Goal: Task Accomplishment & Management: Manage account settings

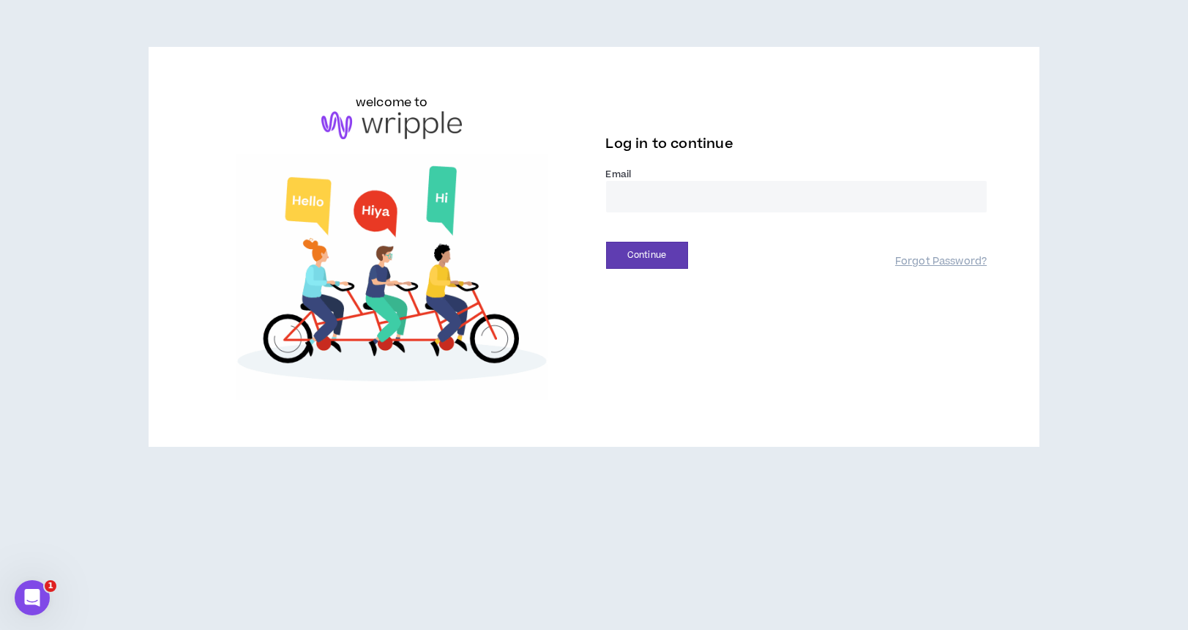
click at [670, 203] on input "email" at bounding box center [796, 196] width 381 height 31
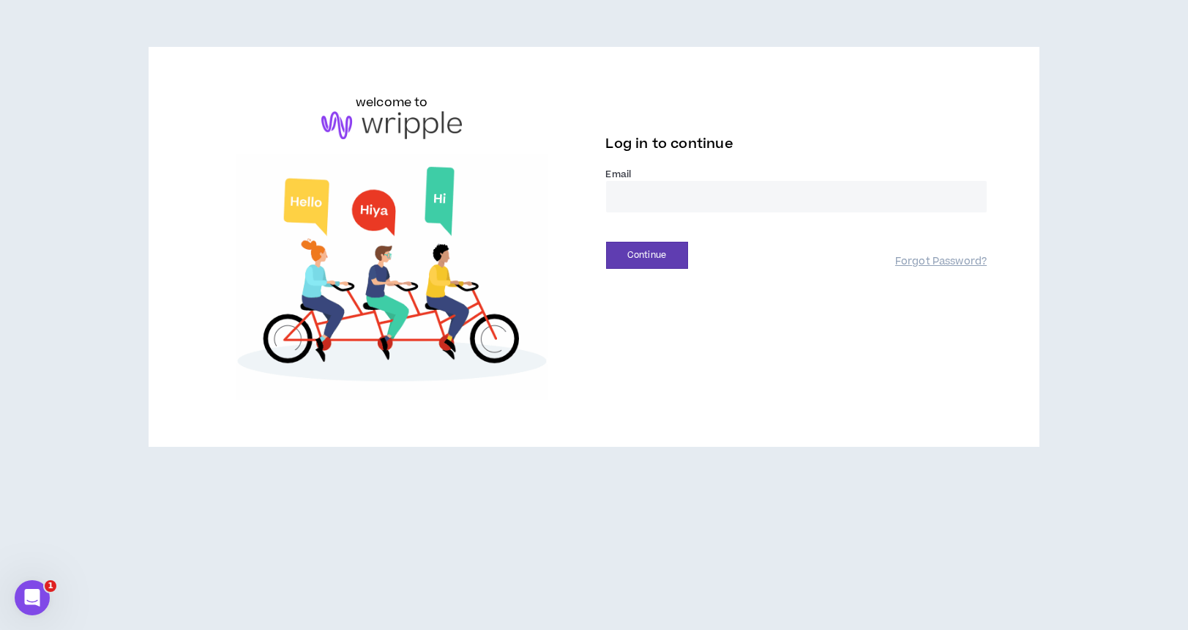
type input "**********"
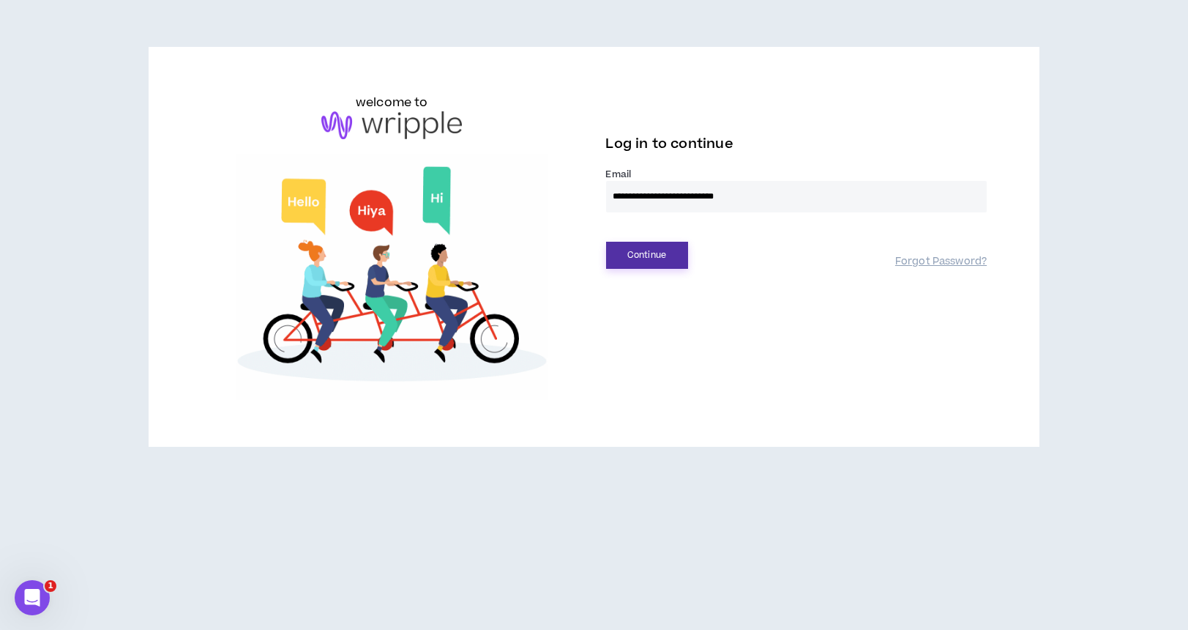
click at [666, 264] on button "Continue" at bounding box center [647, 255] width 82 height 27
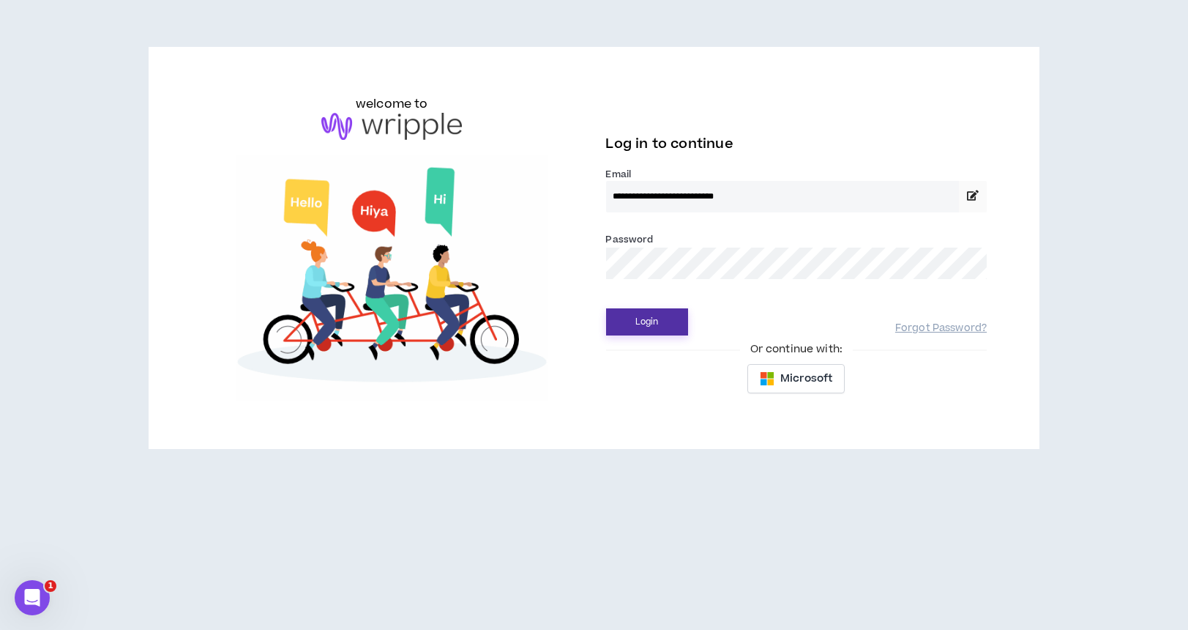
click at [658, 316] on button "Login" at bounding box center [647, 321] width 82 height 27
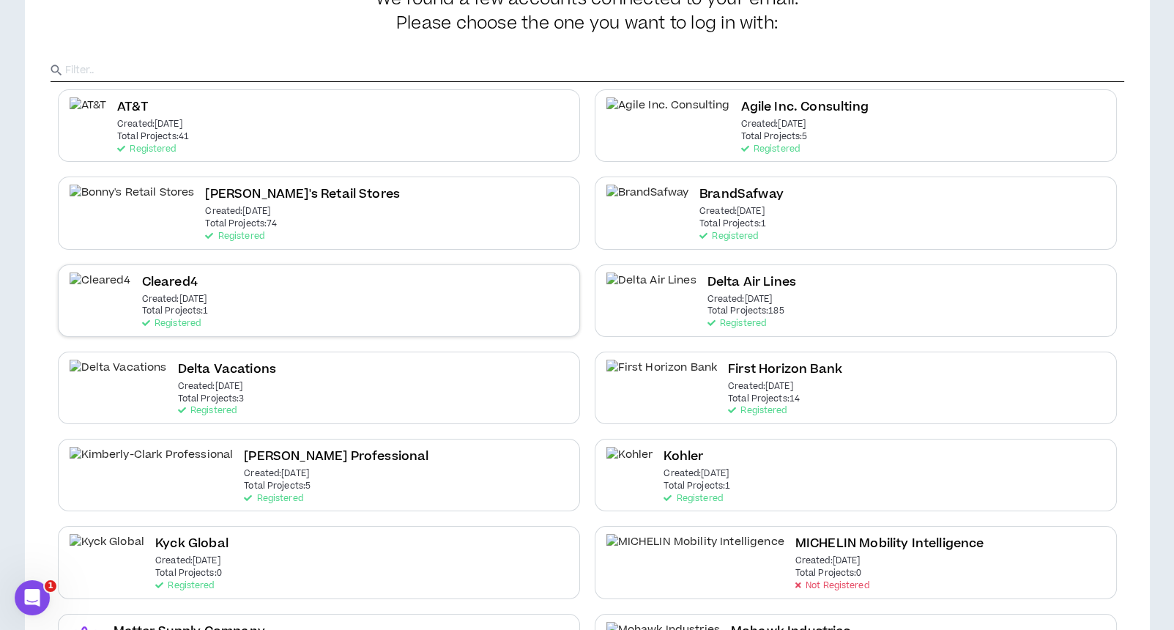
scroll to position [195, 0]
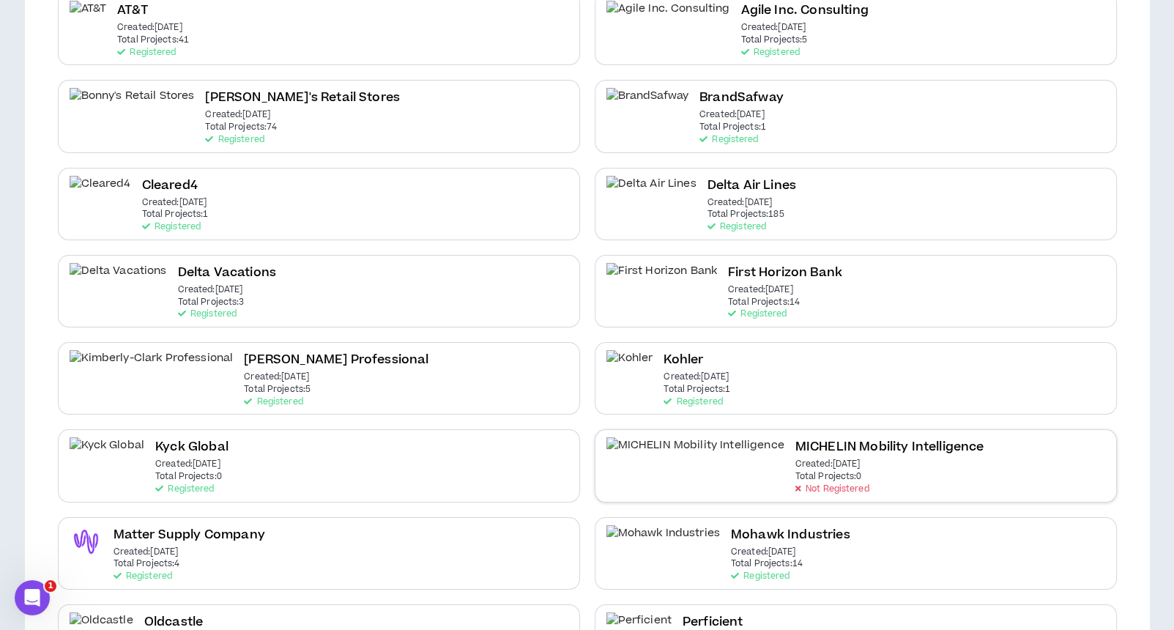
click at [795, 459] on p "Created: Aug 19 2025" at bounding box center [827, 464] width 65 height 10
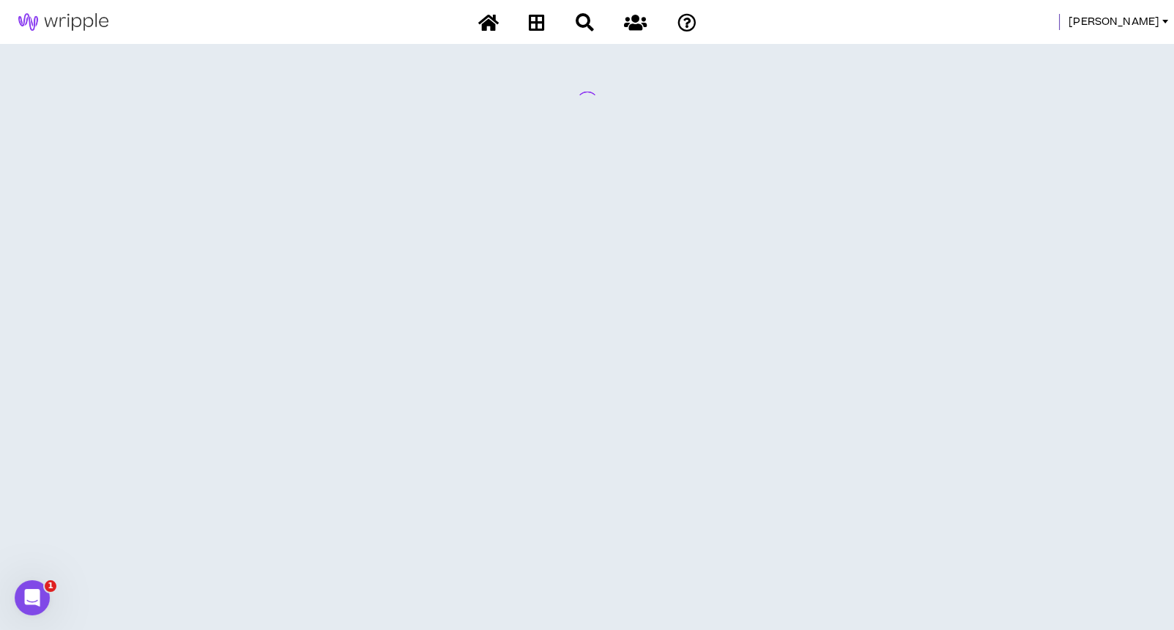
scroll to position [0, 0]
select select "*"
select select "**"
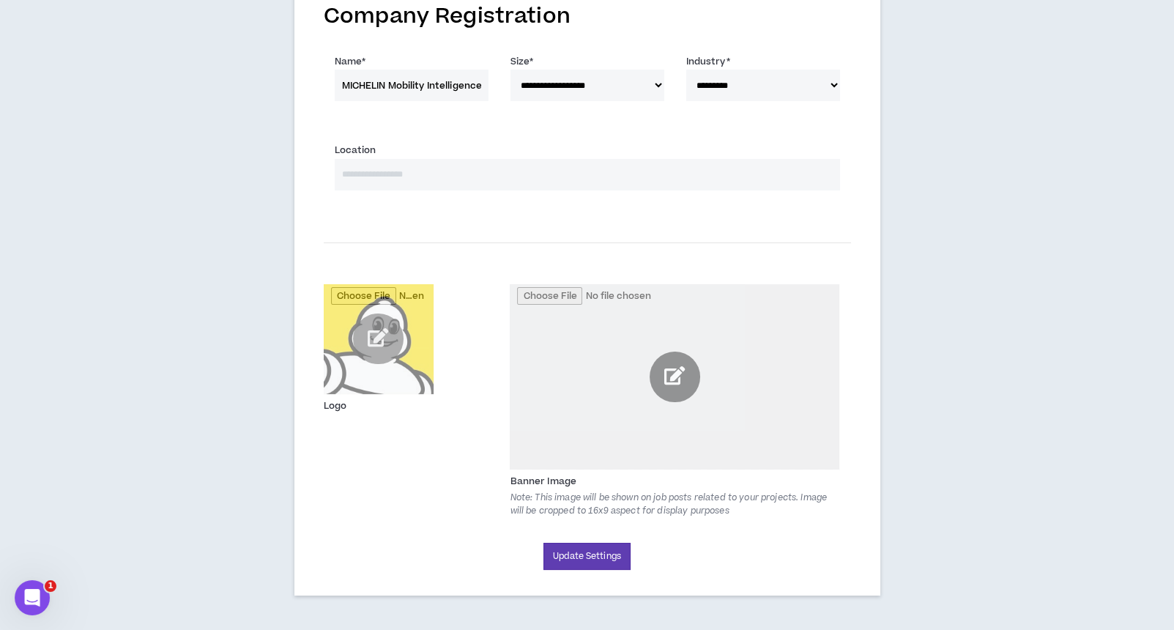
scroll to position [128, 0]
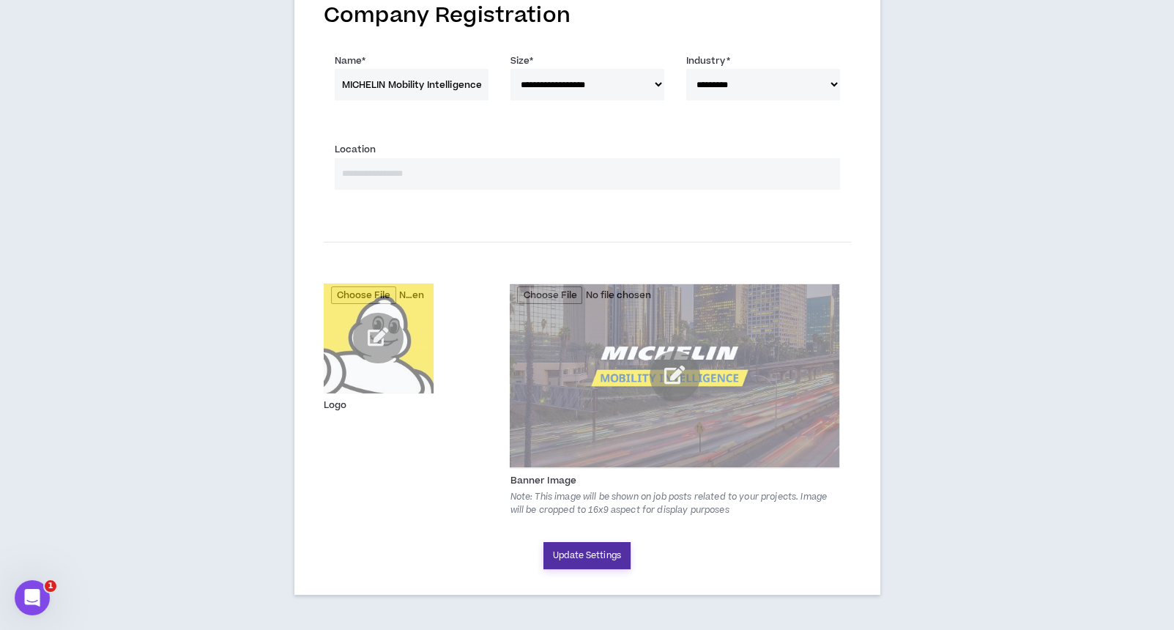
click at [603, 554] on button "Update Settings" at bounding box center [586, 555] width 87 height 27
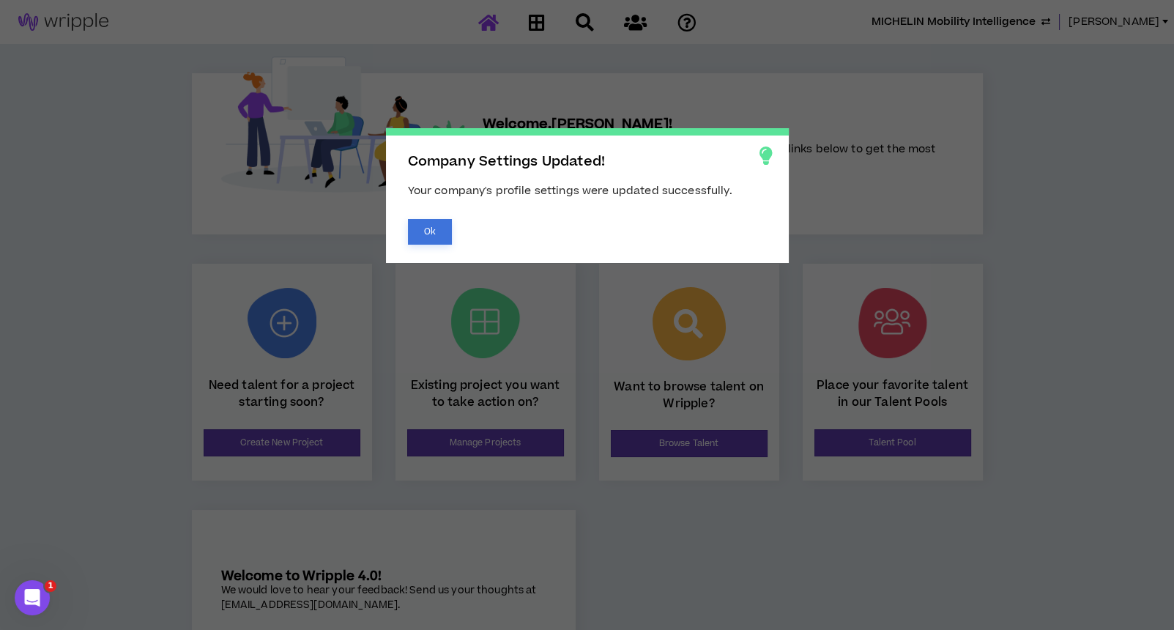
click at [420, 234] on button "Ok" at bounding box center [430, 232] width 44 height 26
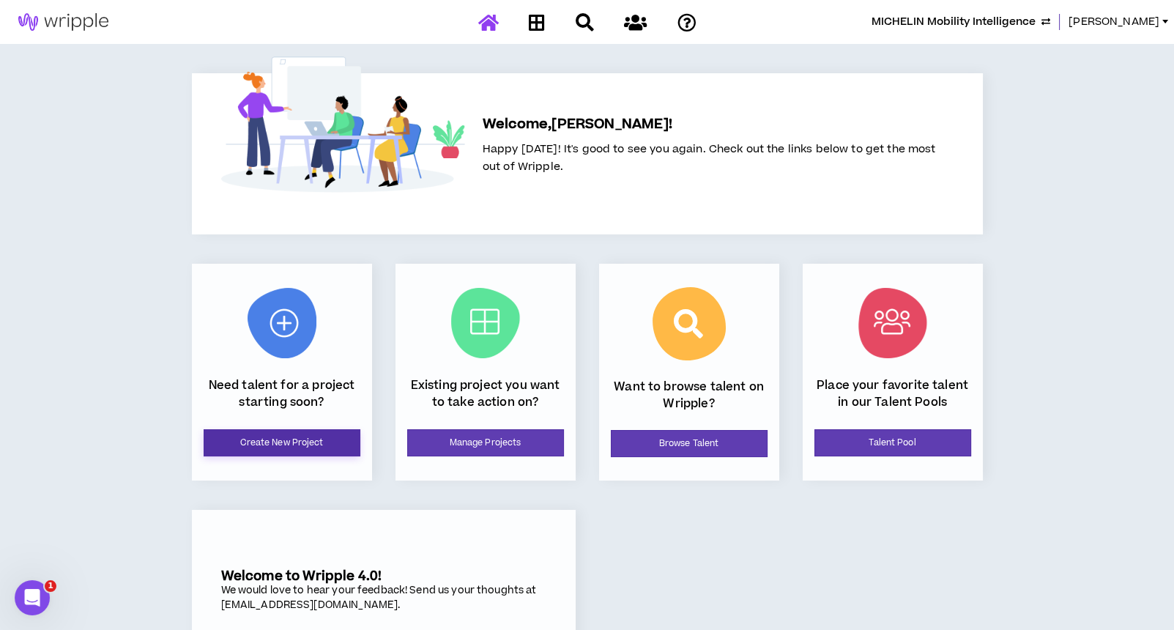
click at [296, 446] on link "Create New Project" at bounding box center [282, 442] width 157 height 27
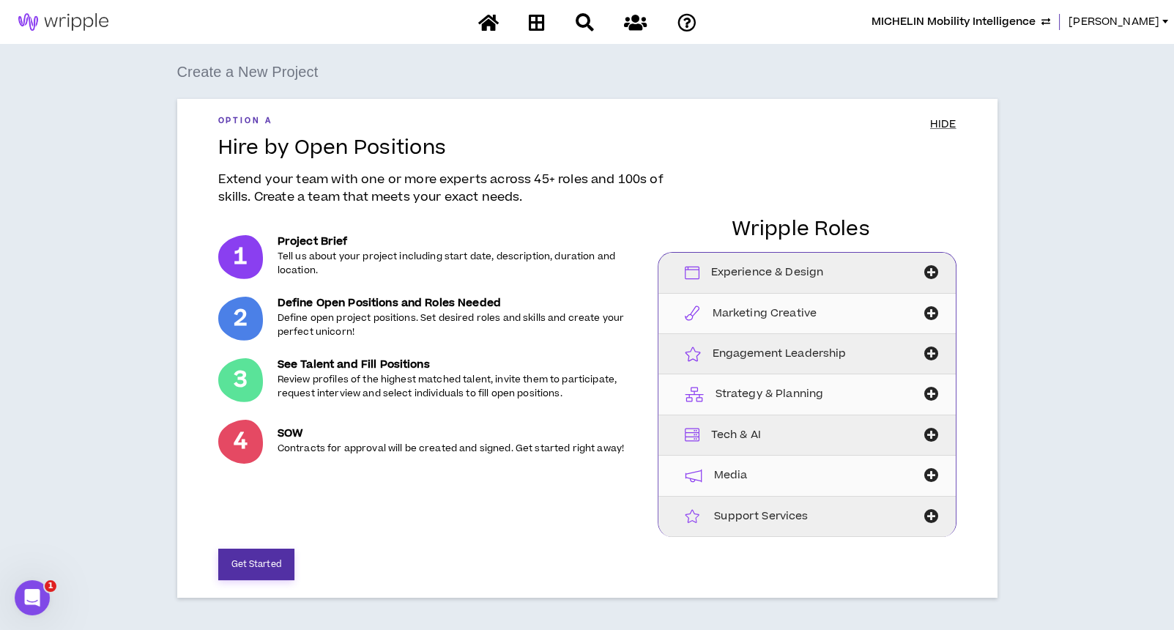
click at [266, 569] on button "Get Started" at bounding box center [256, 563] width 76 height 31
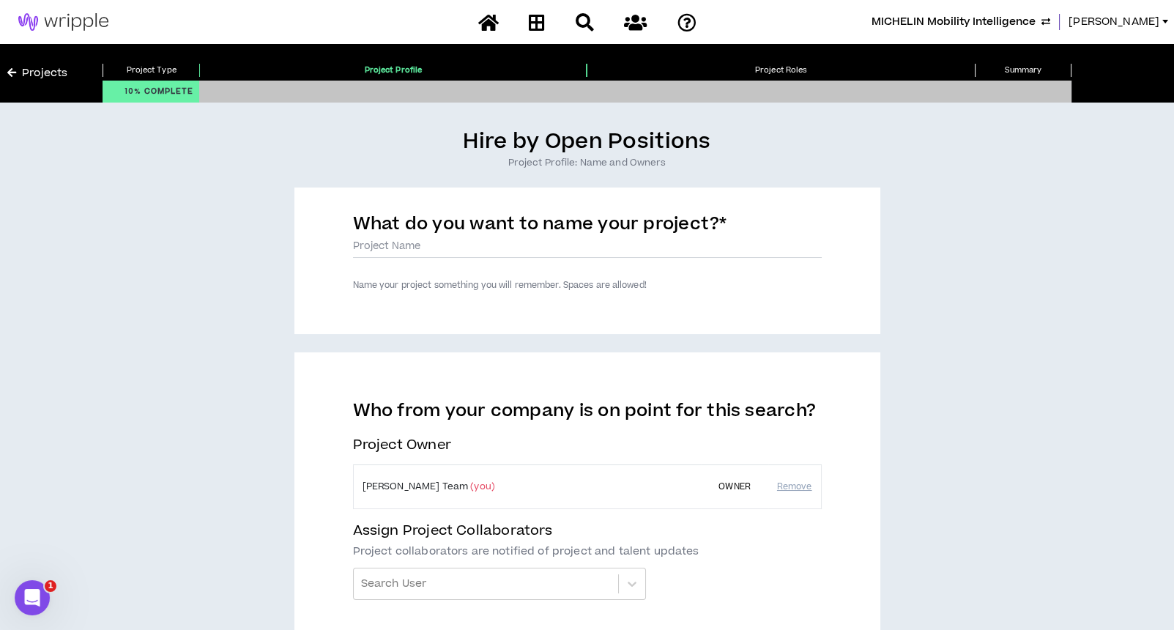
click at [421, 237] on label "What do you want to name your project? *" at bounding box center [540, 227] width 374 height 30
click at [421, 237] on input "What do you want to name your project? *" at bounding box center [587, 247] width 469 height 22
click at [420, 240] on label "What do you want to name your project? *" at bounding box center [540, 227] width 374 height 30
click at [420, 240] on input "What do you want to name your project? *" at bounding box center [587, 247] width 469 height 22
type input "Marketing Manager"
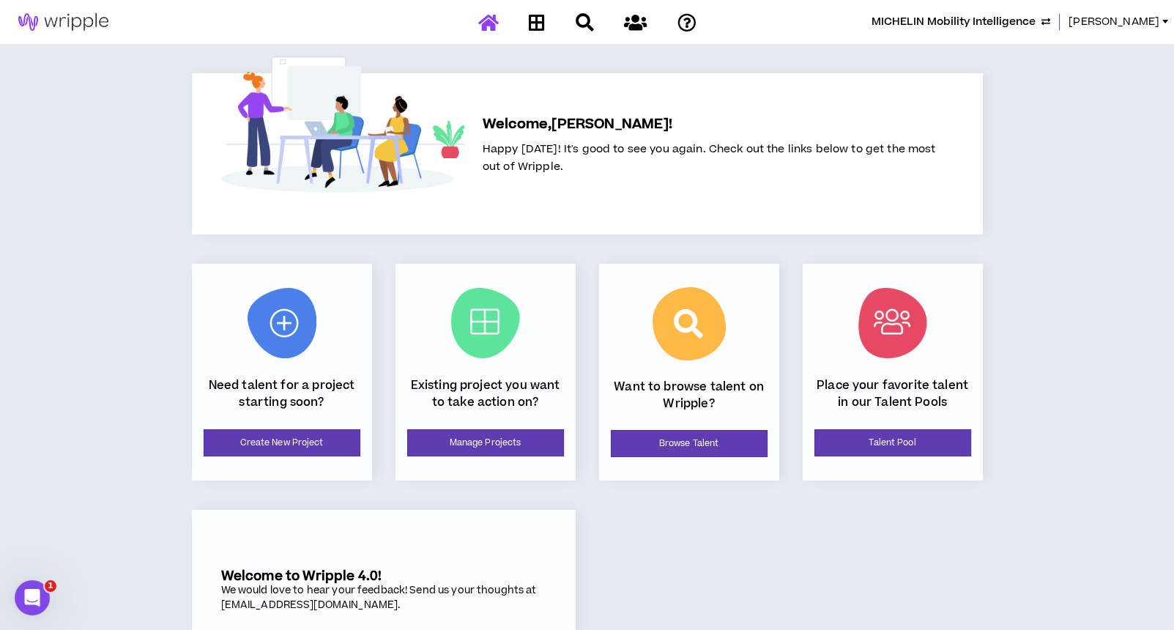
click at [1021, 25] on span "MICHELIN Mobility Intelligence" at bounding box center [953, 22] width 164 height 16
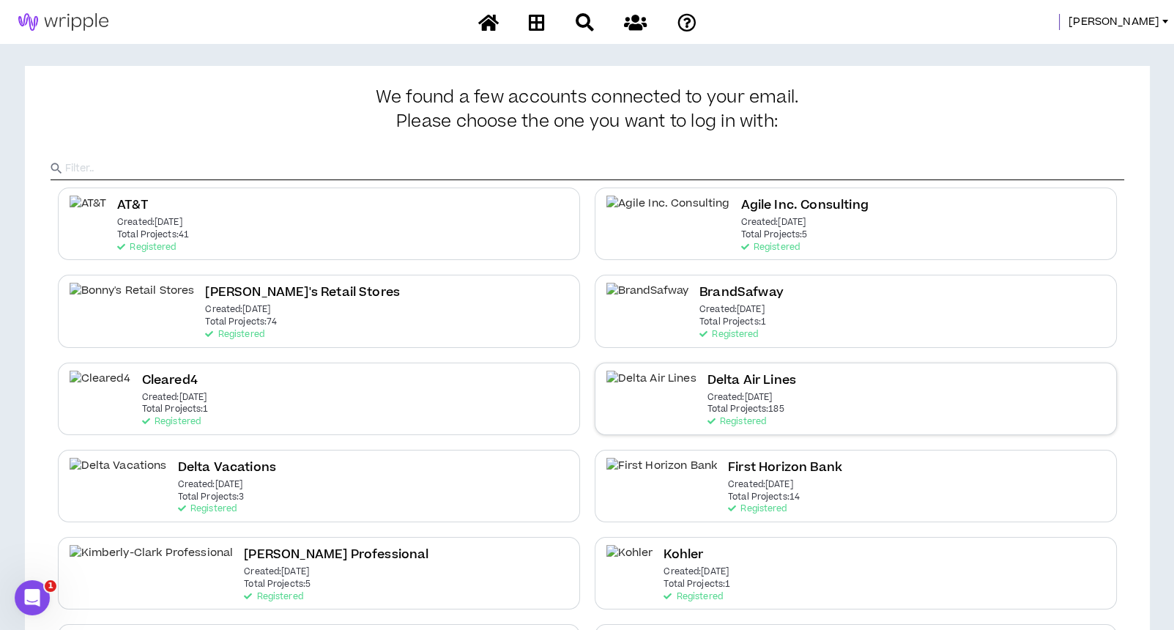
click at [742, 384] on div "Delta Air Lines Created: Dec 7 2020 Total Projects: 185 Registered" at bounding box center [856, 398] width 522 height 72
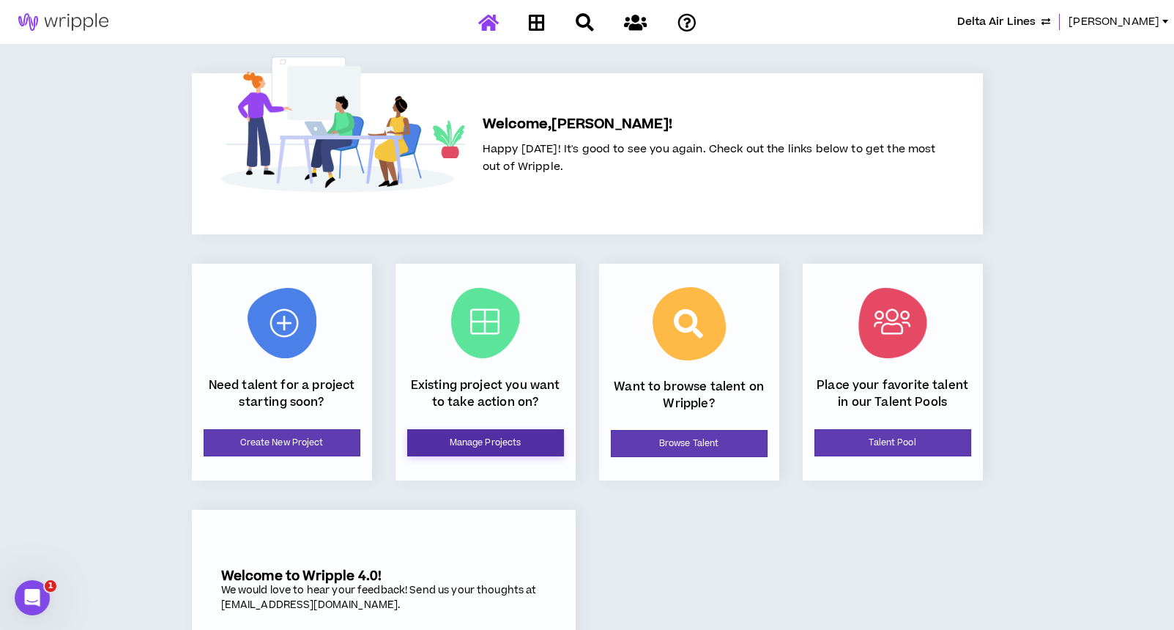
click at [517, 444] on link "Manage Projects" at bounding box center [485, 442] width 157 height 27
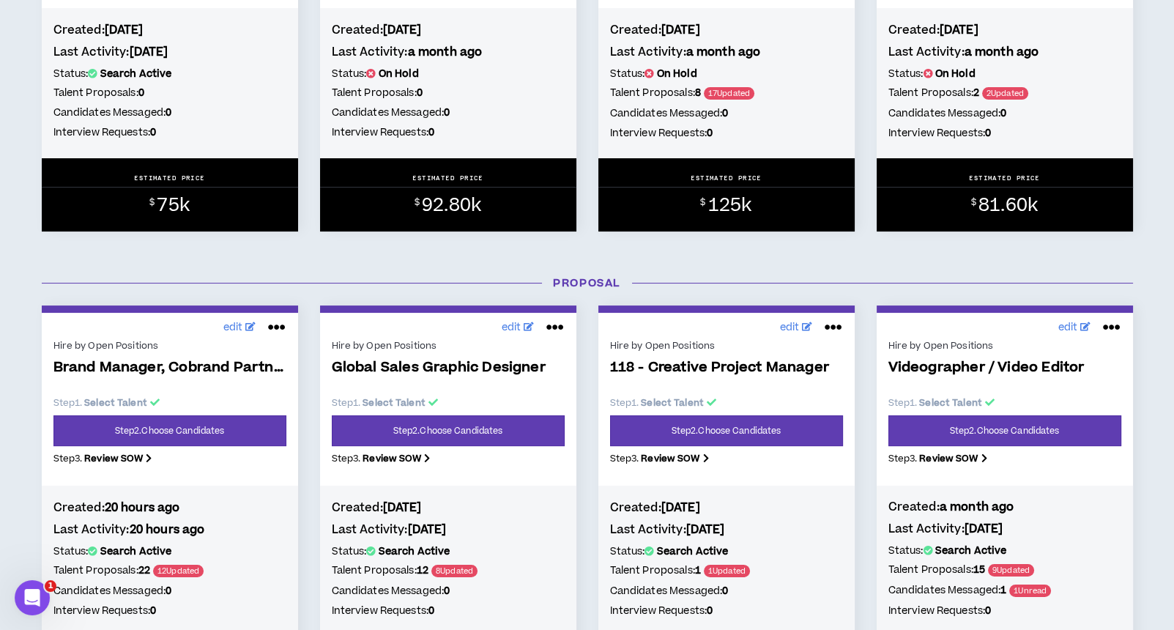
scroll to position [488, 0]
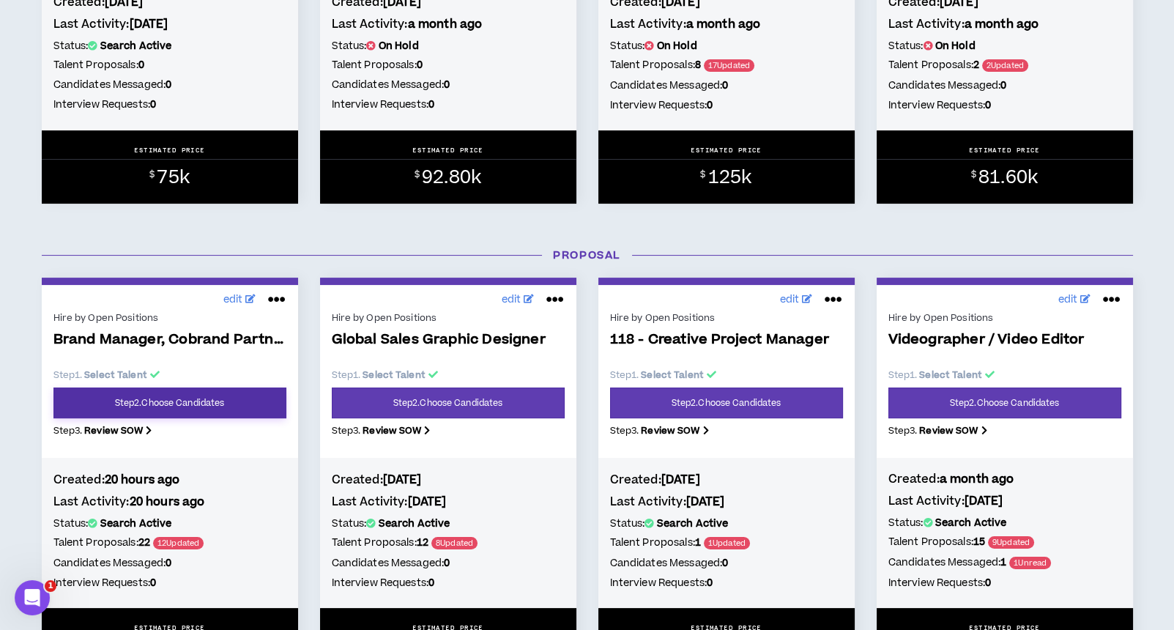
click at [157, 405] on link "Step 2 . Choose Candidates" at bounding box center [169, 402] width 233 height 31
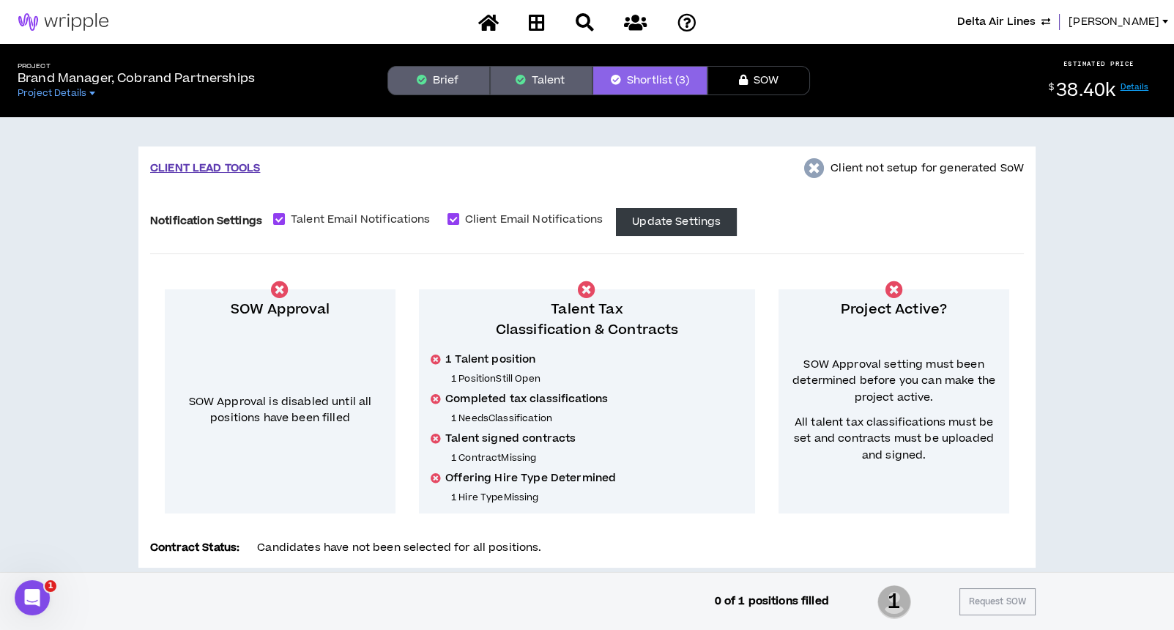
click at [557, 75] on button "Talent" at bounding box center [541, 80] width 103 height 29
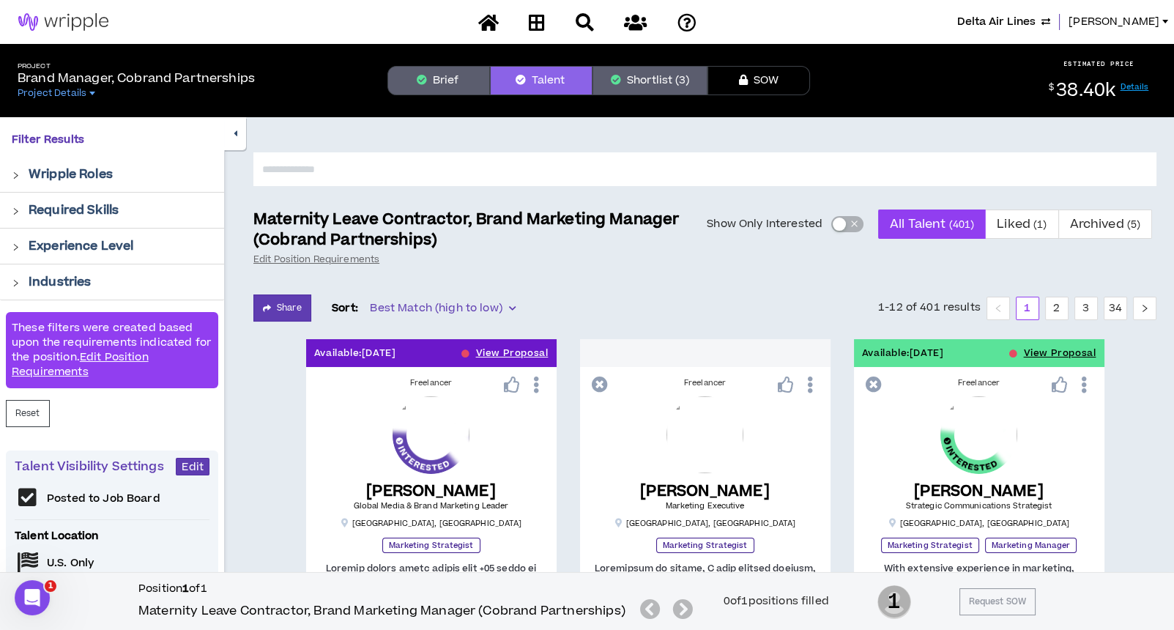
click at [838, 222] on div "button" at bounding box center [839, 223] width 13 height 13
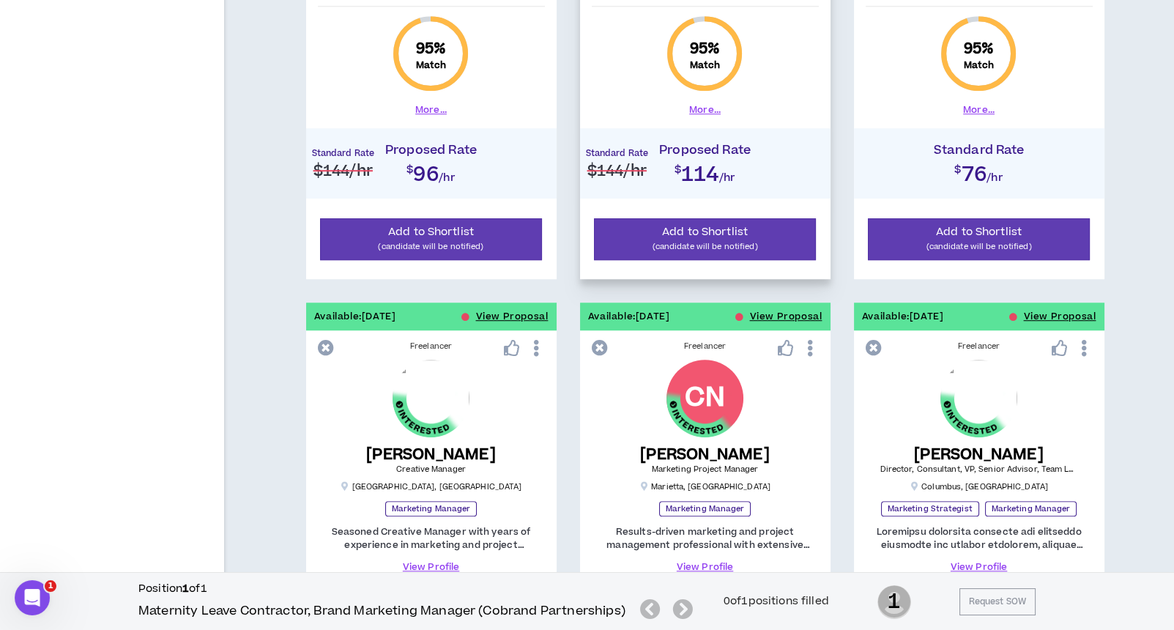
scroll to position [1952, 0]
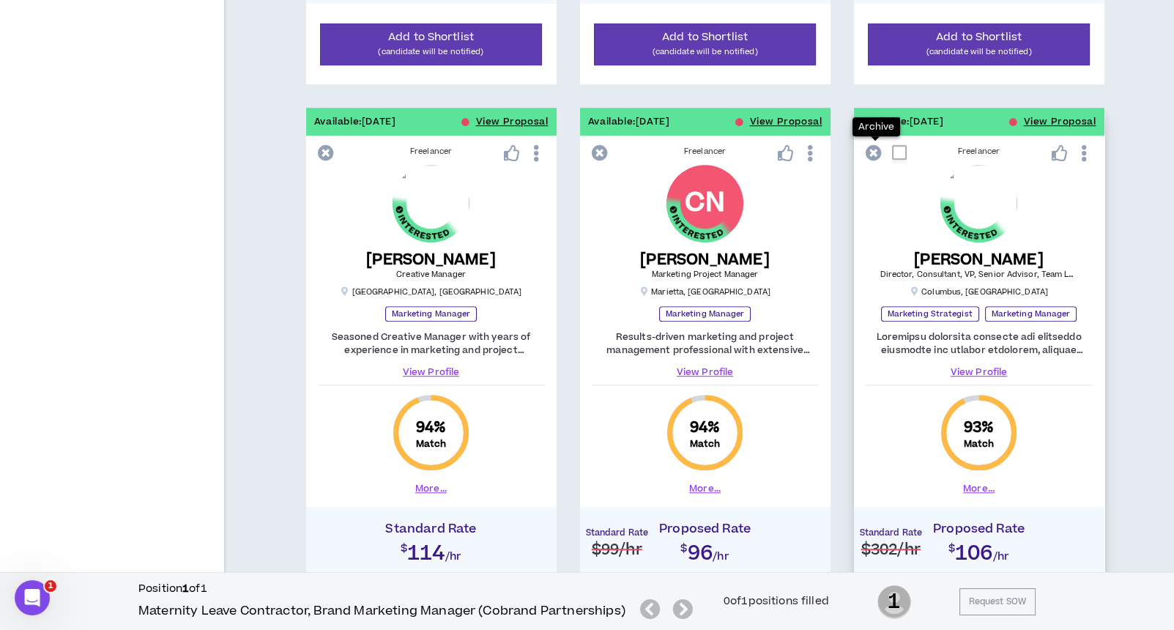
click at [868, 151] on icon at bounding box center [873, 153] width 16 height 16
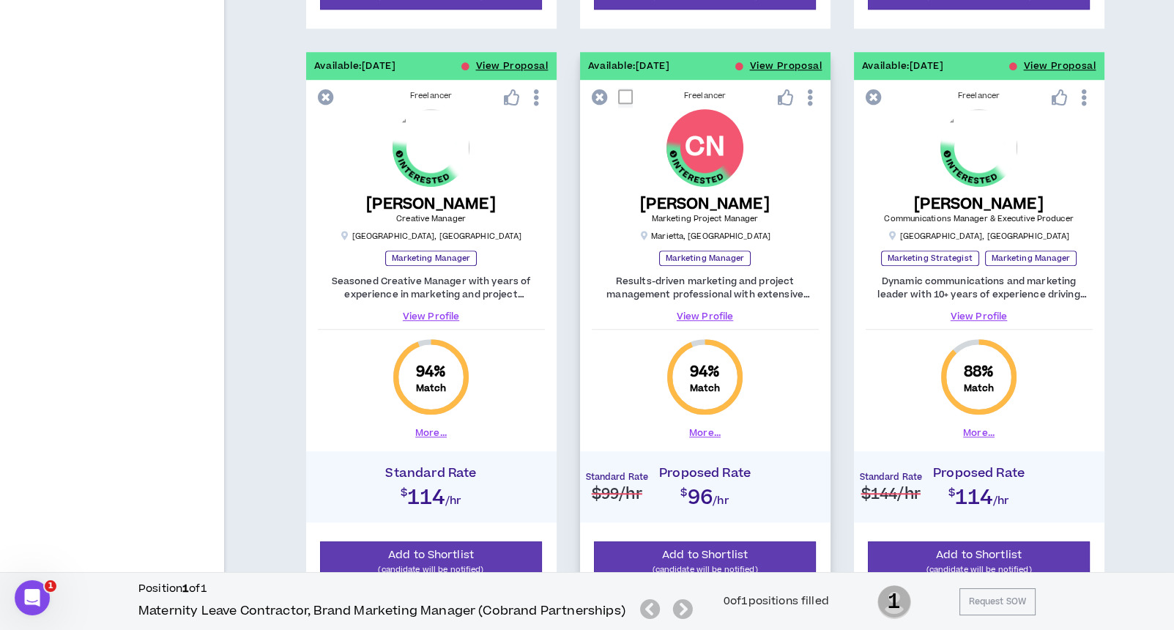
scroll to position [1937, 0]
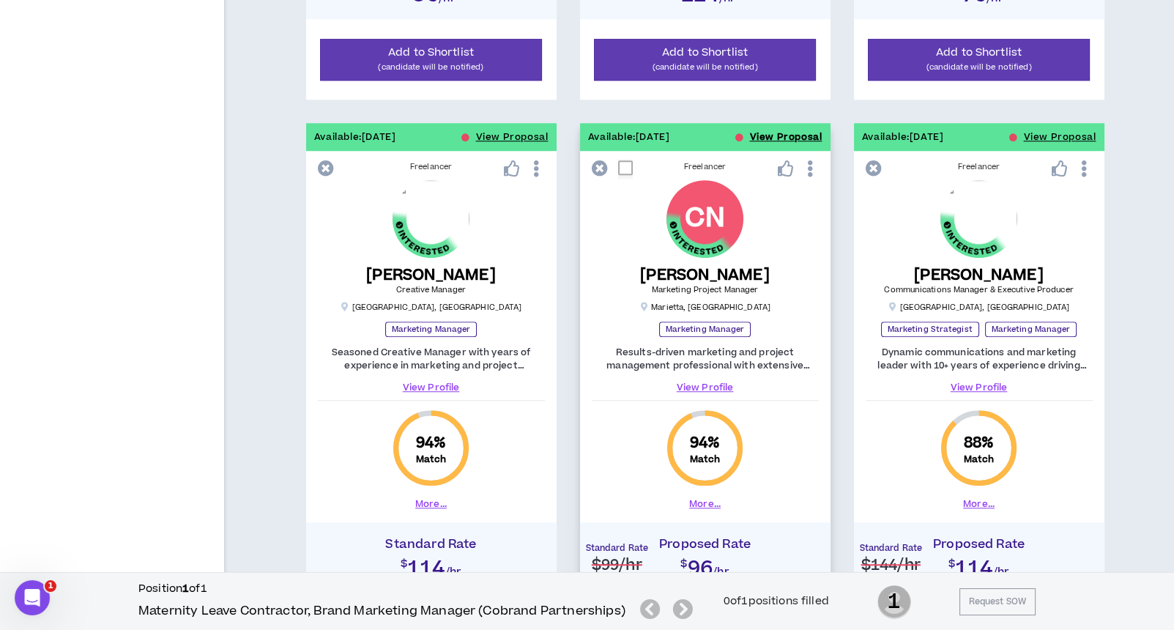
click at [791, 128] on button "View Proposal" at bounding box center [786, 137] width 72 height 28
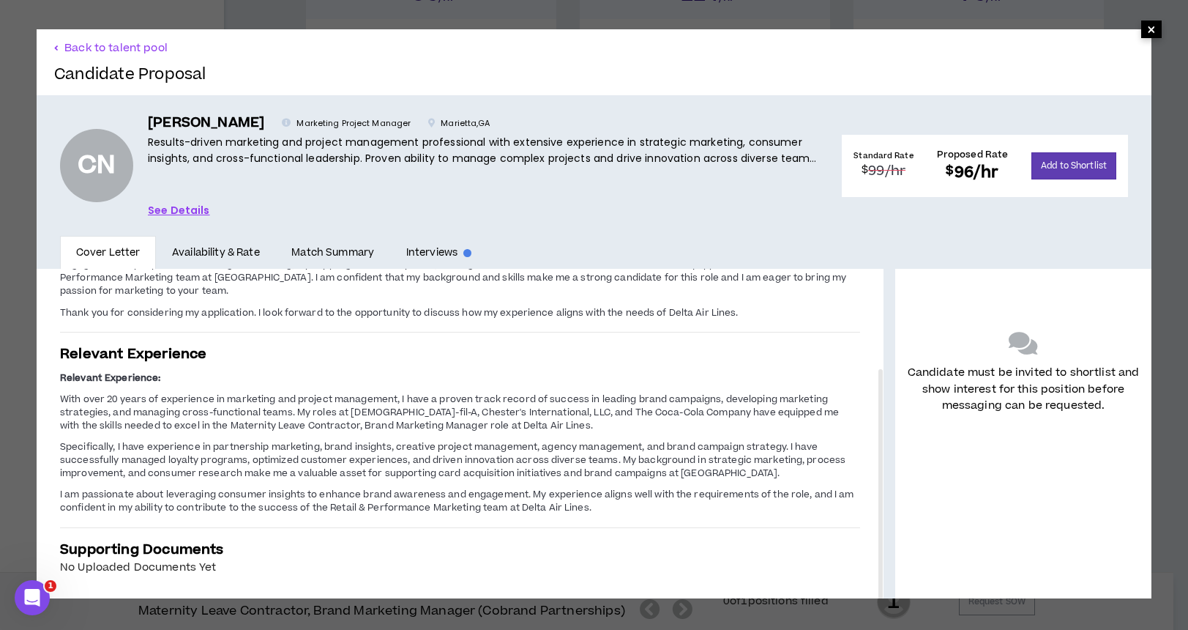
click at [1147, 29] on span "×" at bounding box center [1151, 30] width 9 height 18
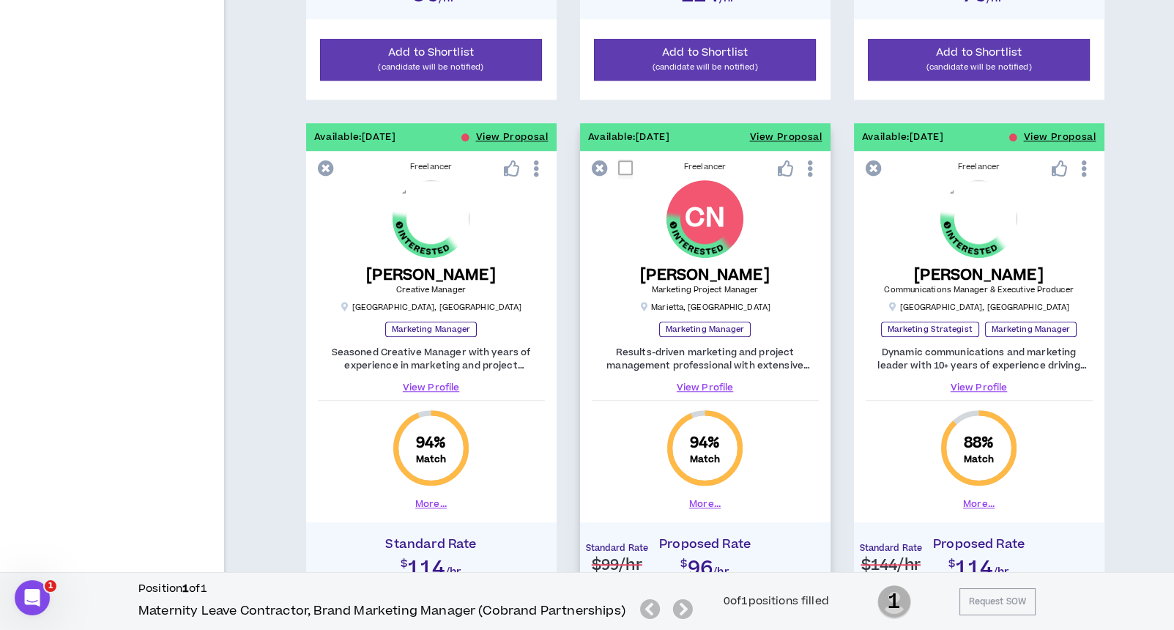
click at [704, 382] on link "View Profile" at bounding box center [705, 387] width 227 height 13
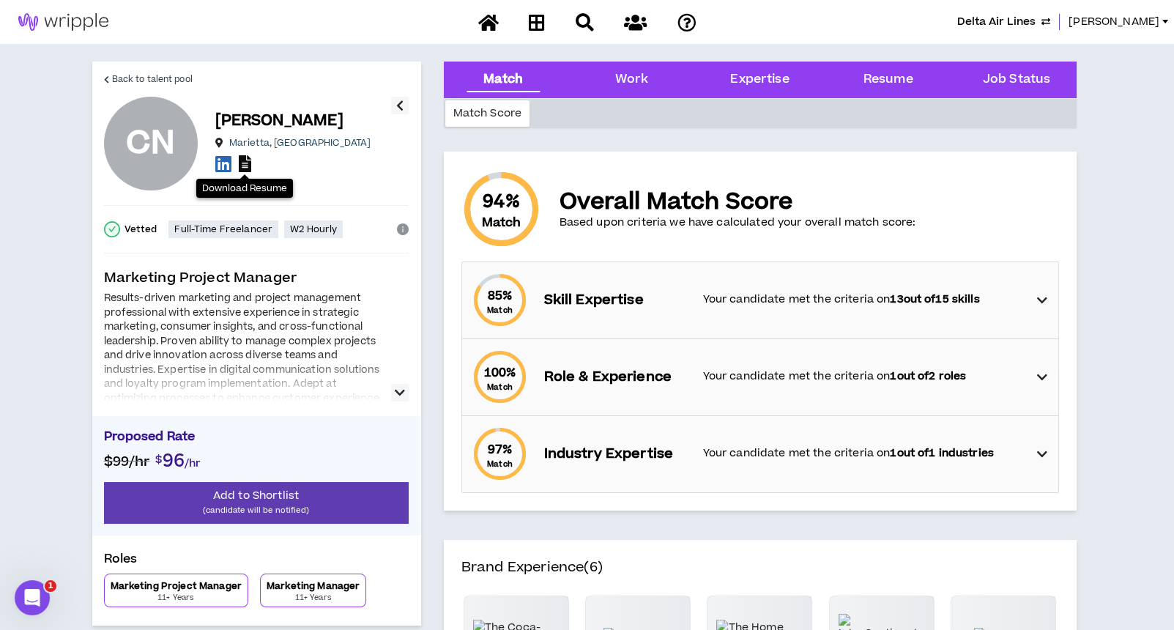
click at [242, 167] on icon at bounding box center [245, 163] width 12 height 17
click at [141, 79] on span "Back to talent pool" at bounding box center [152, 79] width 81 height 14
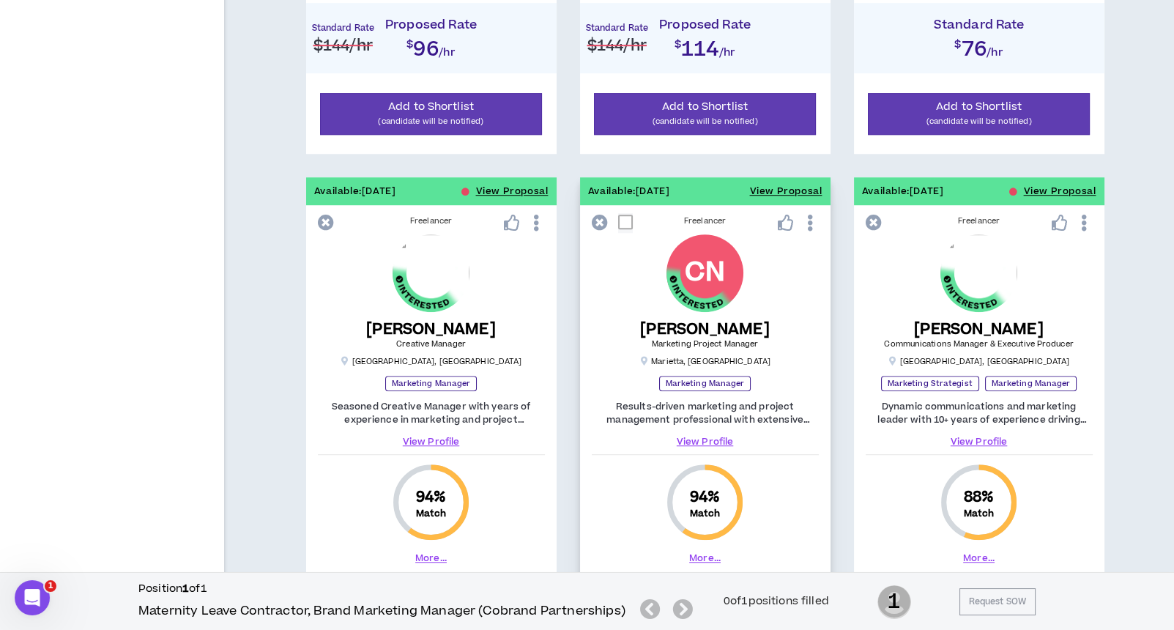
scroll to position [1908, 0]
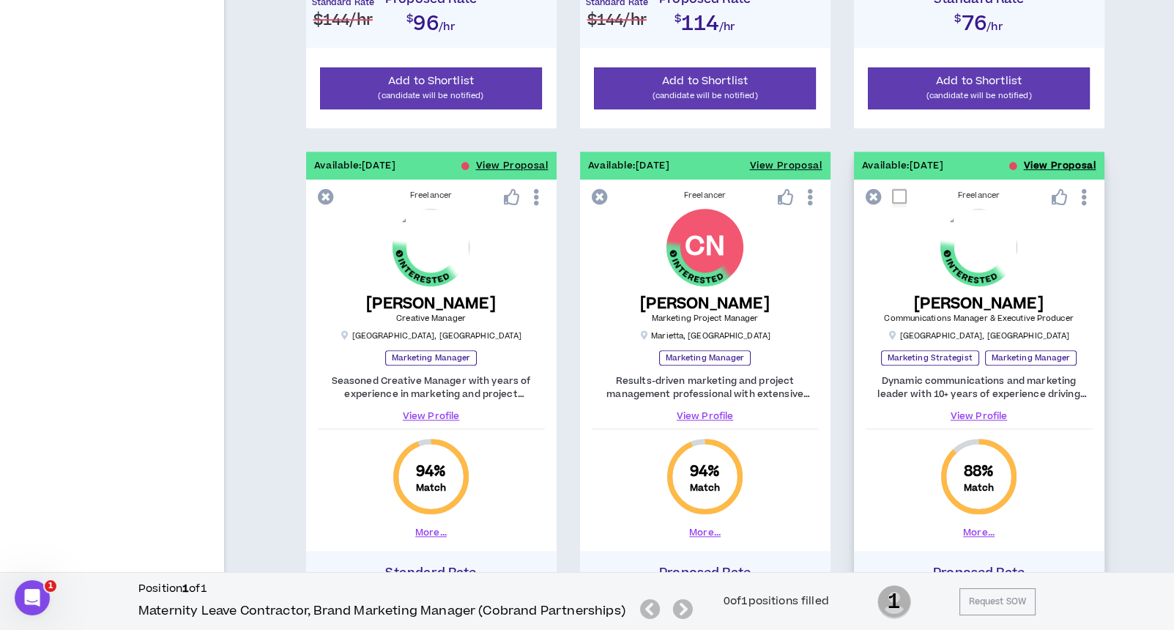
click at [1033, 154] on button "View Proposal" at bounding box center [1060, 166] width 72 height 28
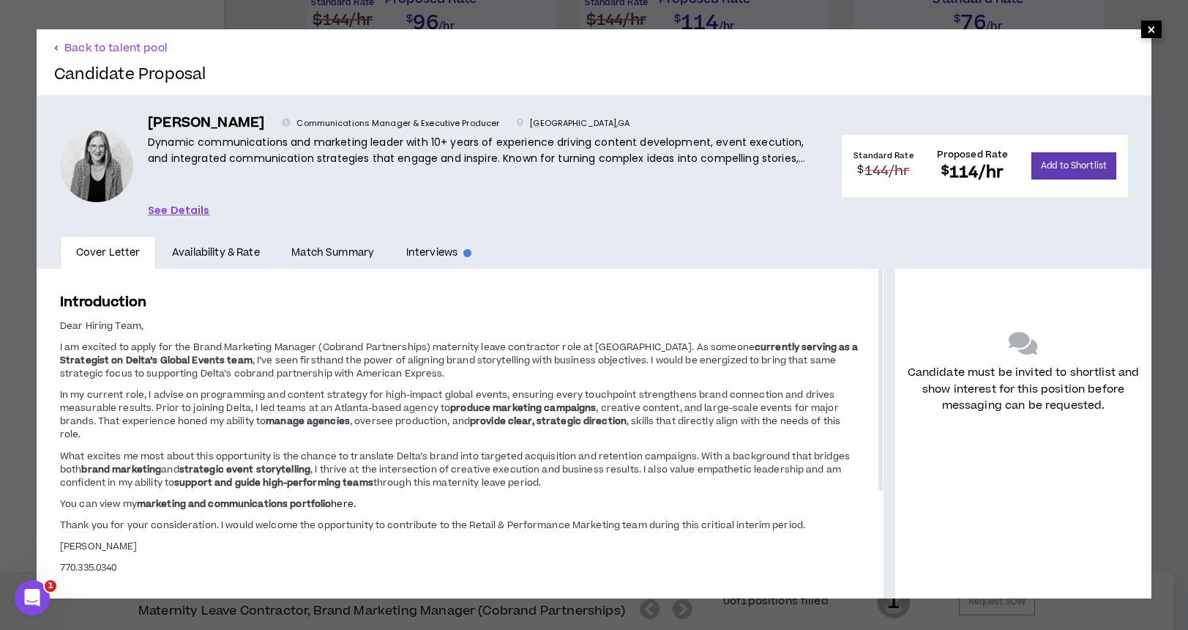
click at [1147, 29] on span "×" at bounding box center [1151, 30] width 9 height 18
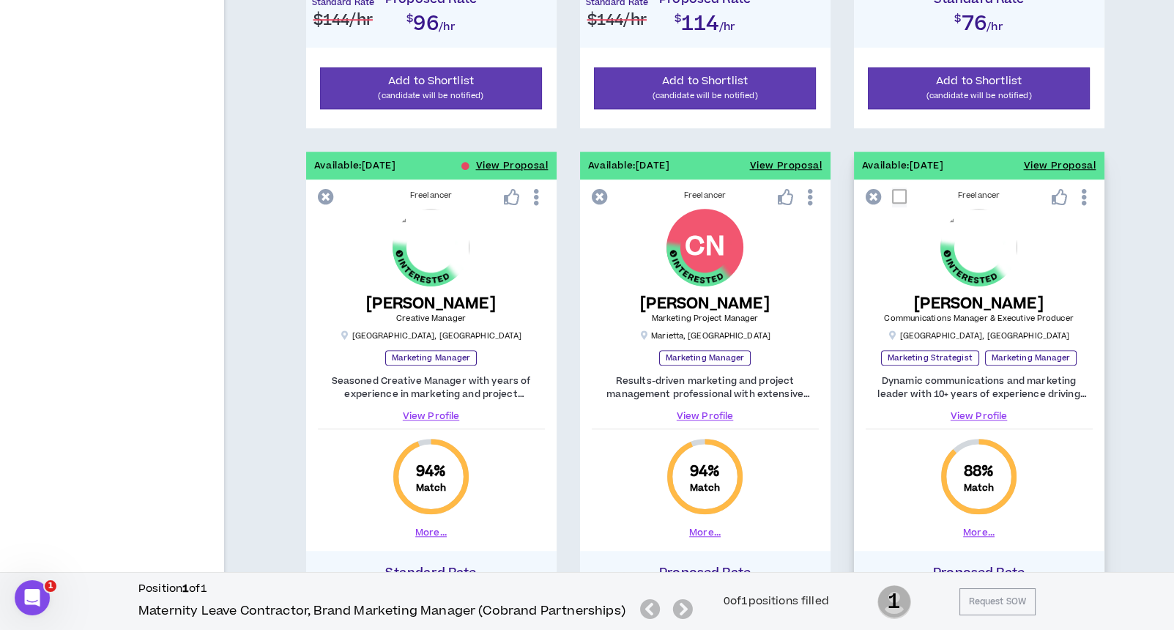
scroll to position [2132, 0]
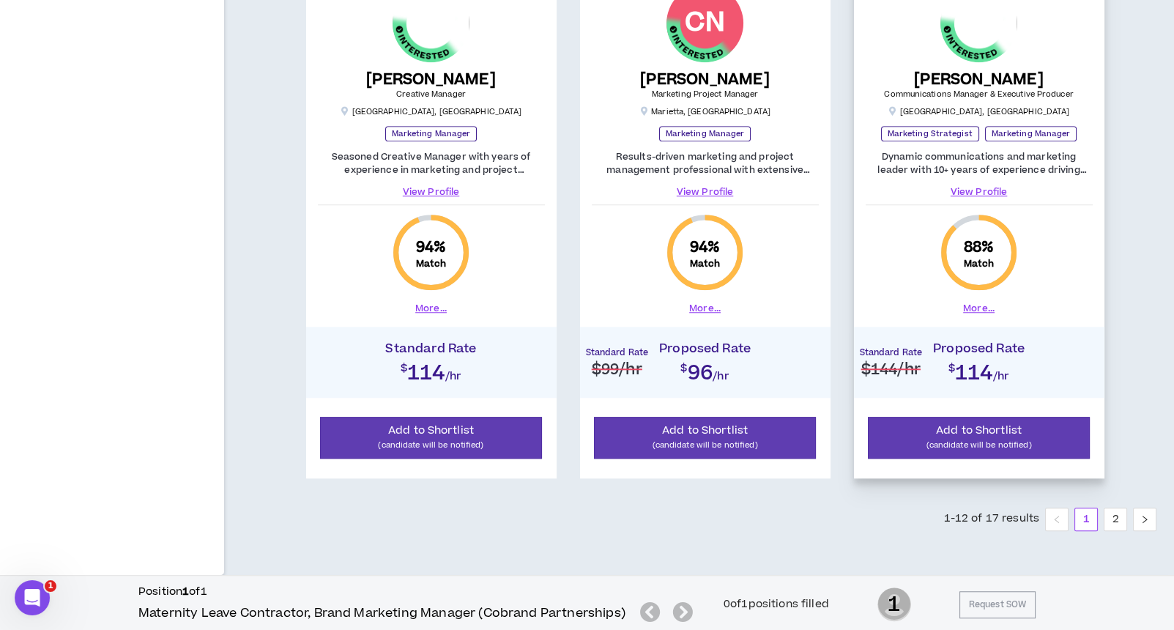
click at [972, 186] on link "View Profile" at bounding box center [978, 191] width 227 height 13
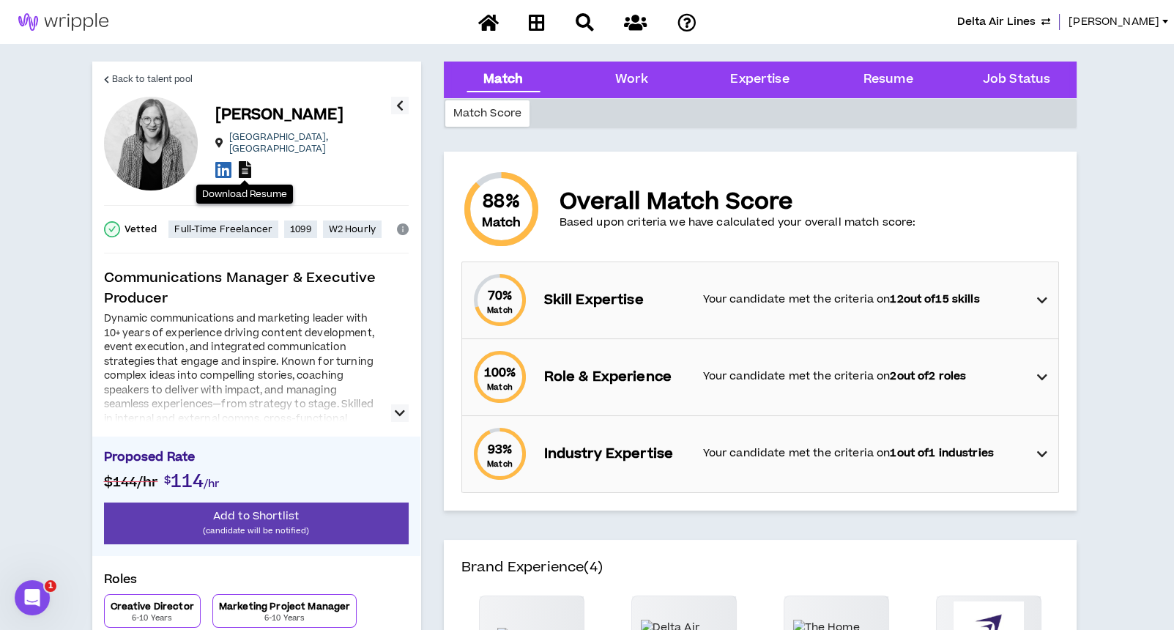
click at [245, 163] on icon at bounding box center [245, 169] width 12 height 17
click at [171, 75] on span "Back to talent pool" at bounding box center [152, 79] width 81 height 14
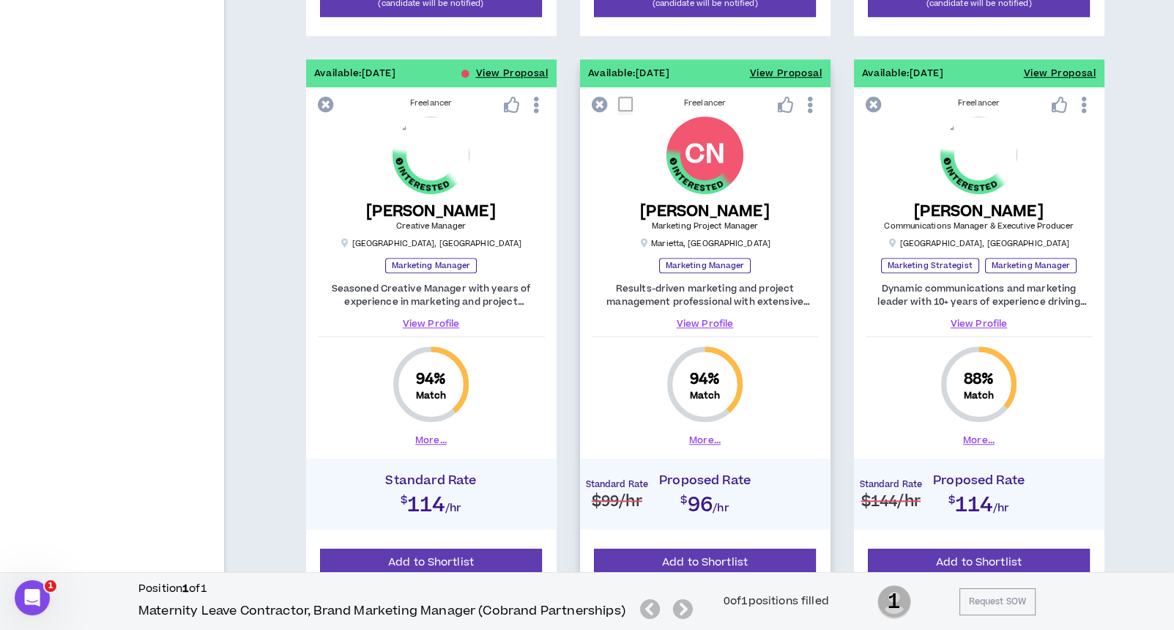
scroll to position [2132, 0]
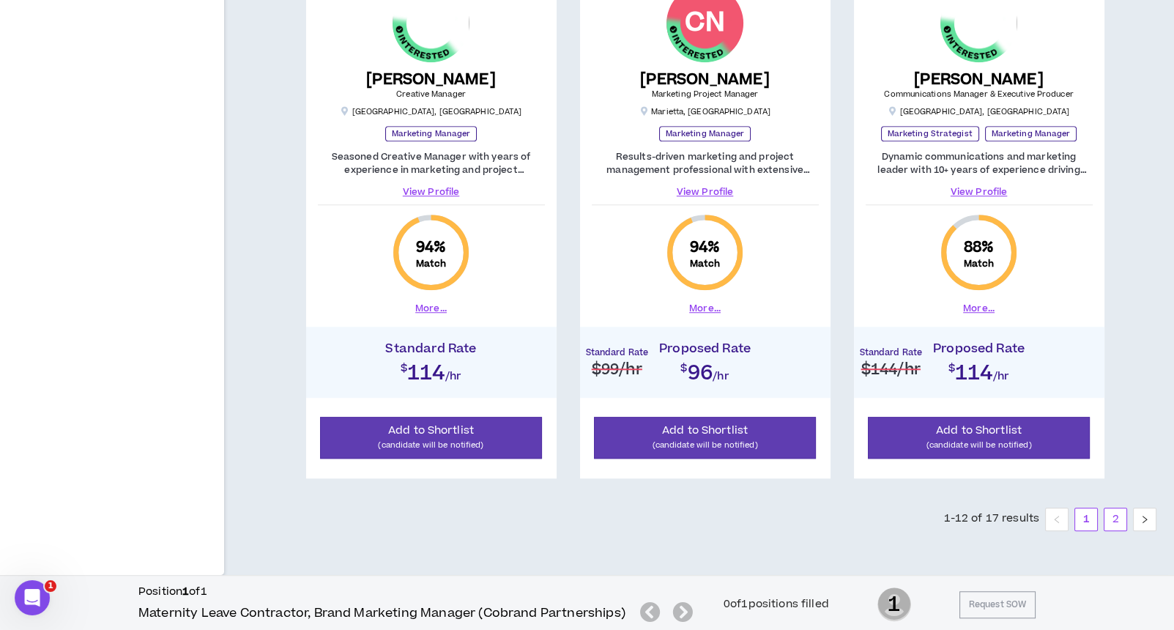
click at [1114, 514] on link "2" at bounding box center [1115, 519] width 22 height 22
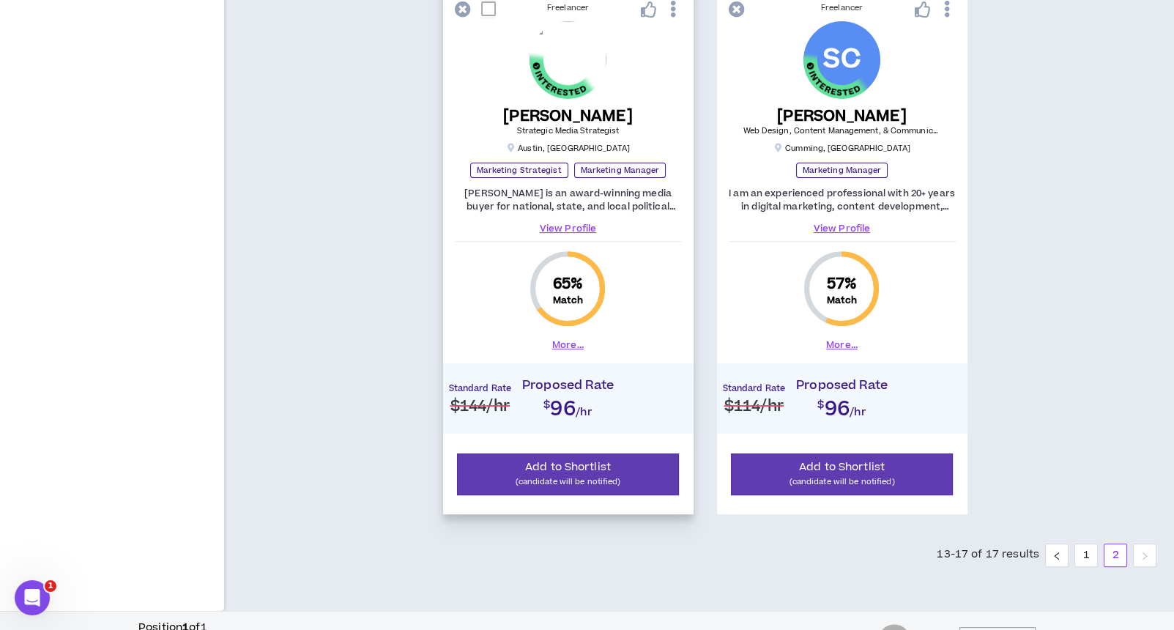
scroll to position [986, 0]
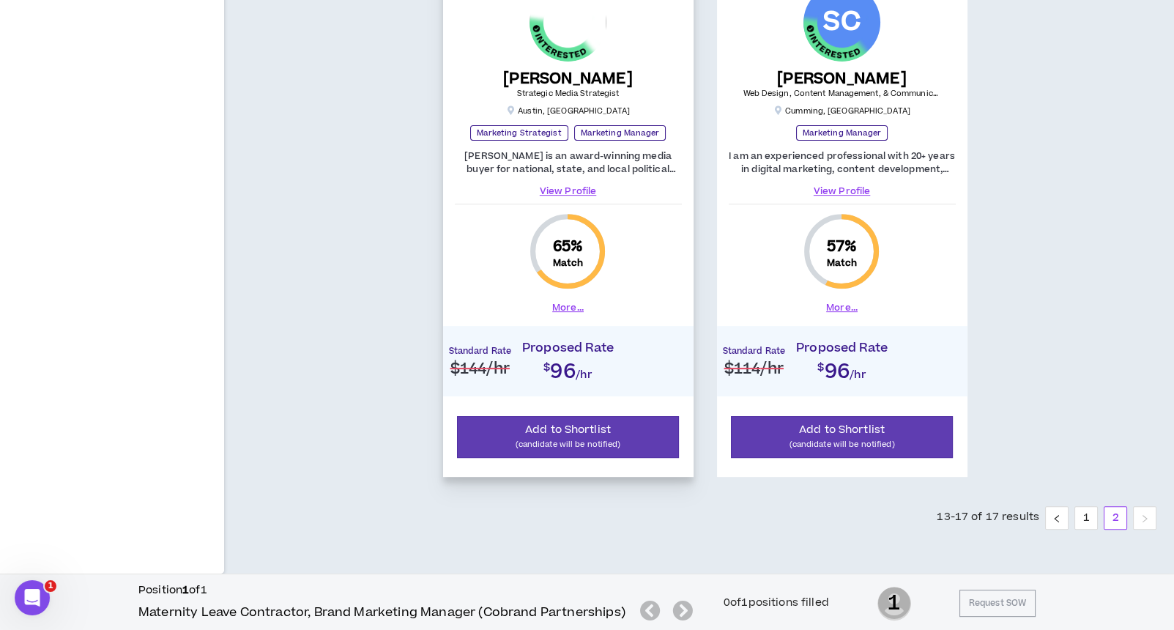
click at [574, 190] on link "View Profile" at bounding box center [568, 191] width 227 height 13
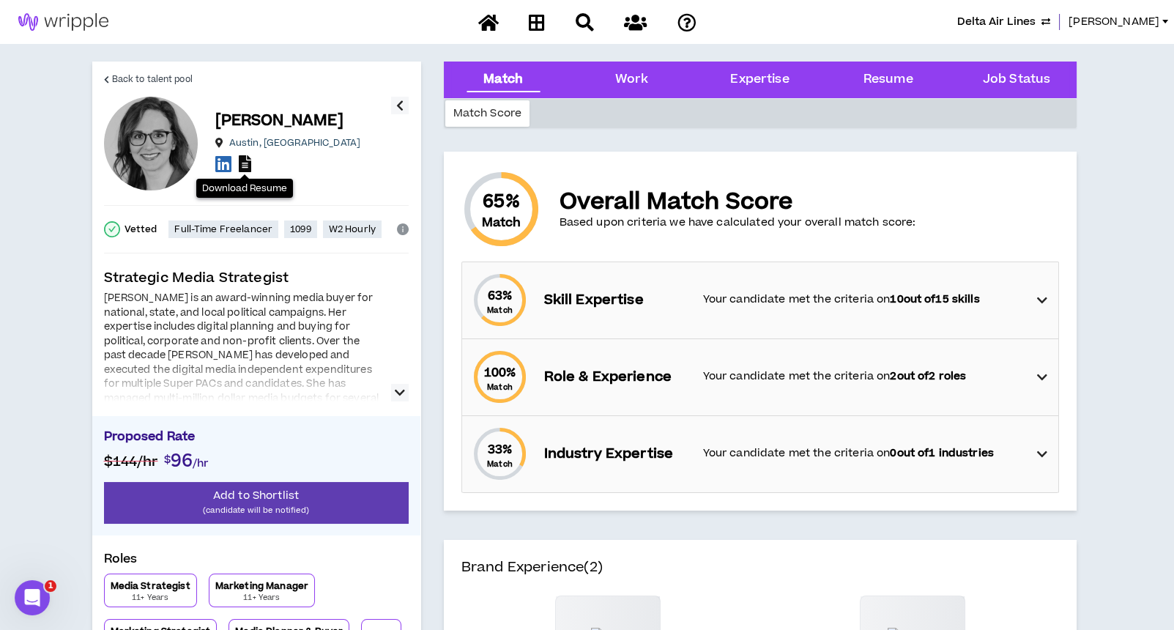
click at [244, 162] on icon at bounding box center [245, 163] width 12 height 17
click at [106, 74] on link "Back to talent pool" at bounding box center [148, 79] width 89 height 35
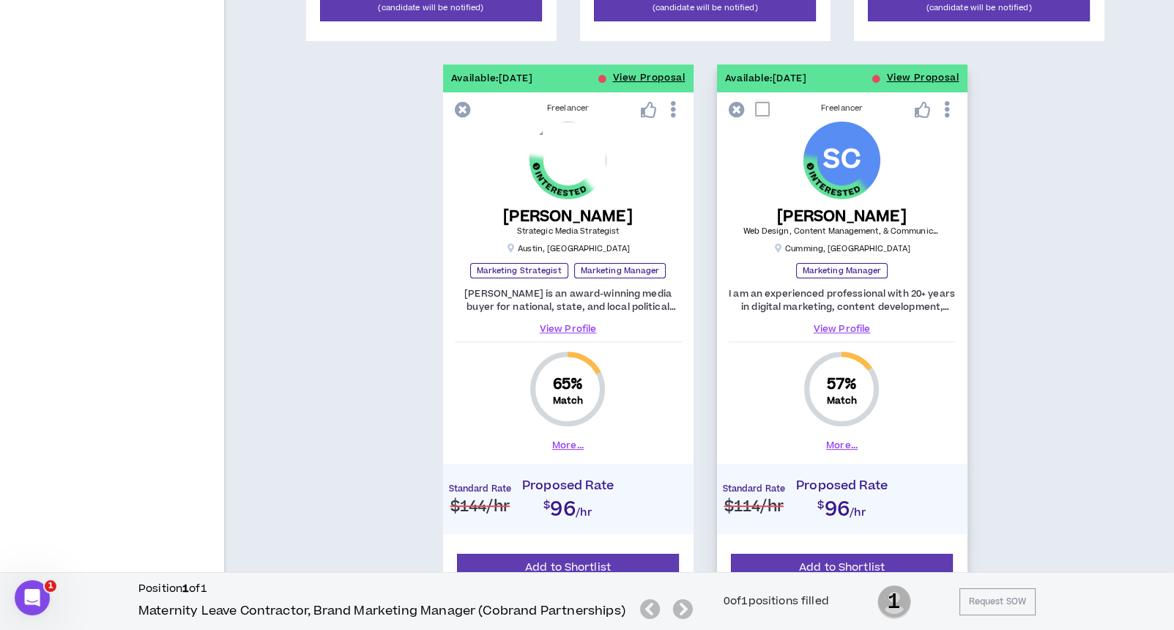
scroll to position [783, 0]
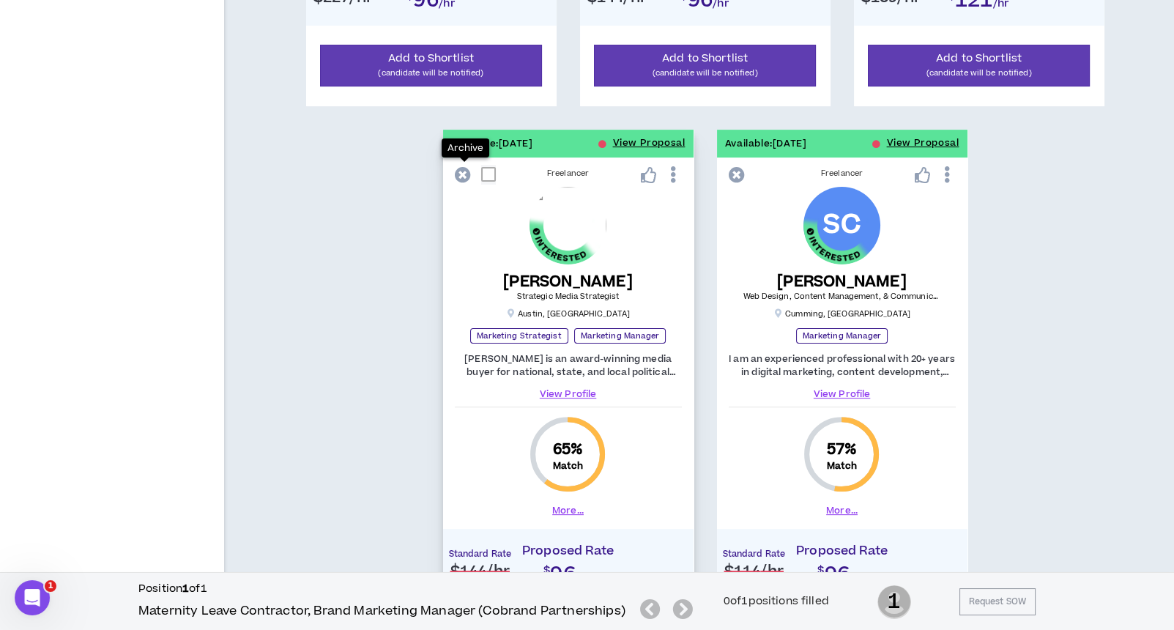
click at [462, 173] on icon at bounding box center [463, 175] width 16 height 16
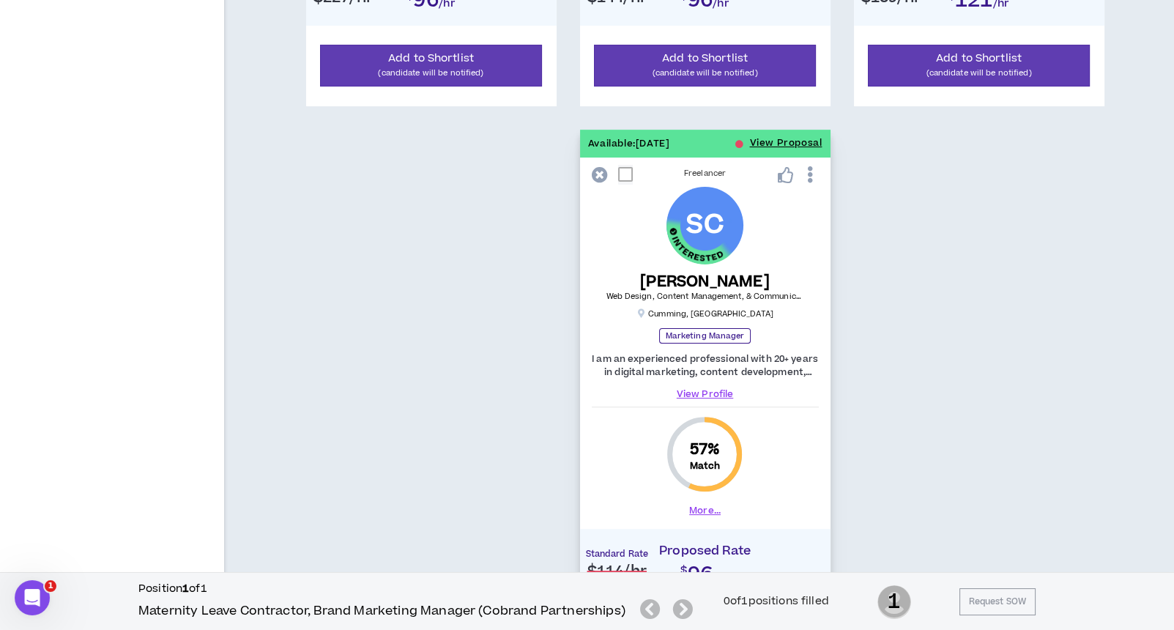
click at [710, 390] on link "View Profile" at bounding box center [705, 393] width 227 height 13
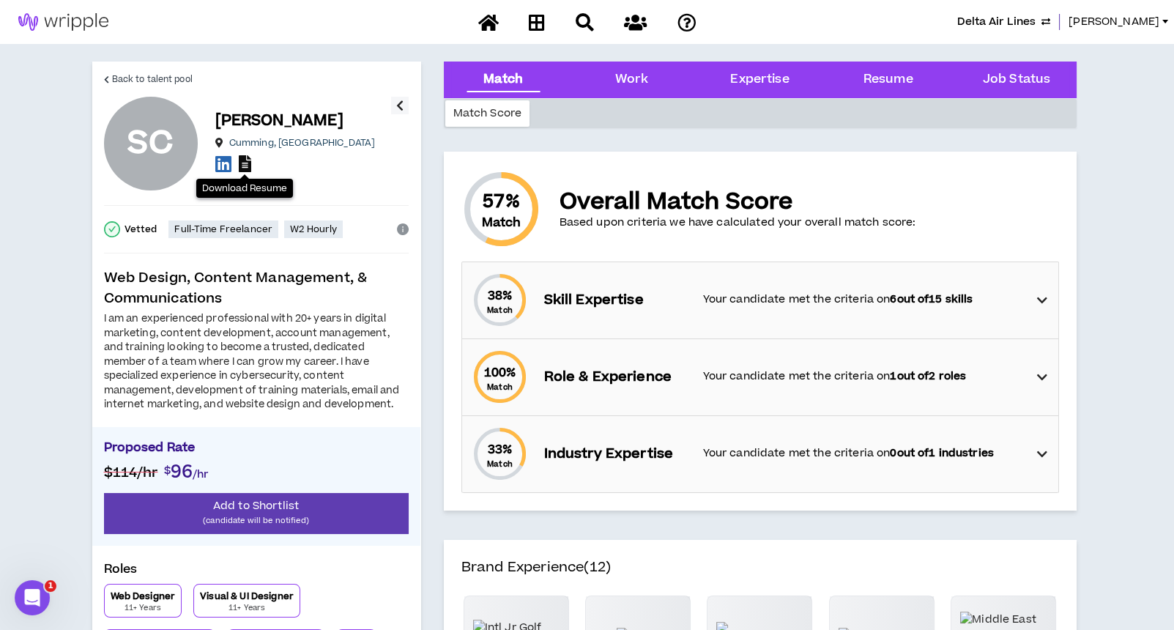
click at [245, 163] on icon at bounding box center [245, 163] width 12 height 17
click at [126, 75] on span "Back to talent pool" at bounding box center [152, 79] width 81 height 14
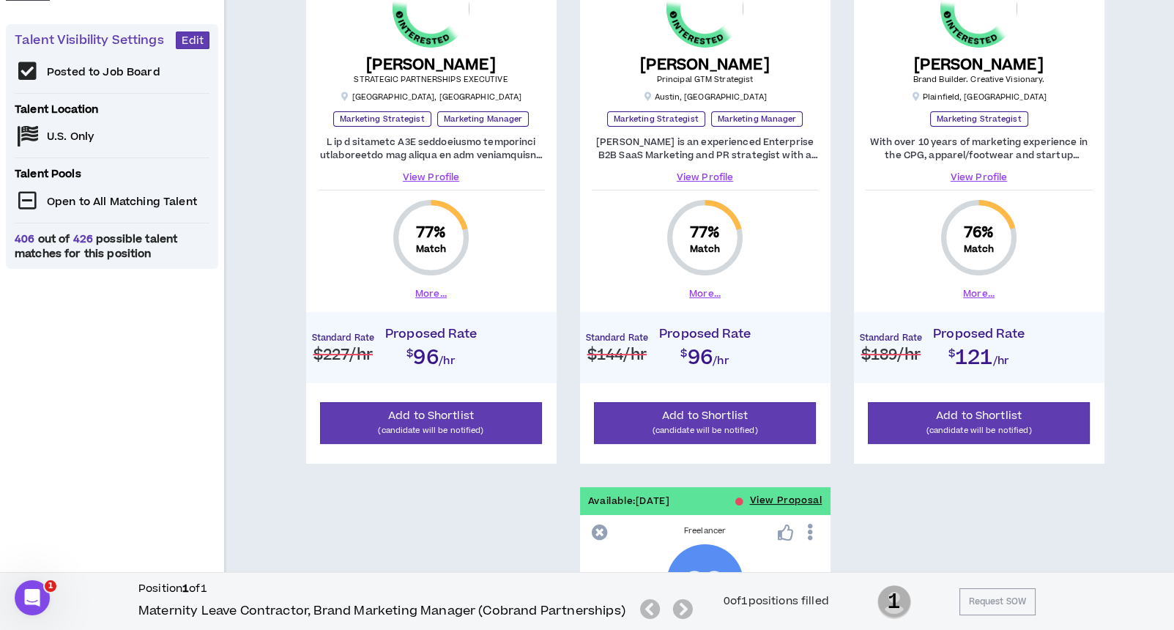
scroll to position [294, 0]
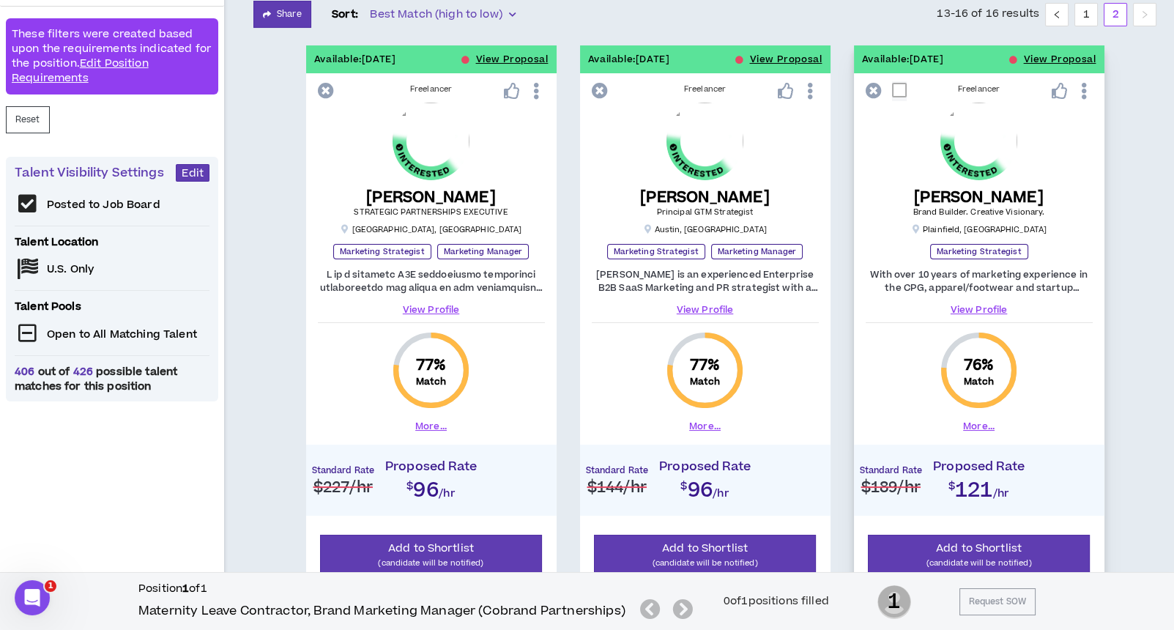
click at [980, 305] on link "View Profile" at bounding box center [978, 309] width 227 height 13
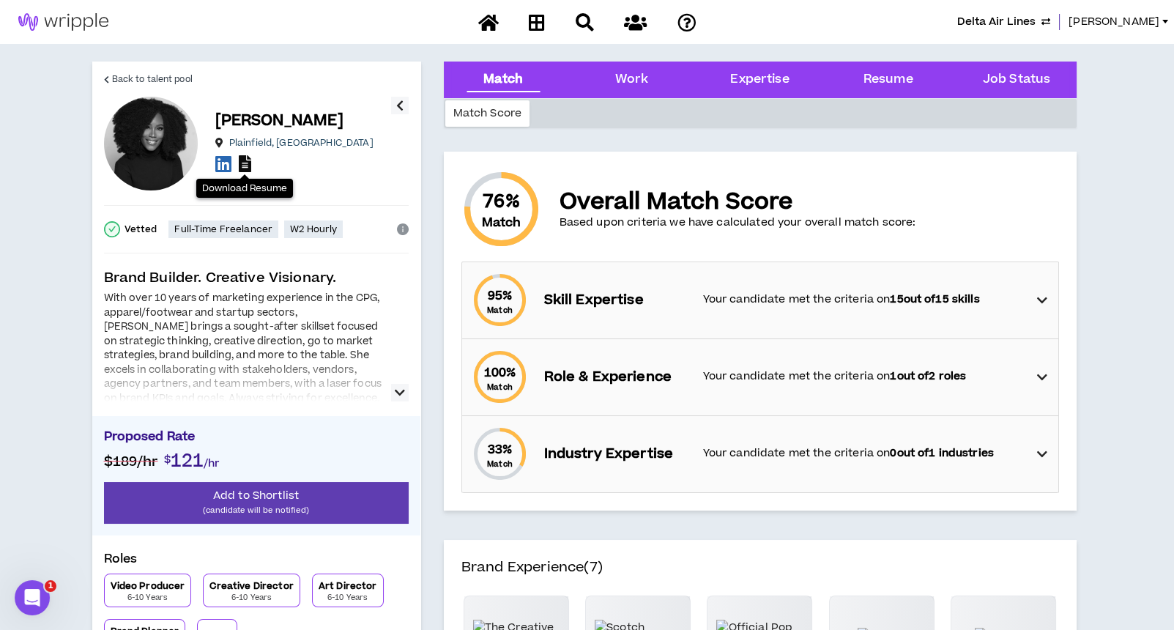
click at [244, 165] on icon at bounding box center [245, 163] width 12 height 17
click at [127, 75] on span "Back to talent pool" at bounding box center [152, 79] width 81 height 14
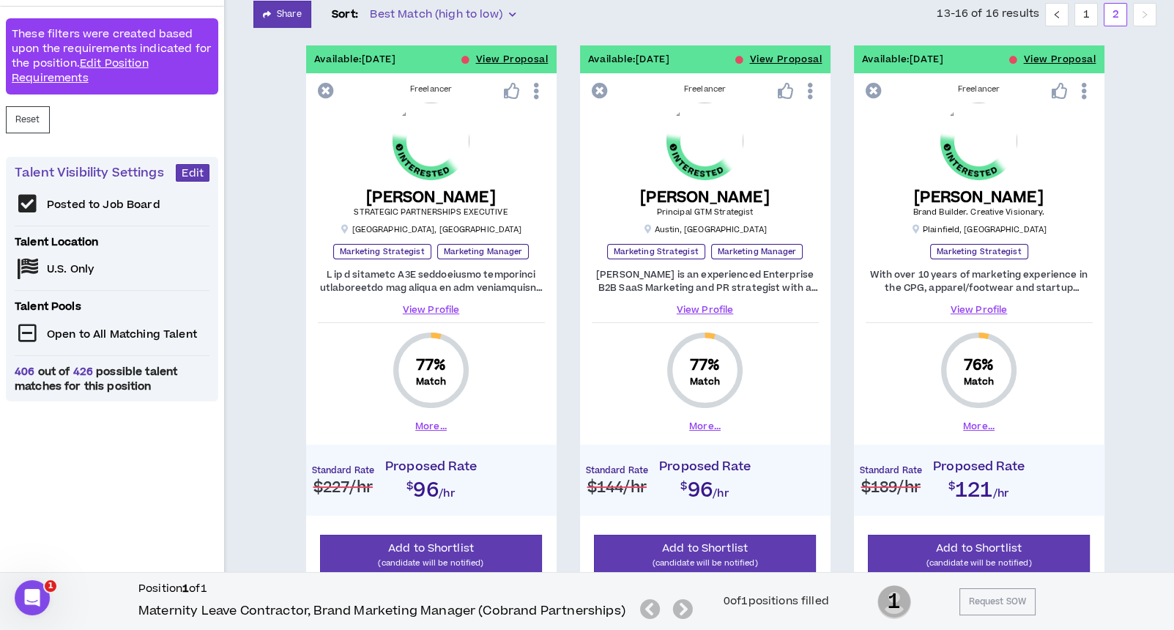
scroll to position [294, 0]
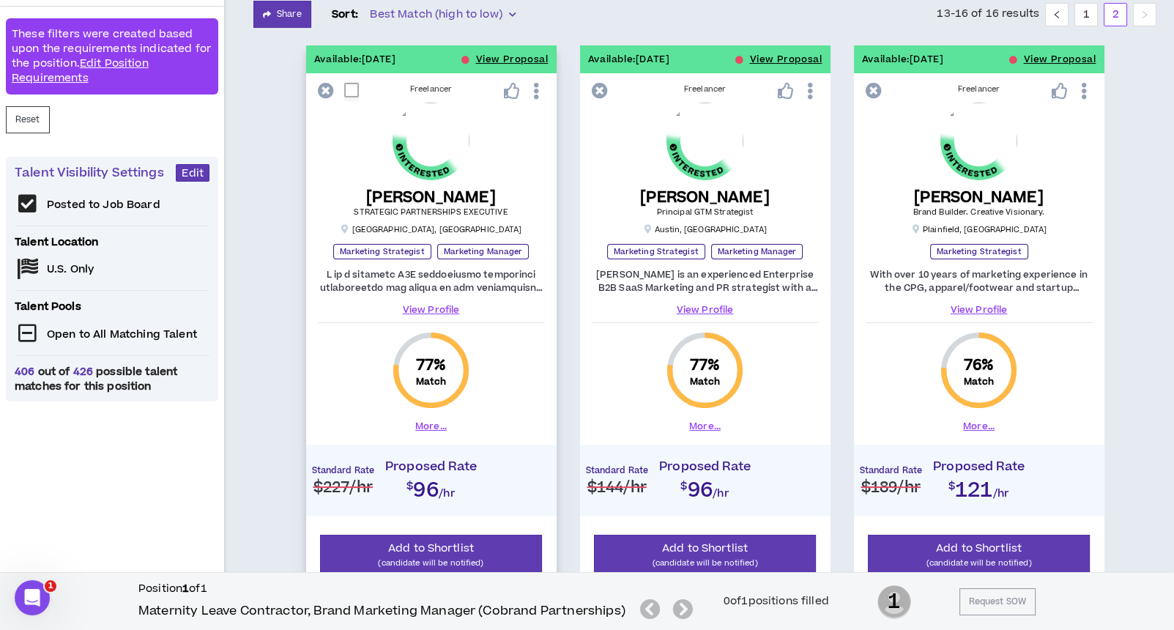
click at [436, 304] on link "View Profile" at bounding box center [431, 309] width 227 height 13
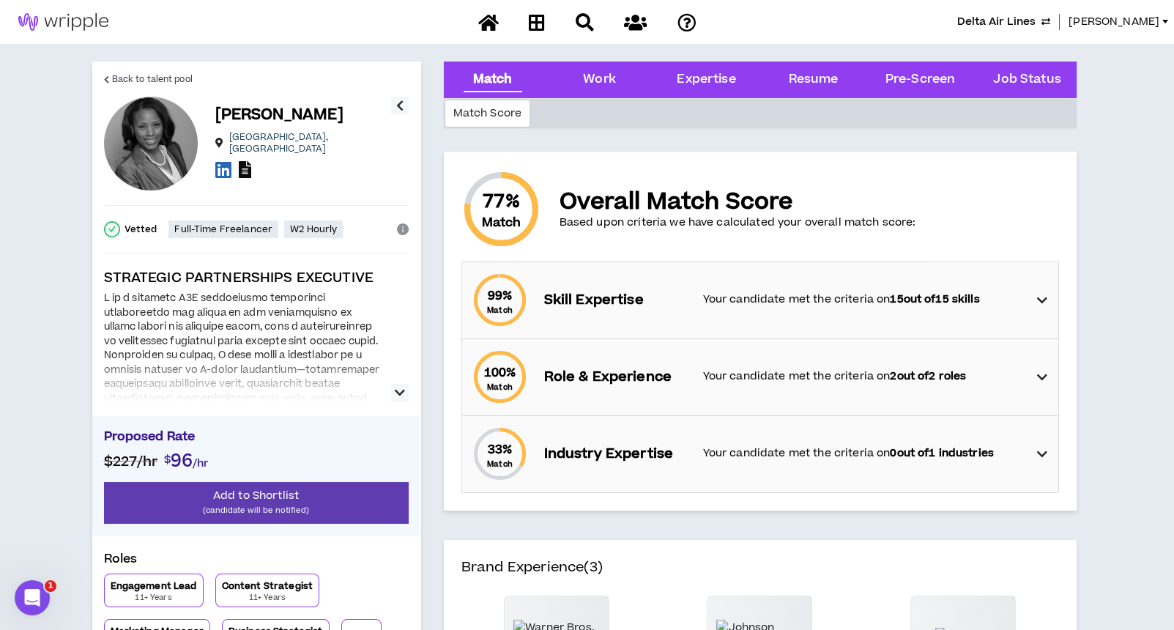
click at [246, 165] on icon at bounding box center [245, 169] width 12 height 17
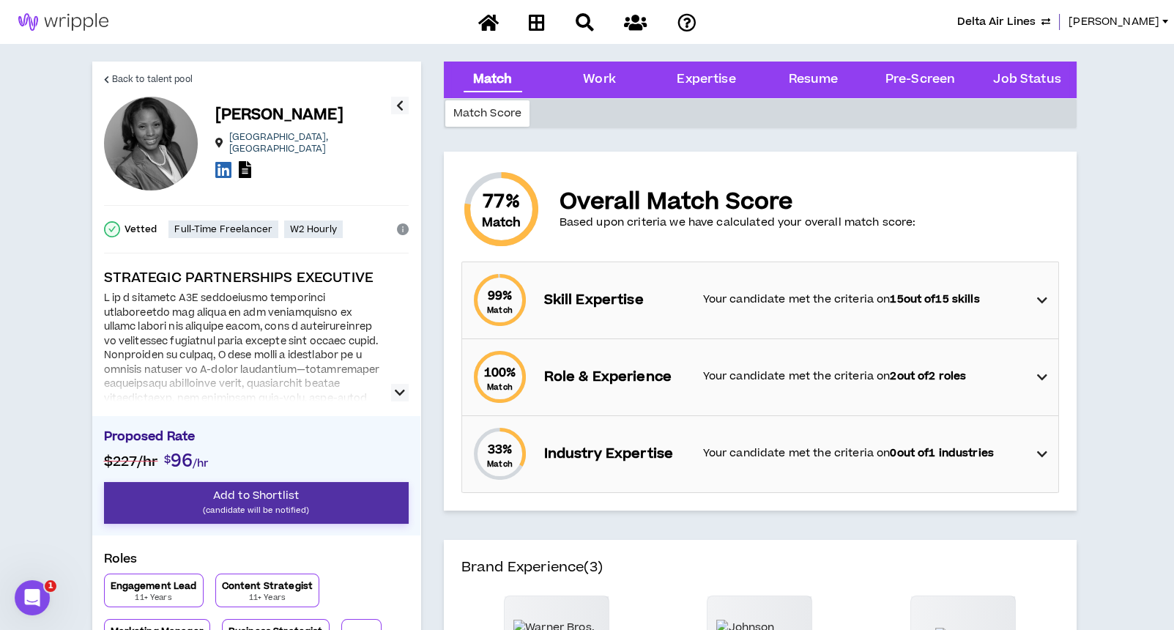
click at [278, 507] on p "(candidate will be notified)" at bounding box center [256, 510] width 305 height 14
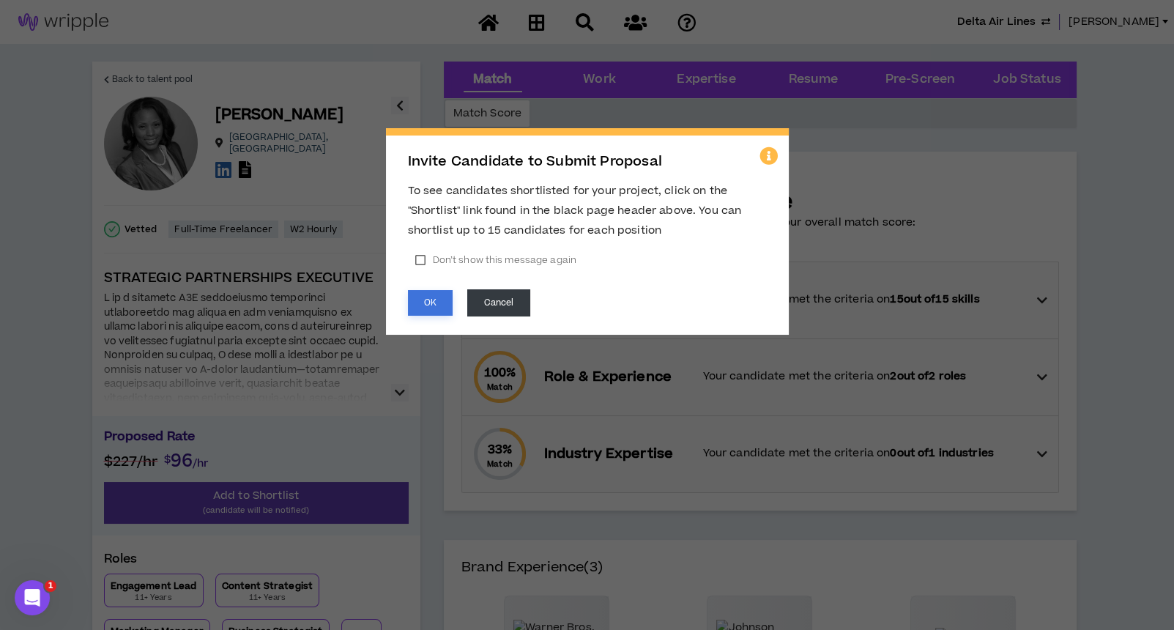
click at [422, 306] on button "OK" at bounding box center [430, 303] width 45 height 26
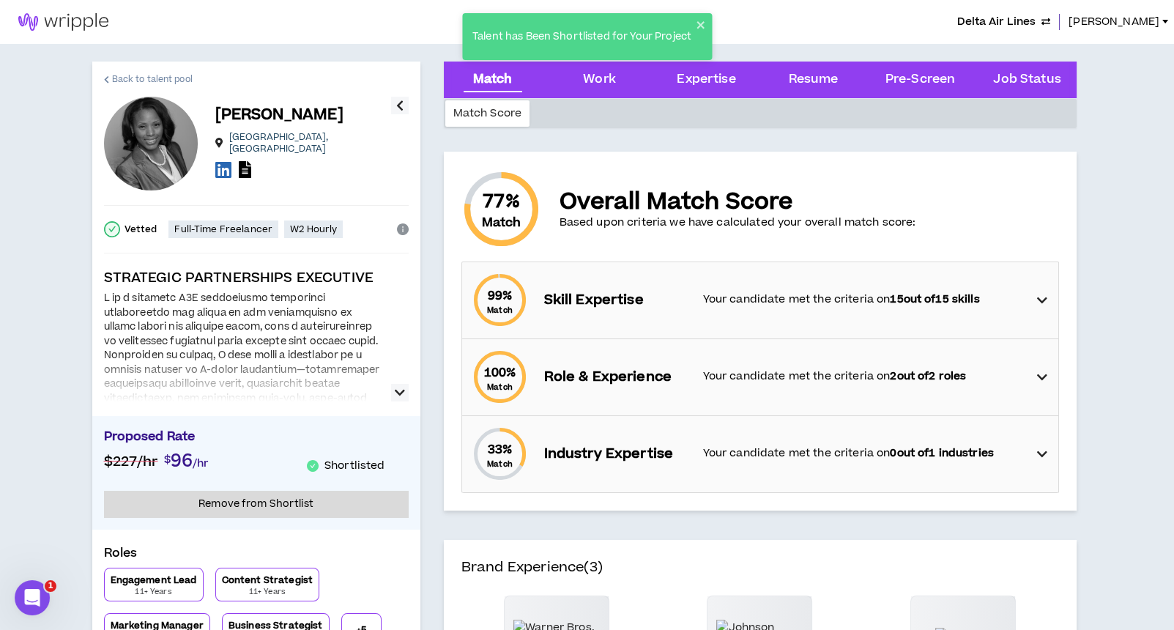
click at [155, 76] on span "Back to talent pool" at bounding box center [152, 79] width 81 height 14
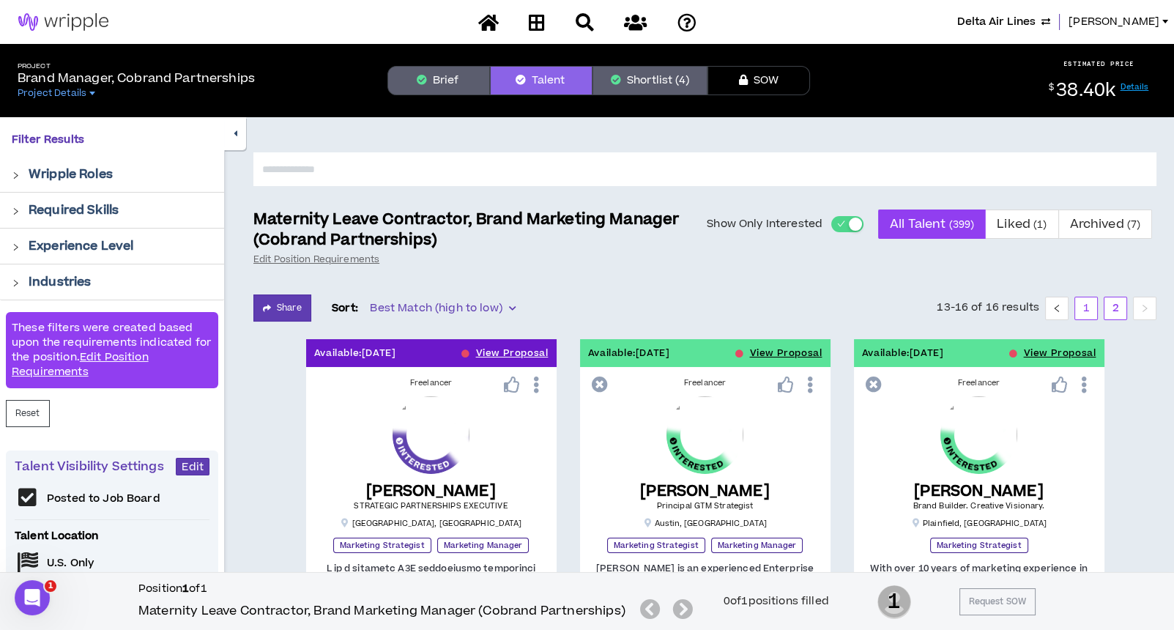
click at [1090, 306] on link "1" at bounding box center [1086, 308] width 22 height 22
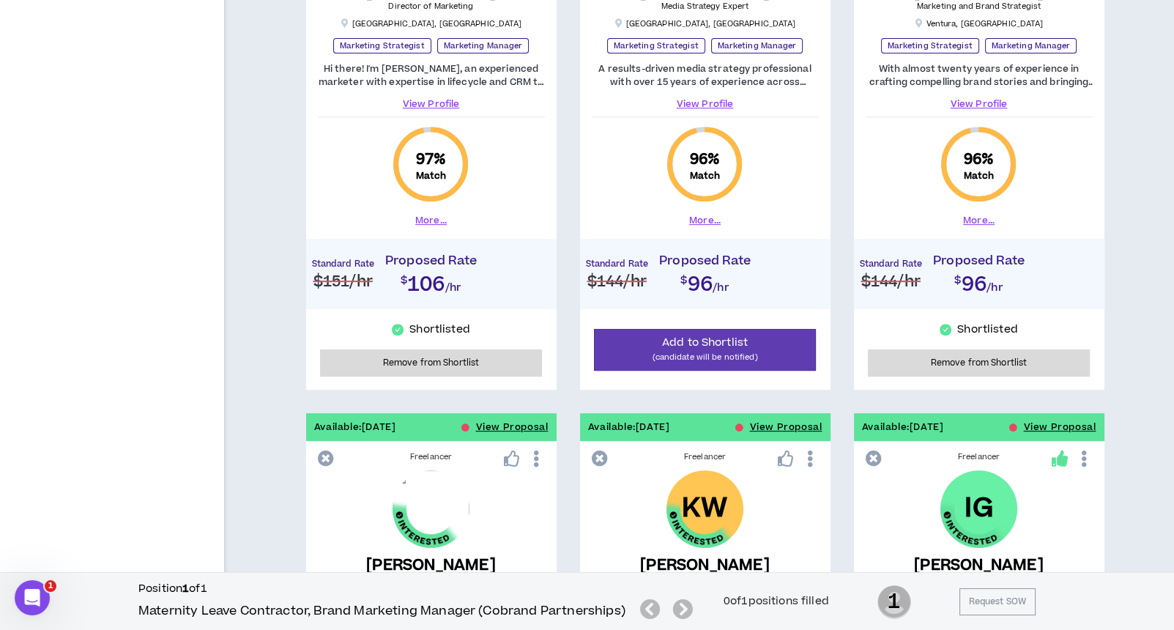
scroll to position [781, 0]
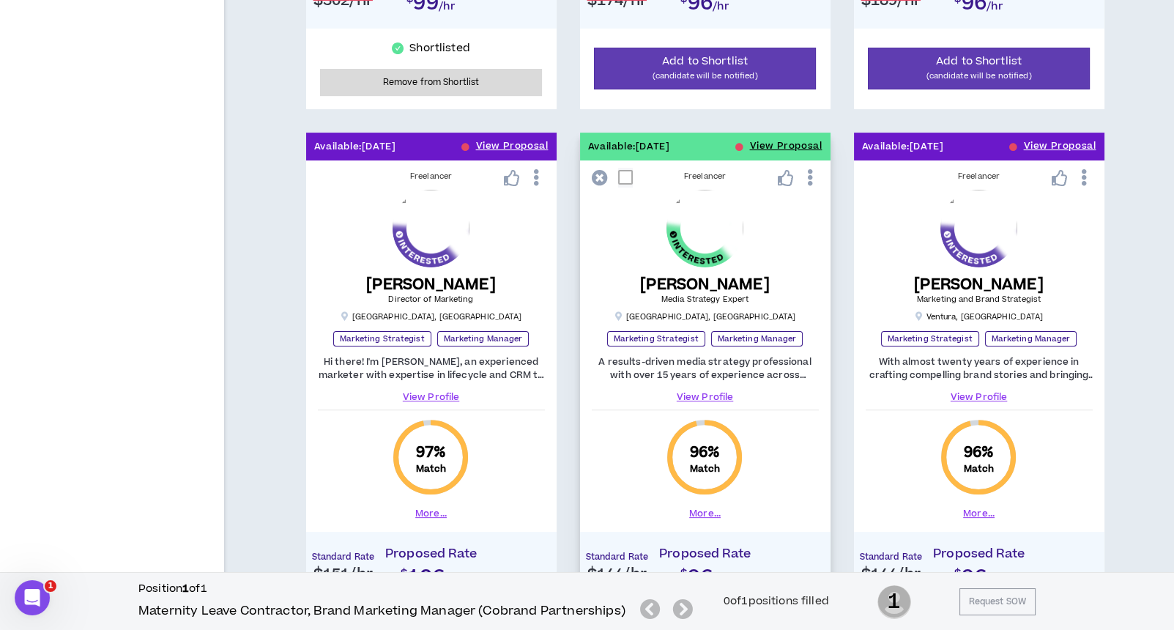
click at [716, 390] on link "View Profile" at bounding box center [705, 396] width 227 height 13
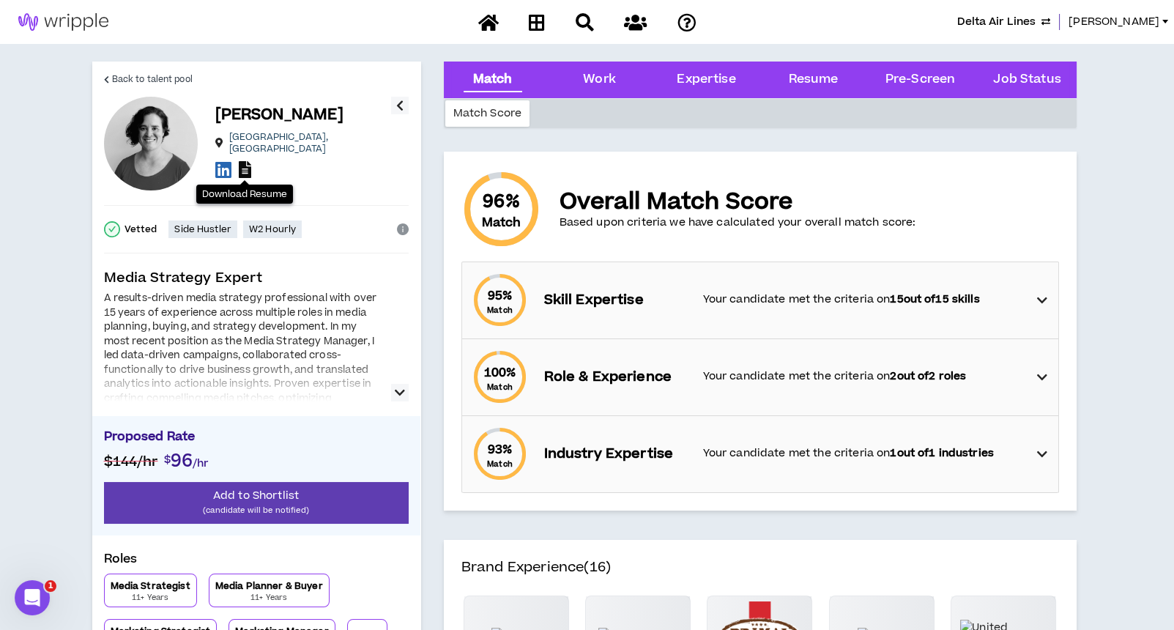
click at [248, 161] on icon at bounding box center [245, 169] width 12 height 17
click at [125, 79] on span "Back to talent pool" at bounding box center [152, 79] width 81 height 14
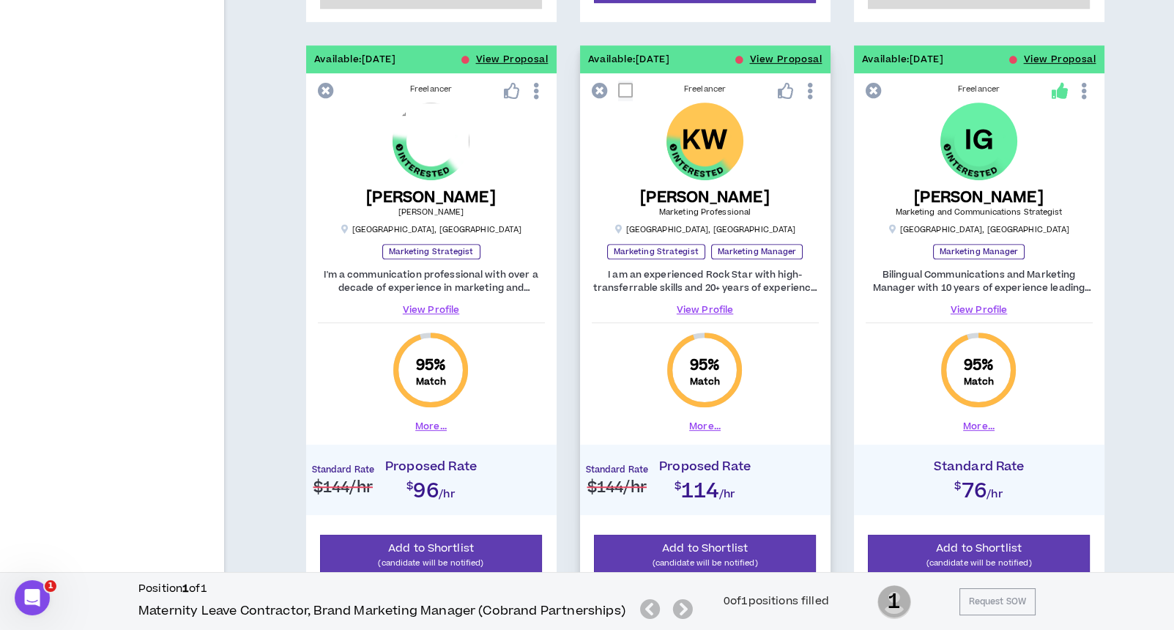
scroll to position [1560, 0]
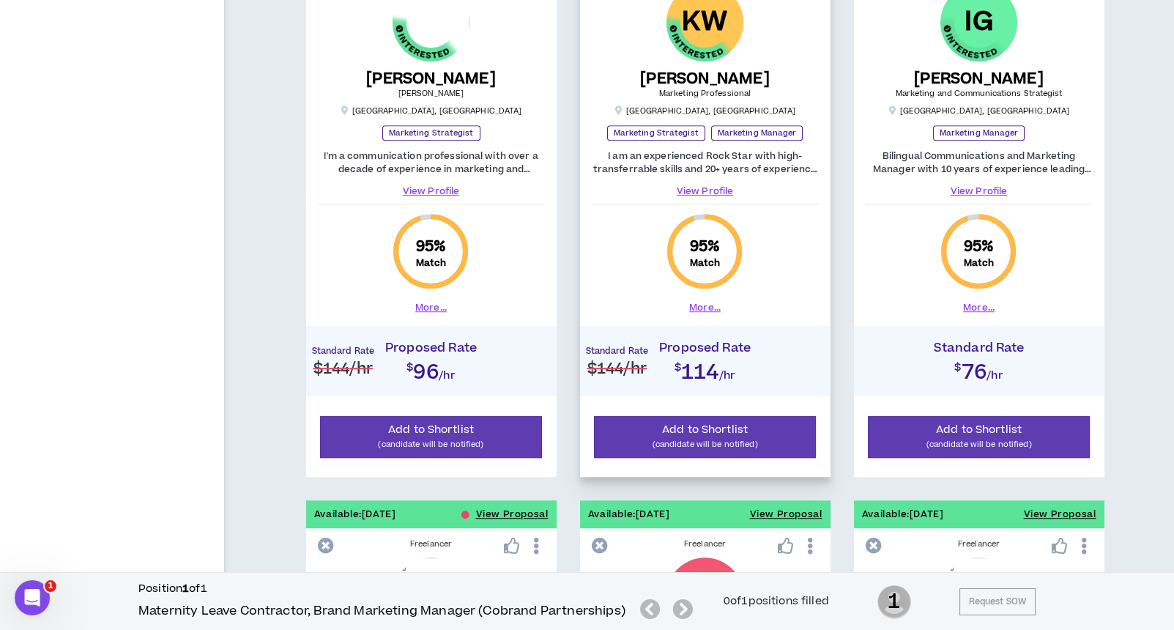
click at [711, 190] on link "View Profile" at bounding box center [705, 191] width 227 height 13
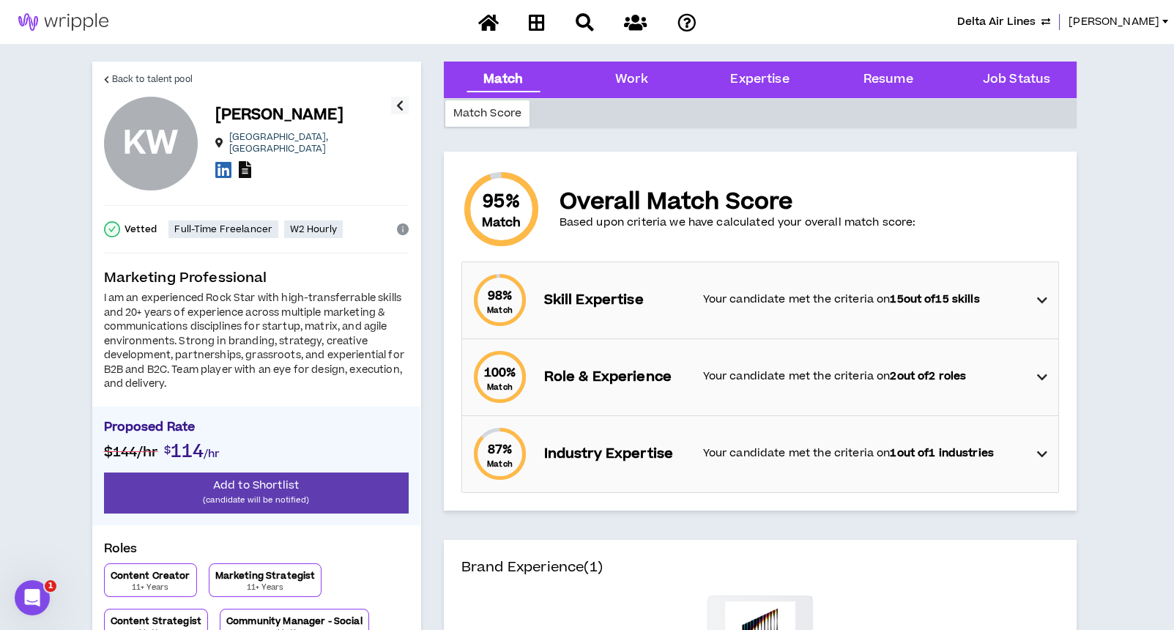
click at [247, 162] on icon at bounding box center [245, 169] width 12 height 17
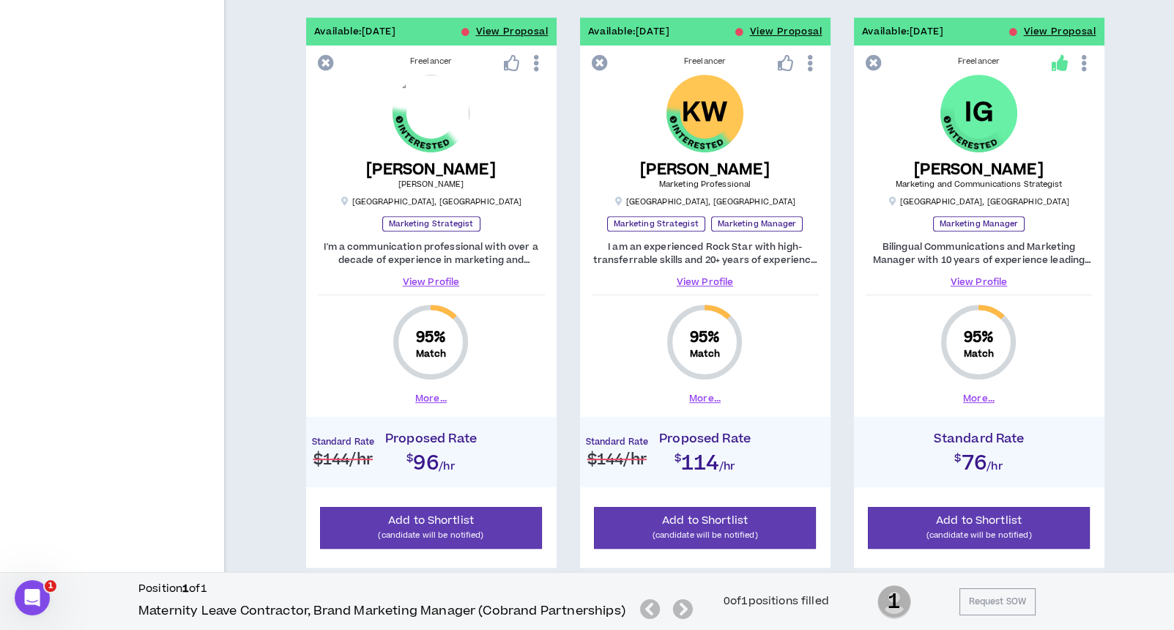
scroll to position [1479, 0]
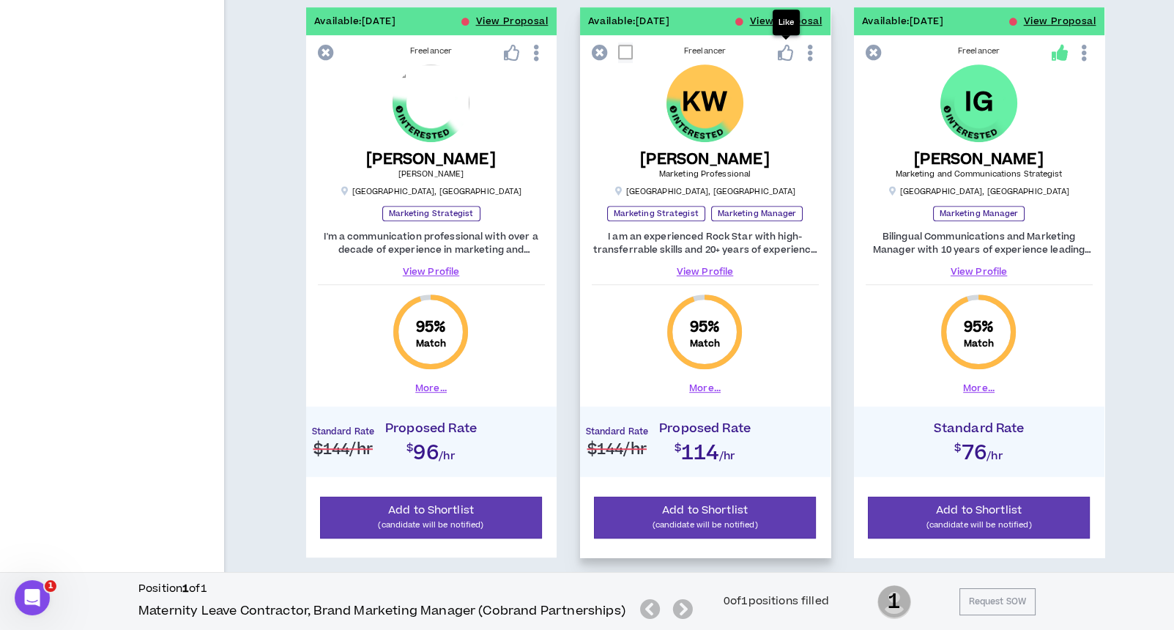
click at [783, 52] on icon at bounding box center [786, 53] width 16 height 16
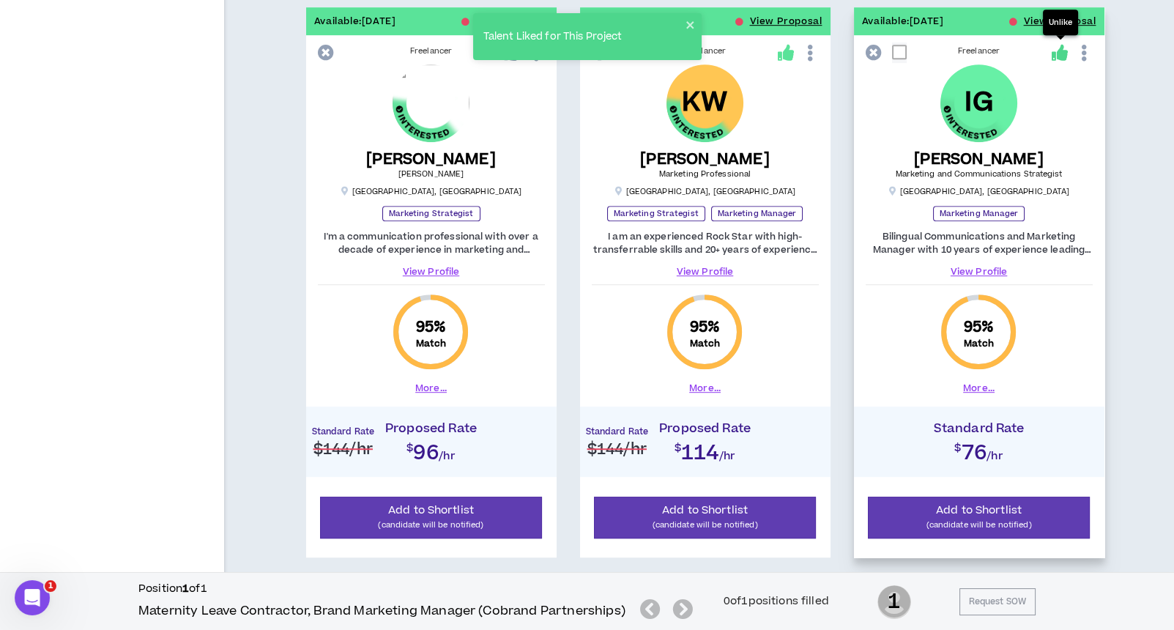
click at [1061, 52] on icon at bounding box center [1059, 53] width 16 height 16
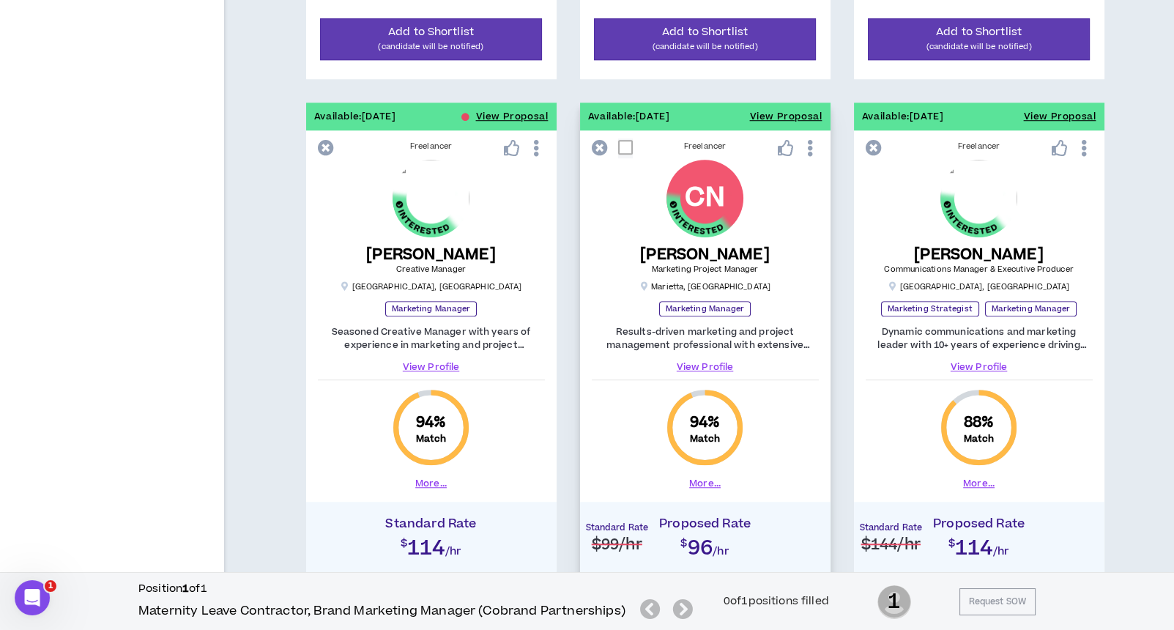
scroll to position [1937, 0]
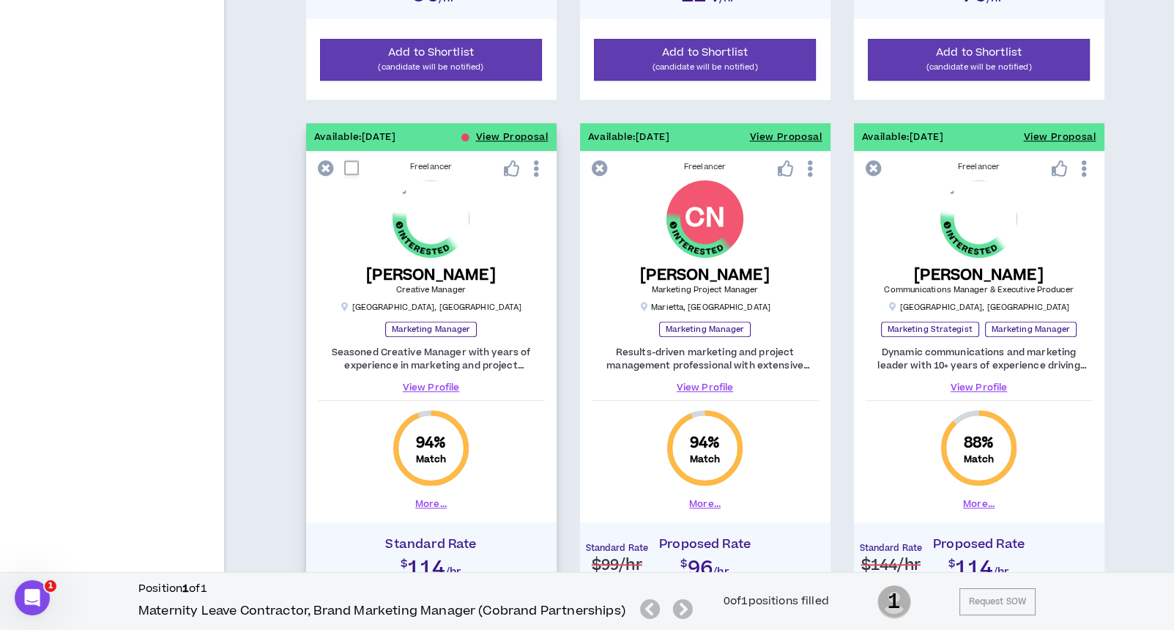
click at [433, 382] on link "View Profile" at bounding box center [431, 387] width 227 height 13
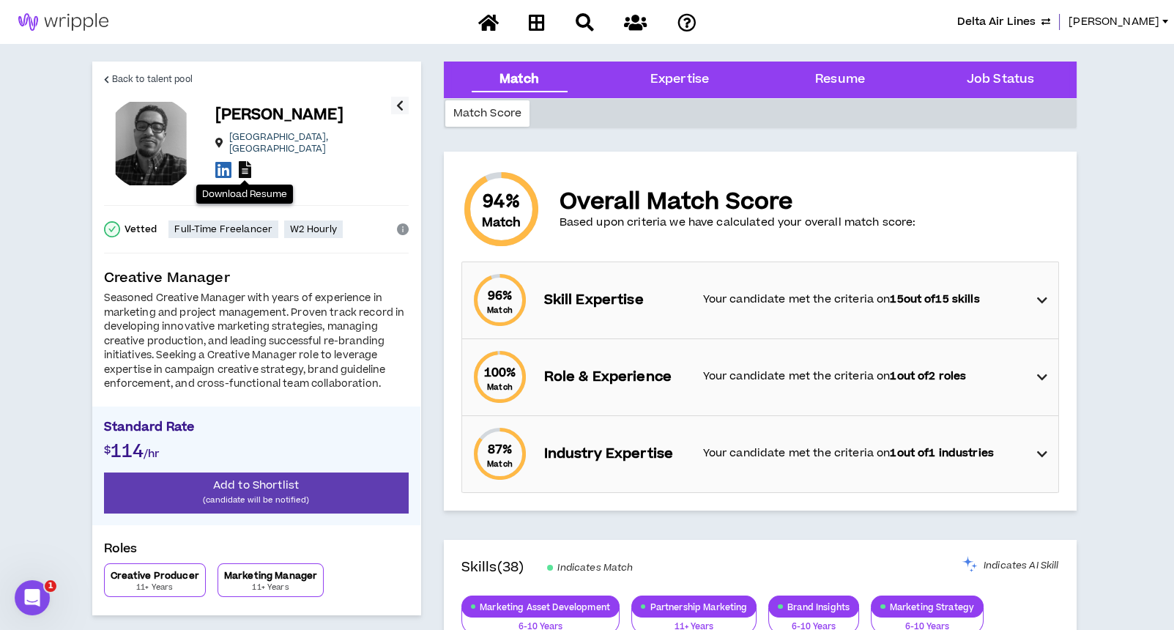
click at [244, 162] on icon at bounding box center [245, 169] width 12 height 17
click at [138, 81] on span "Back to talent pool" at bounding box center [152, 79] width 81 height 14
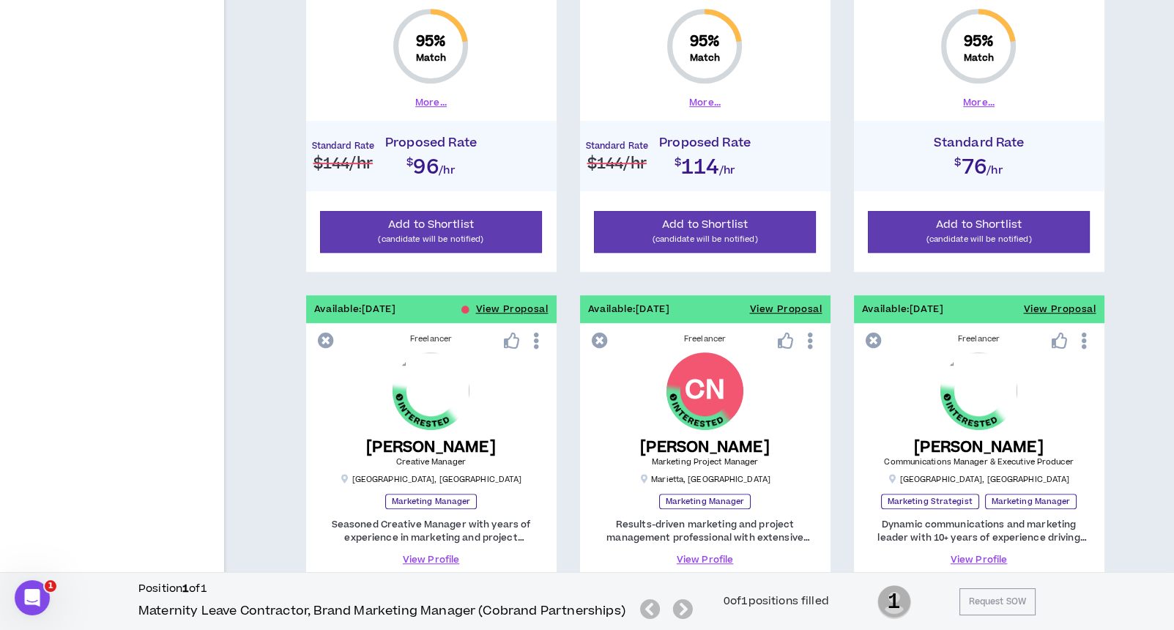
scroll to position [1781, 0]
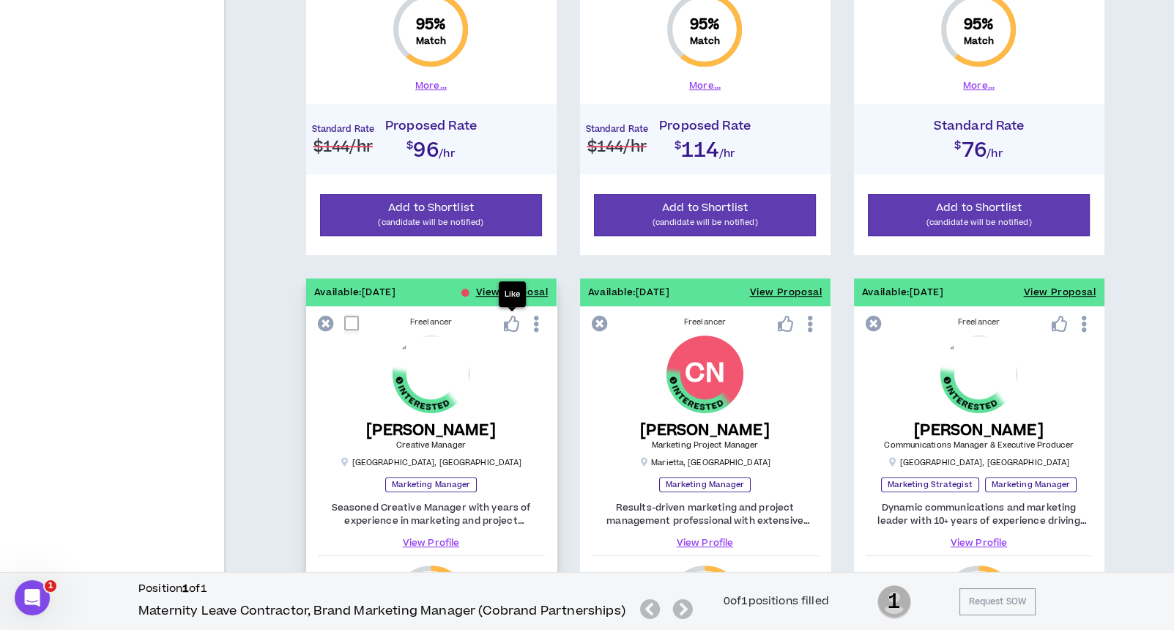
click at [513, 324] on icon at bounding box center [512, 324] width 16 height 16
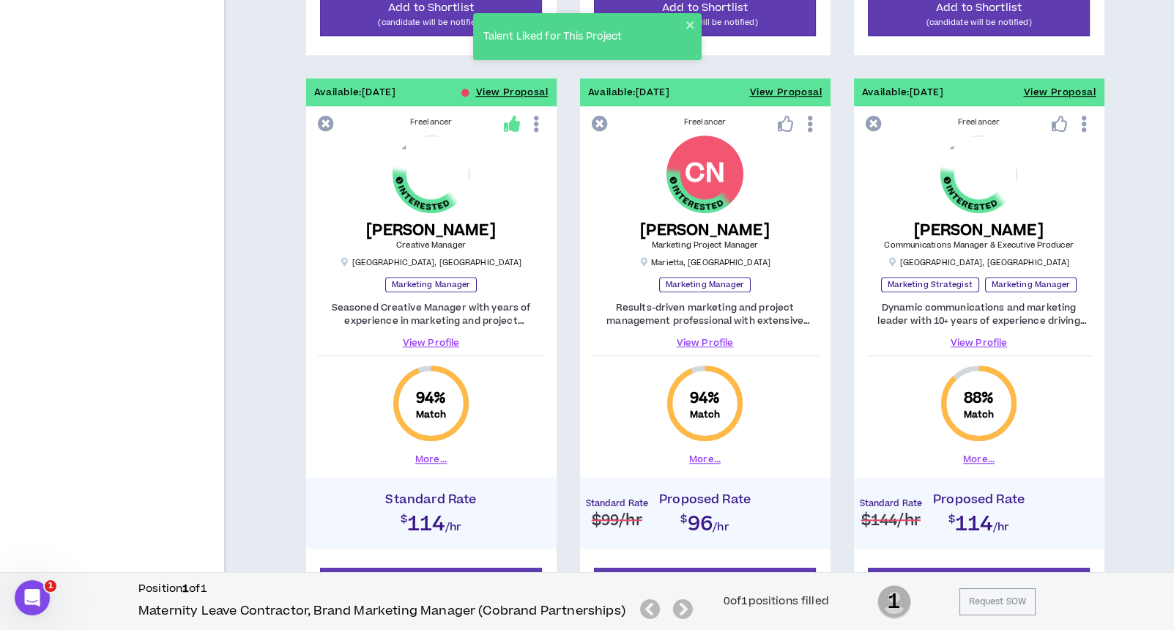
scroll to position [1937, 0]
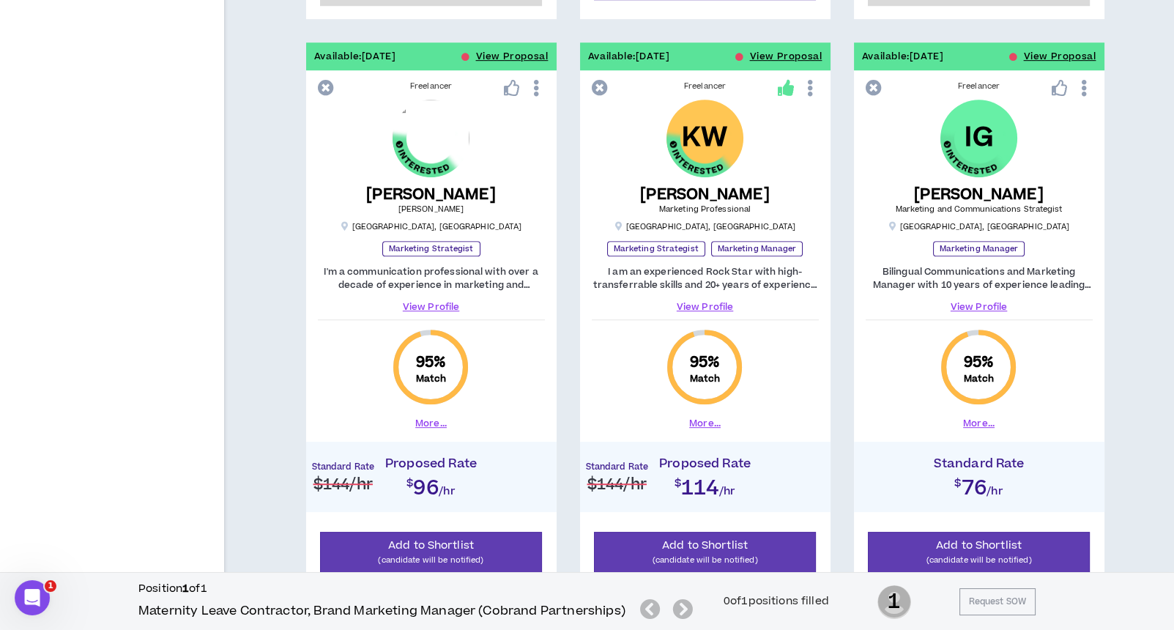
scroll to position [1351, 0]
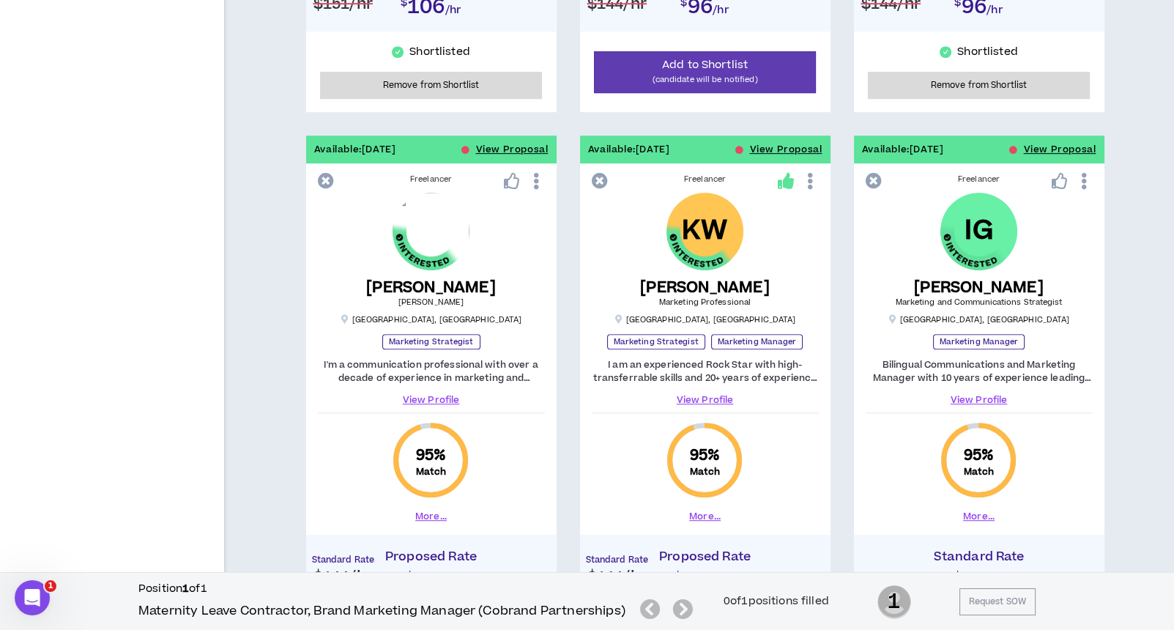
click at [276, 289] on div "Available: 09/14/2025 View Proposal Freelancer Andre M. Global Media & Brand Ma…" at bounding box center [704, 123] width 903 height 2271
click at [424, 395] on link "View Profile" at bounding box center [431, 399] width 227 height 13
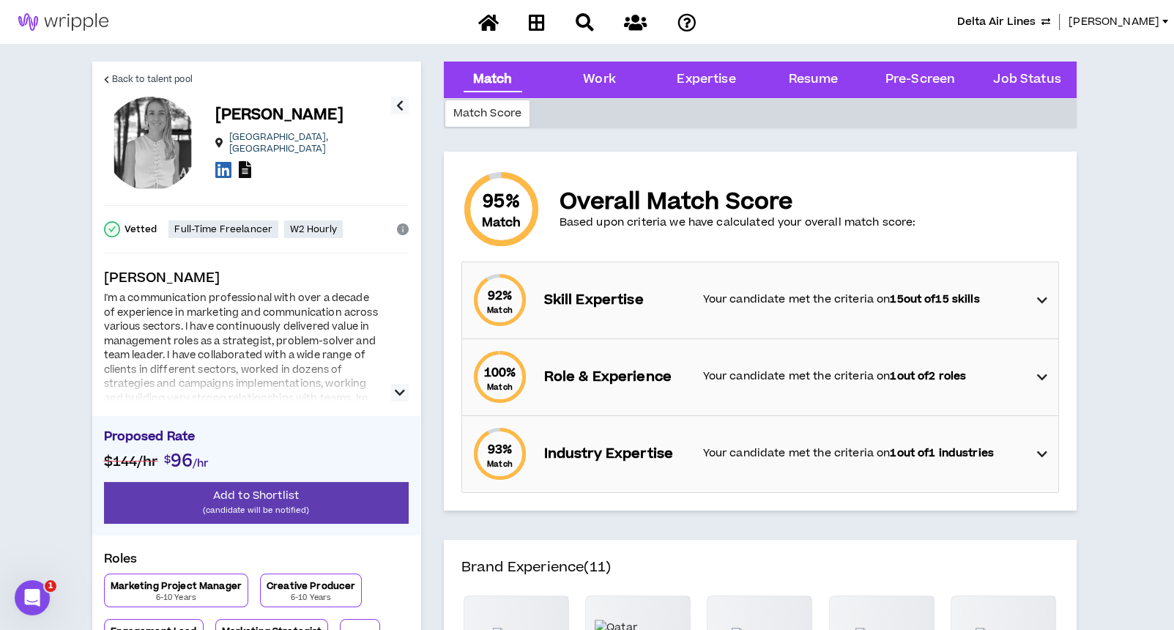
click at [246, 162] on icon at bounding box center [245, 169] width 12 height 17
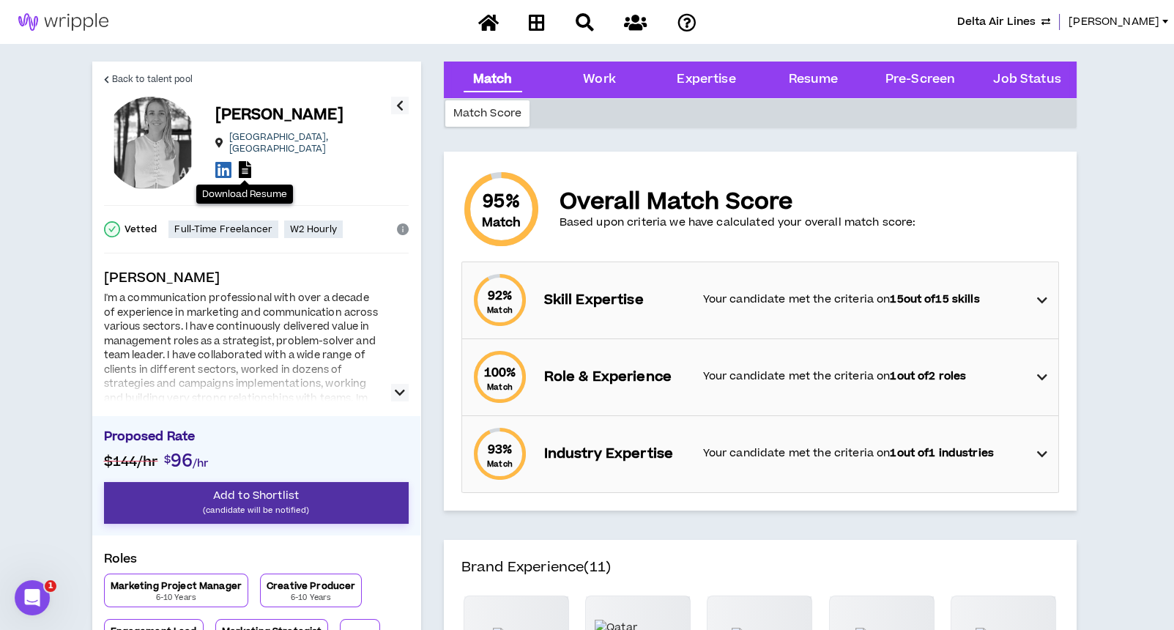
click at [313, 506] on p "(candidate will be notified)" at bounding box center [256, 510] width 305 height 14
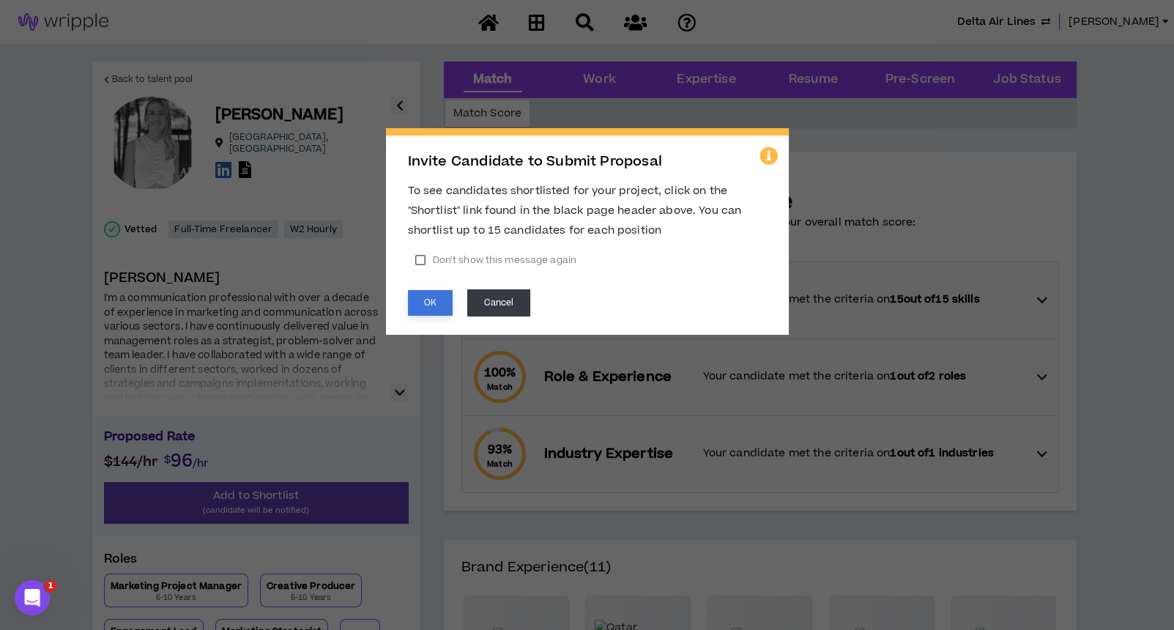
click at [417, 308] on button "OK" at bounding box center [430, 303] width 45 height 26
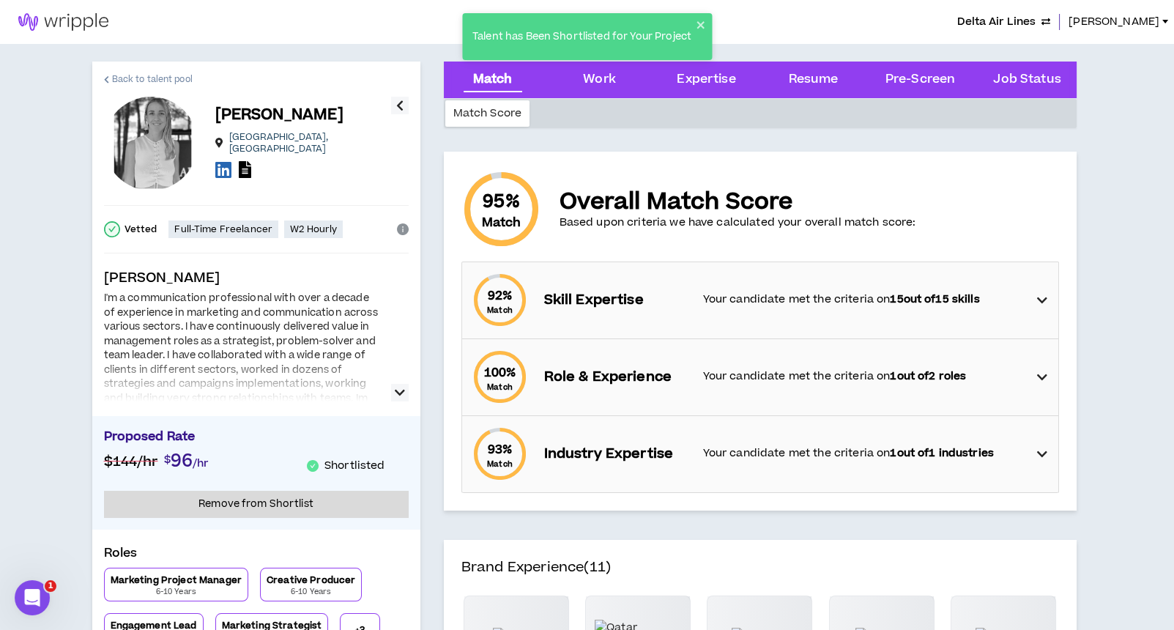
click at [124, 75] on span "Back to talent pool" at bounding box center [152, 79] width 81 height 14
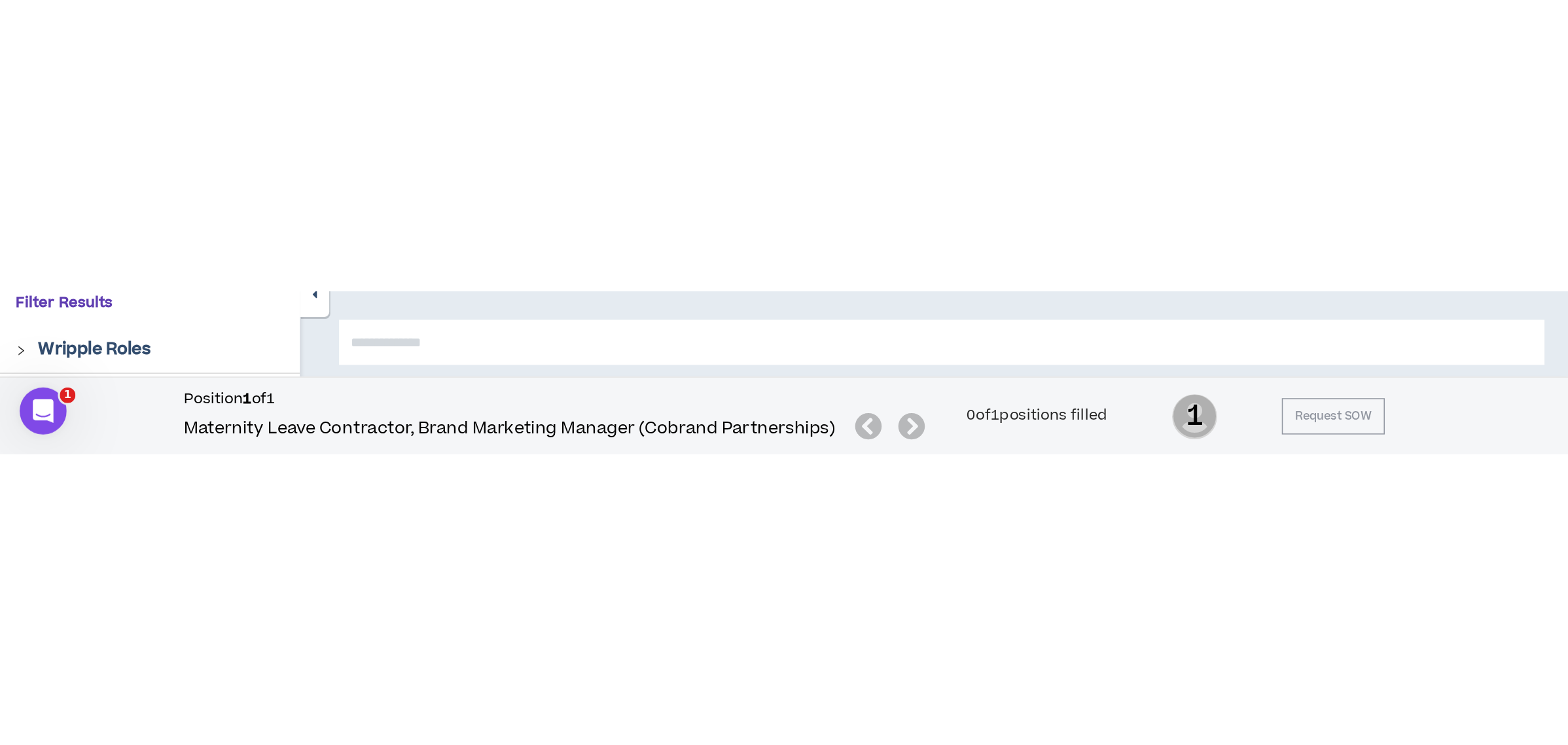
scroll to position [117, 0]
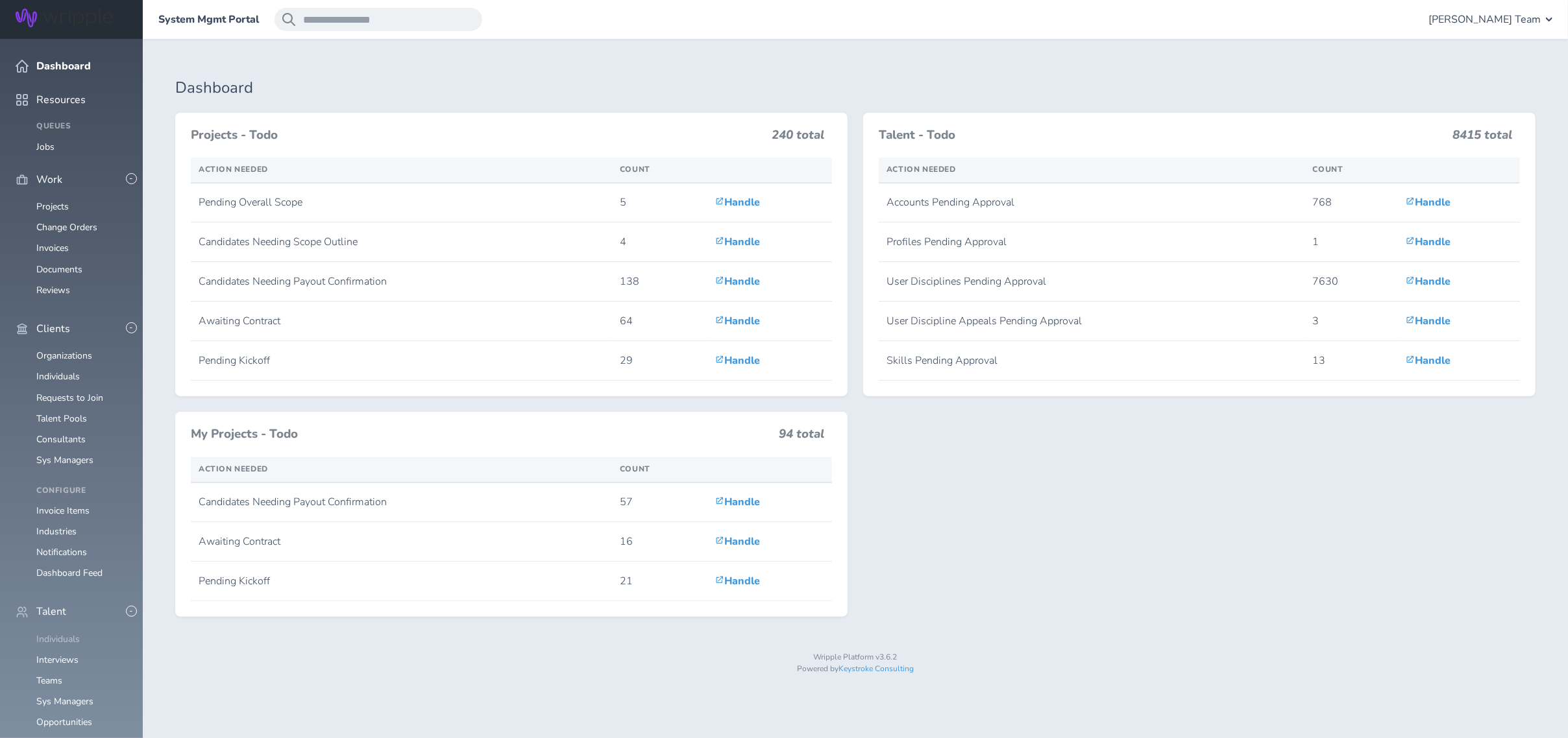
click at [75, 633] on link "Individuals" at bounding box center [58, 640] width 43 height 12
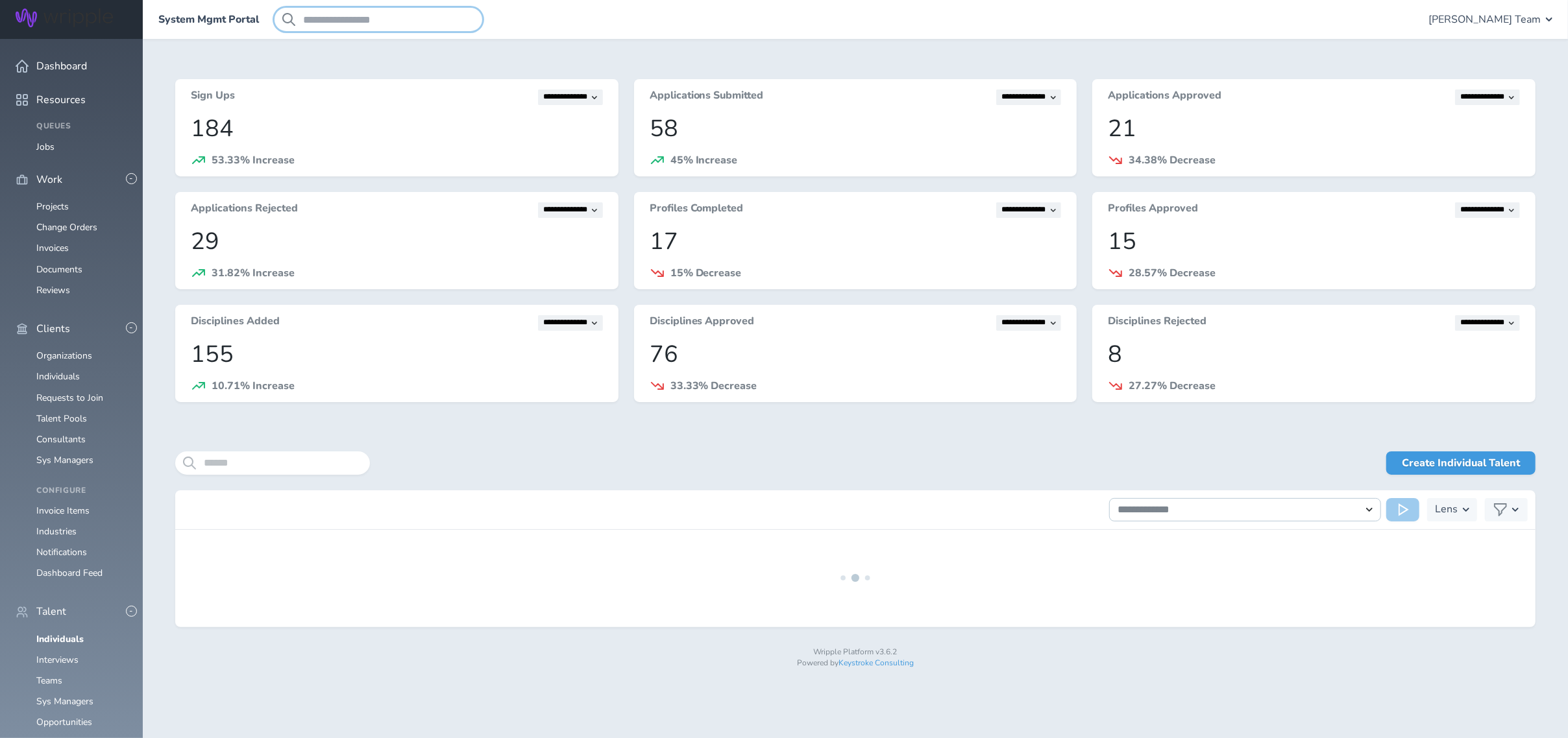
click at [324, 18] on input "search" at bounding box center [378, 19] width 207 height 23
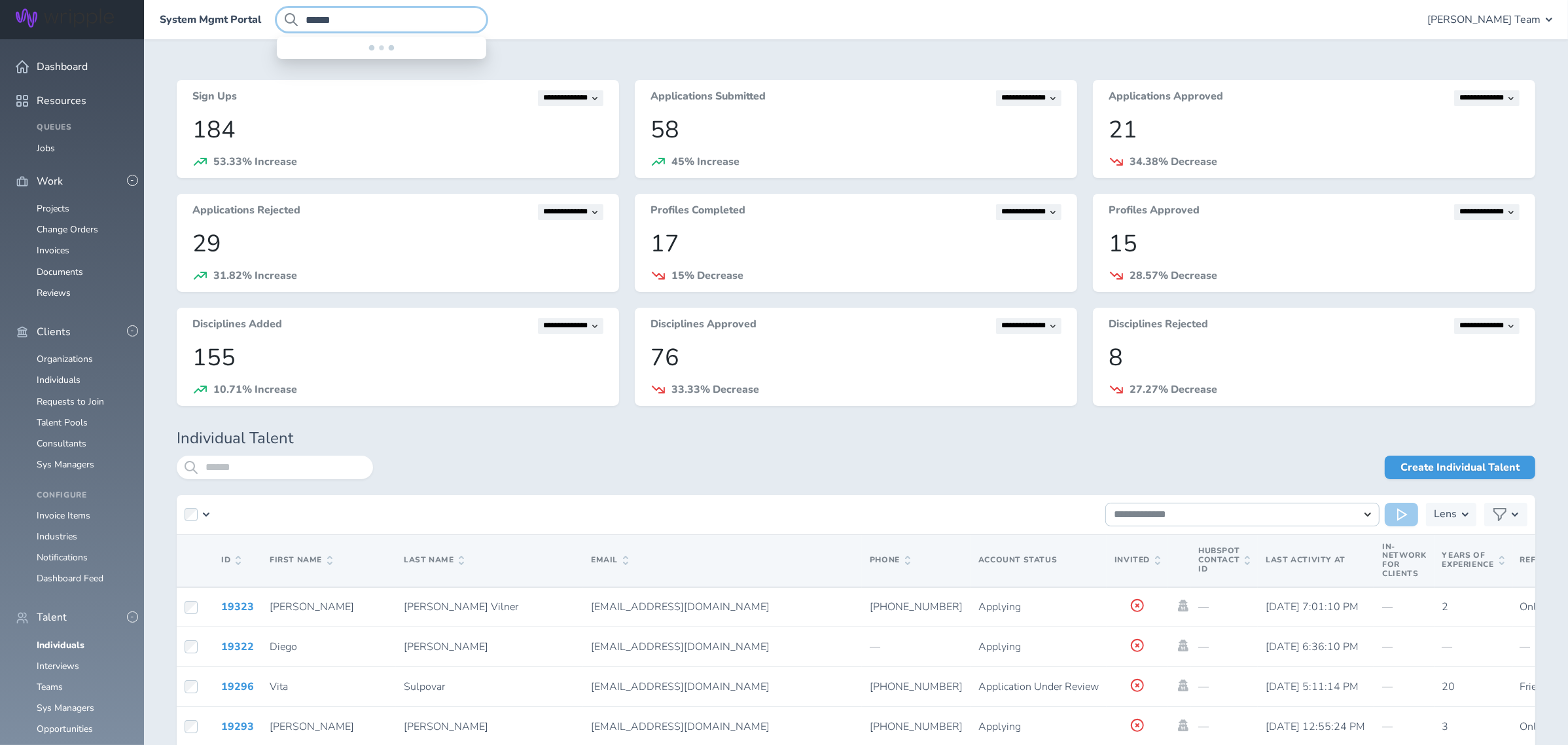
type input "******"
click at [232, 472] on input "search" at bounding box center [275, 468] width 197 height 23
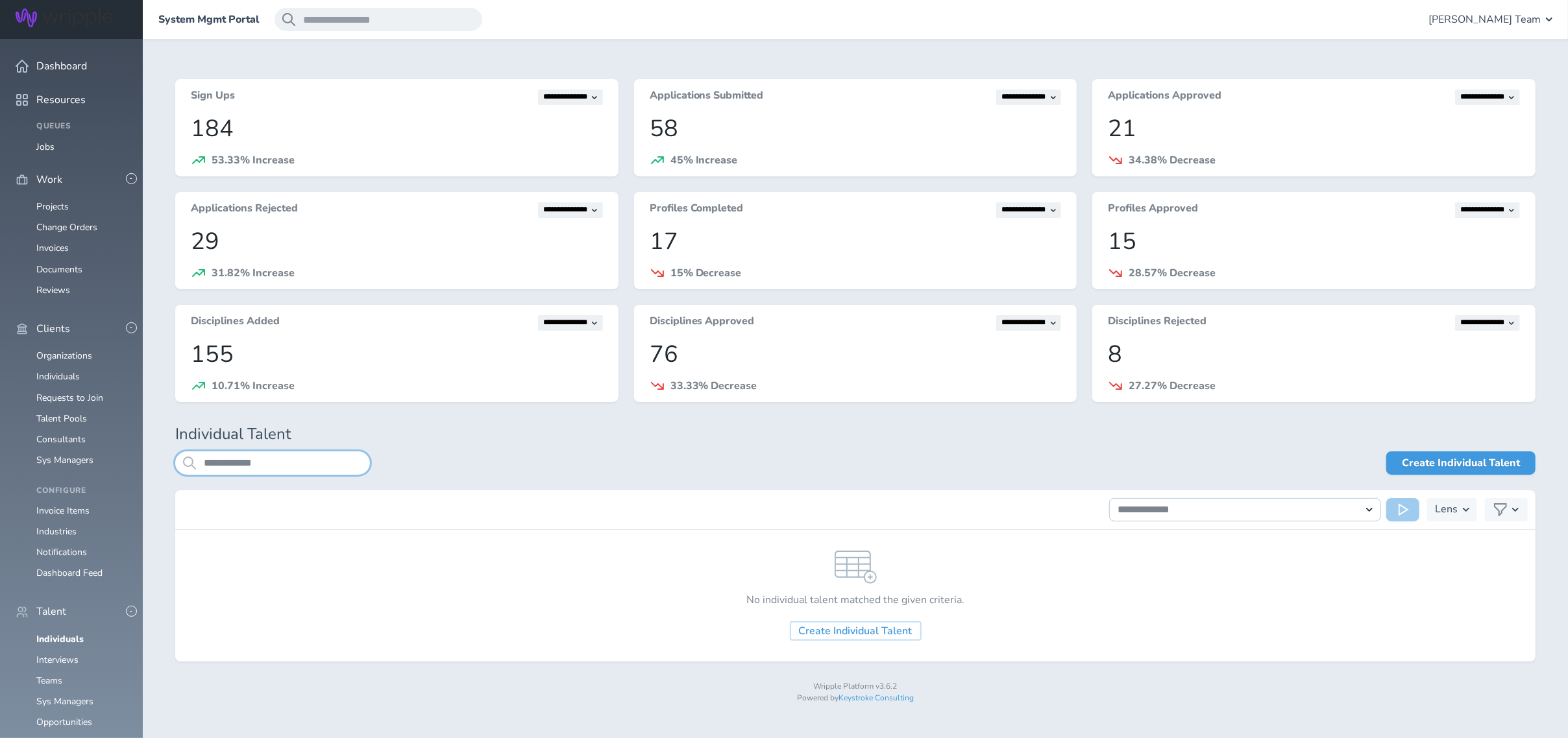
drag, startPoint x: 231, startPoint y: 459, endPoint x: 320, endPoint y: 460, distance: 89.0
click at [320, 460] on input "**********" at bounding box center [273, 463] width 195 height 23
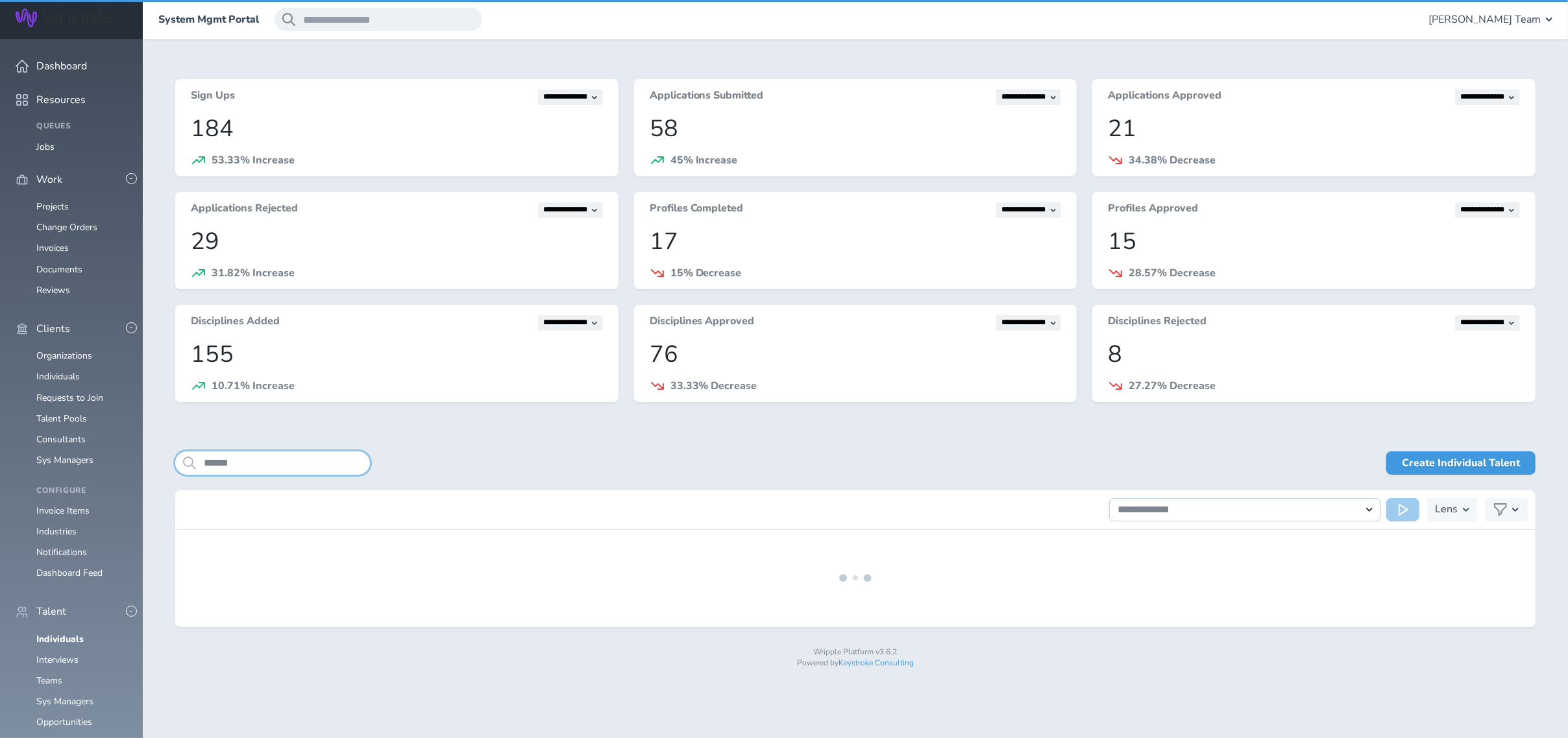
type input "******"
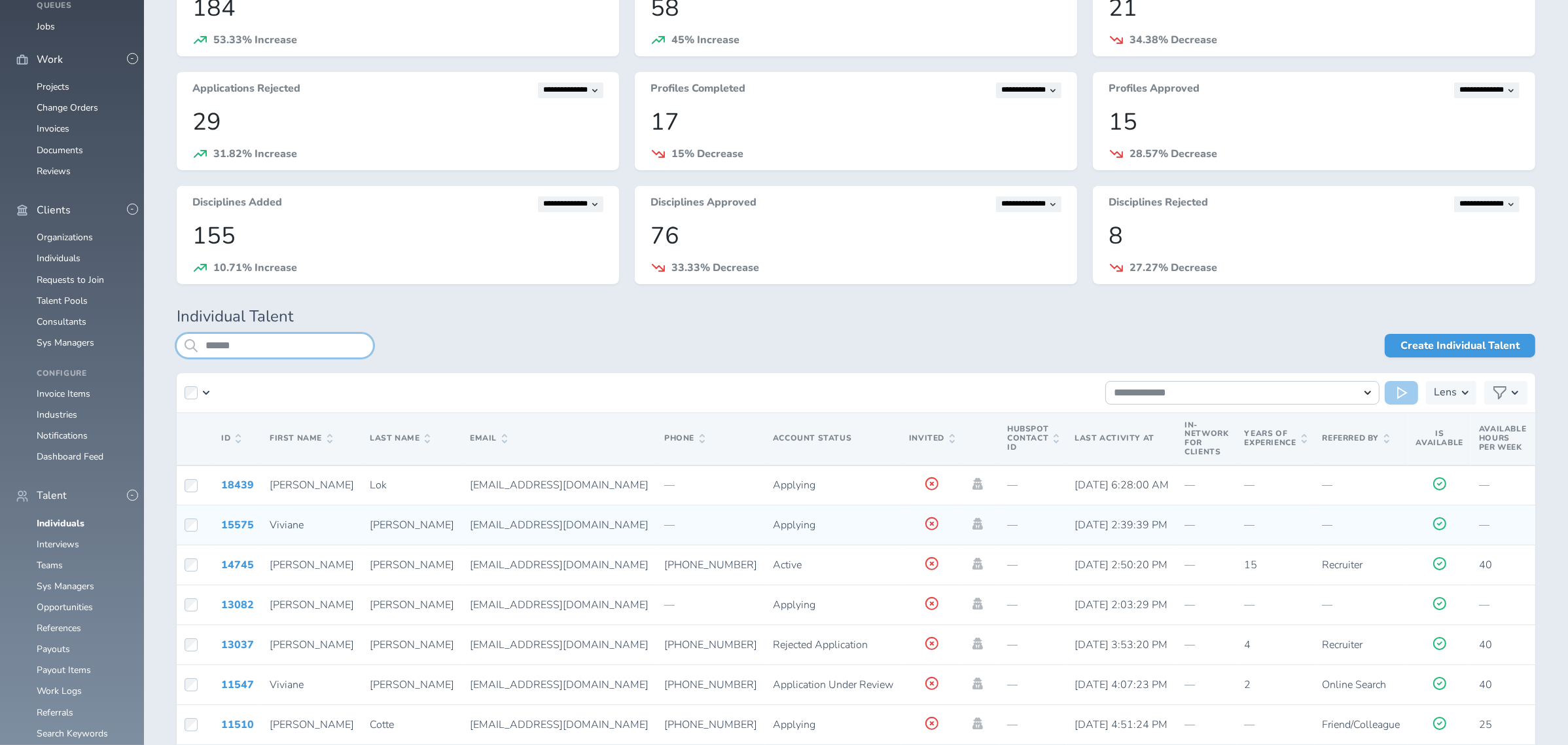
scroll to position [262, 0]
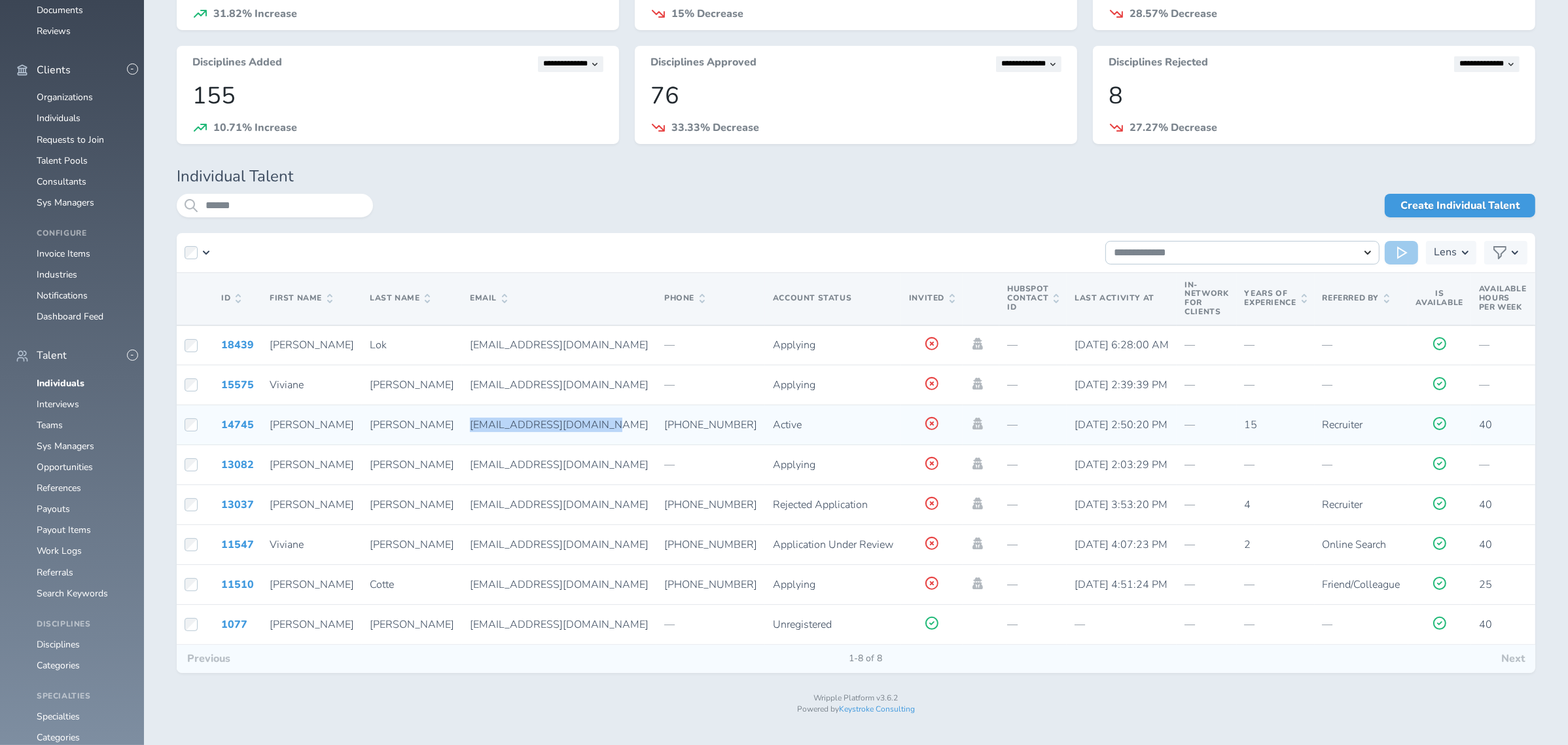
drag, startPoint x: 400, startPoint y: 425, endPoint x: 525, endPoint y: 424, distance: 125.0
click at [525, 424] on div "vivianacosta10@gmail.com" at bounding box center [560, 425] width 179 height 12
copy span "vivianacosta10@gmail.com"
drag, startPoint x: 551, startPoint y: 421, endPoint x: 617, endPoint y: 419, distance: 66.0
click at [664, 419] on span "+14695705007" at bounding box center [711, 425] width 93 height 14
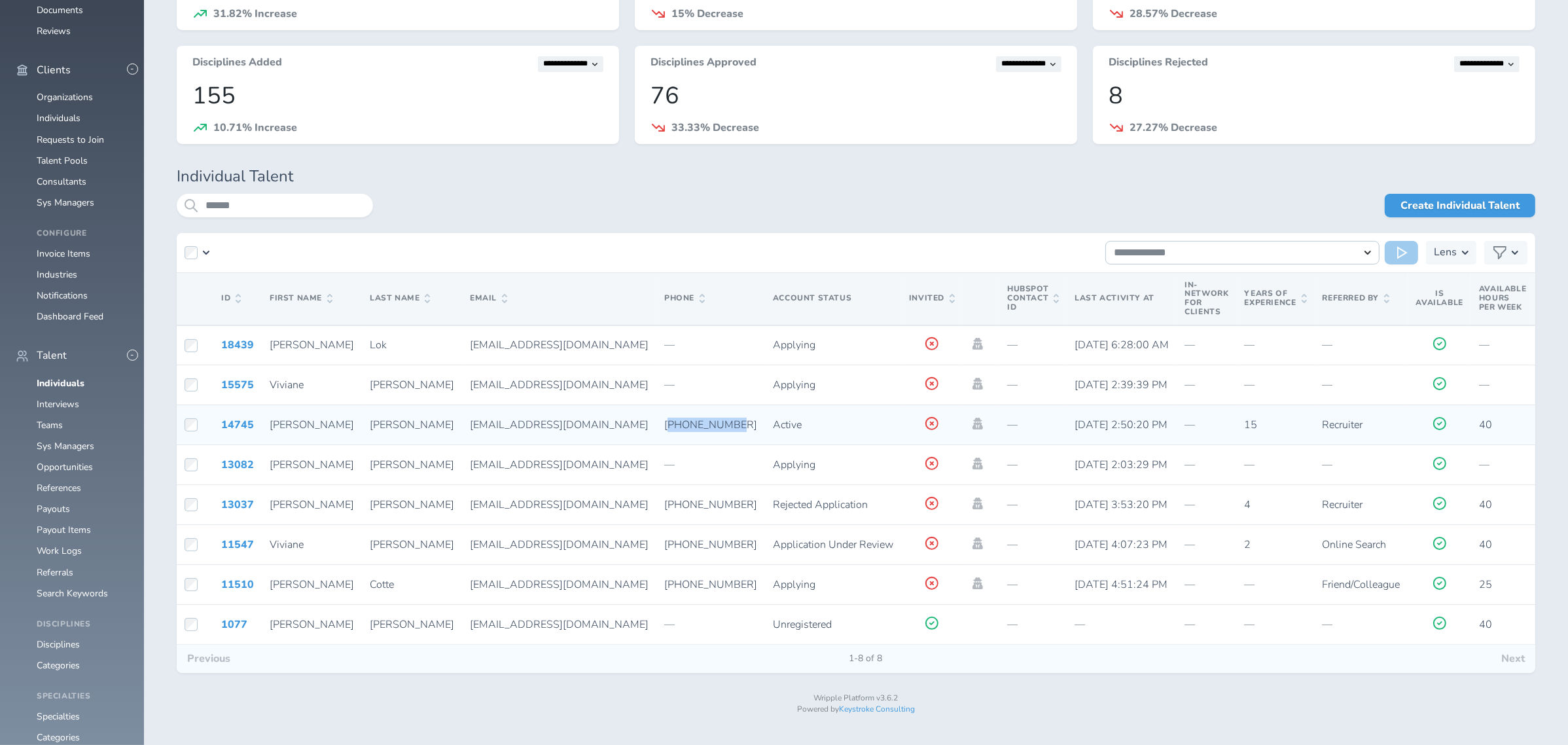
copy span "14695705007"
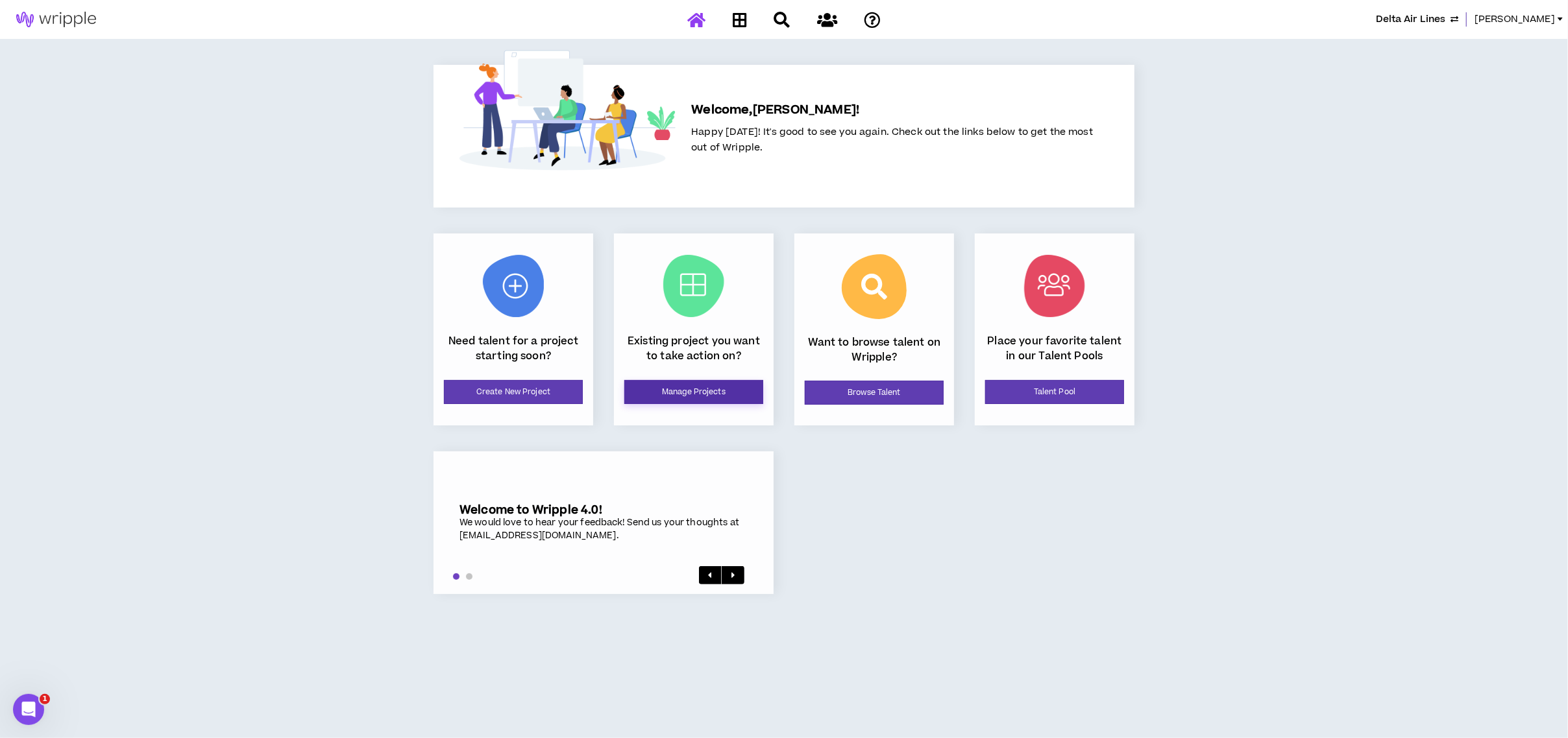
click at [699, 385] on link "Manage Projects" at bounding box center [693, 392] width 139 height 24
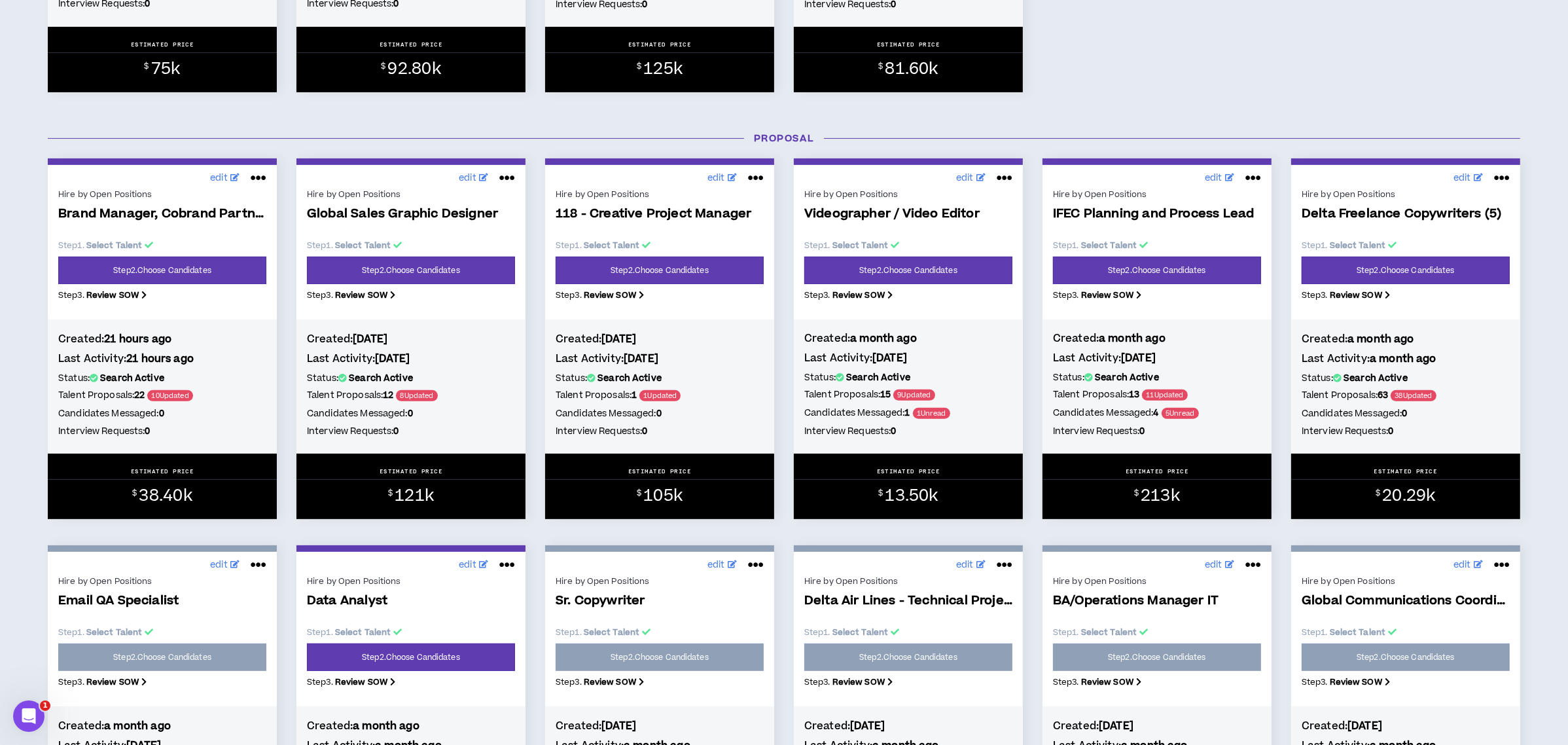
scroll to position [524, 0]
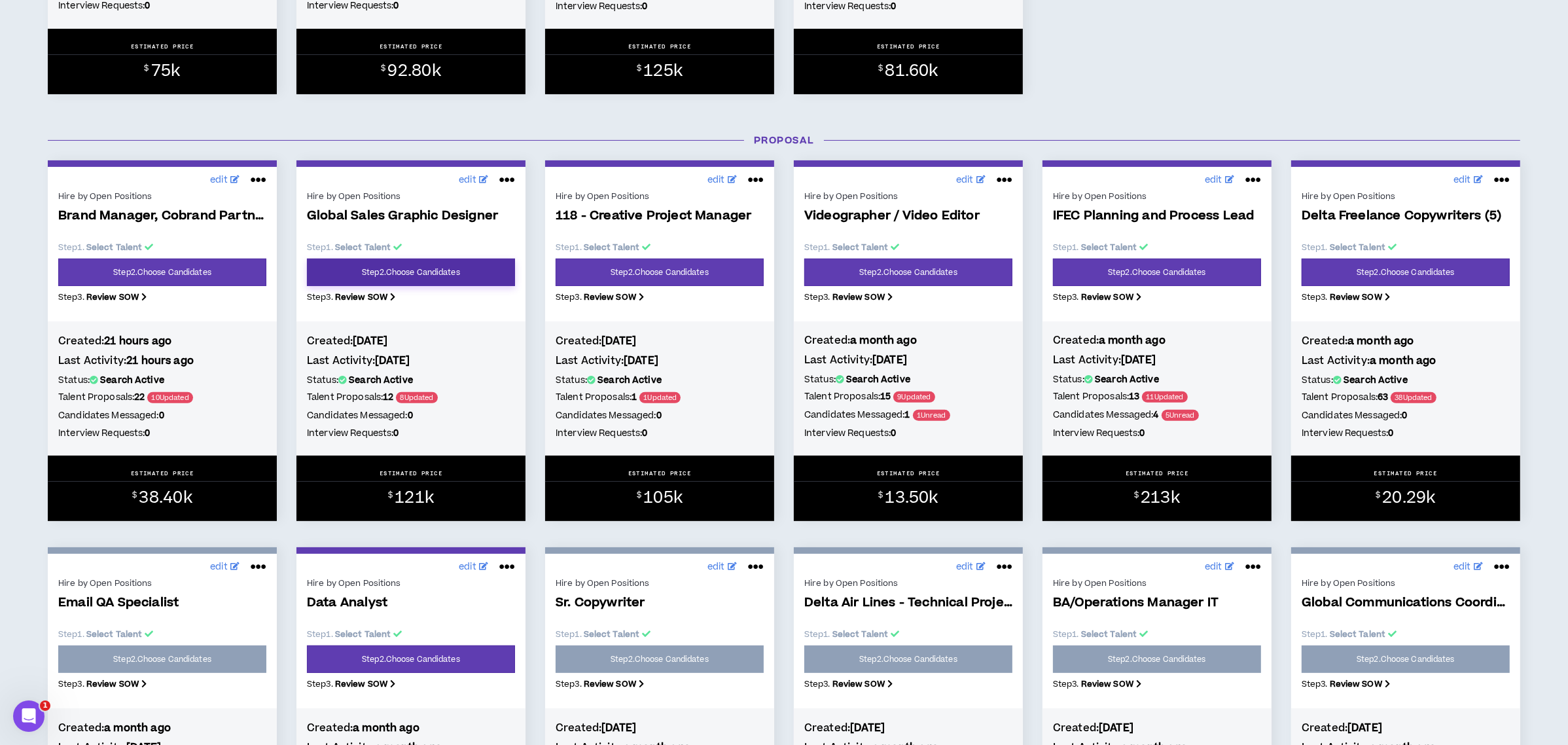
click at [468, 270] on link "Step 2 . Choose Candidates" at bounding box center [410, 272] width 208 height 28
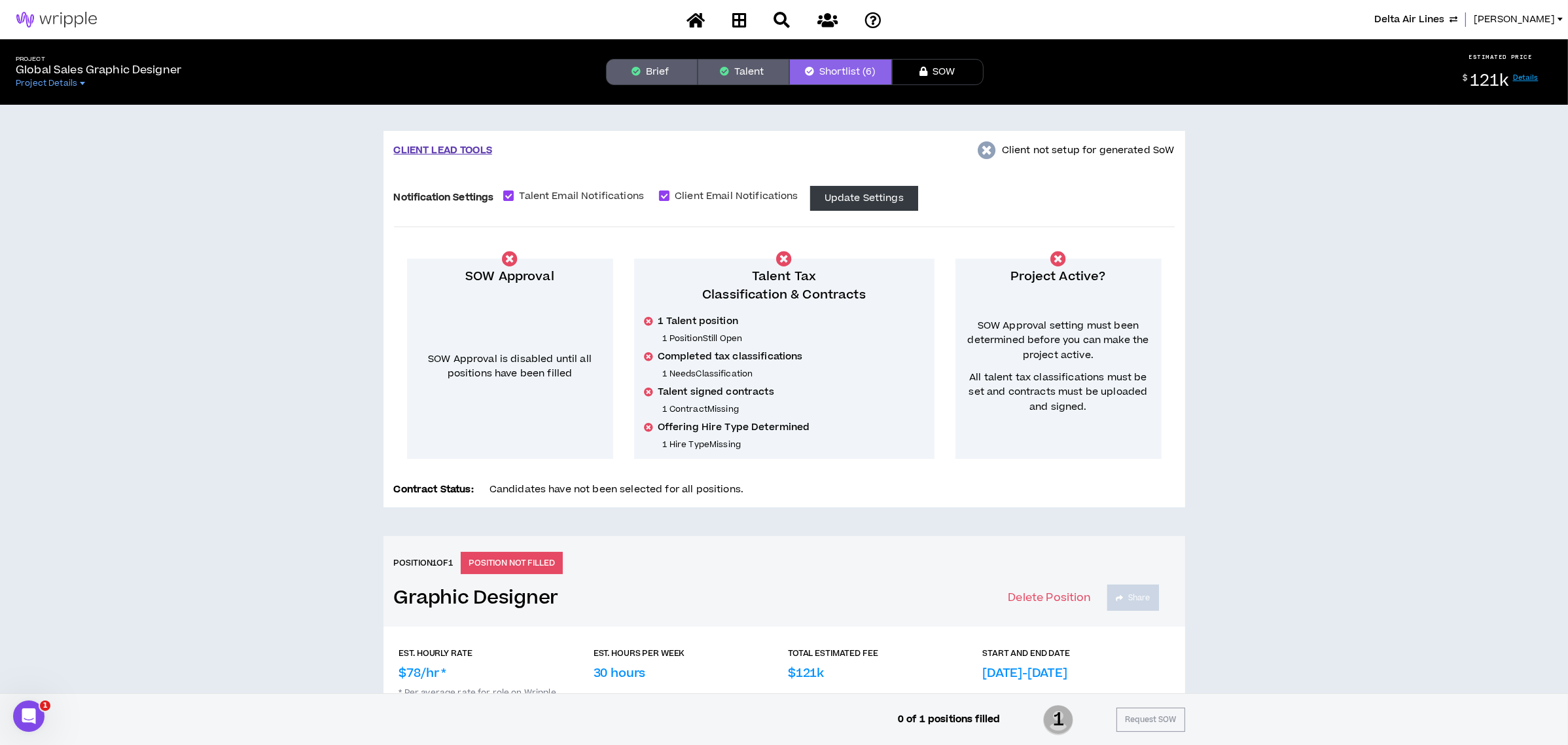
click at [749, 68] on button "Talent" at bounding box center [744, 72] width 92 height 26
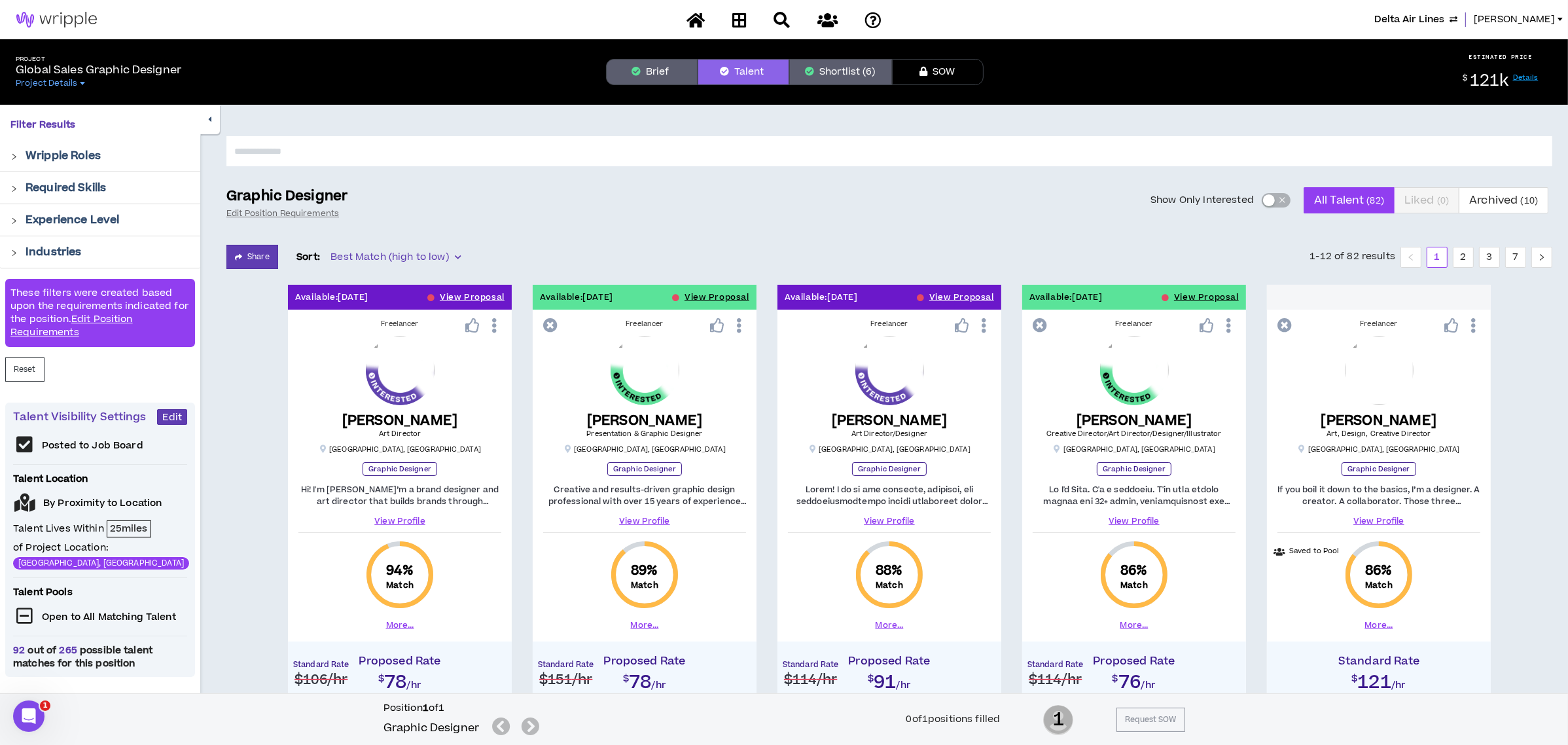
click at [1269, 201] on div "button" at bounding box center [1269, 199] width 12 height 12
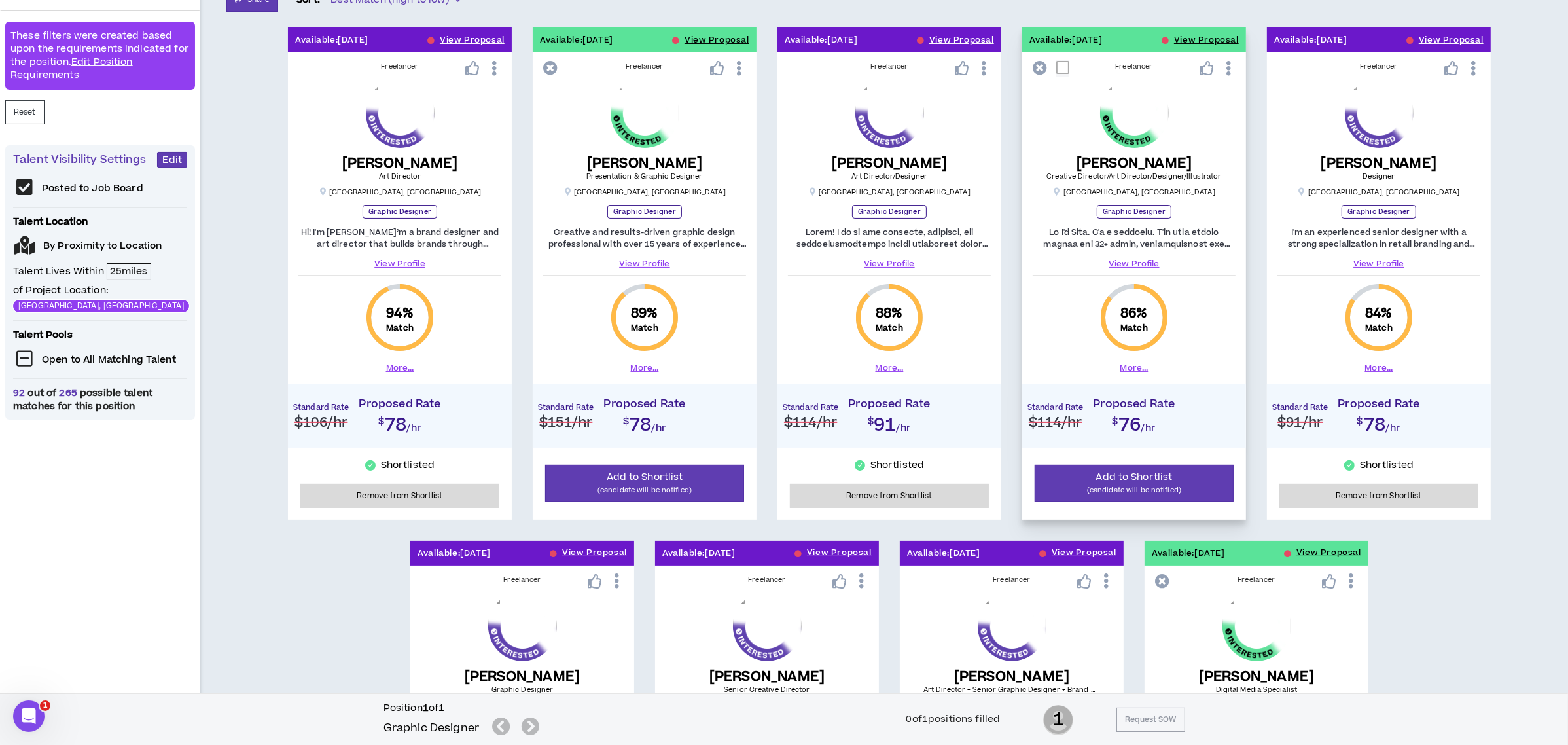
scroll to position [262, 0]
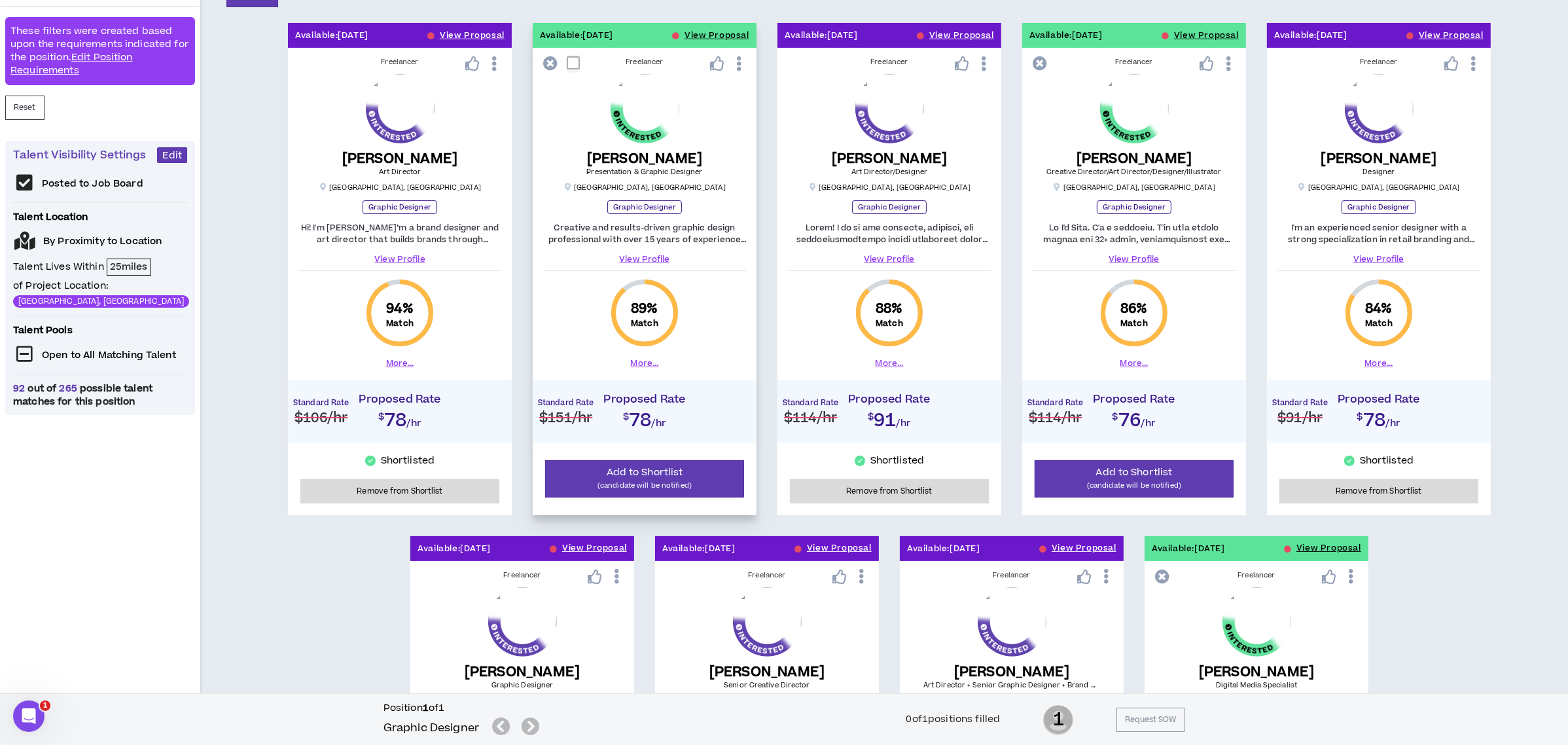
click at [637, 260] on link "View Profile" at bounding box center [645, 258] width 203 height 12
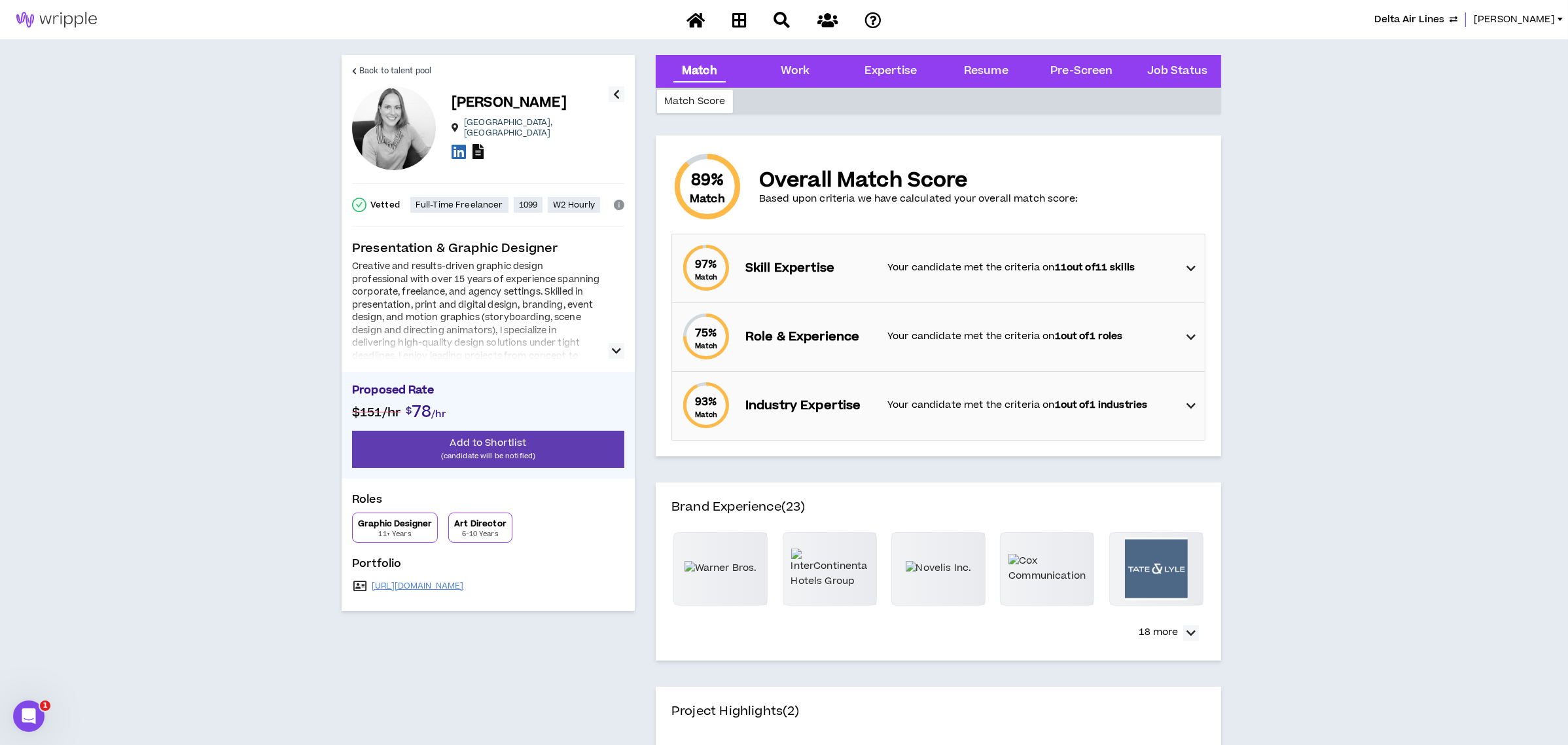
click at [480, 147] on icon at bounding box center [478, 151] width 11 height 15
click at [1188, 265] on icon at bounding box center [1191, 268] width 9 height 16
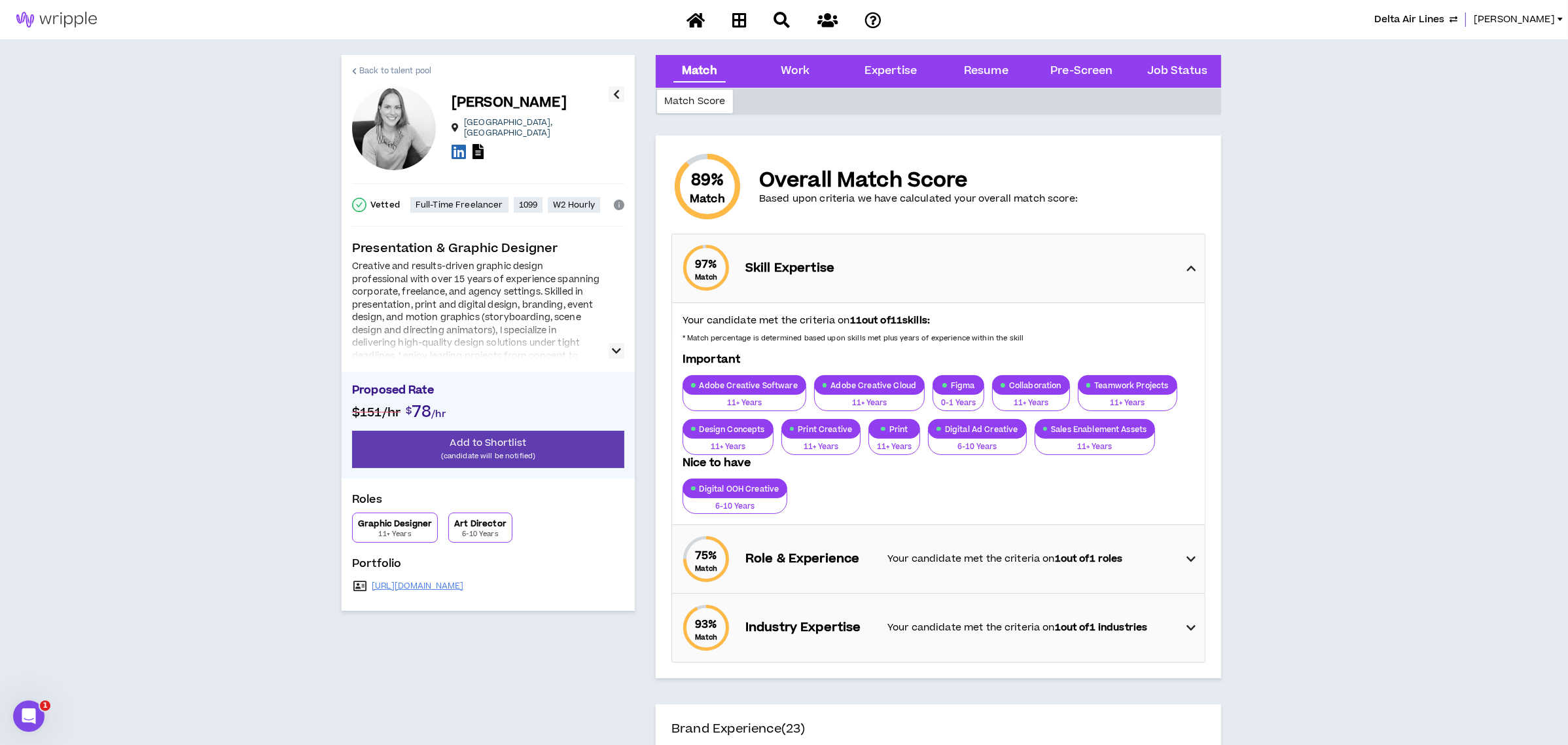
click at [360, 72] on span "Back to talent pool" at bounding box center [395, 71] width 72 height 13
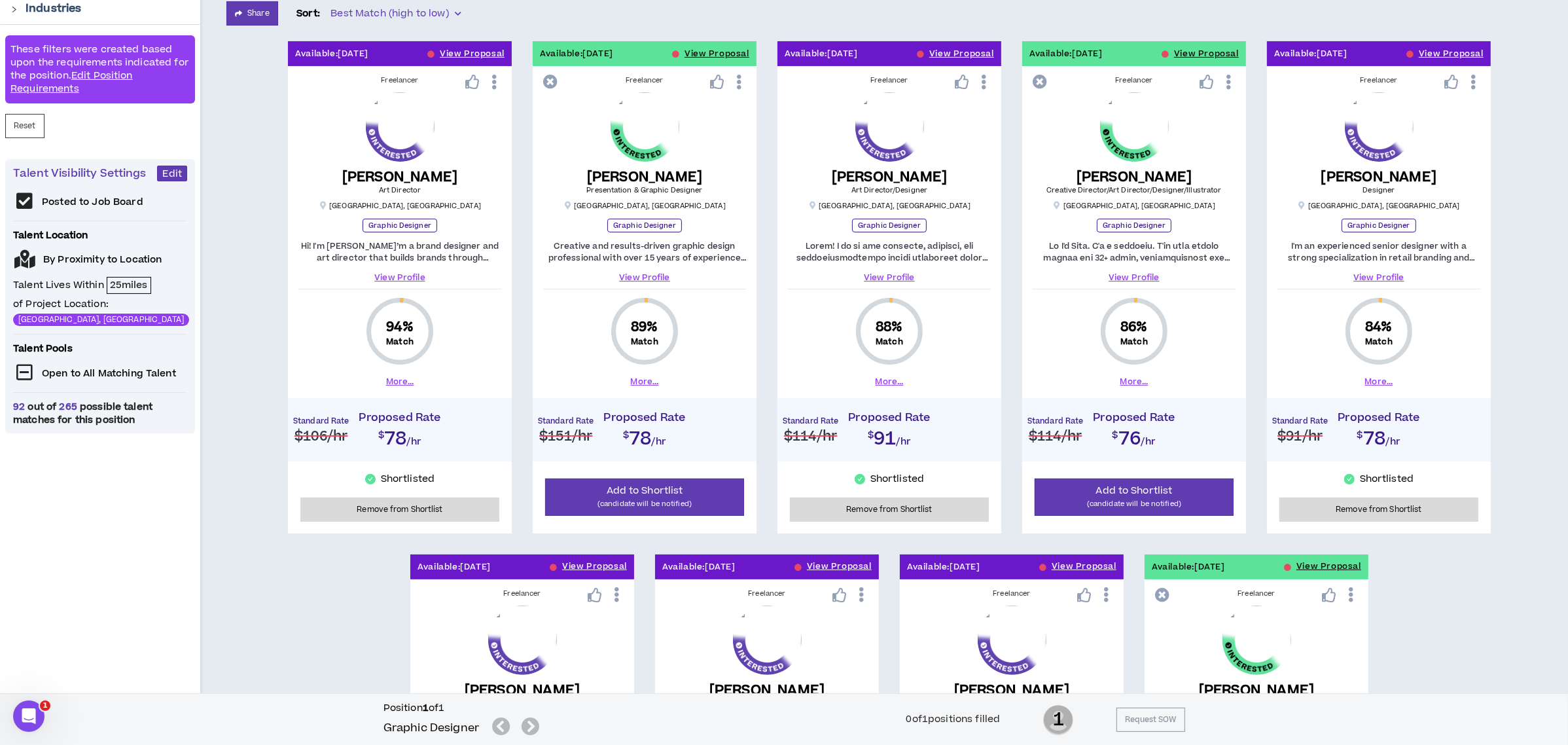
scroll to position [262, 0]
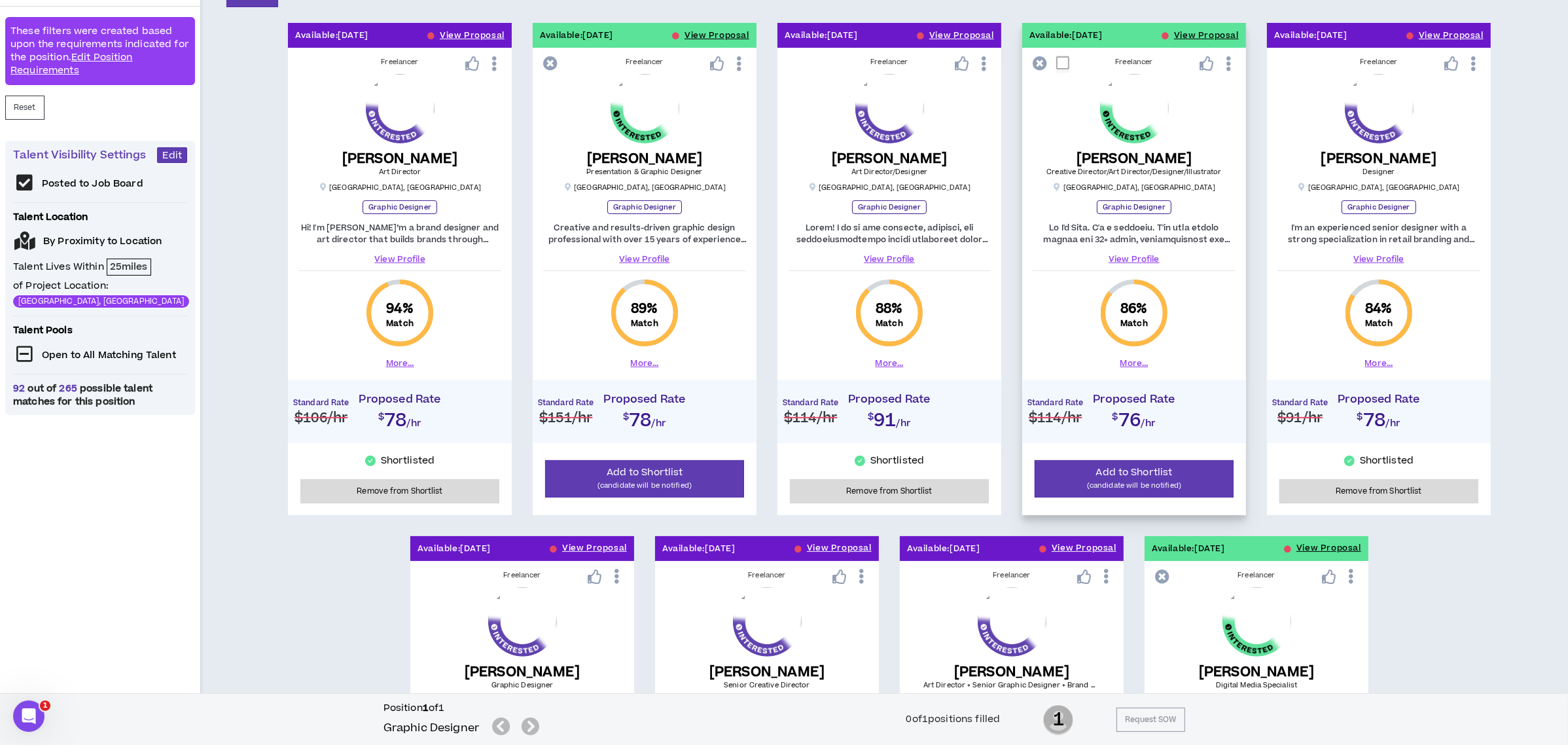
click at [1135, 366] on button "More..." at bounding box center [1134, 363] width 28 height 12
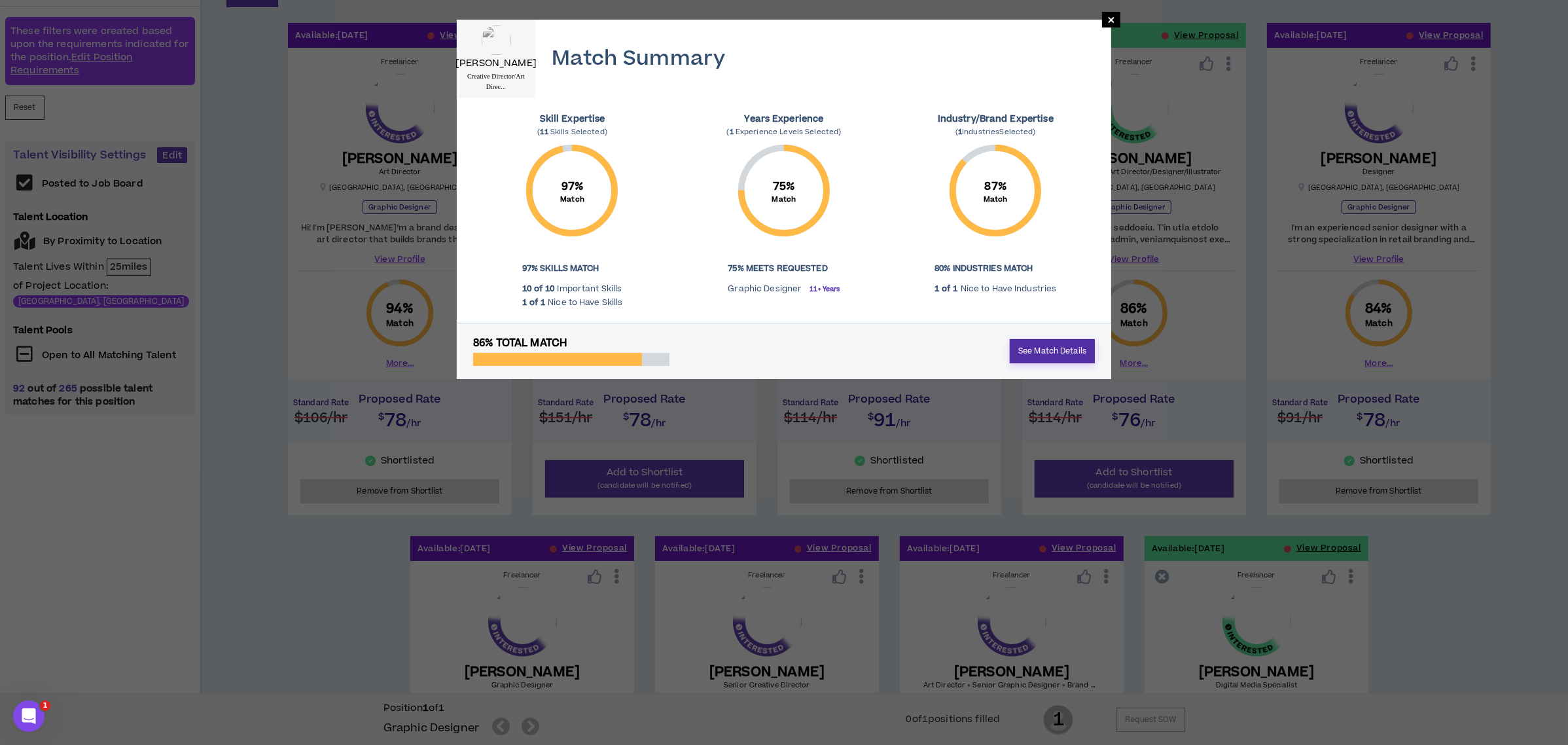
click at [1064, 353] on link "See Match Details" at bounding box center [1052, 351] width 85 height 24
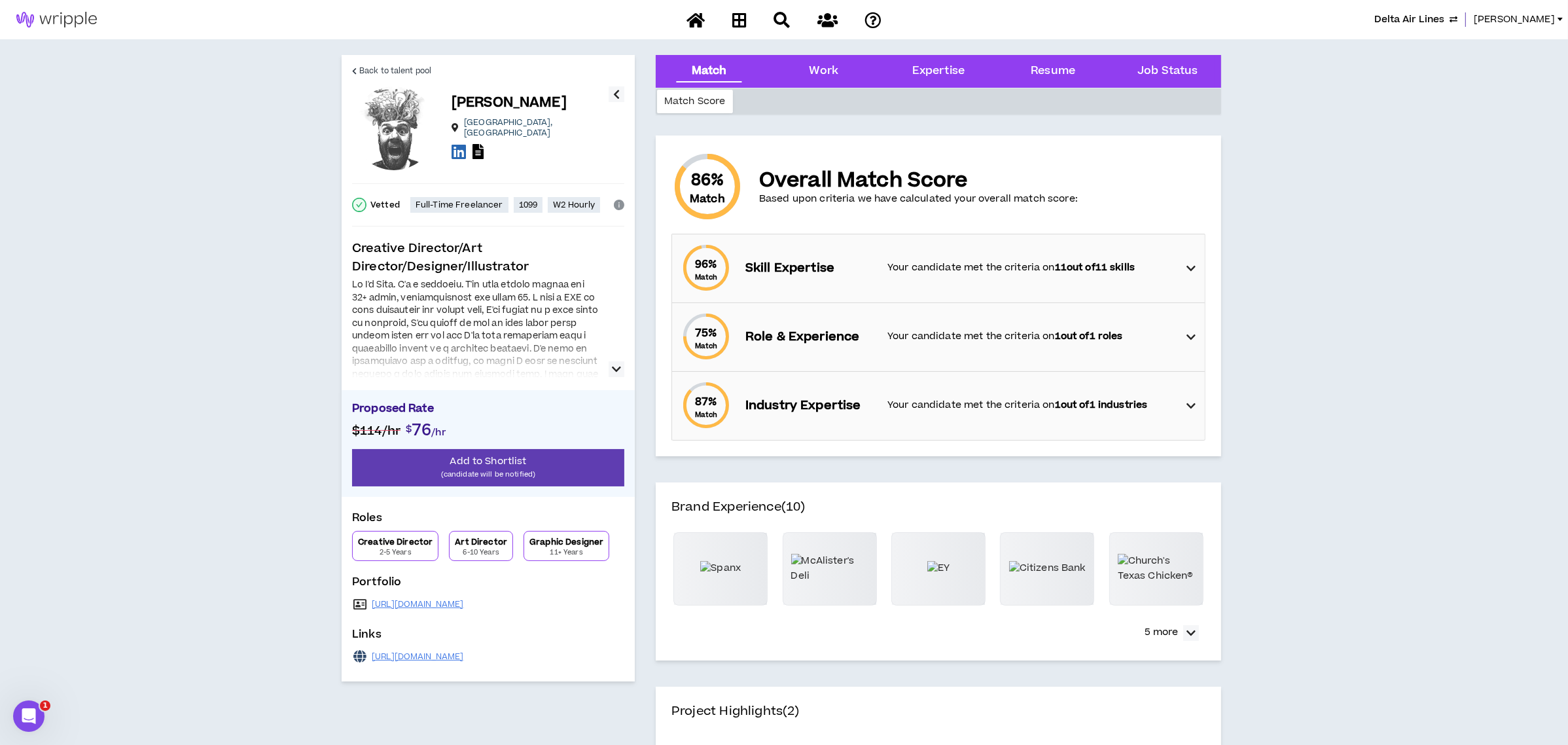
click at [1192, 266] on icon at bounding box center [1191, 268] width 9 height 16
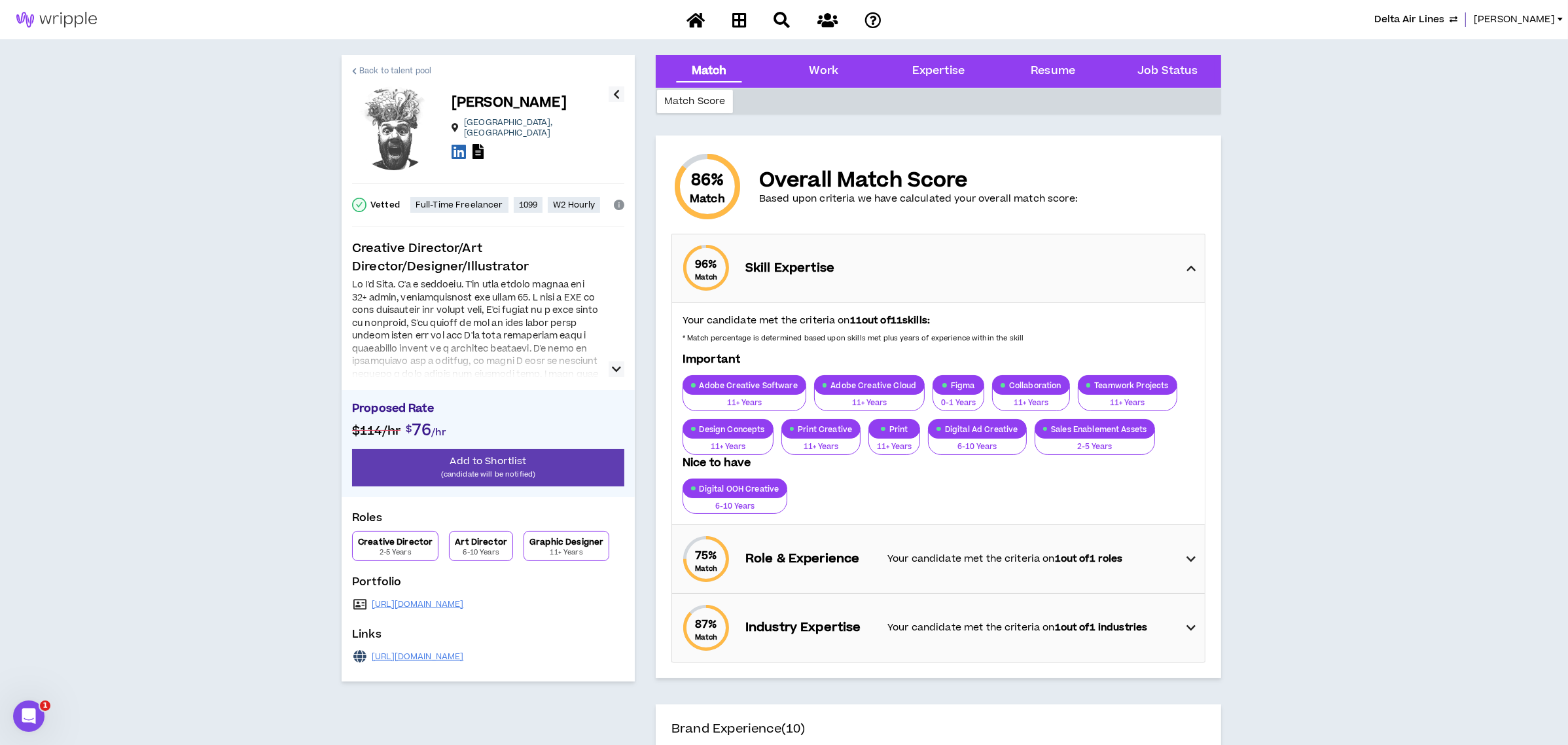
click at [377, 65] on span "Back to talent pool" at bounding box center [395, 71] width 72 height 13
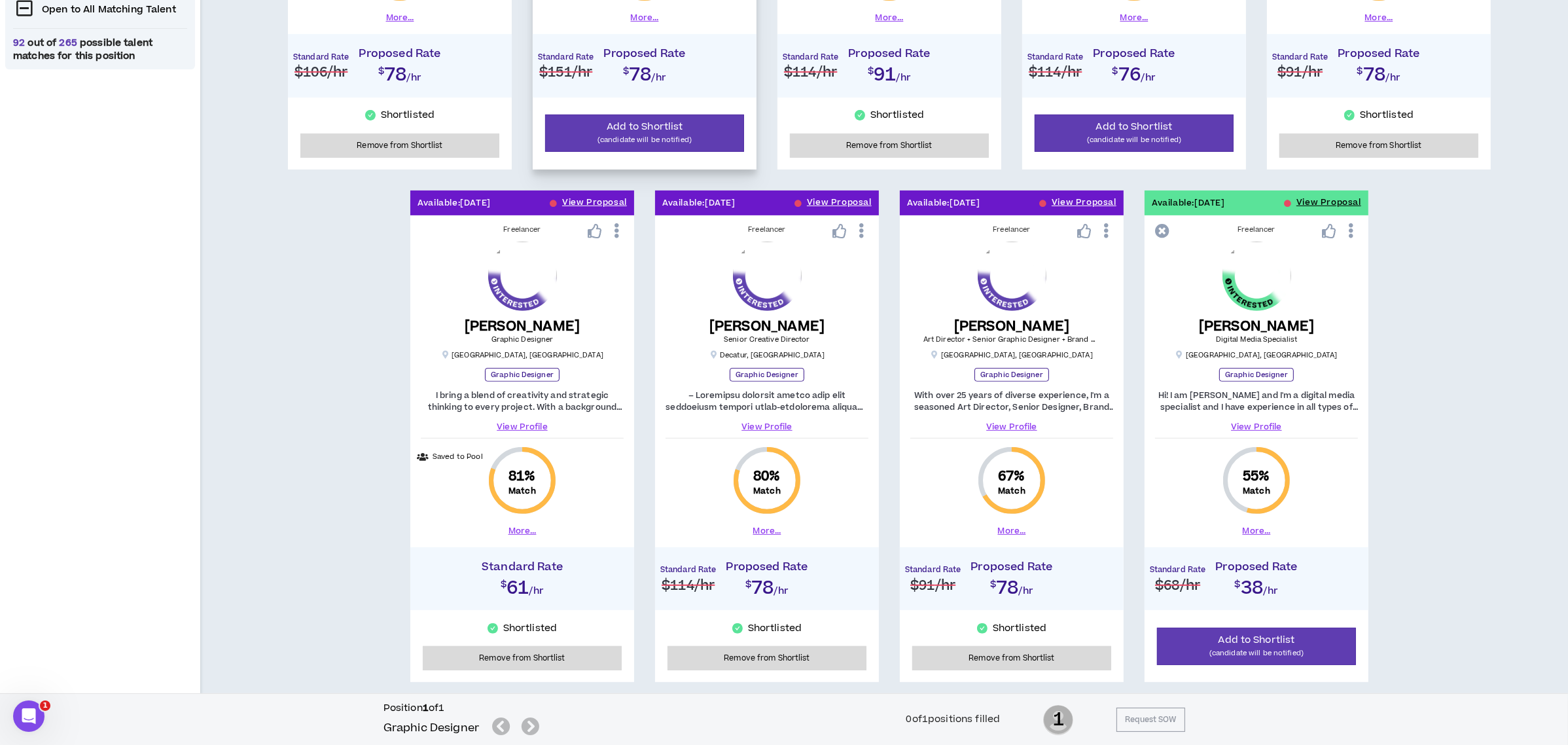
scroll to position [664, 0]
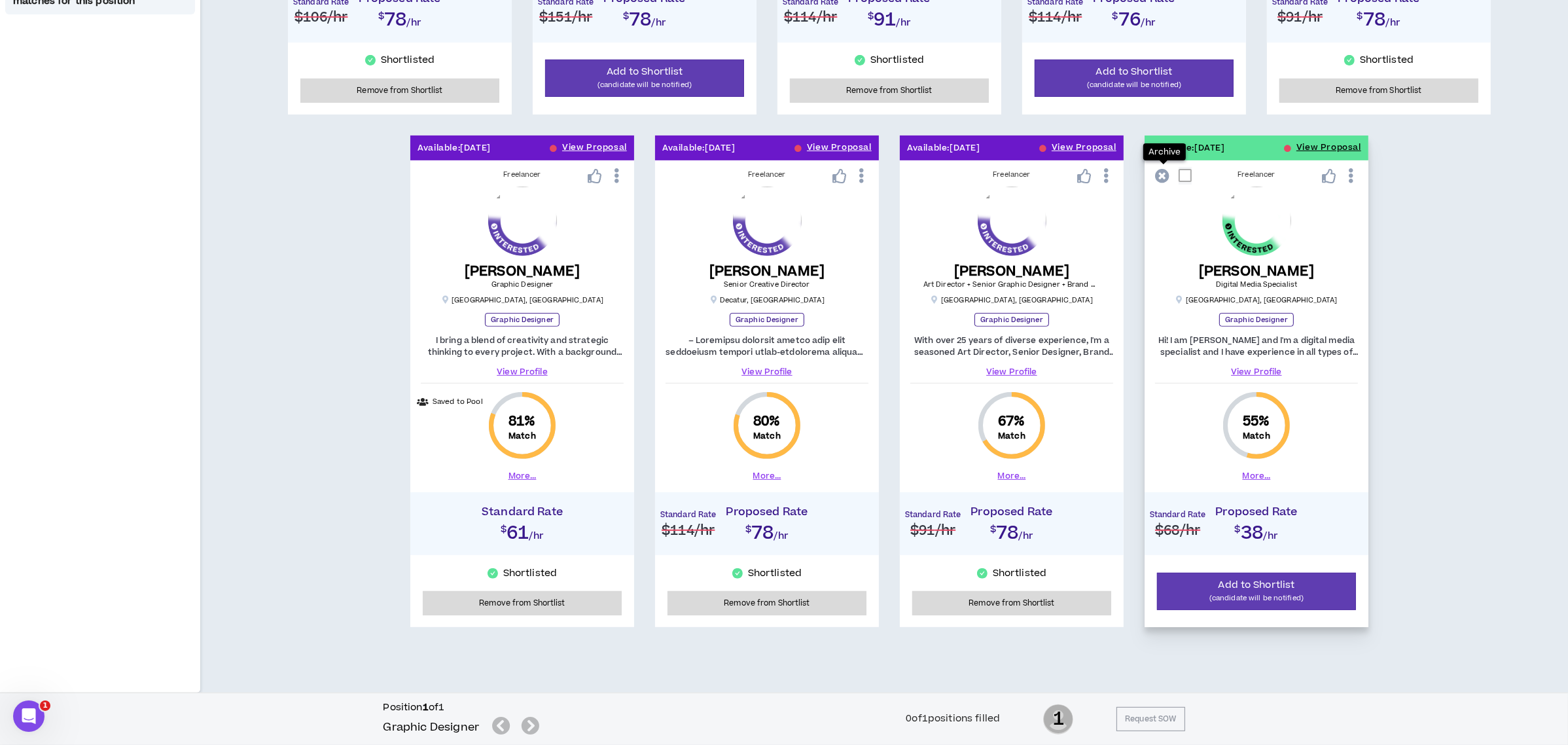
click at [1166, 174] on icon at bounding box center [1162, 176] width 14 height 14
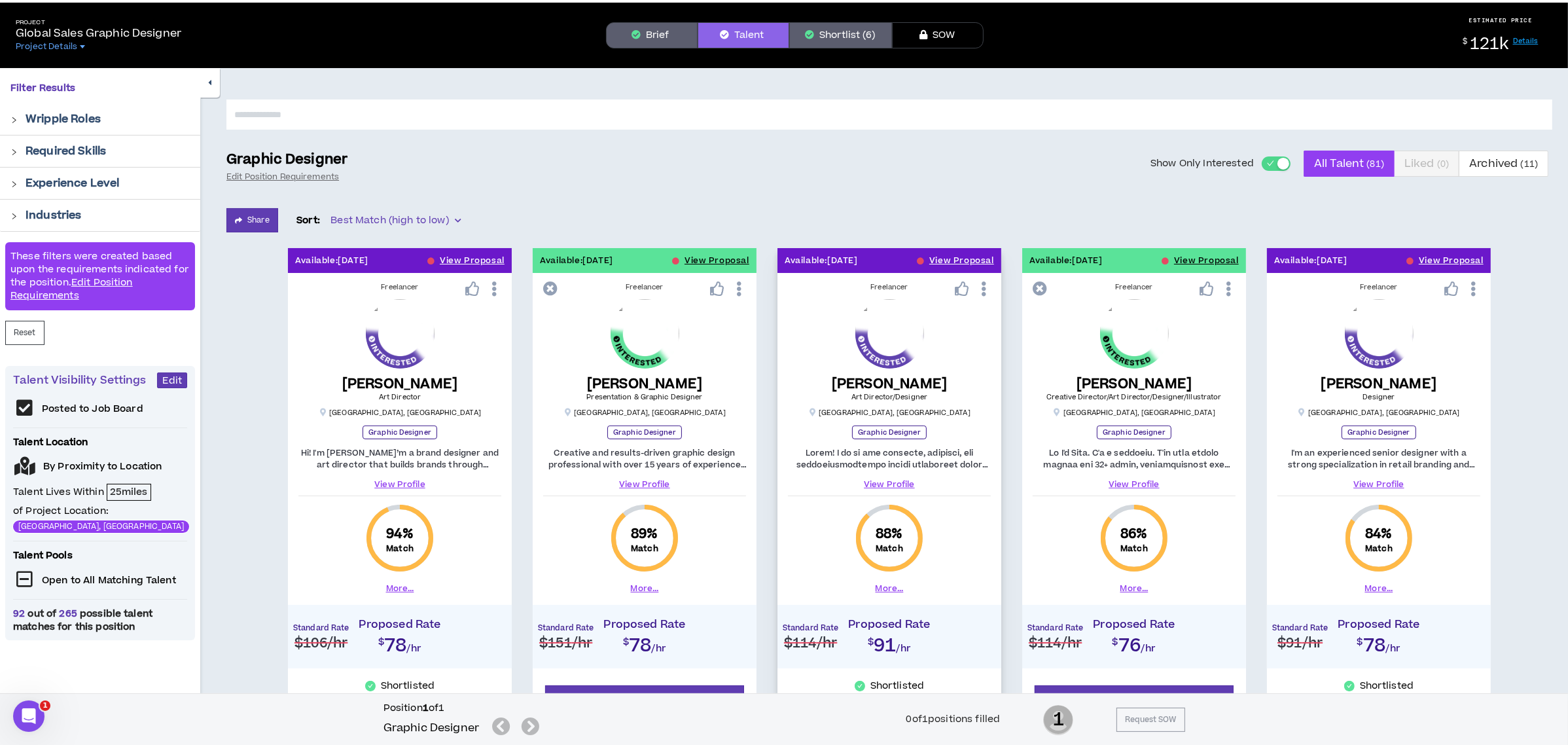
scroll to position [0, 0]
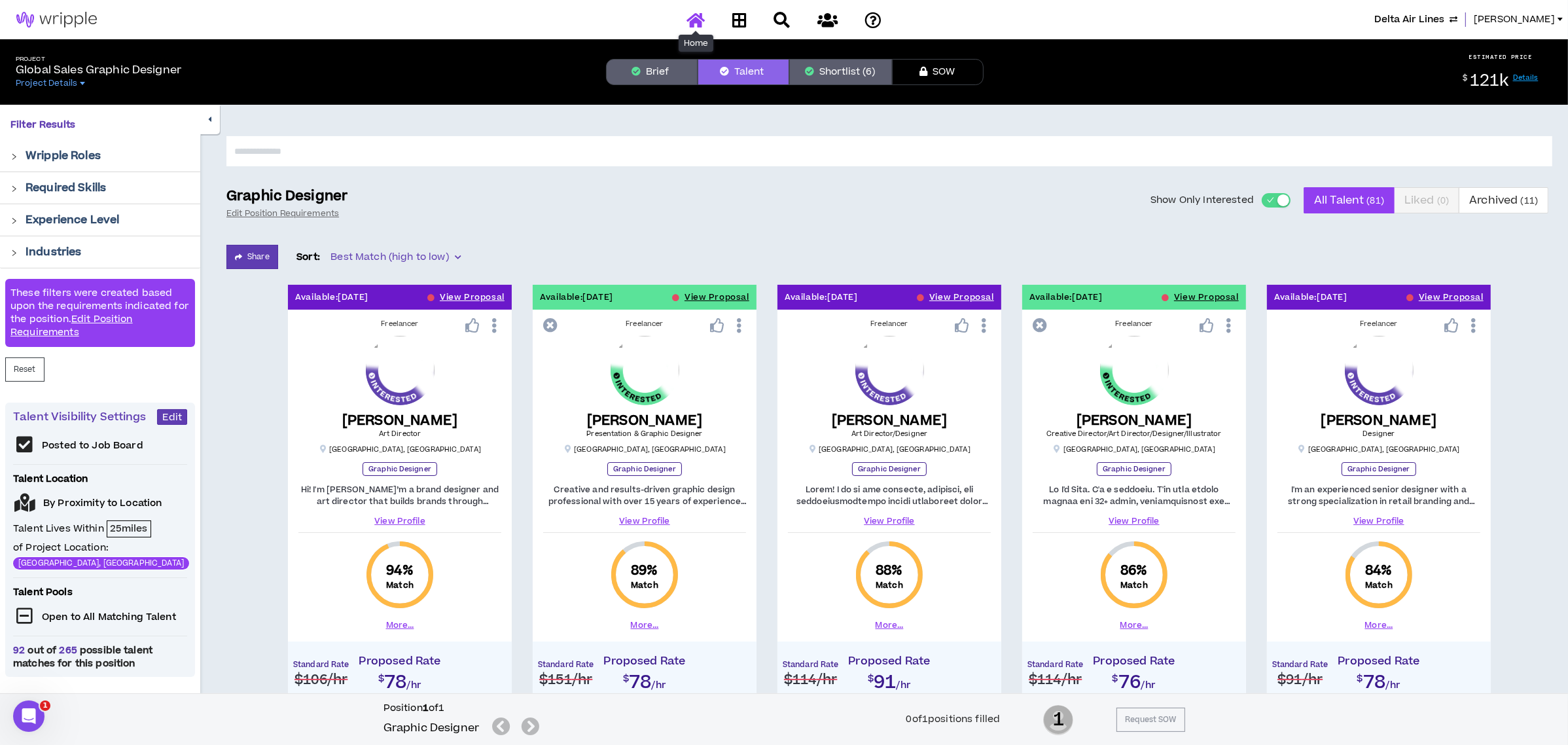
click at [693, 12] on icon at bounding box center [695, 20] width 19 height 16
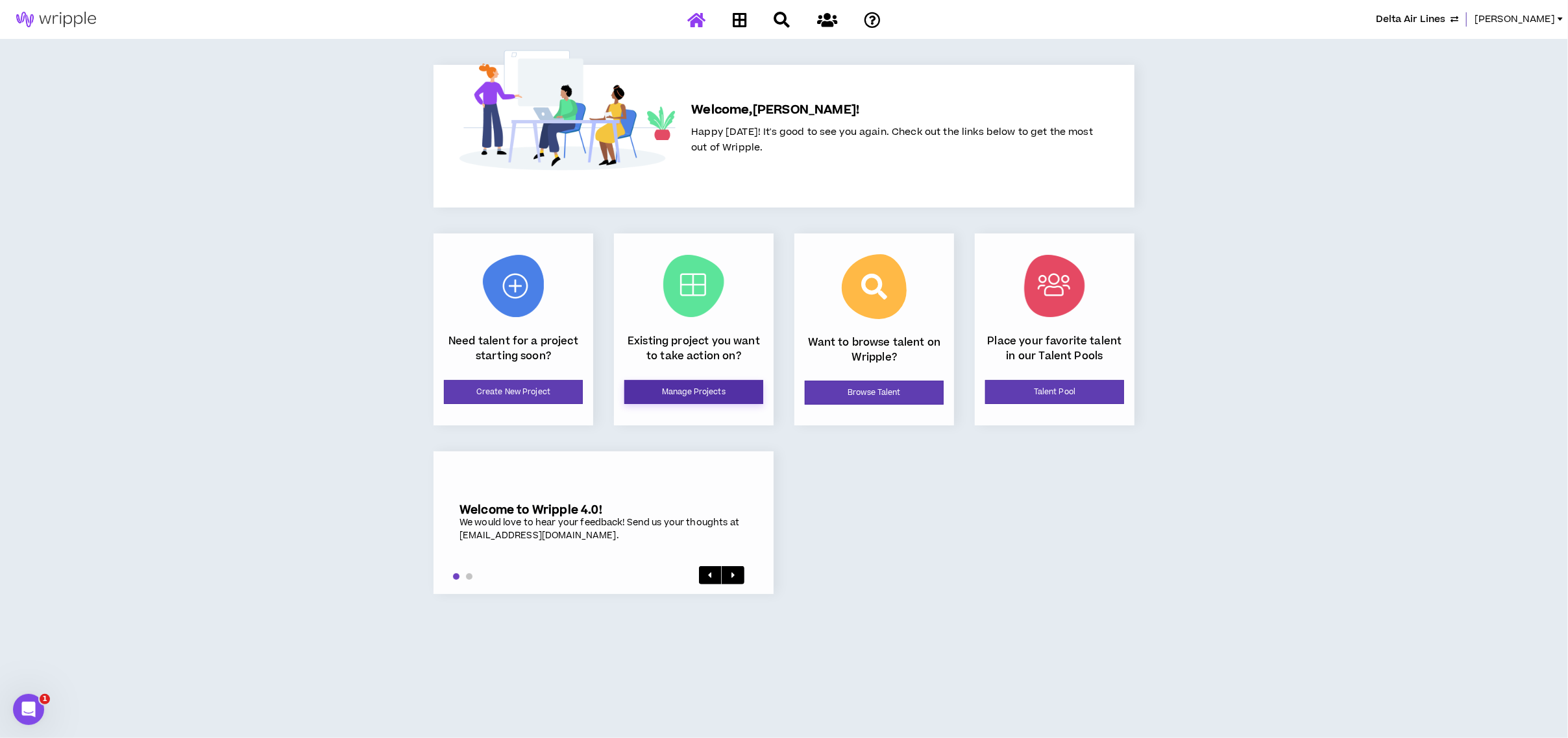
click at [691, 387] on link "Manage Projects" at bounding box center [693, 392] width 139 height 24
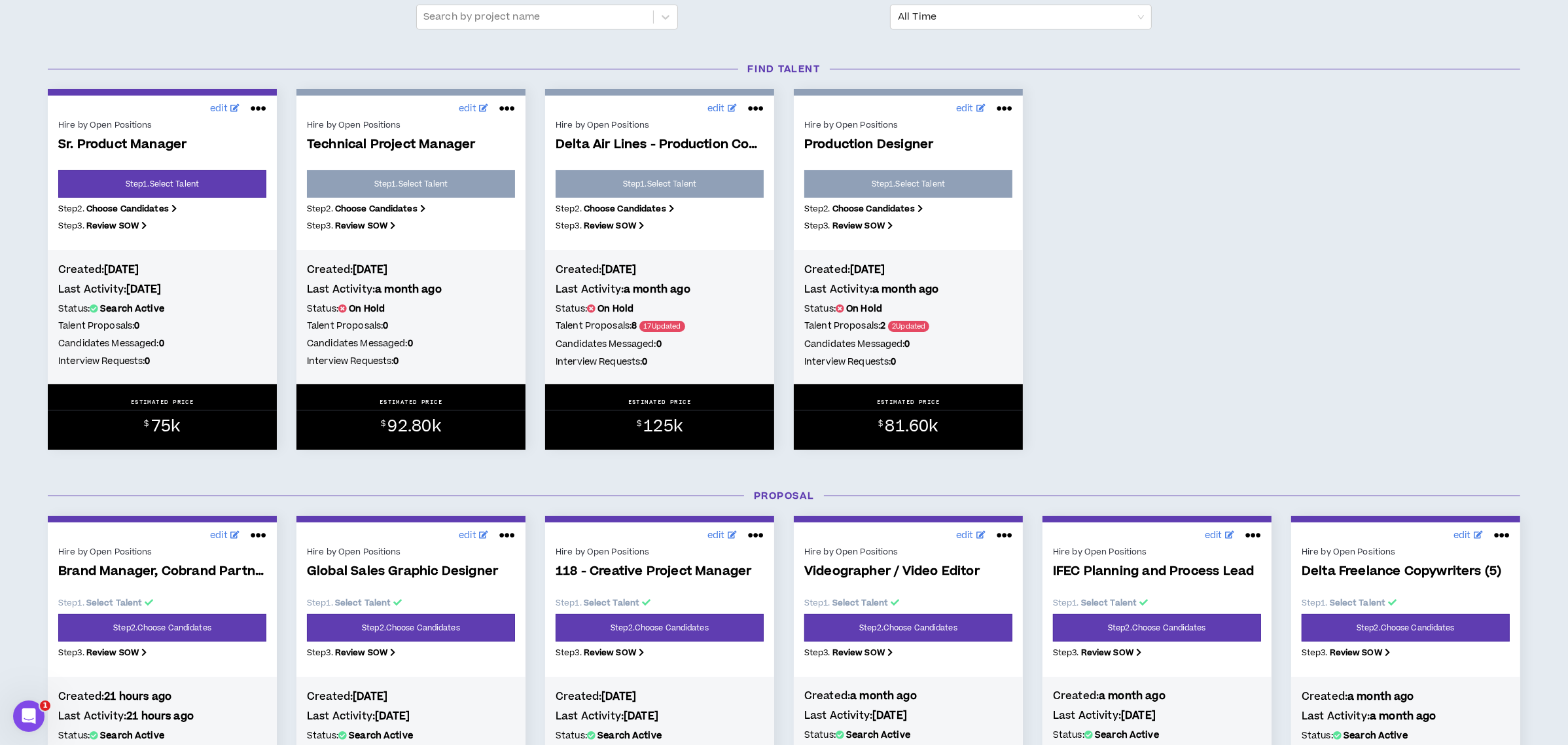
scroll to position [524, 0]
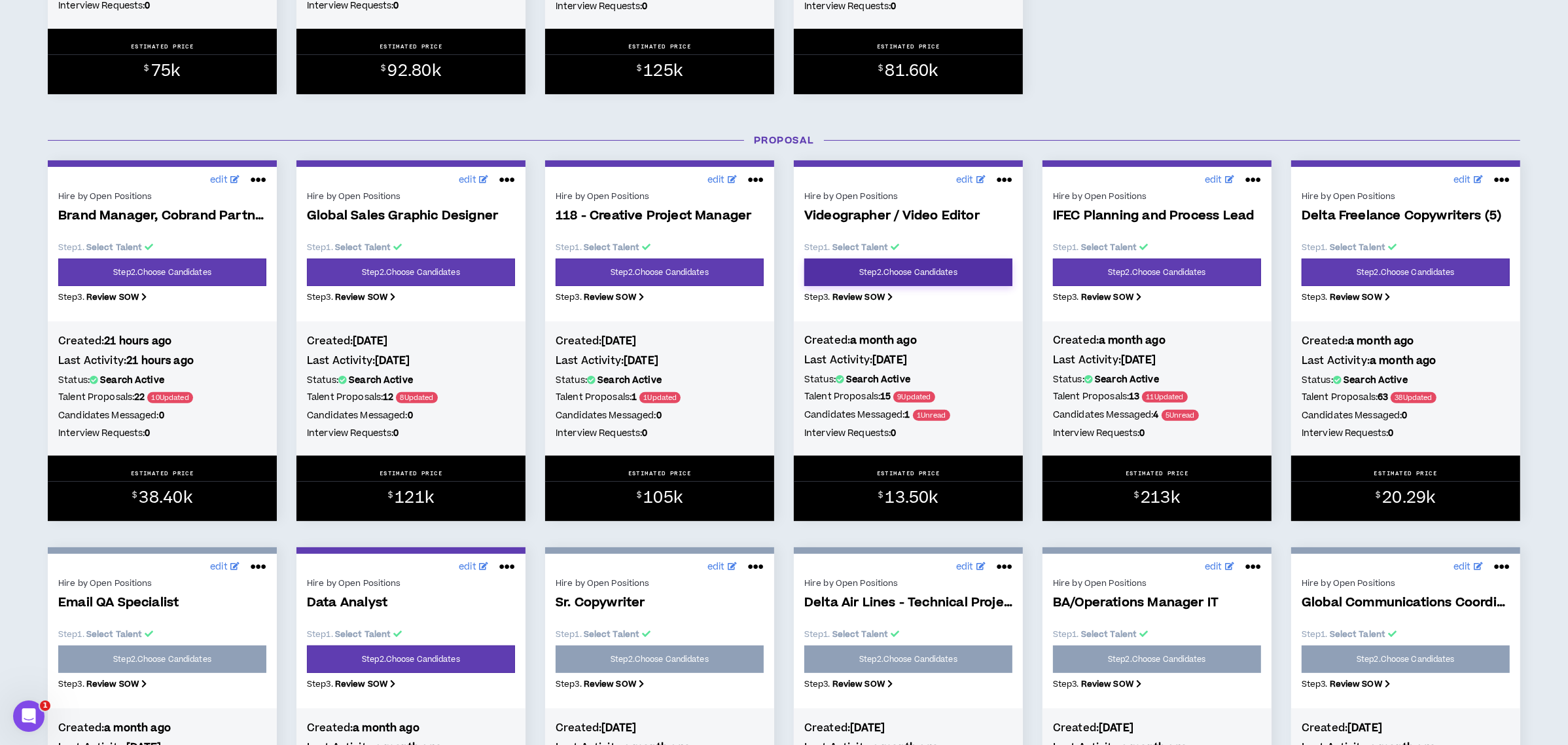
click at [908, 276] on link "Step 2 . Choose Candidates" at bounding box center [908, 272] width 208 height 28
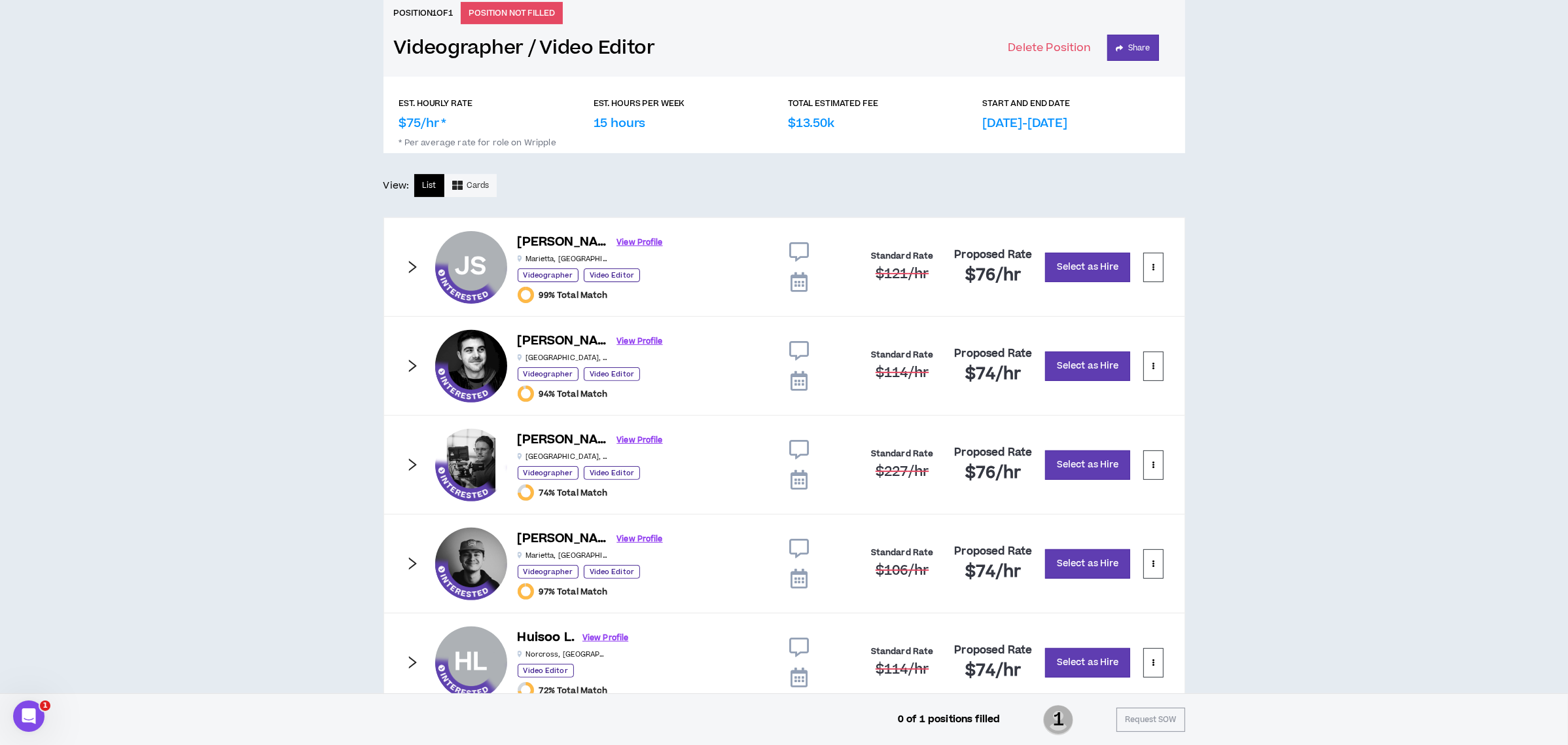
scroll to position [349, 0]
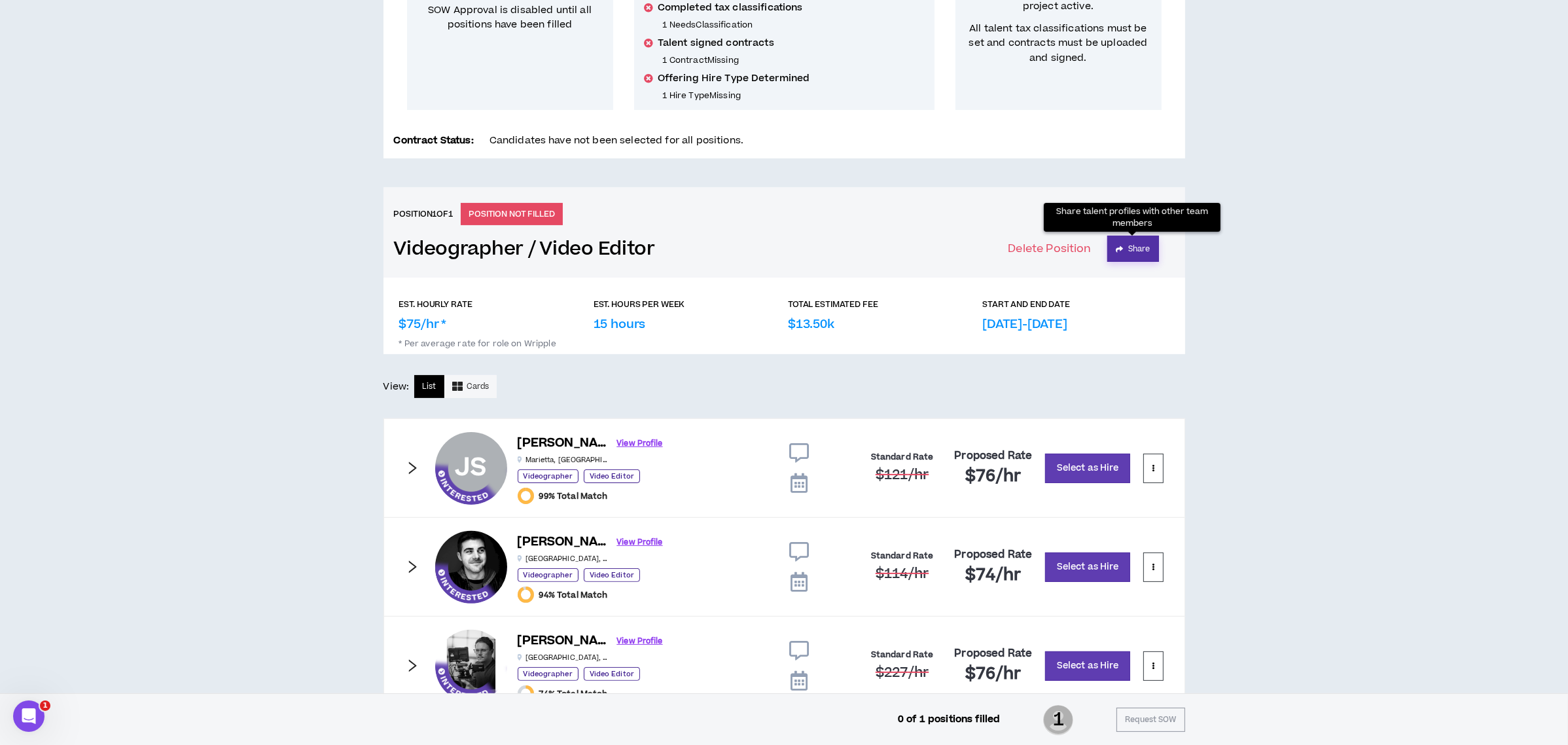
click at [1118, 250] on icon "button" at bounding box center [1119, 250] width 7 height 7
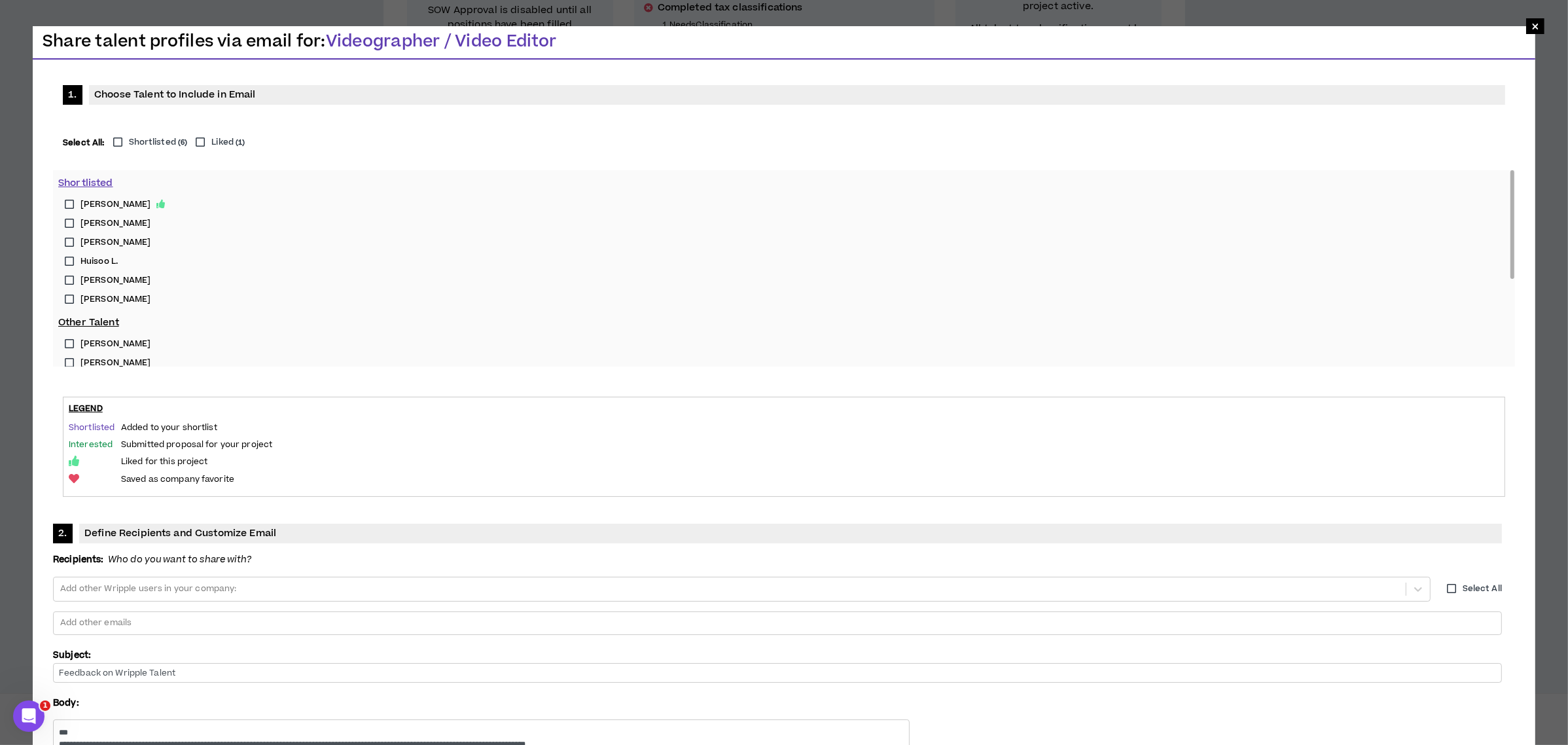
click at [69, 277] on label "Chris K." at bounding box center [784, 280] width 1452 height 19
click at [69, 258] on label "Huisoo L." at bounding box center [784, 261] width 1452 height 19
click at [71, 239] on label "Ryan P." at bounding box center [784, 242] width 1452 height 19
click at [70, 222] on label "Joe S." at bounding box center [784, 223] width 1452 height 19
click at [71, 199] on label "Colin B." at bounding box center [784, 204] width 1452 height 19
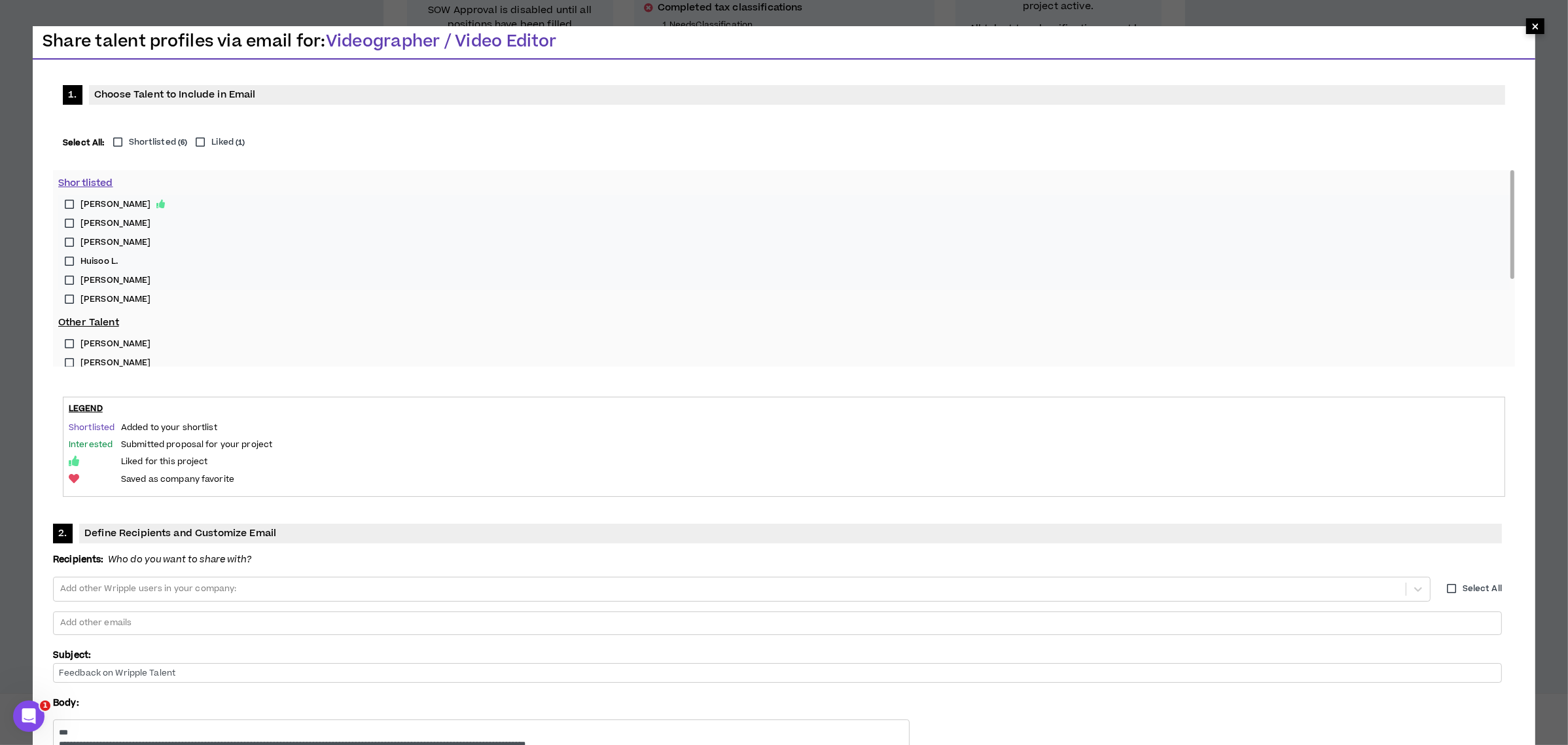
click at [1530, 28] on span "×" at bounding box center [1536, 27] width 19 height 16
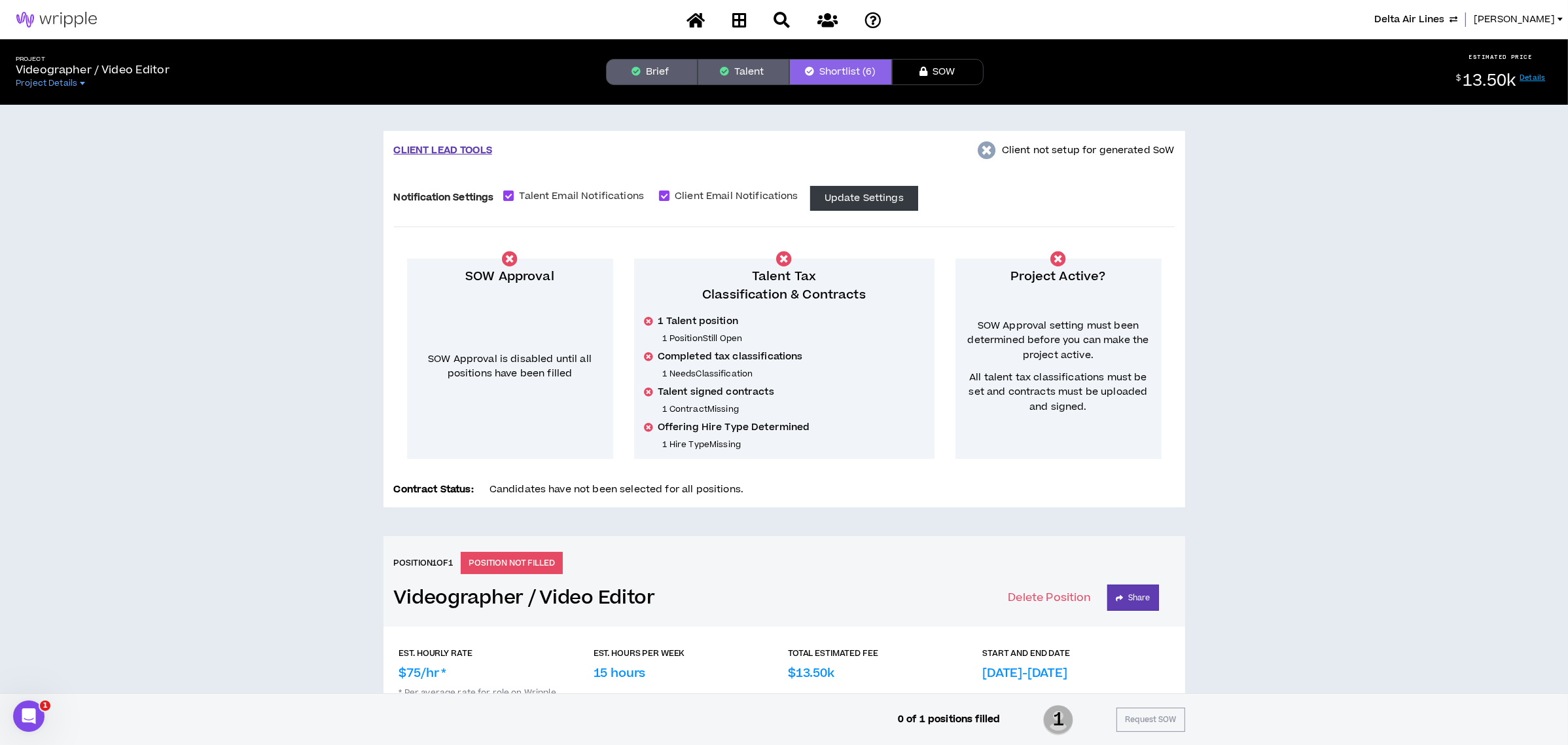
click at [751, 80] on button "Talent" at bounding box center [744, 72] width 92 height 26
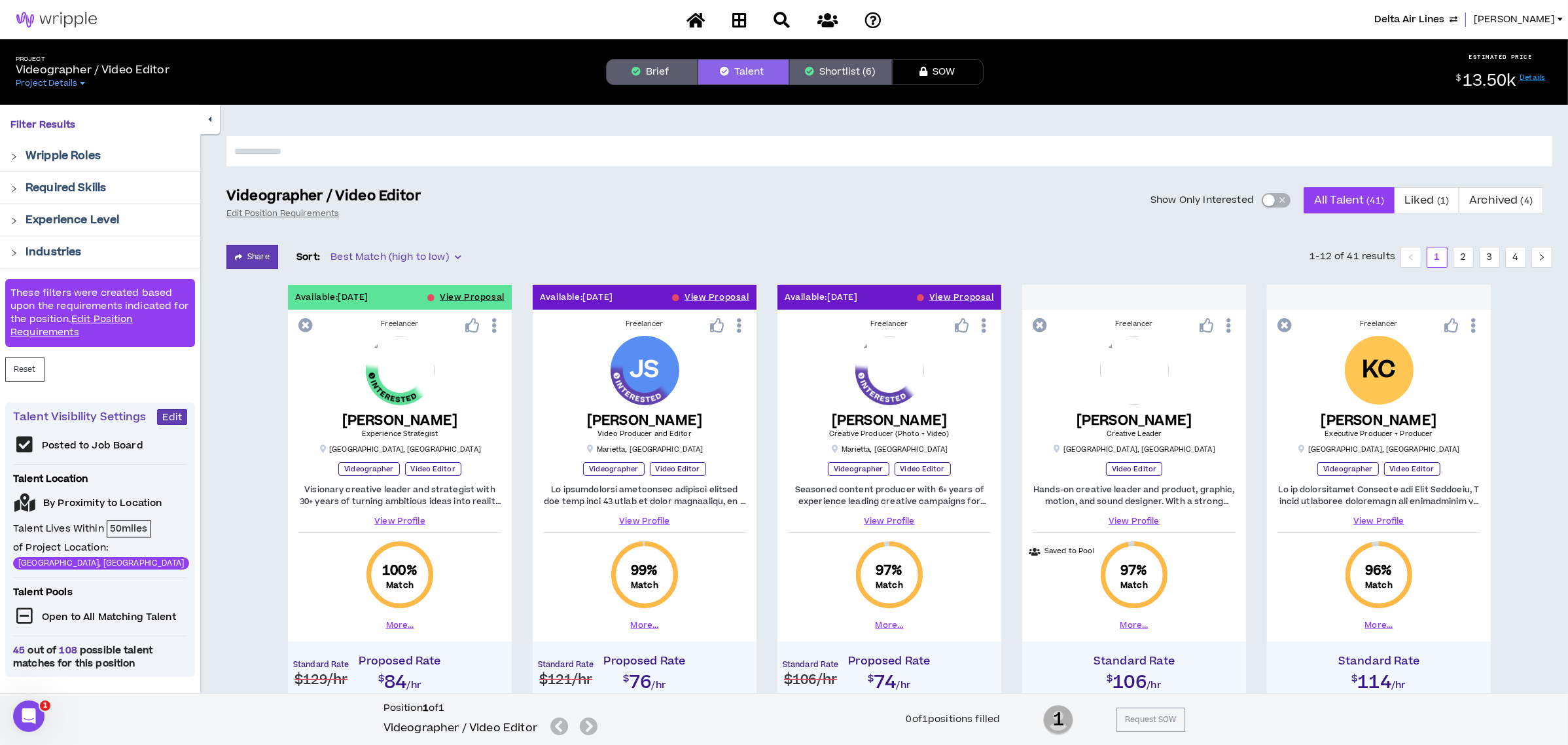
click at [1268, 199] on div "button" at bounding box center [1269, 199] width 12 height 12
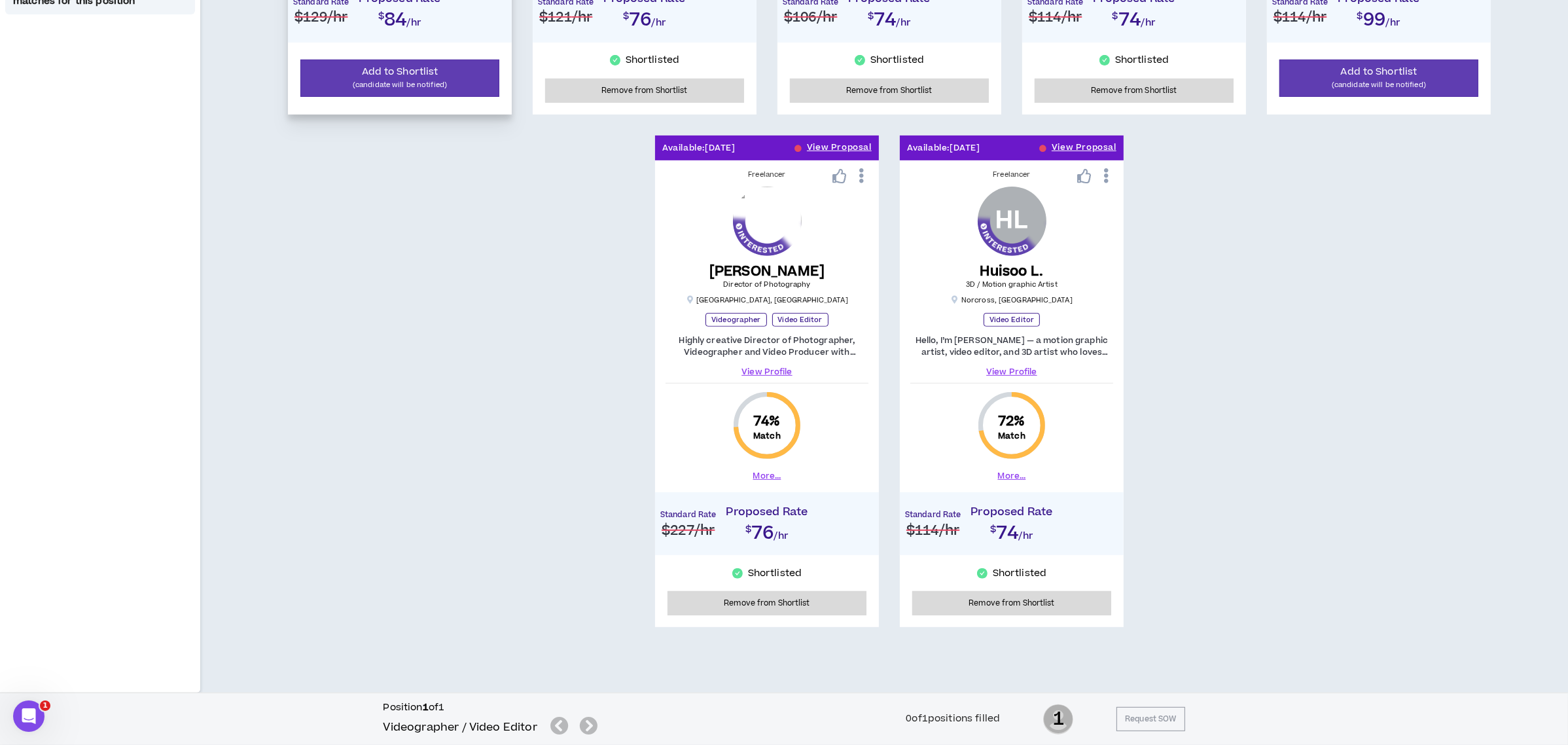
scroll to position [227, 0]
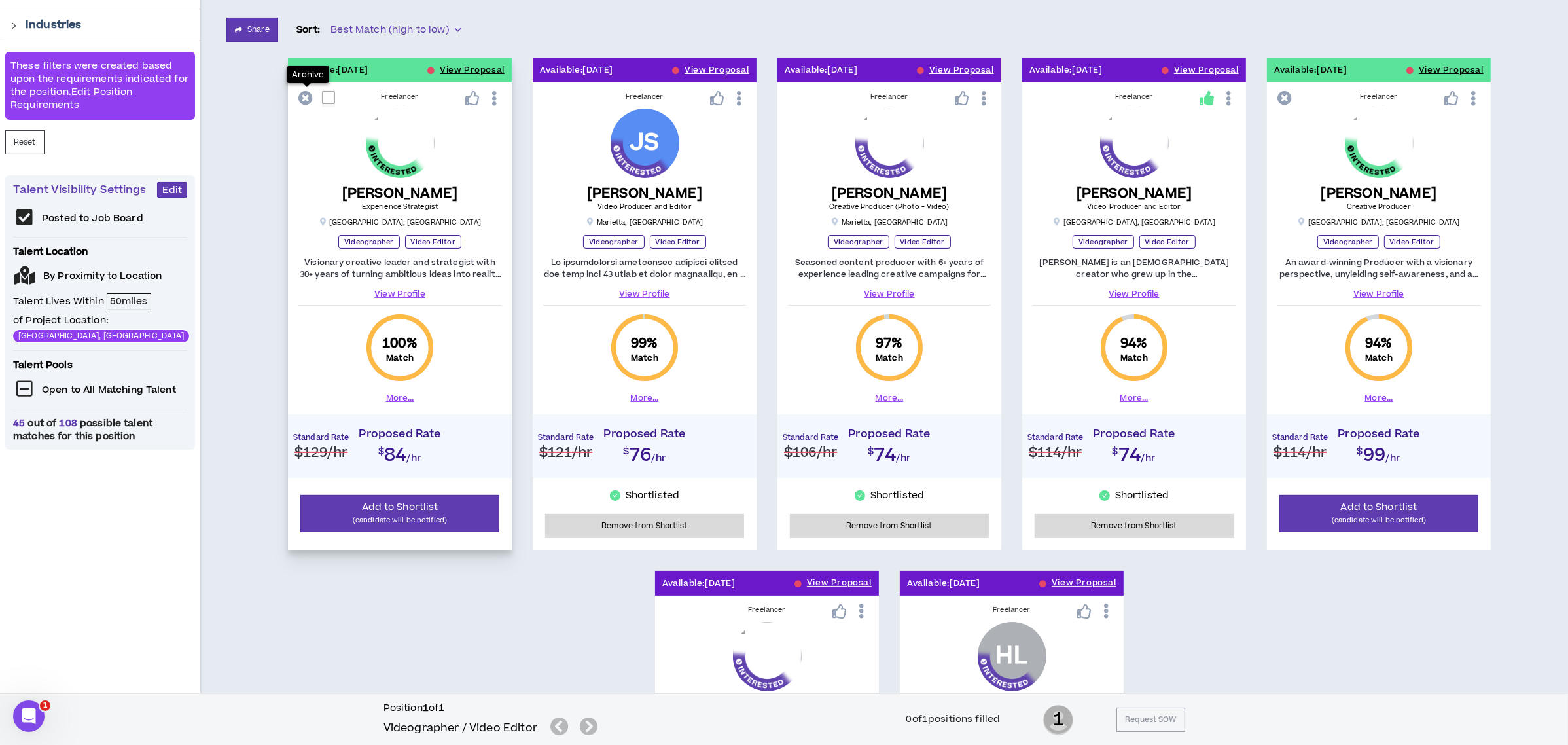
click at [304, 97] on icon at bounding box center [306, 98] width 14 height 14
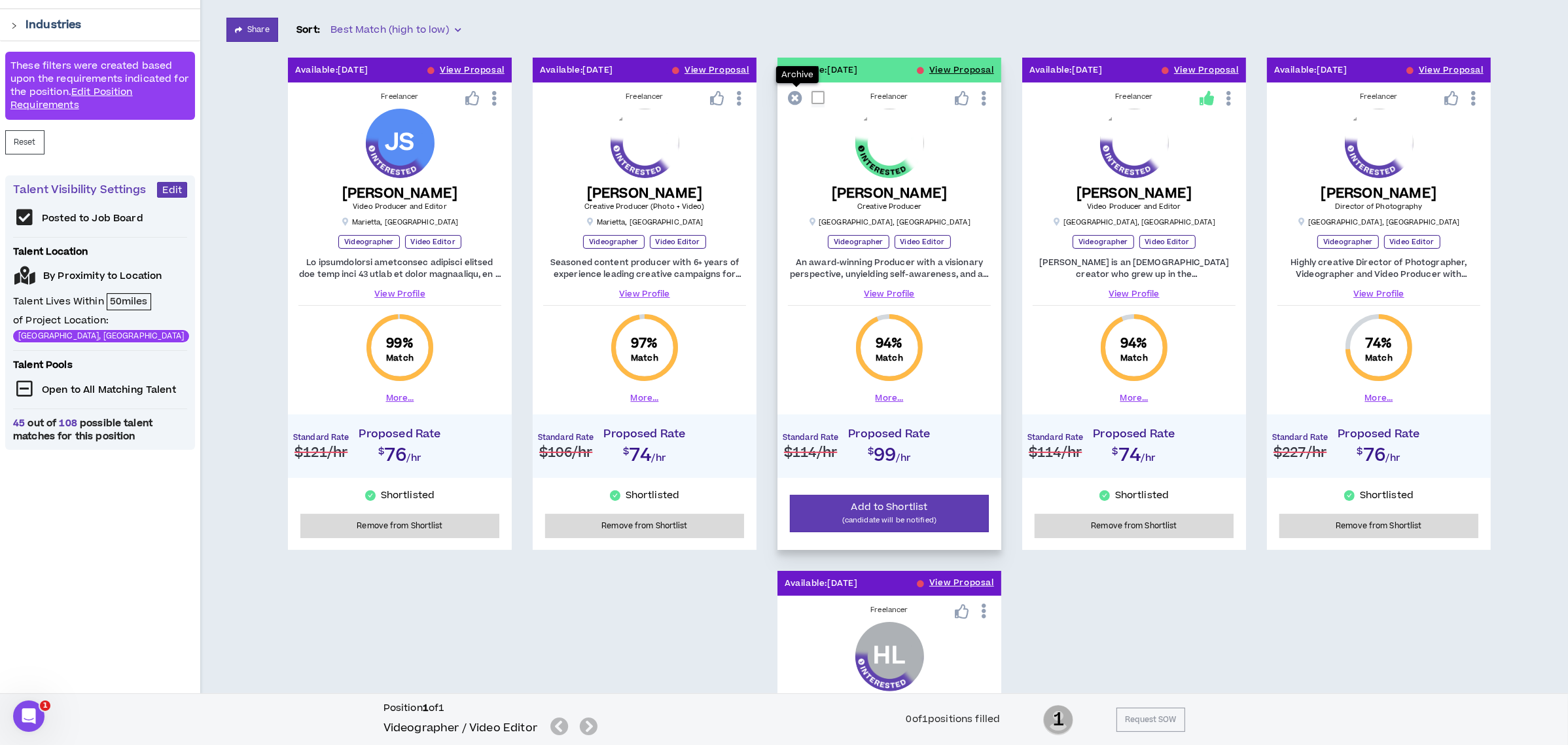
click at [796, 99] on icon at bounding box center [796, 98] width 14 height 14
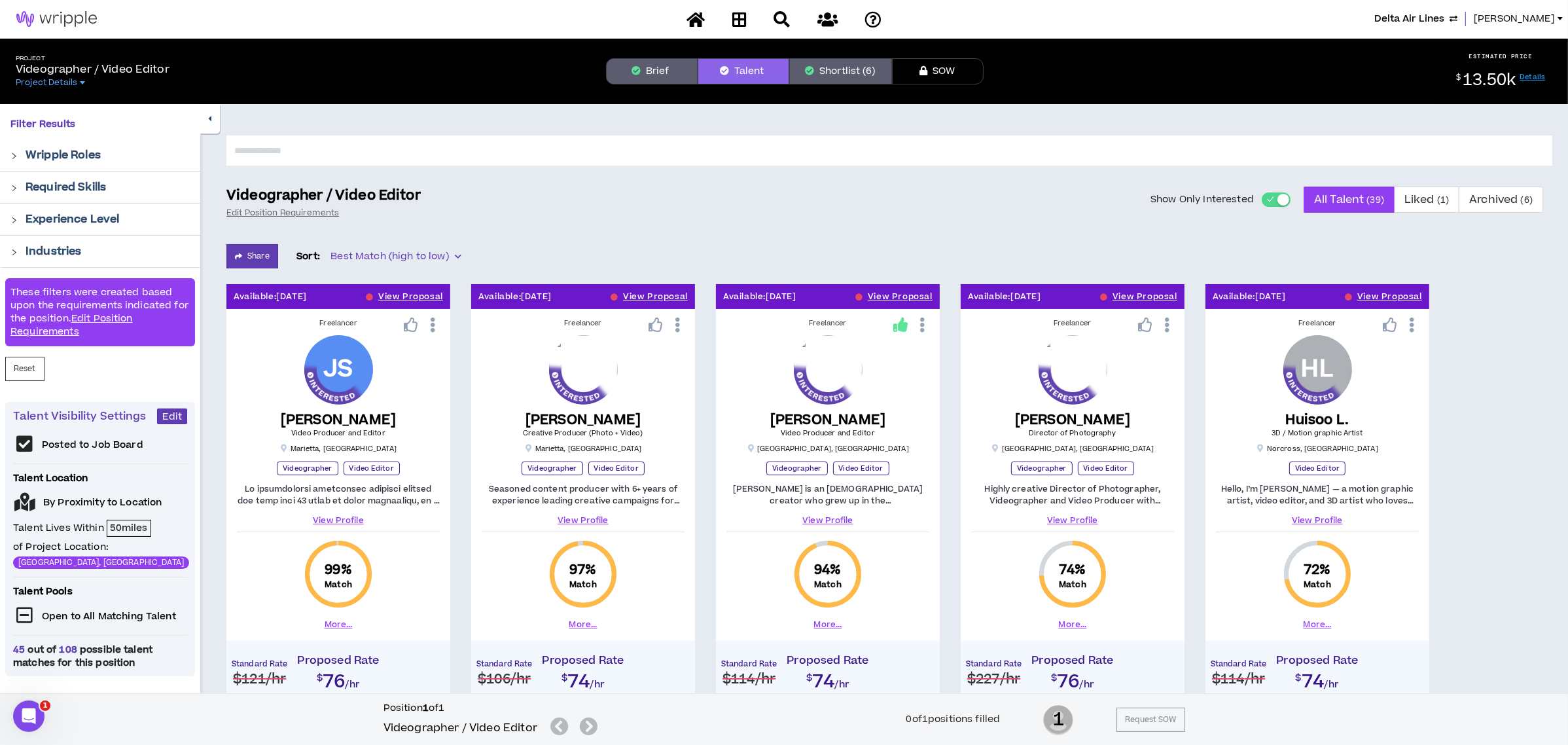
scroll to position [0, 0]
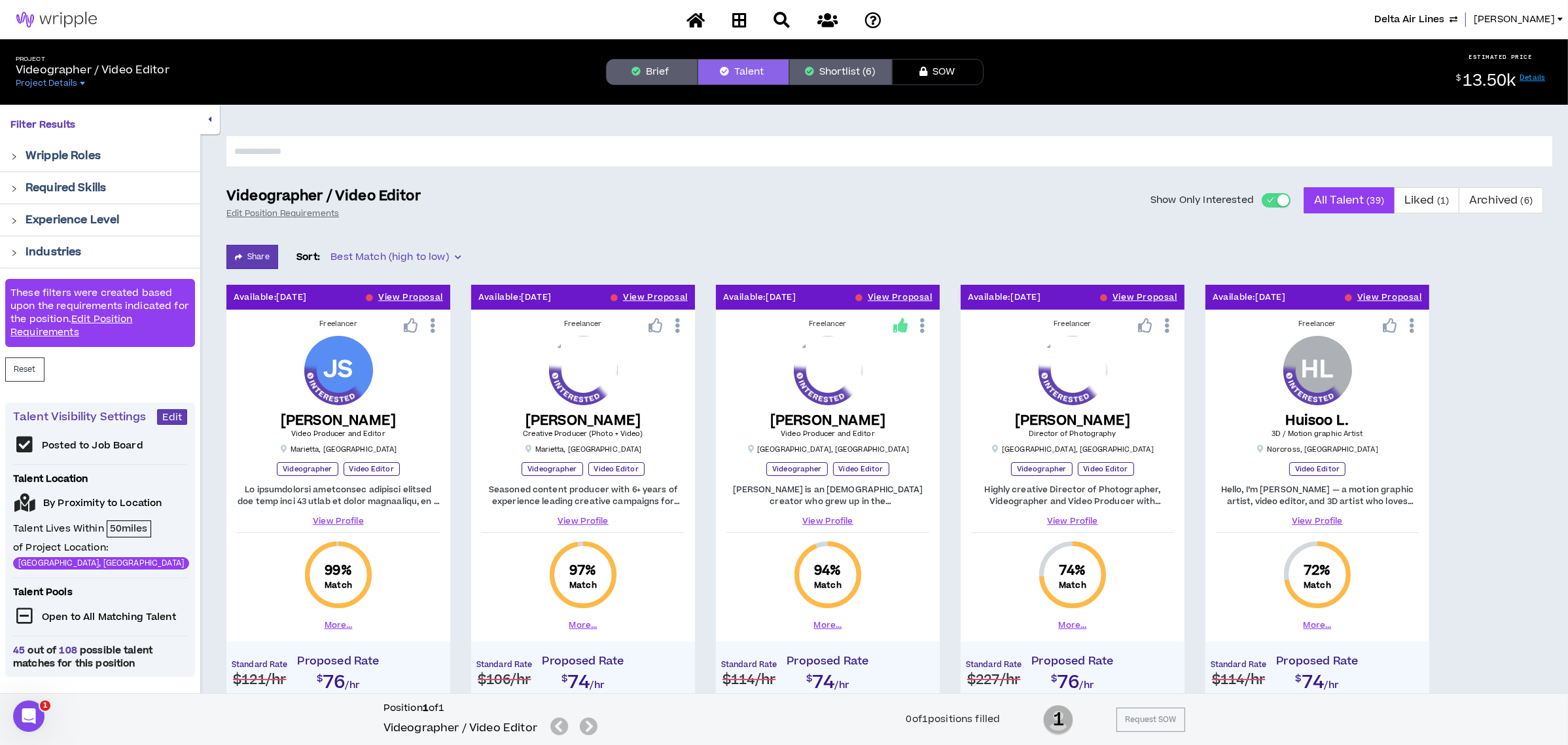
click at [851, 80] on button "Shortlist (6)" at bounding box center [840, 72] width 103 height 26
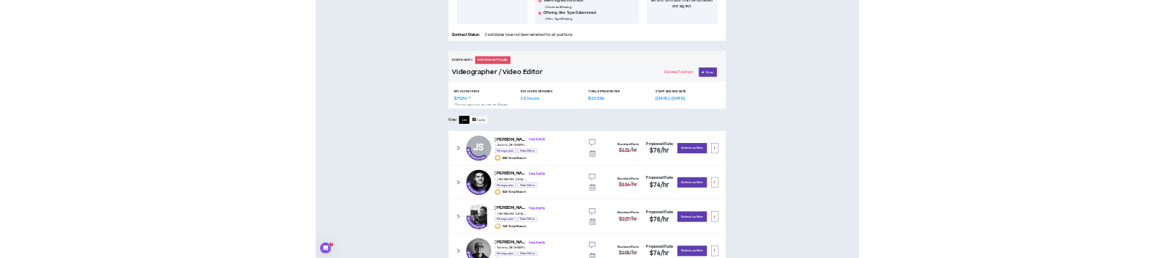
scroll to position [293, 0]
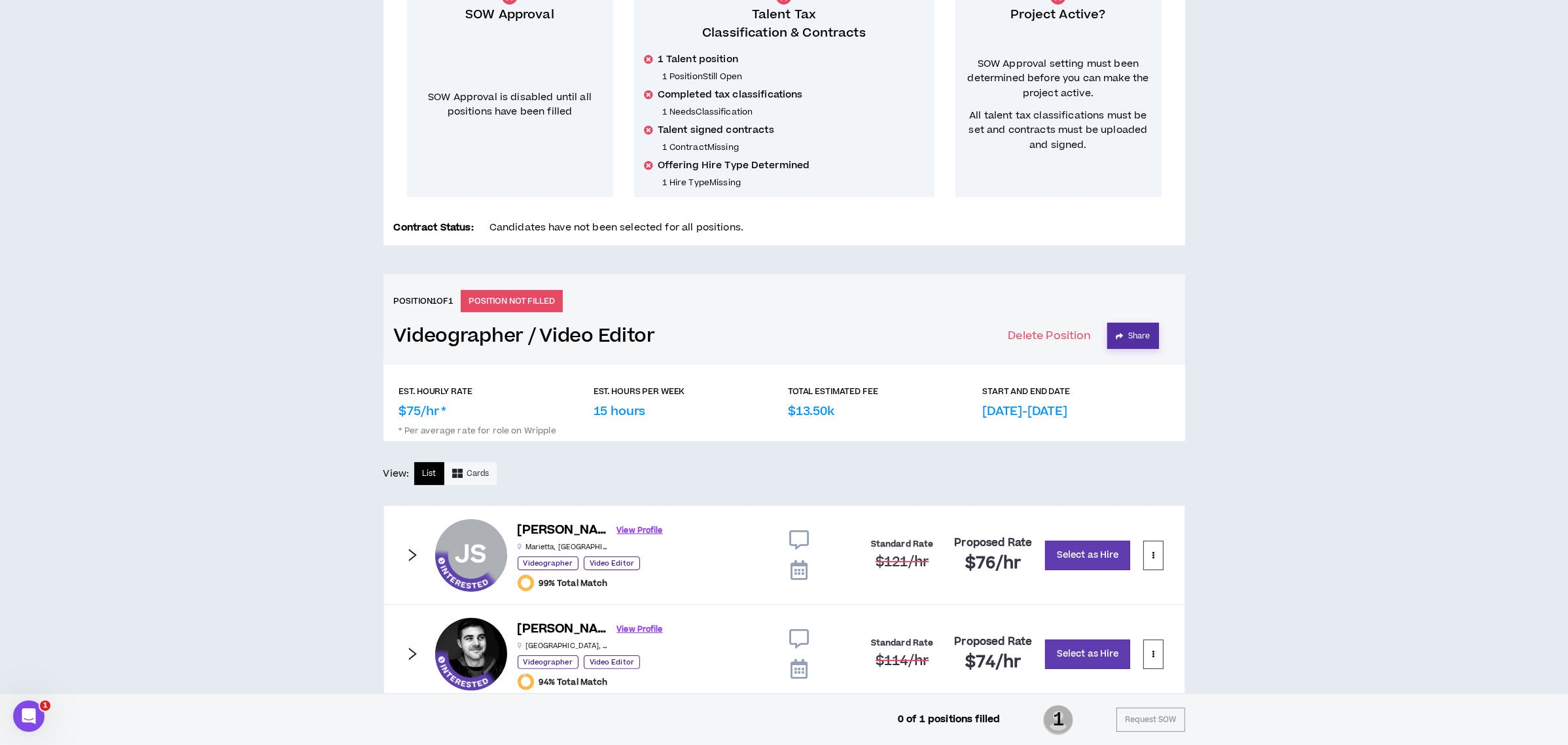
click at [1142, 337] on button "Share" at bounding box center [1134, 335] width 52 height 26
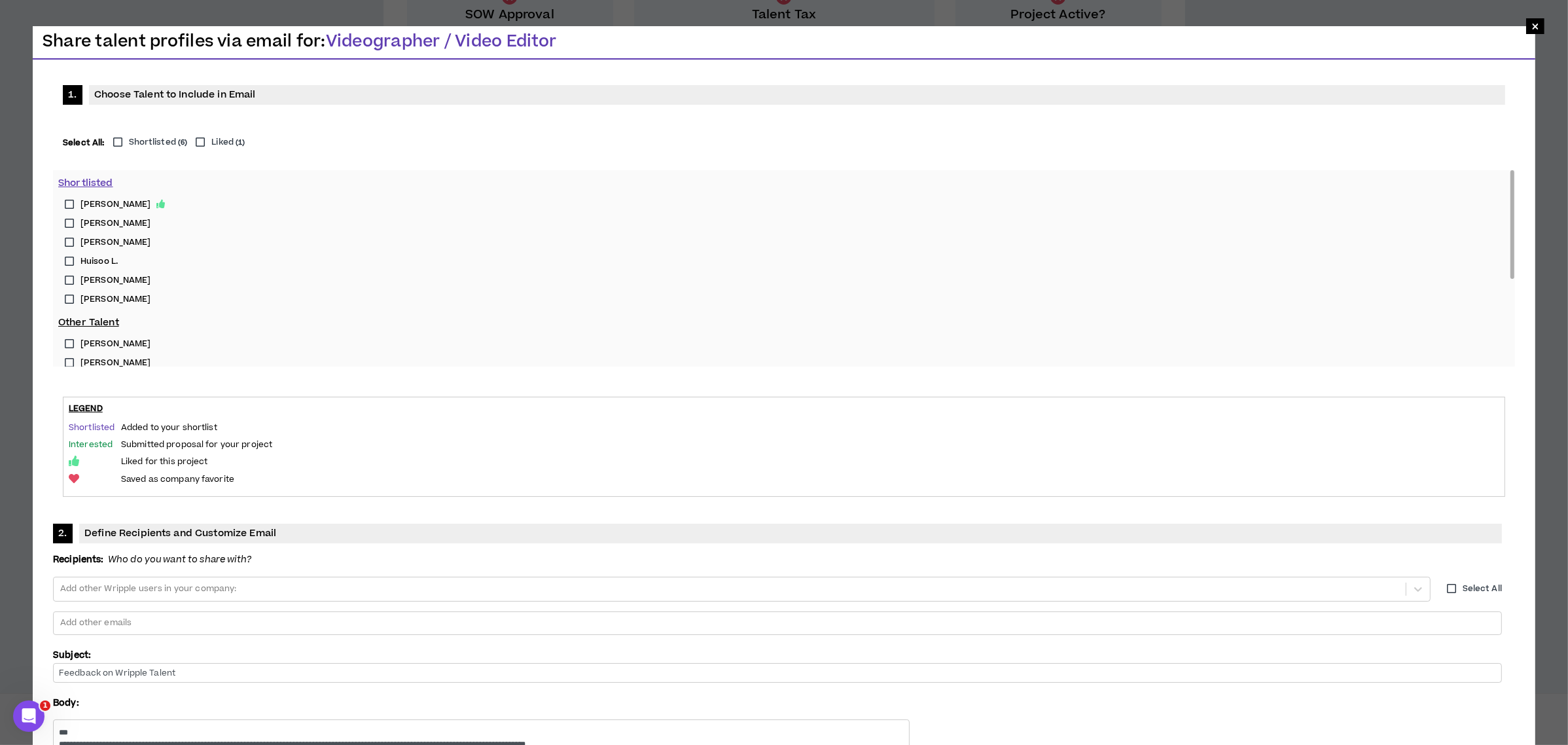
click at [69, 260] on label "Huisoo L." at bounding box center [784, 261] width 1452 height 19
click at [69, 279] on label "Chris K." at bounding box center [784, 280] width 1452 height 19
click at [695, 614] on div at bounding box center [778, 623] width 1437 height 20
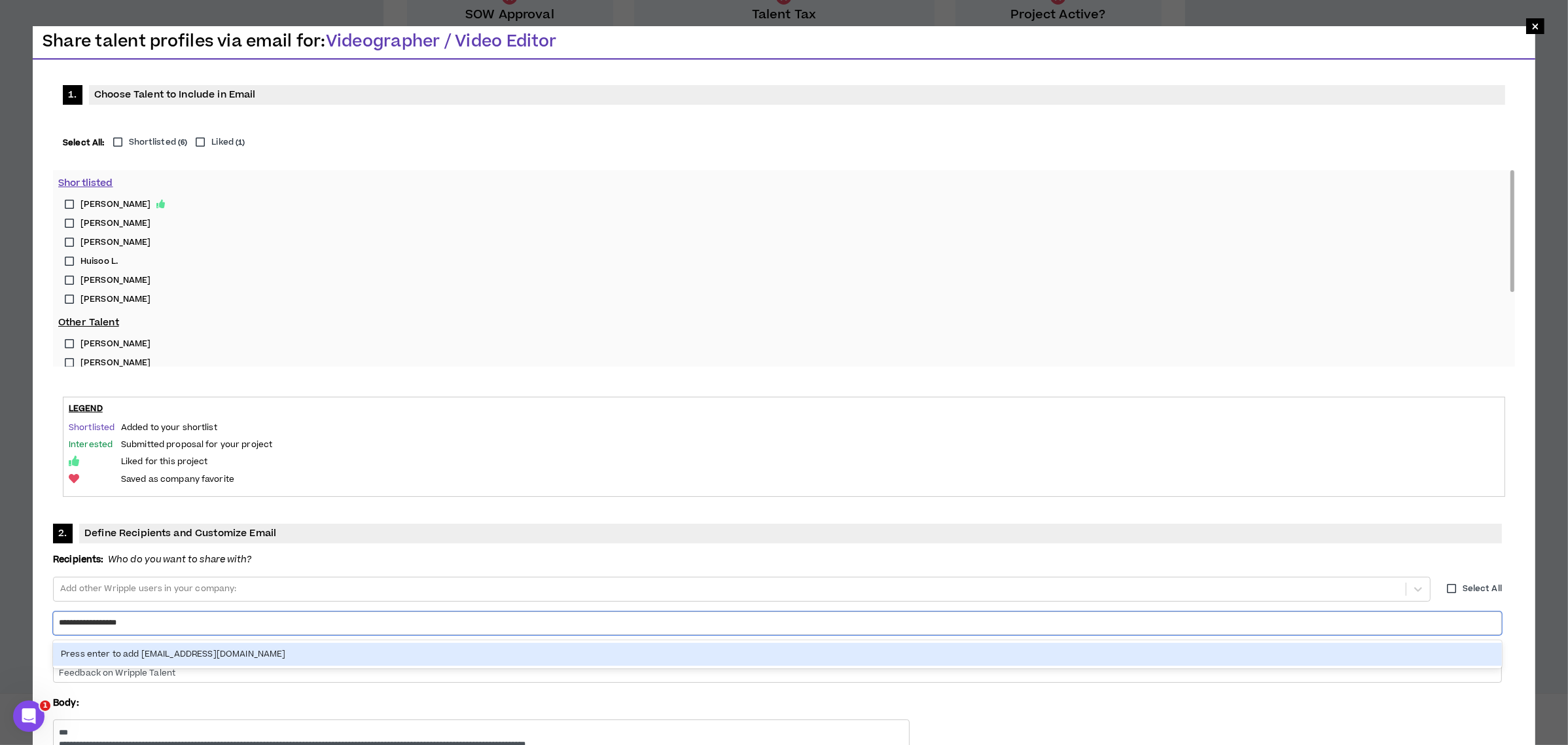
type input "**********"
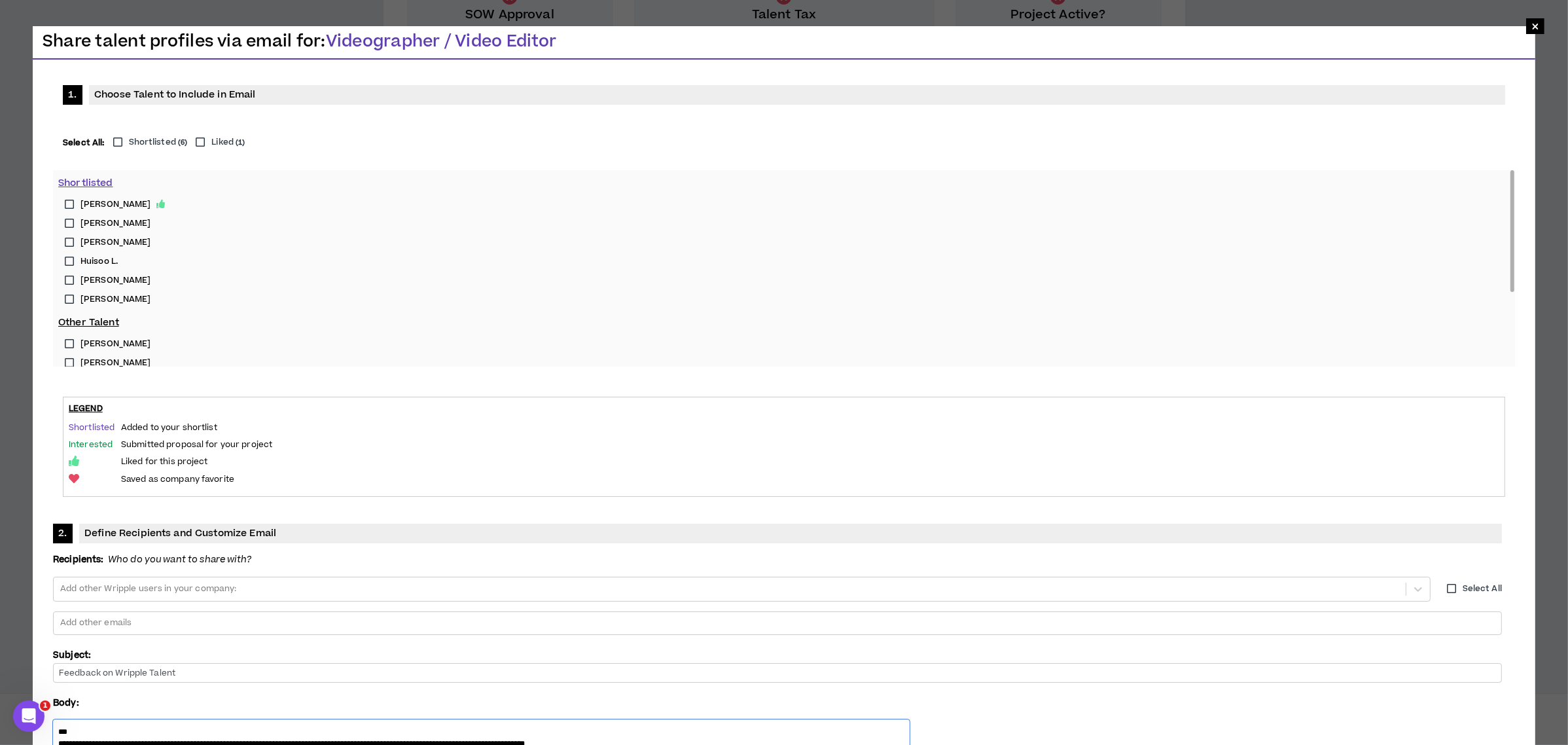
click at [720, 720] on textarea "**********" at bounding box center [481, 753] width 856 height 67
click at [692, 614] on div at bounding box center [778, 623] width 1437 height 20
type input "**********"
click at [69, 280] on label "Chris K." at bounding box center [784, 280] width 1452 height 19
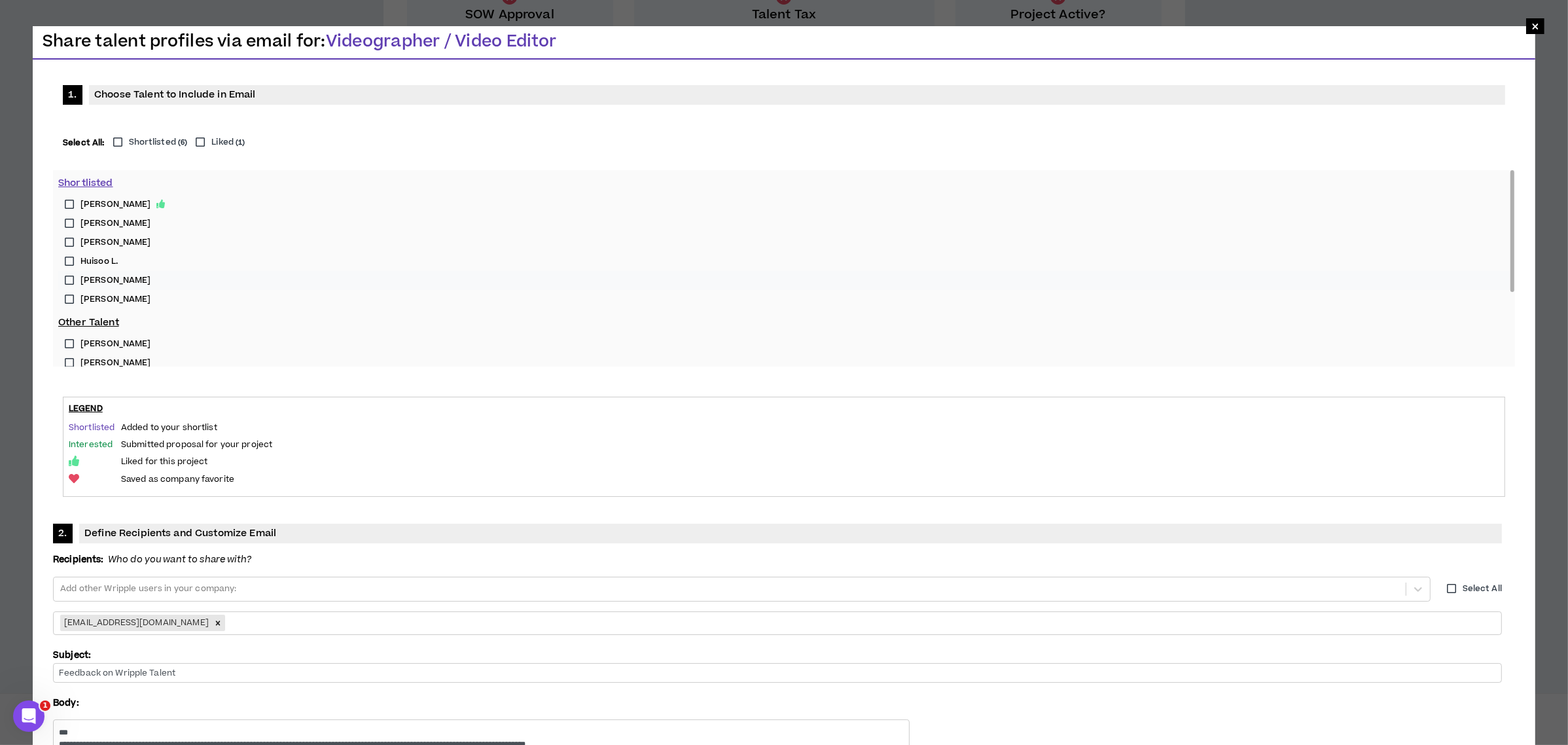
click at [70, 258] on label "Huisoo L." at bounding box center [784, 261] width 1452 height 19
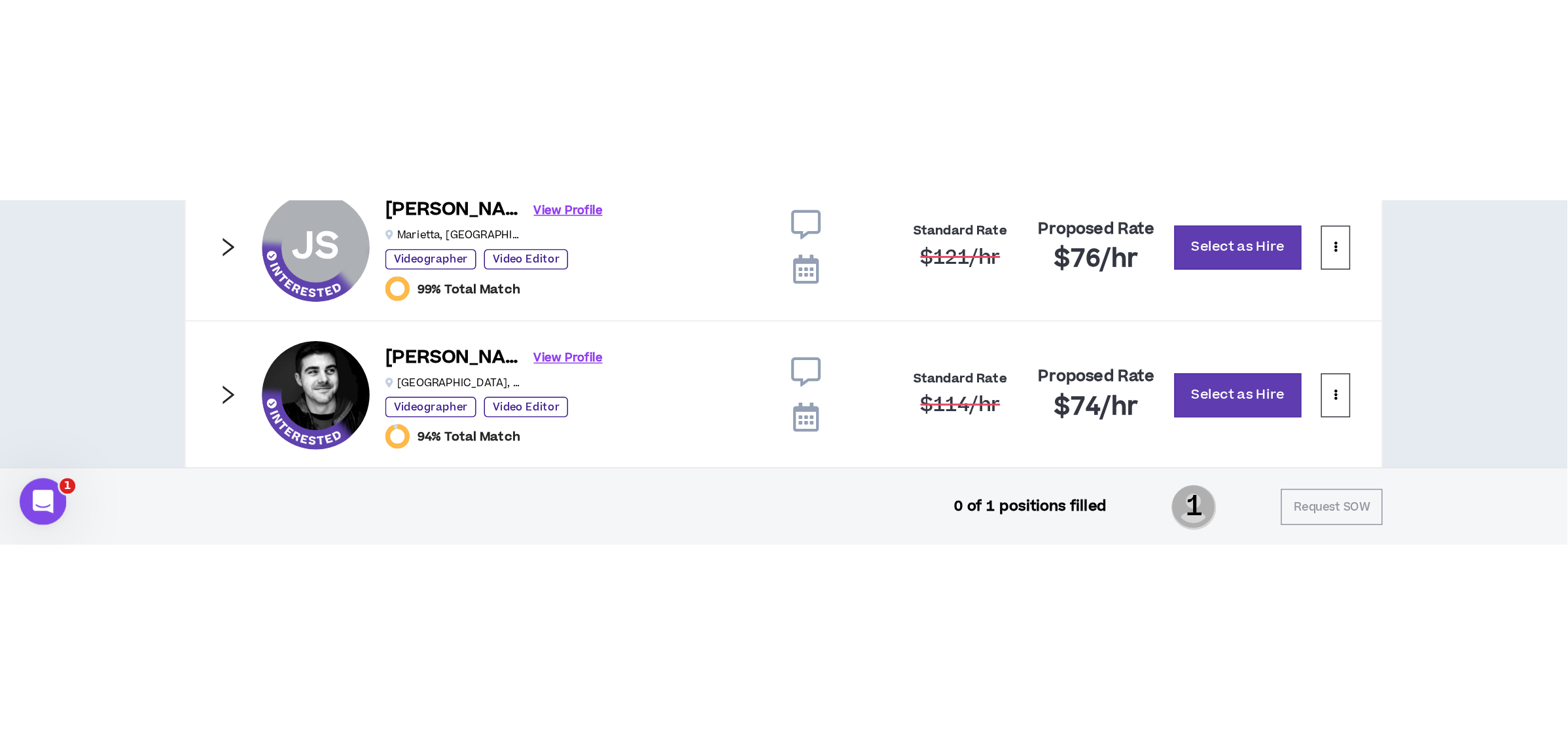
scroll to position [698, 0]
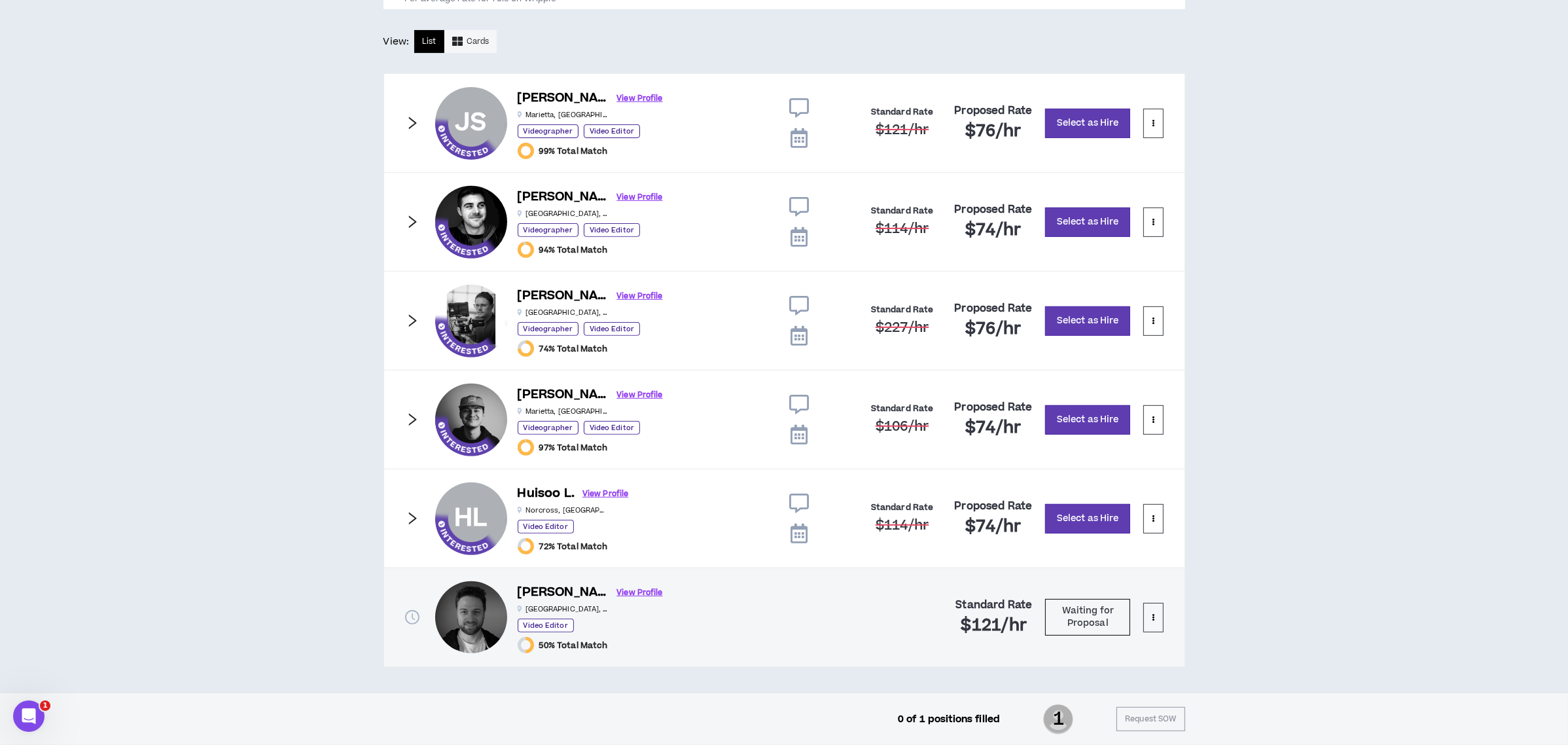
click at [411, 319] on icon "right" at bounding box center [412, 321] width 14 height 14
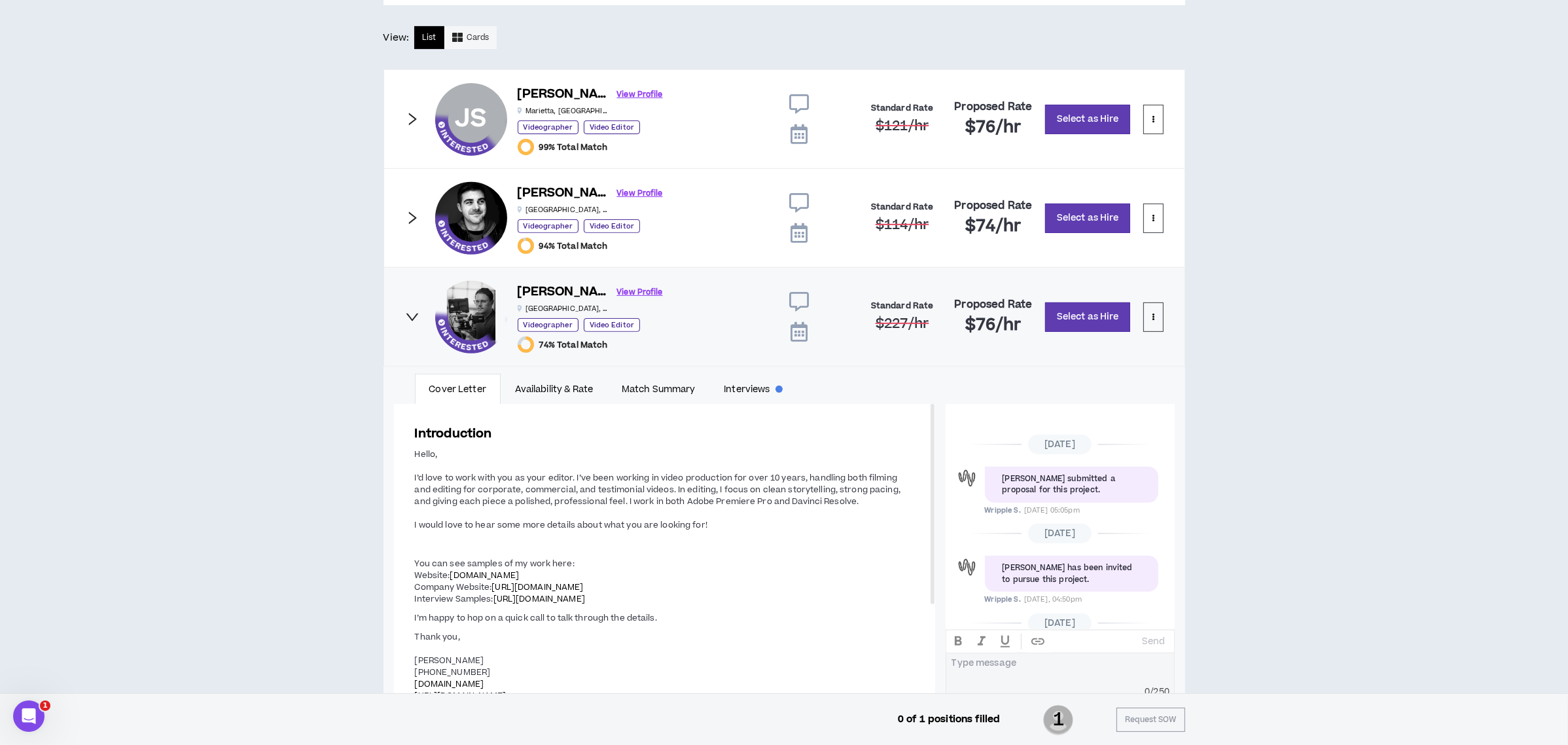
scroll to position [87, 0]
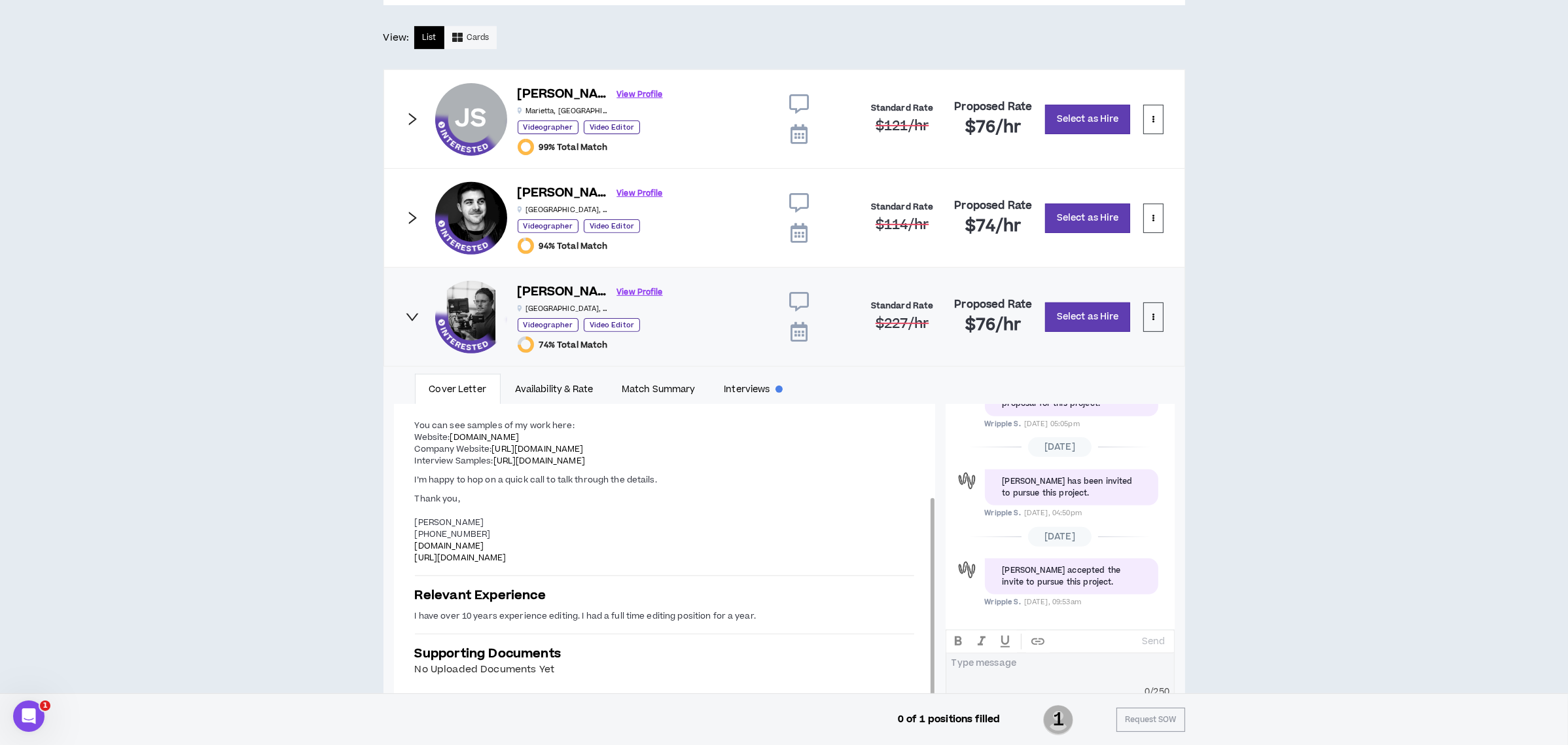
drag, startPoint x: 417, startPoint y: 436, endPoint x: 741, endPoint y: 466, distance: 325.4
click at [741, 466] on p "You can see samples of my work here: Website: www.chriskimling.com Company Webs…" at bounding box center [664, 443] width 500 height 49
copy p "Website: www.chriskimling.com Company Website: https://www.vpproduction.com/ In…"
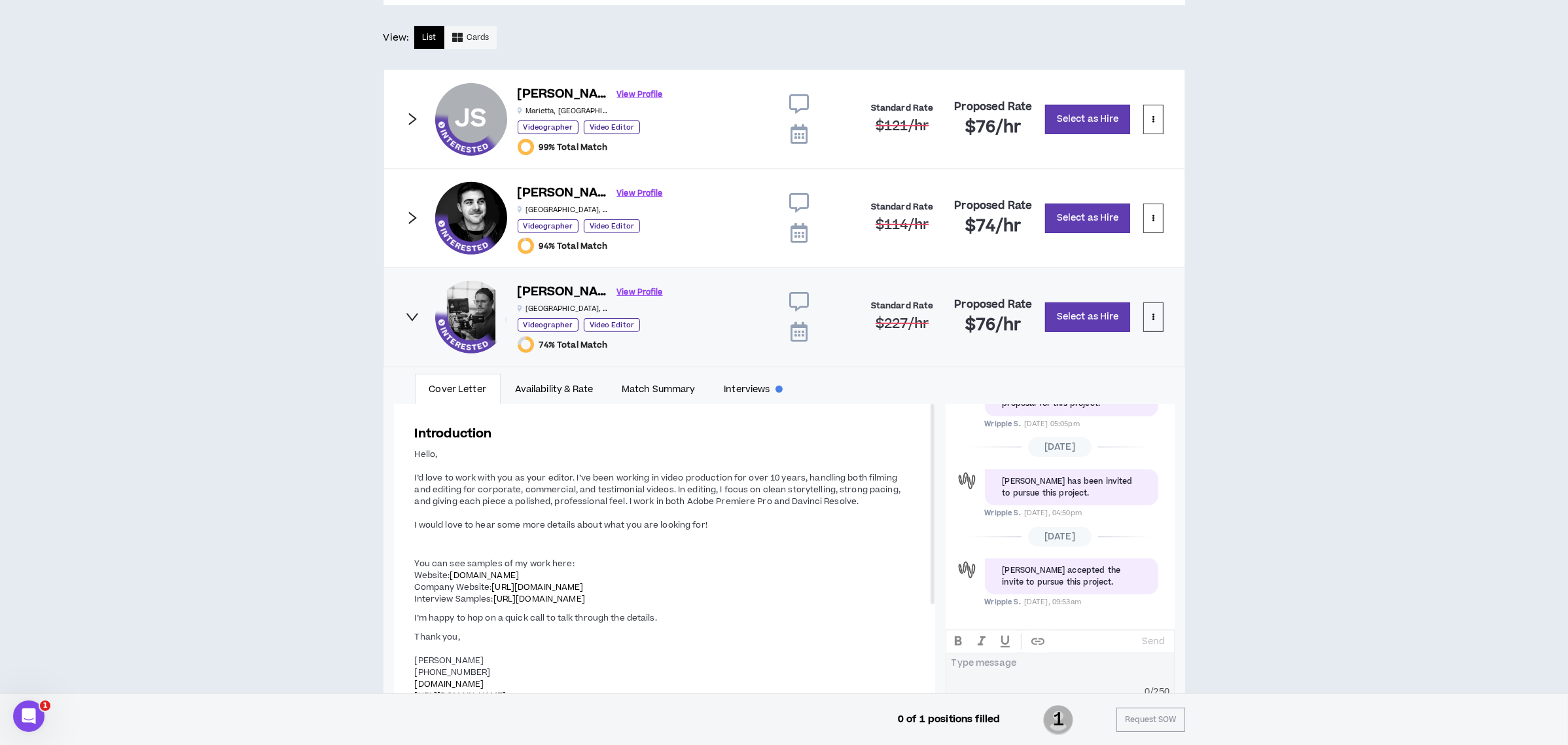
click at [404, 319] on div "Chris K. View Profile Atlanta , GA Videographer Video Editor 74% Total Match St…" at bounding box center [784, 317] width 802 height 99
click at [411, 316] on icon "right" at bounding box center [412, 317] width 14 height 14
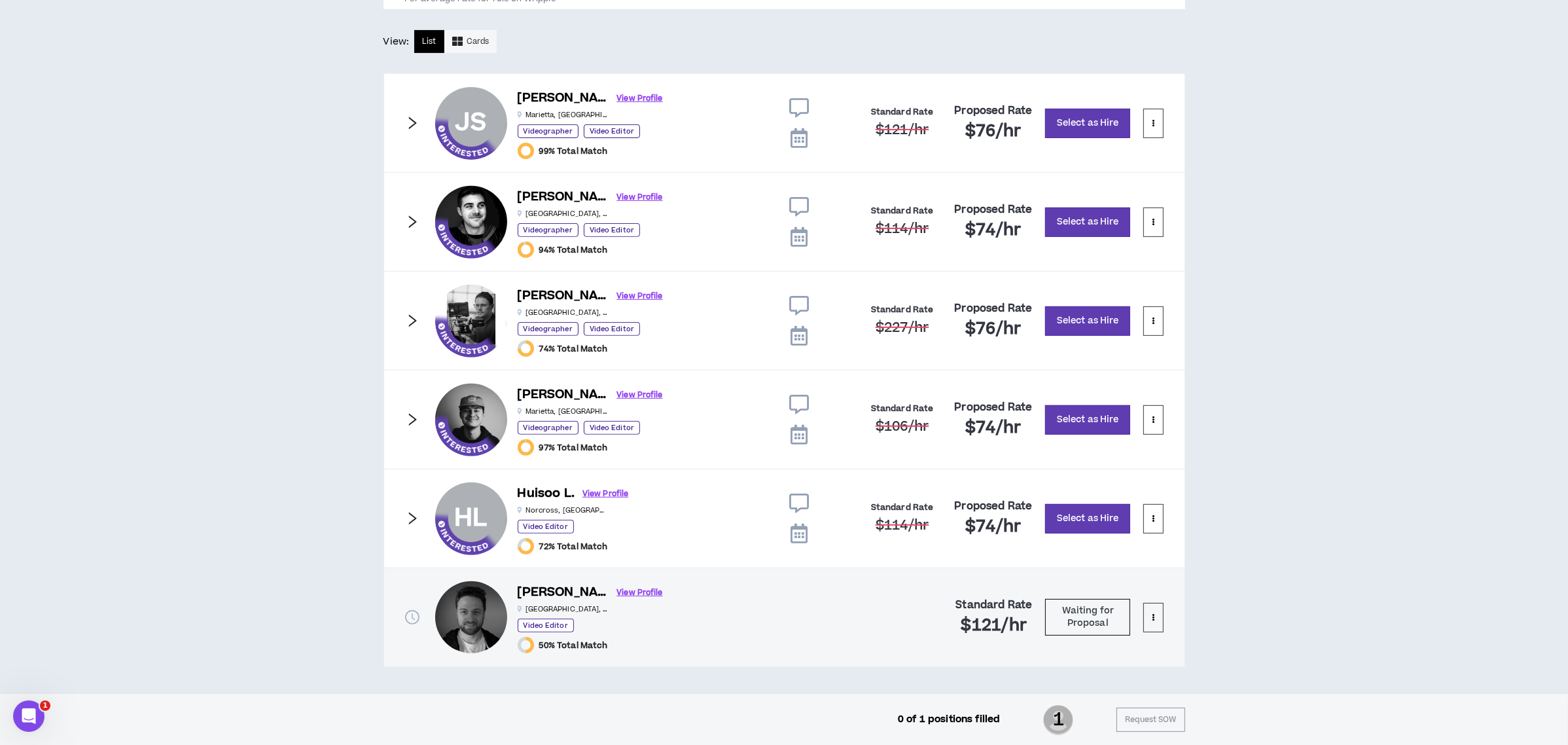
click at [410, 520] on icon "right" at bounding box center [412, 519] width 14 height 14
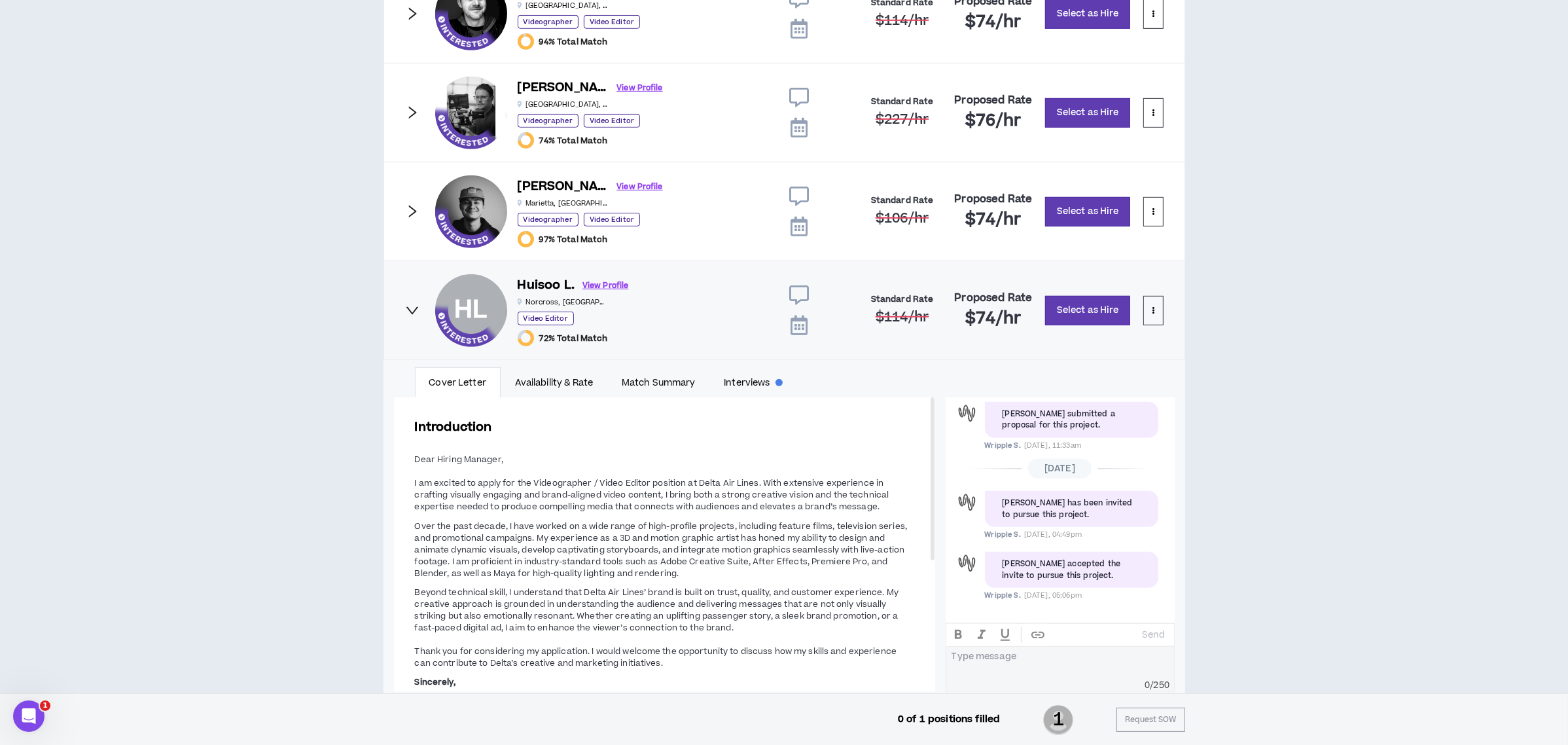
scroll to position [1037, 0]
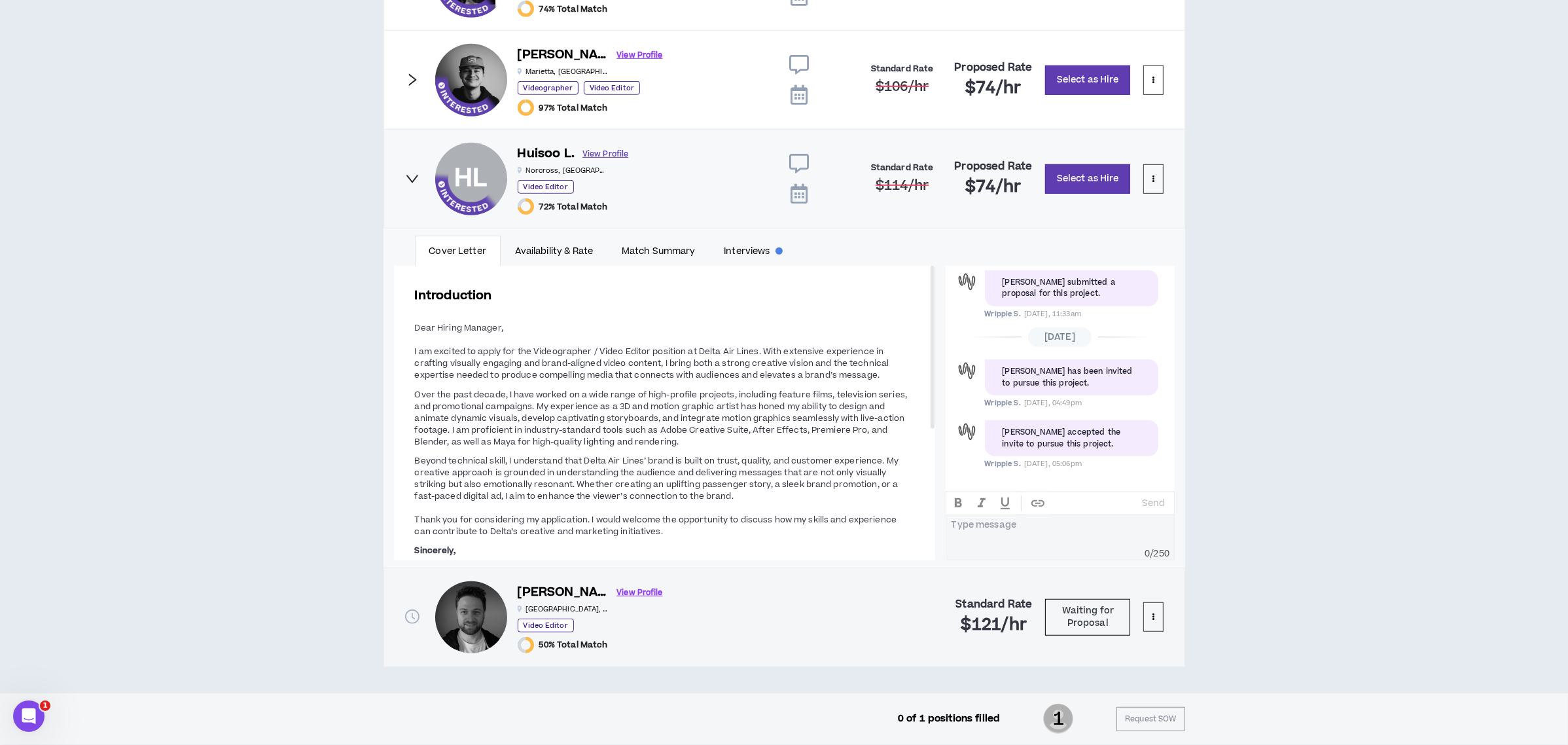
click at [596, 149] on link "View Profile" at bounding box center [605, 155] width 46 height 23
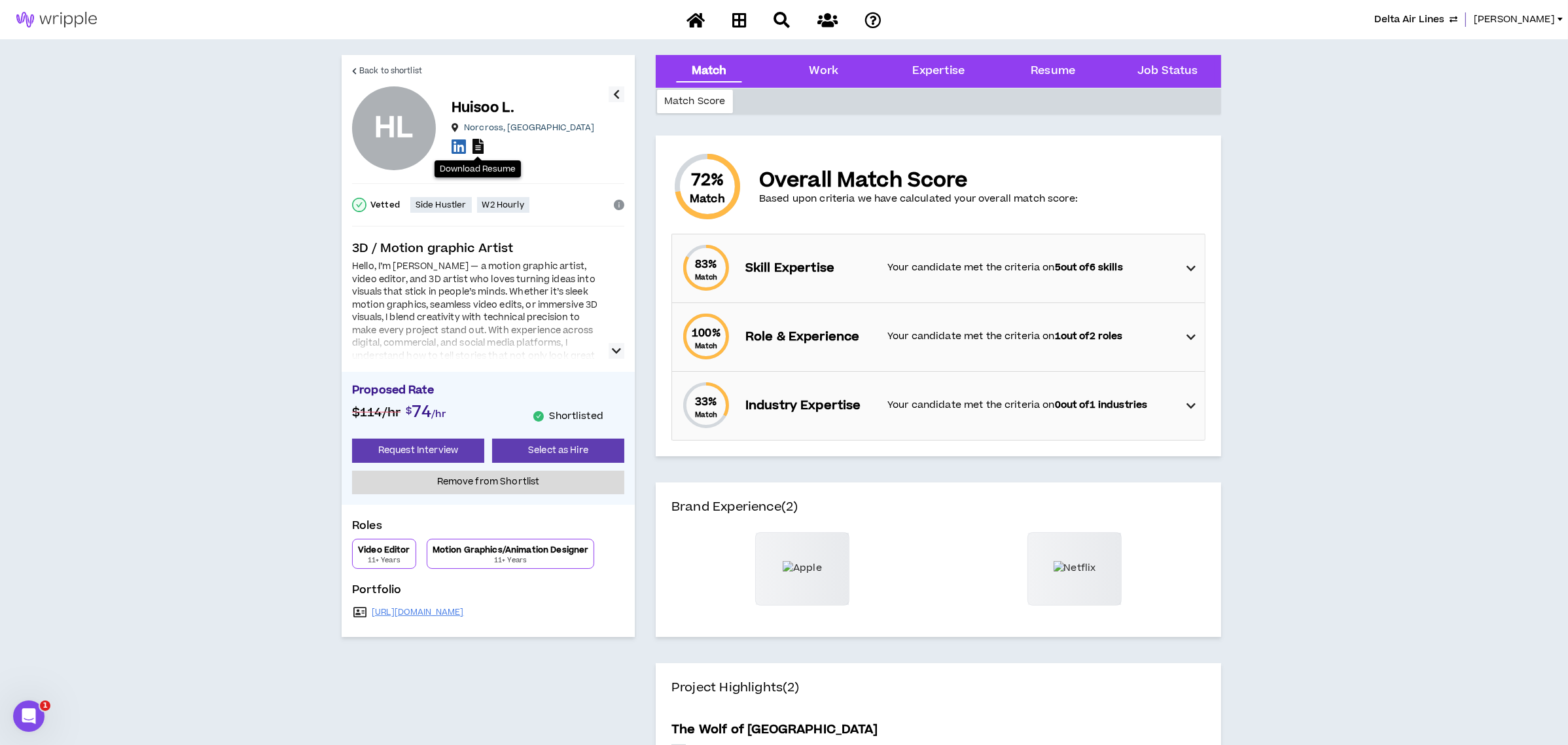
click at [480, 146] on icon at bounding box center [478, 146] width 11 height 15
click at [379, 67] on span "Back to shortlist" at bounding box center [391, 71] width 63 height 13
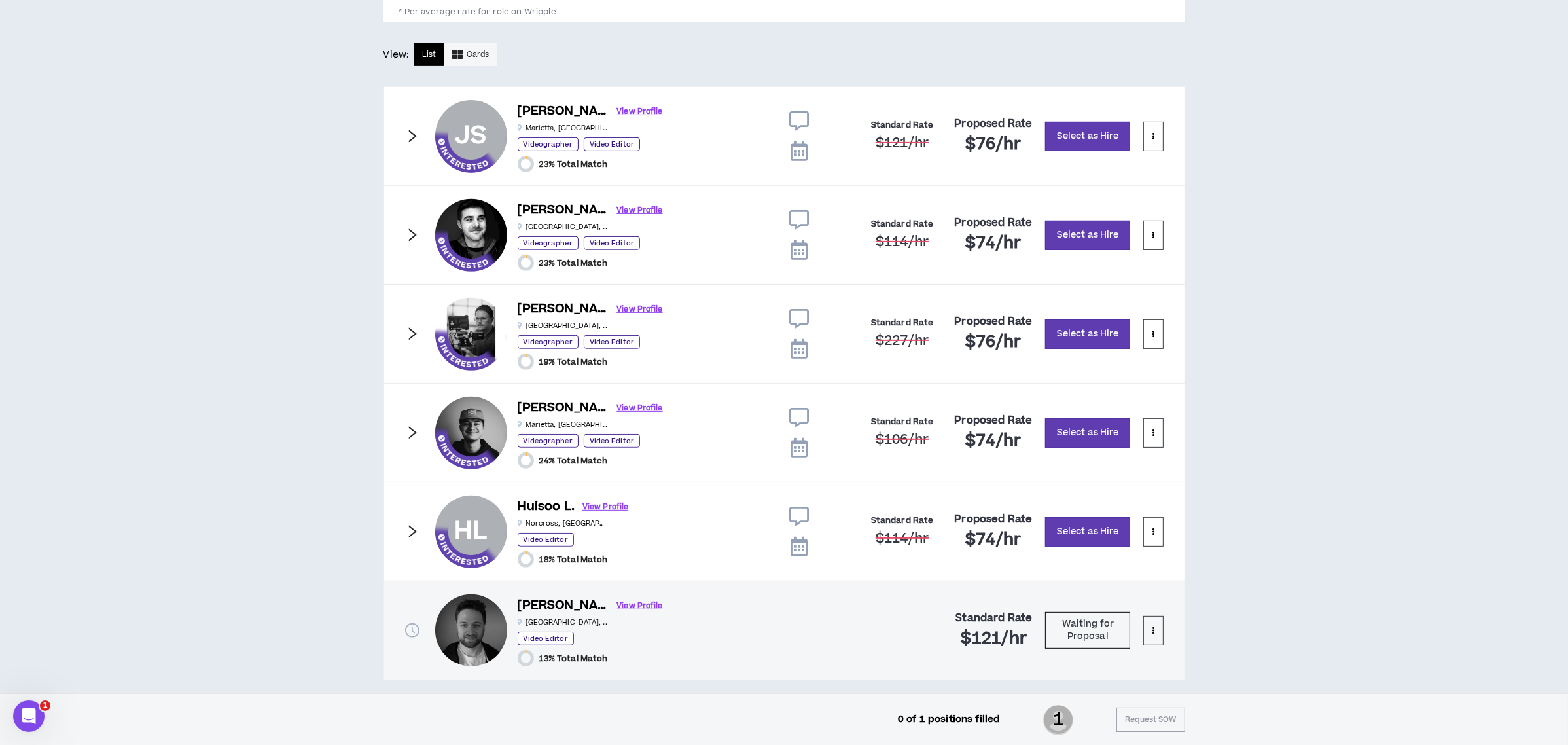
scroll to position [698, 0]
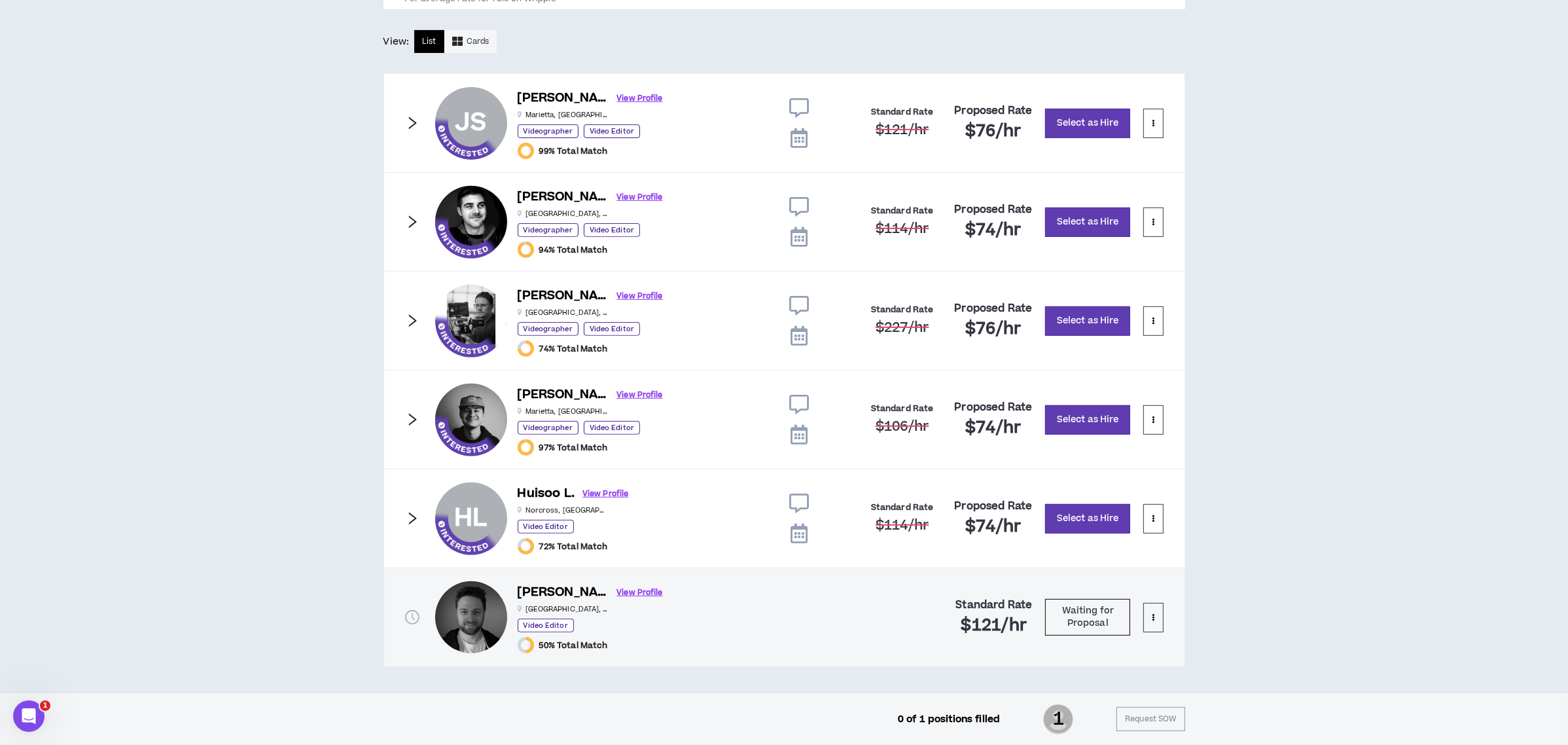
click at [803, 506] on icon at bounding box center [799, 504] width 20 height 20
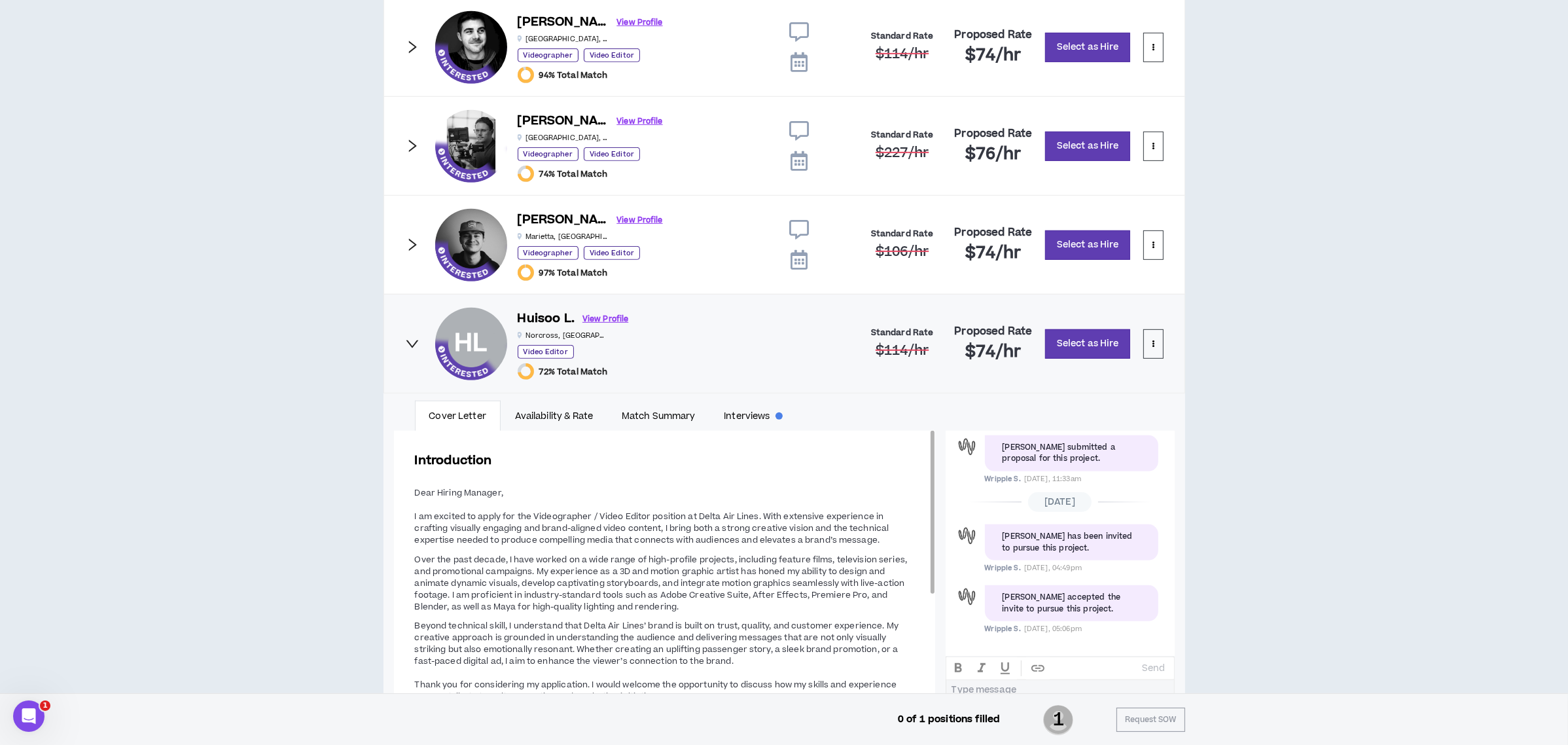
scroll to position [1037, 0]
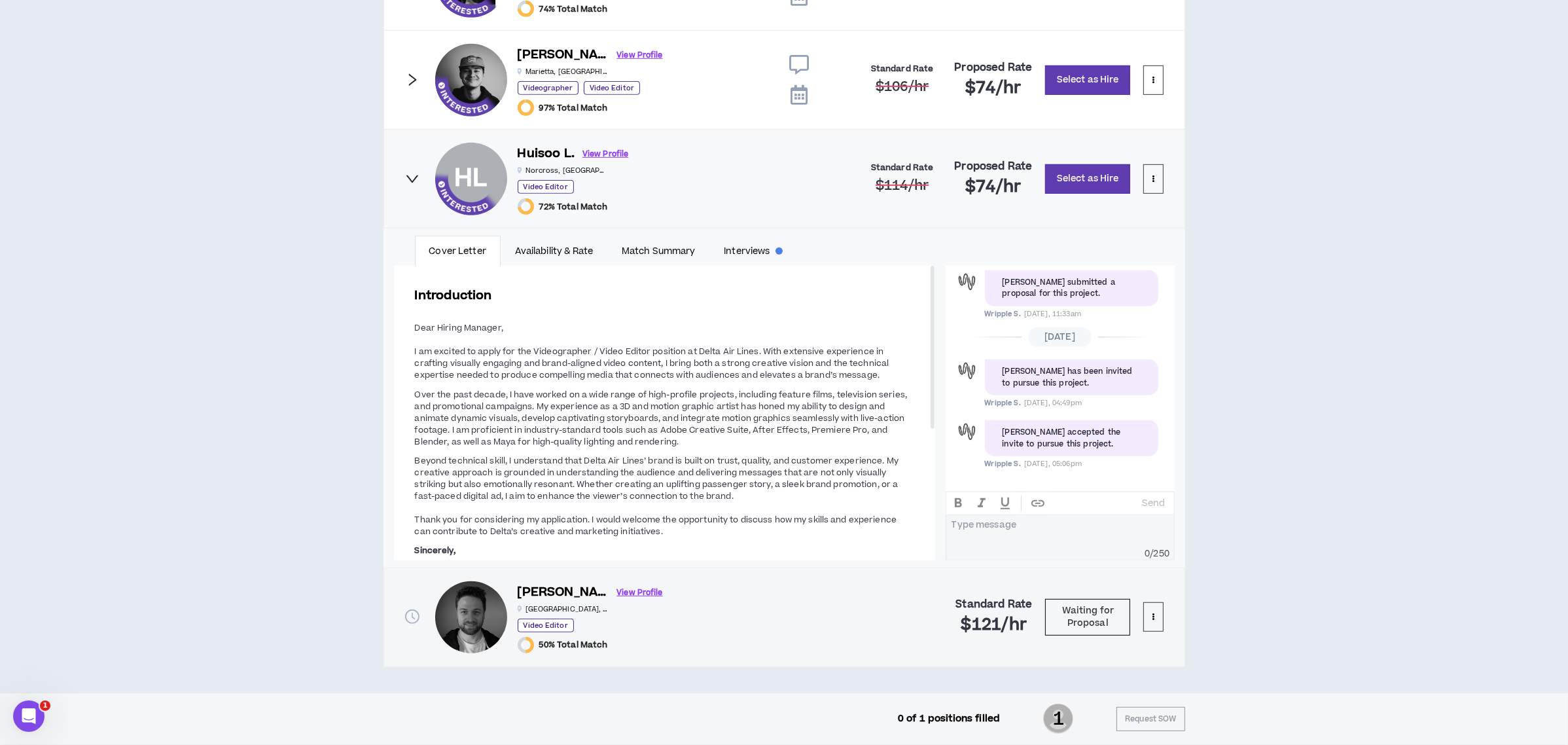
click at [988, 532] on div at bounding box center [1060, 529] width 216 height 20
click at [1157, 502] on p "Send" at bounding box center [1154, 503] width 23 height 12
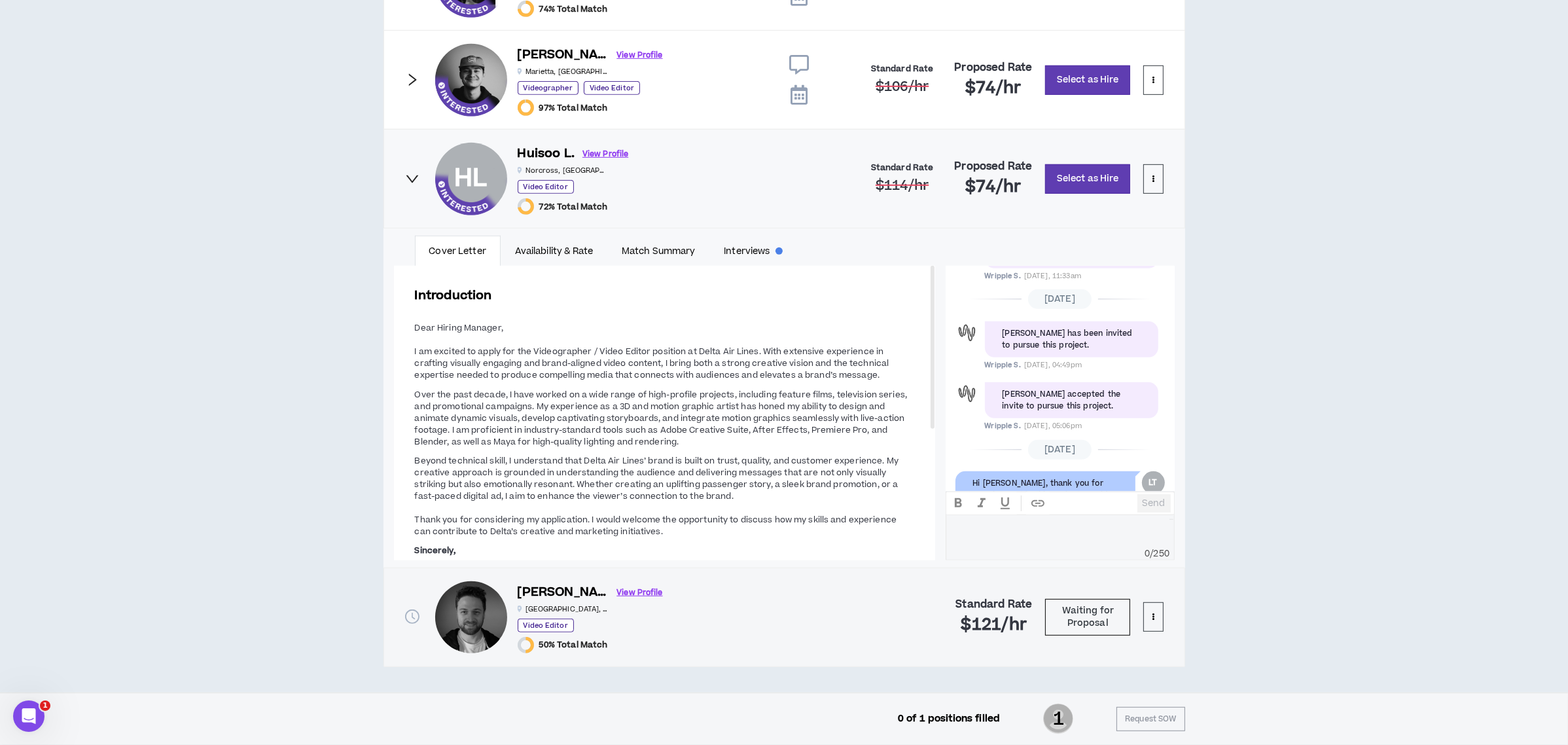
scroll to position [182, 0]
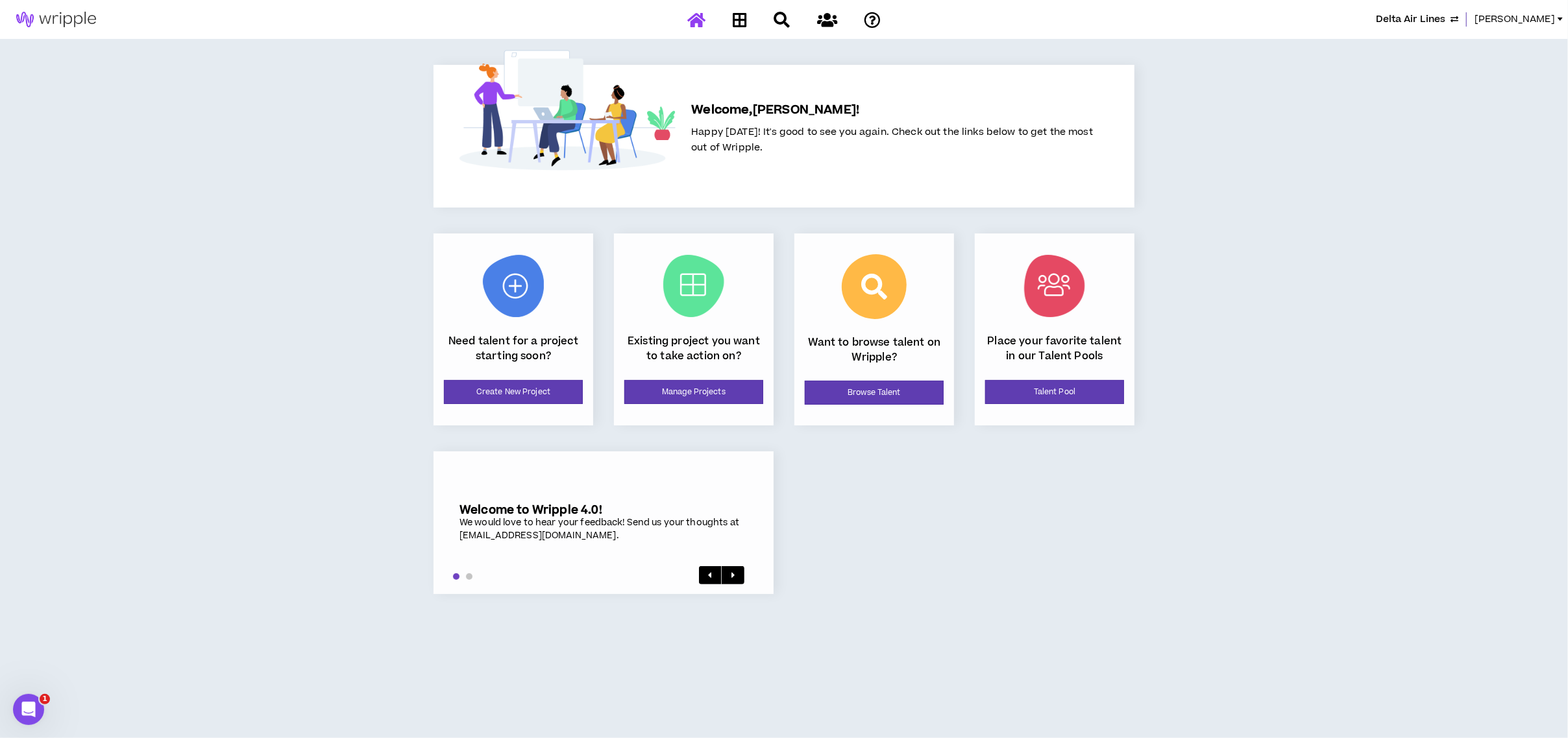
click at [1423, 21] on span "Delta Air Lines" at bounding box center [1410, 19] width 69 height 14
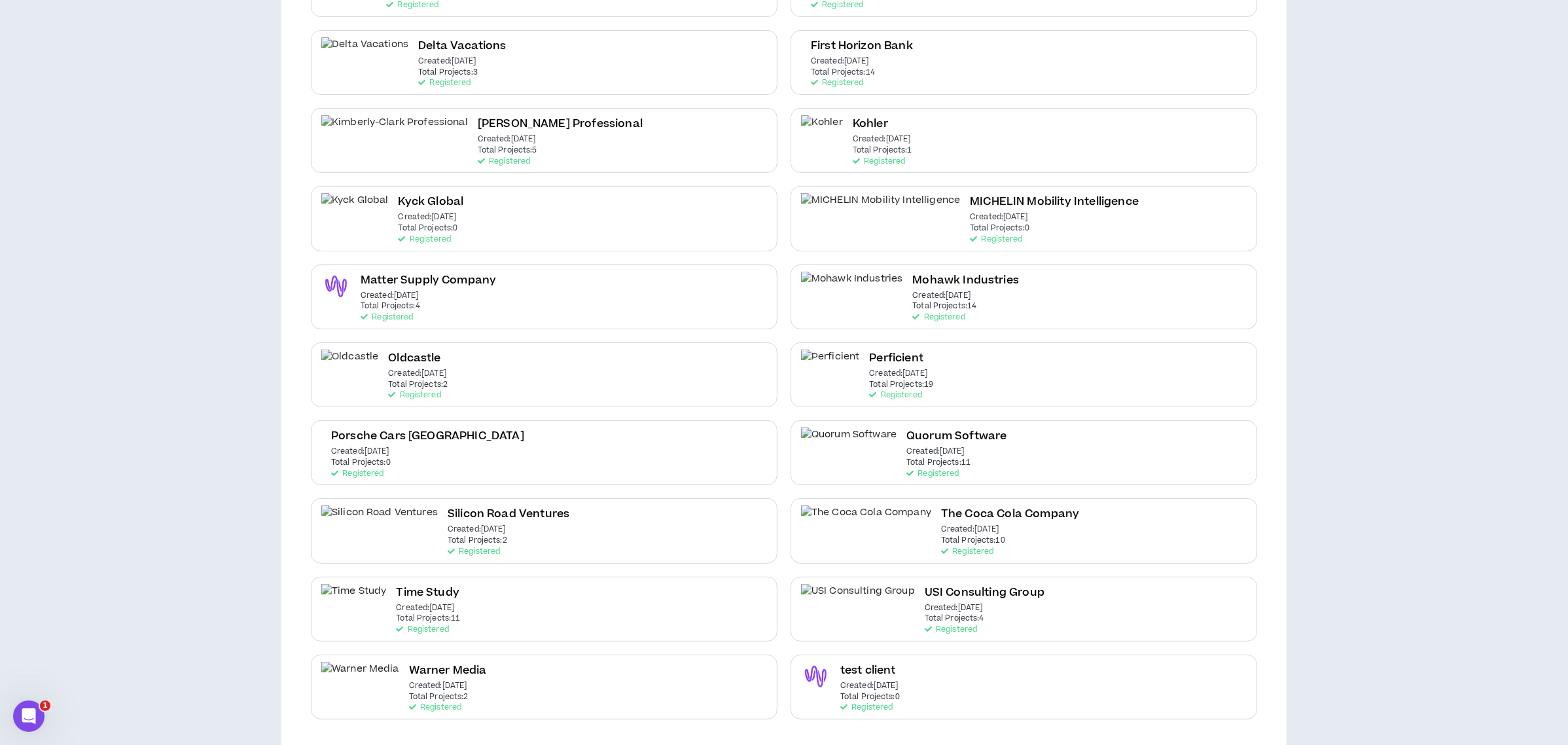
scroll to position [376, 0]
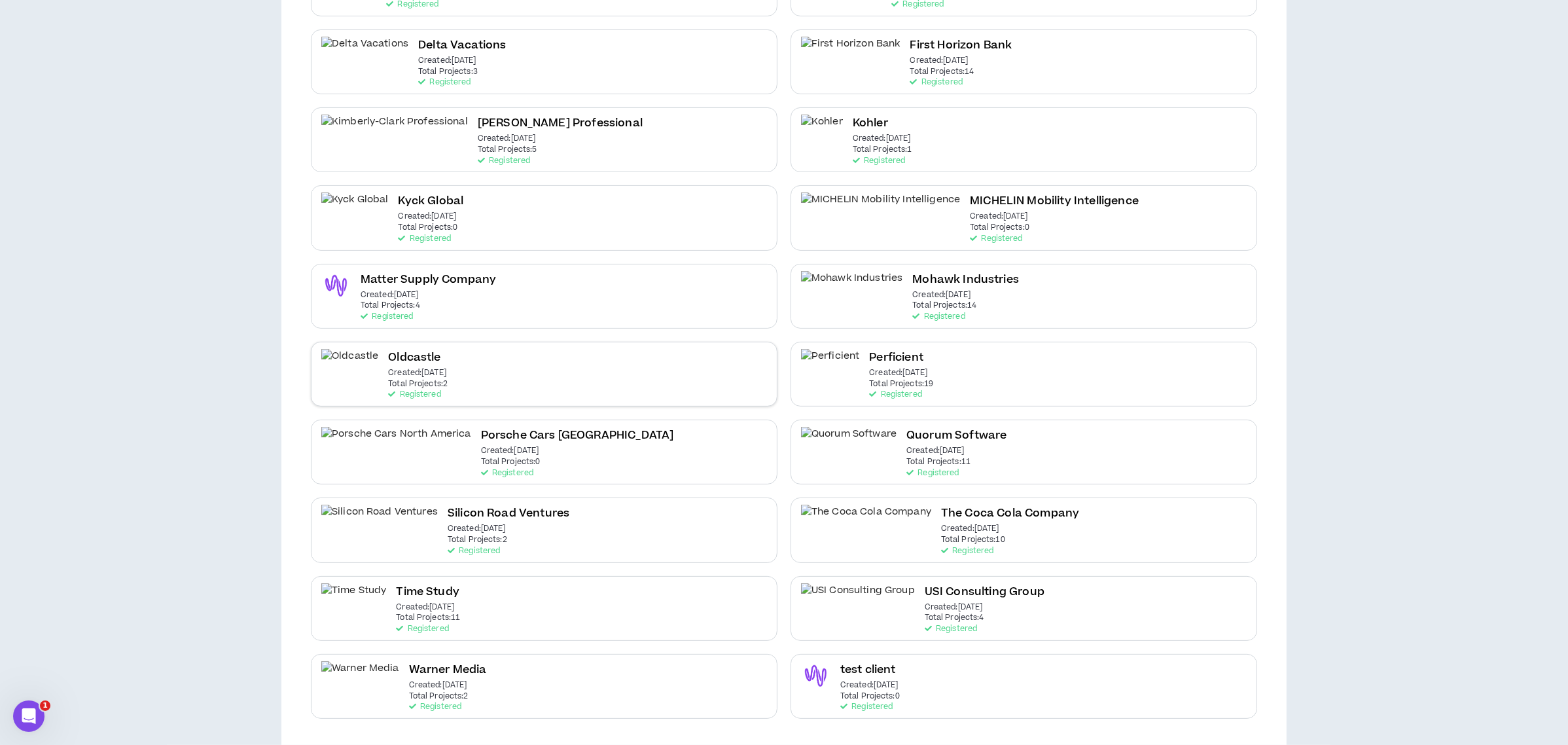
click at [554, 381] on div "Oldcastle Created: [DATE] Total Projects: 2 Registered" at bounding box center [544, 374] width 467 height 64
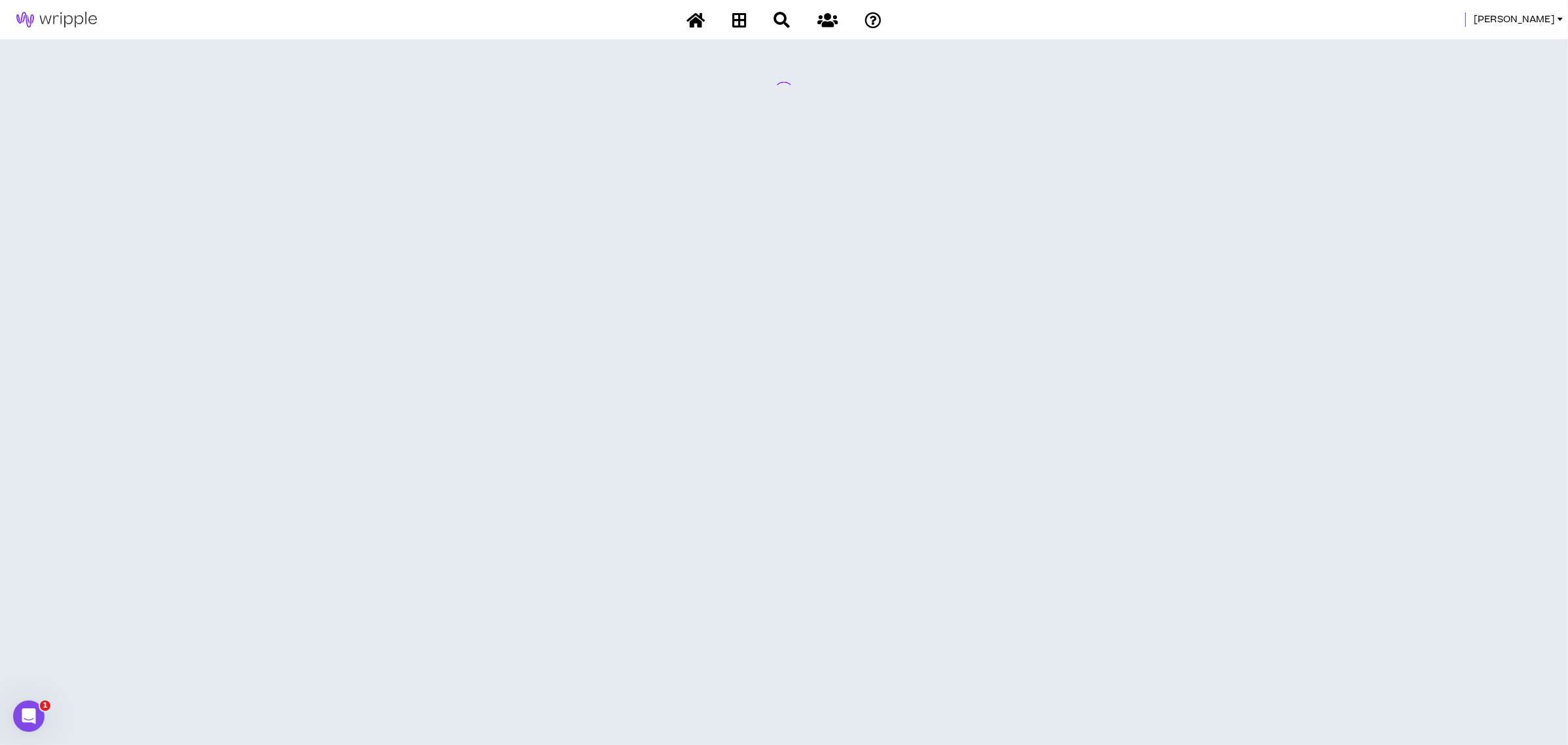
scroll to position [0, 0]
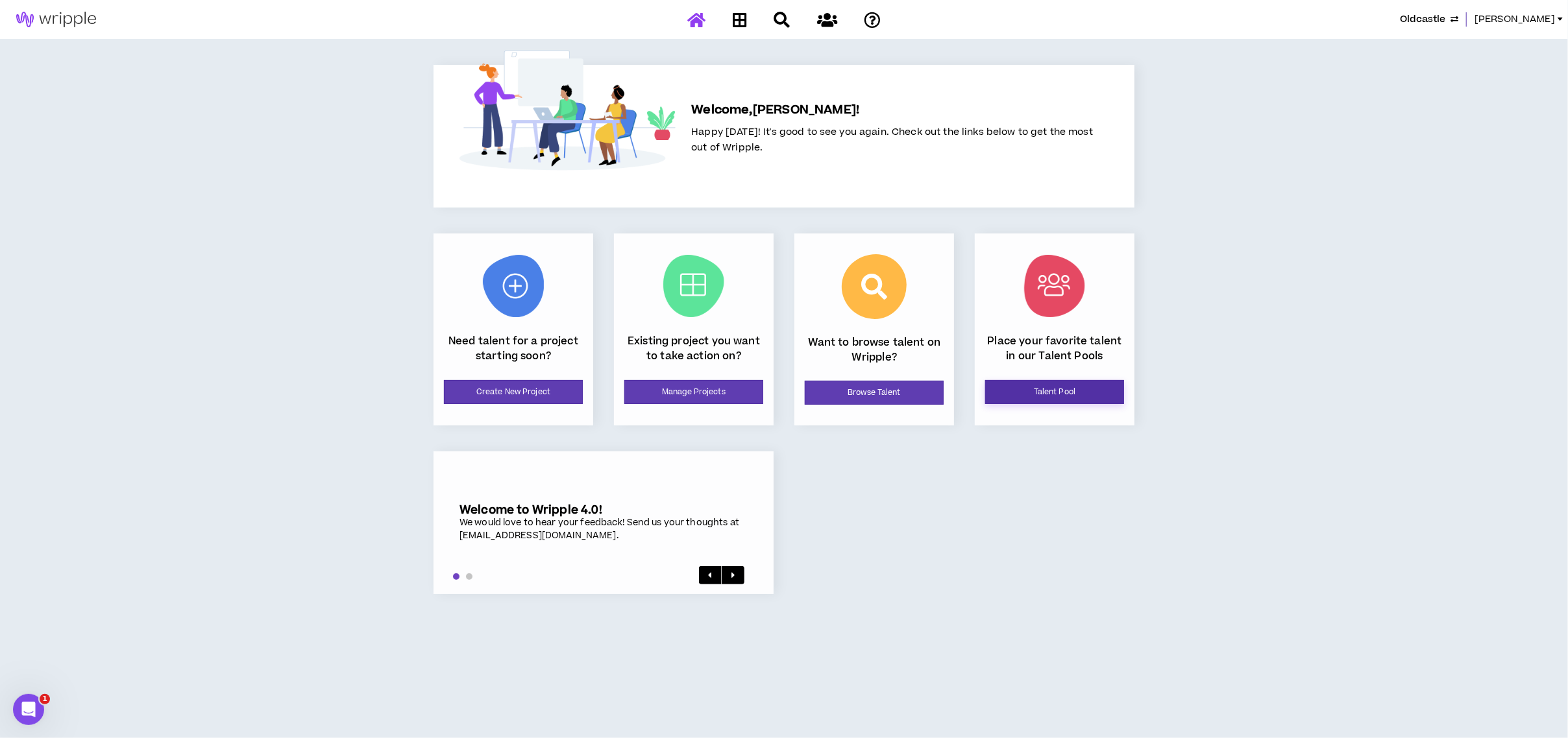
click at [1031, 387] on link "Talent Pool" at bounding box center [1054, 392] width 139 height 24
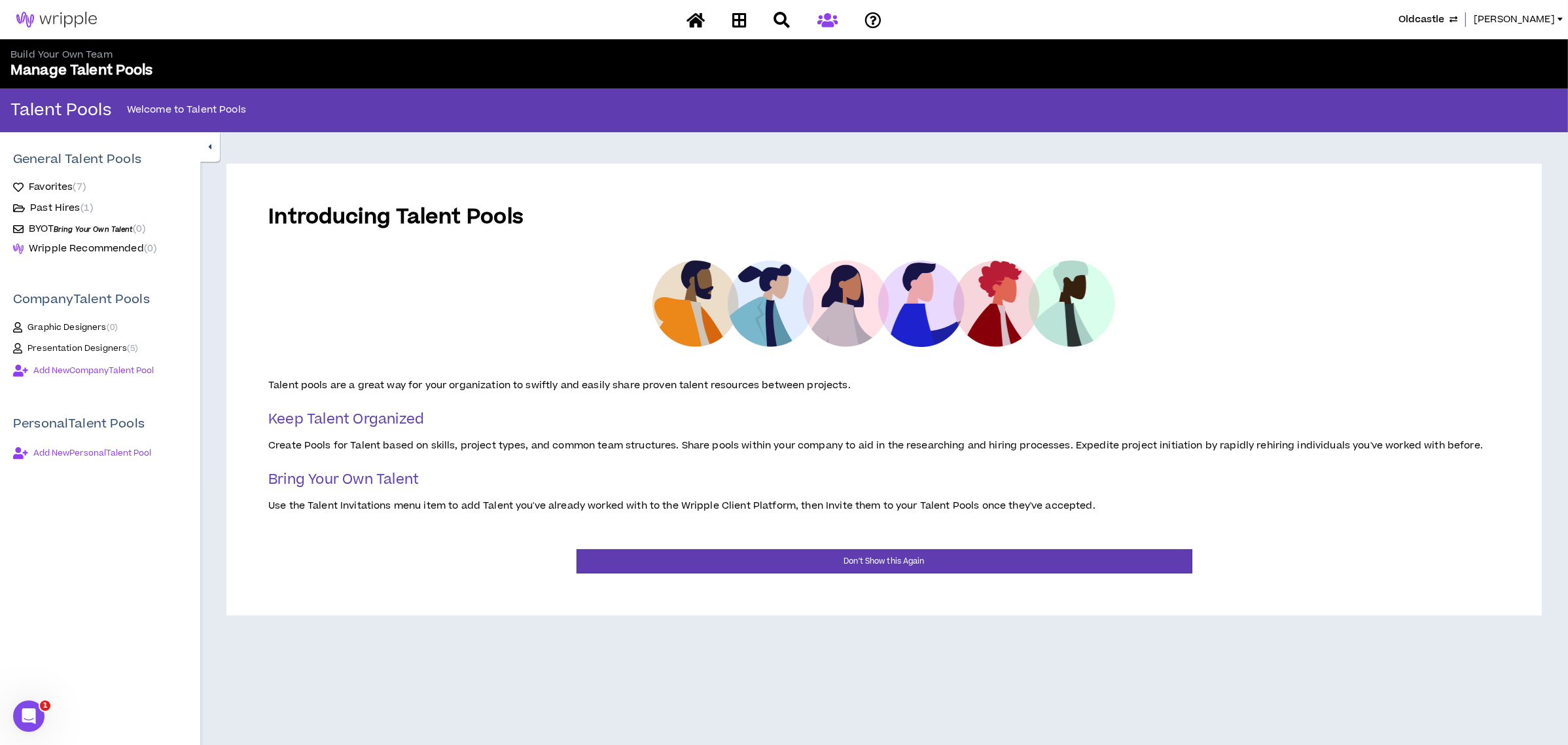
click at [84, 343] on span "Presentation Designers ( 5 )" at bounding box center [83, 349] width 111 height 11
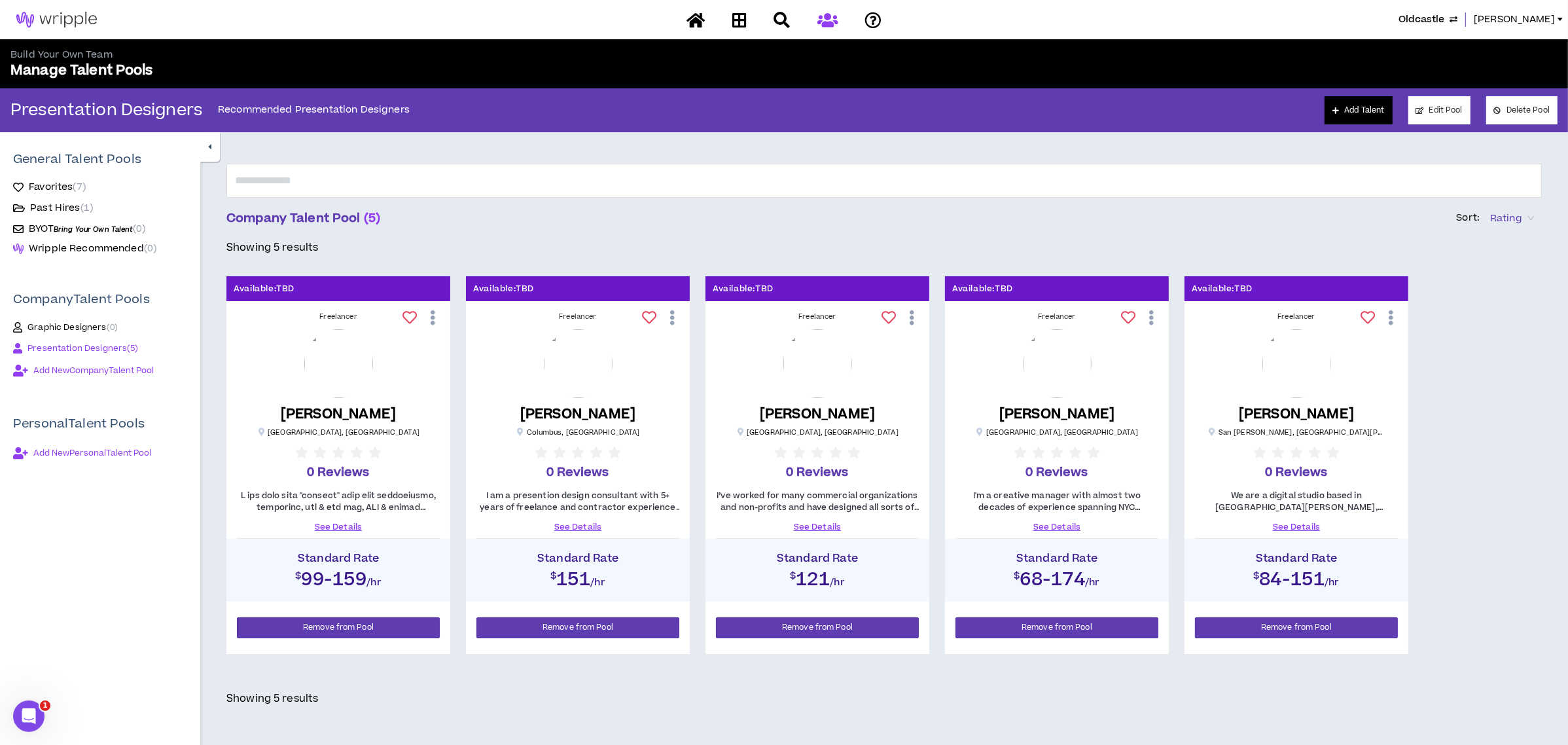
click at [1343, 107] on link "Add Talent" at bounding box center [1358, 110] width 67 height 28
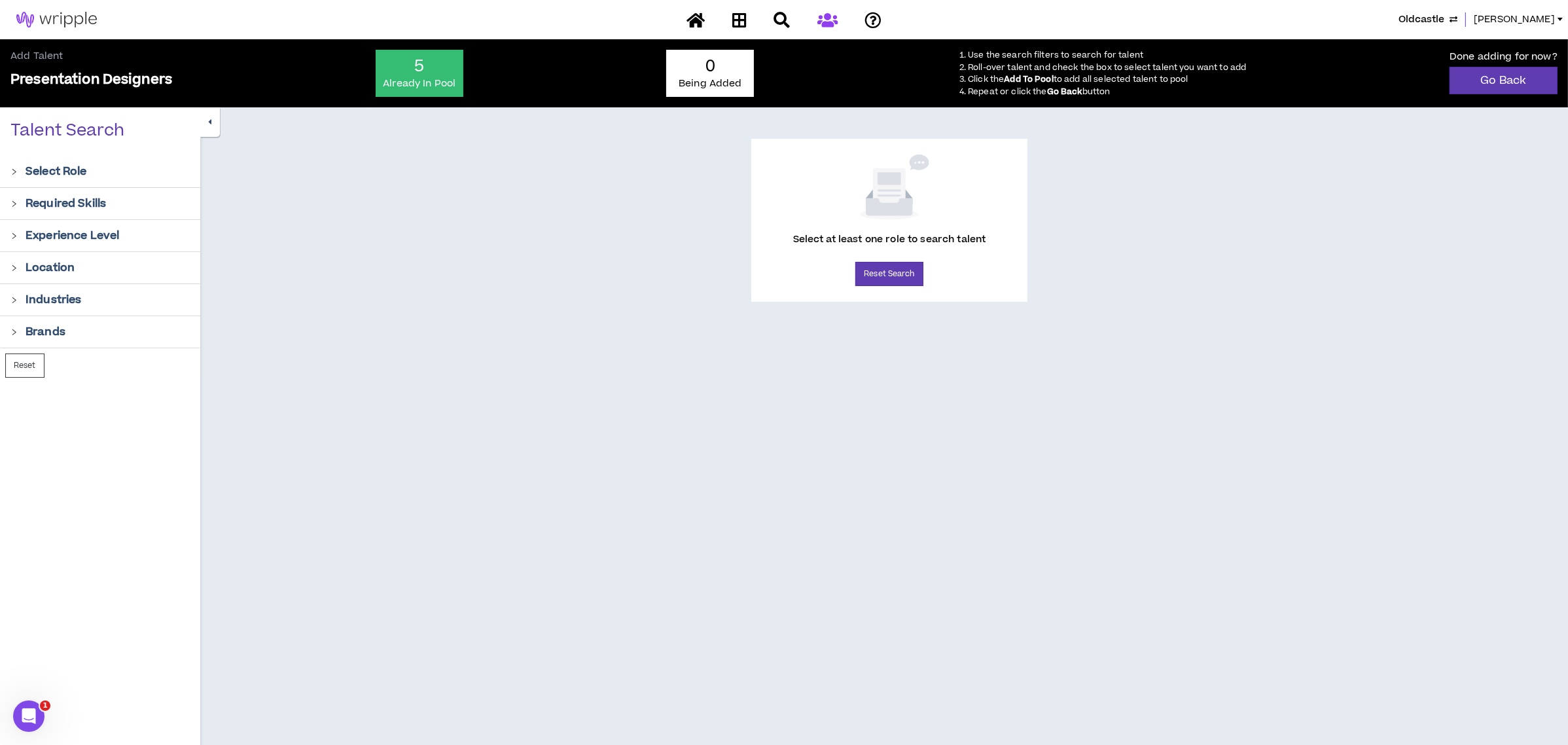
click at [13, 174] on icon "right" at bounding box center [14, 172] width 7 height 7
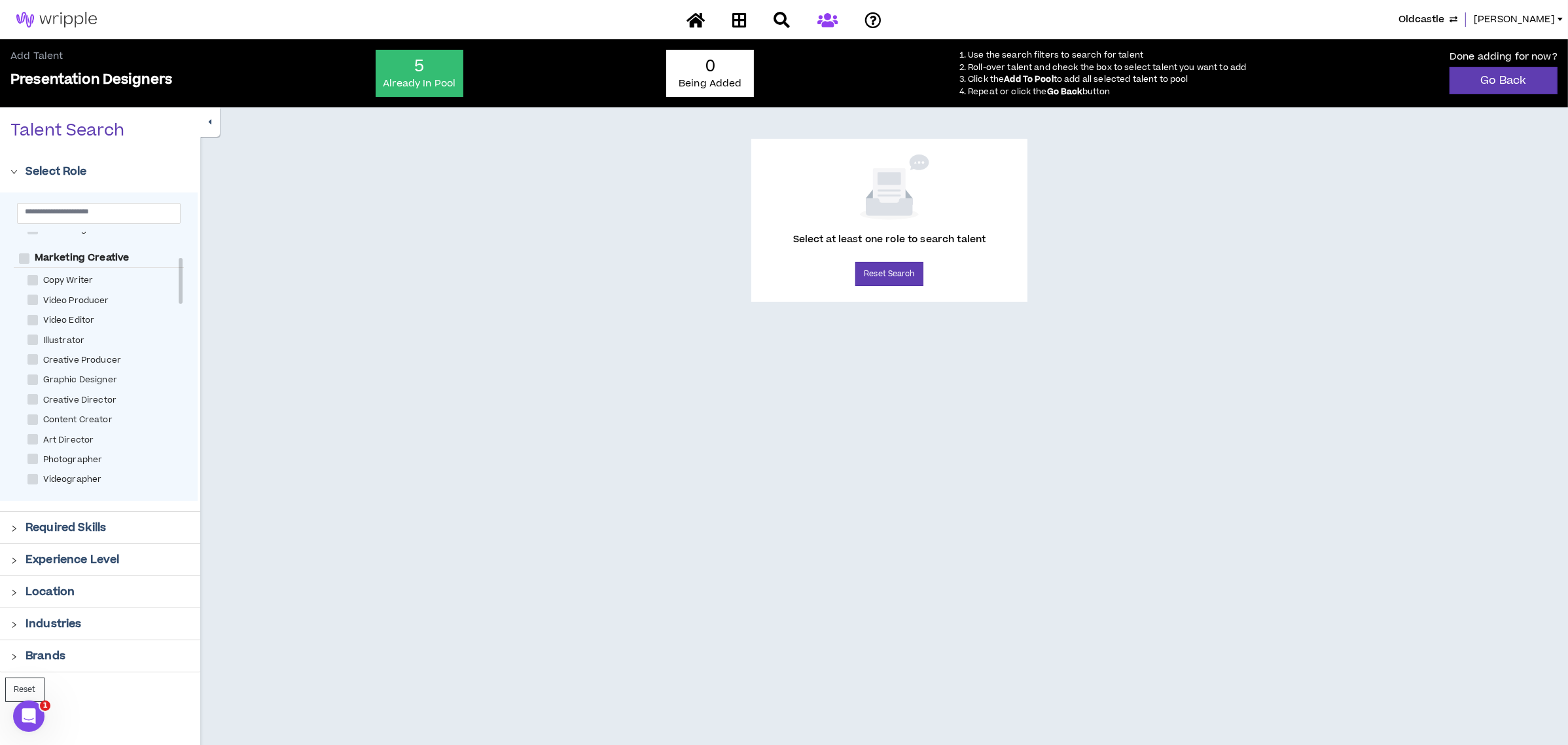
scroll to position [174, 0]
click at [32, 377] on span at bounding box center [33, 379] width 11 height 11
checkbox Designer "****"
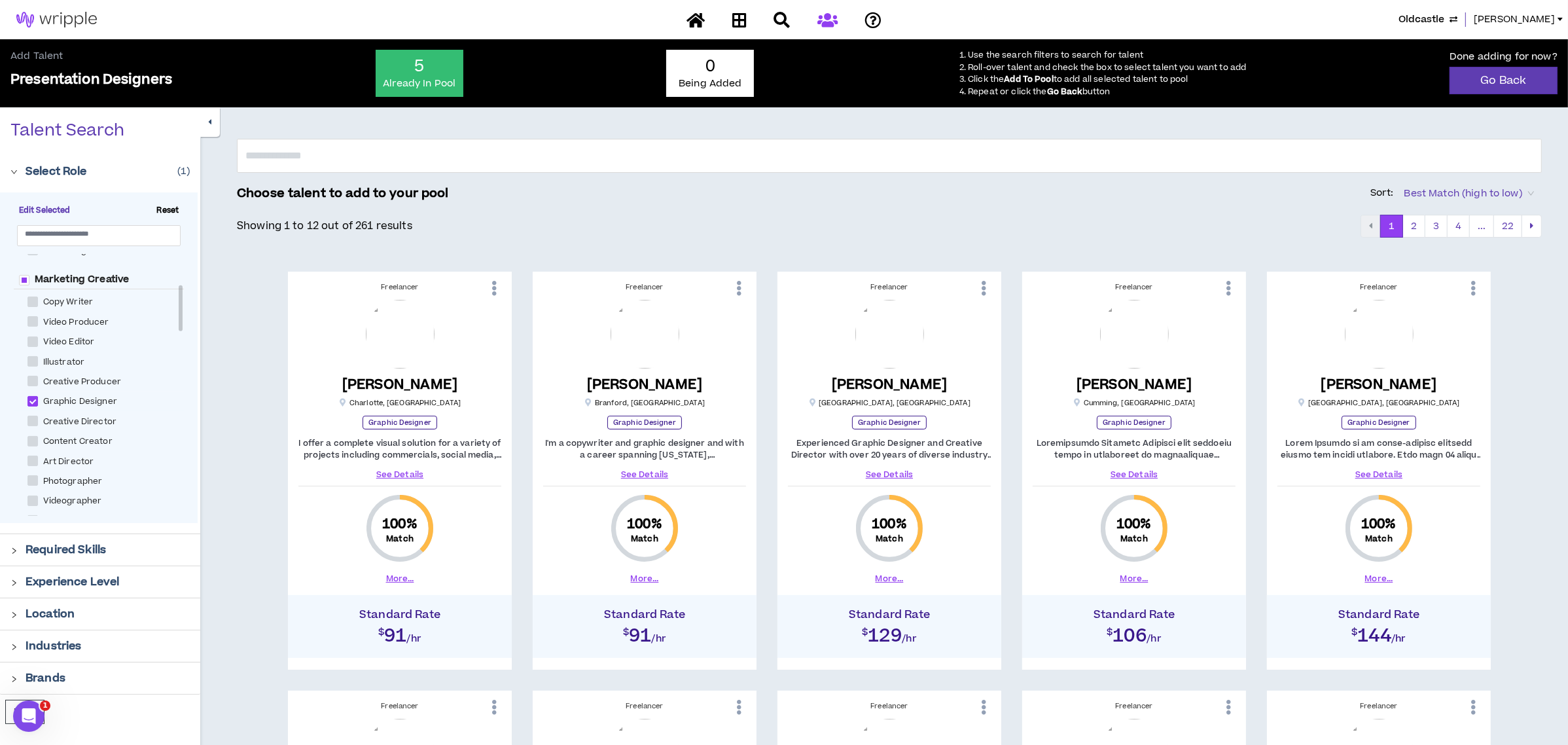
click at [28, 459] on span at bounding box center [33, 461] width 11 height 11
checkbox Director "****"
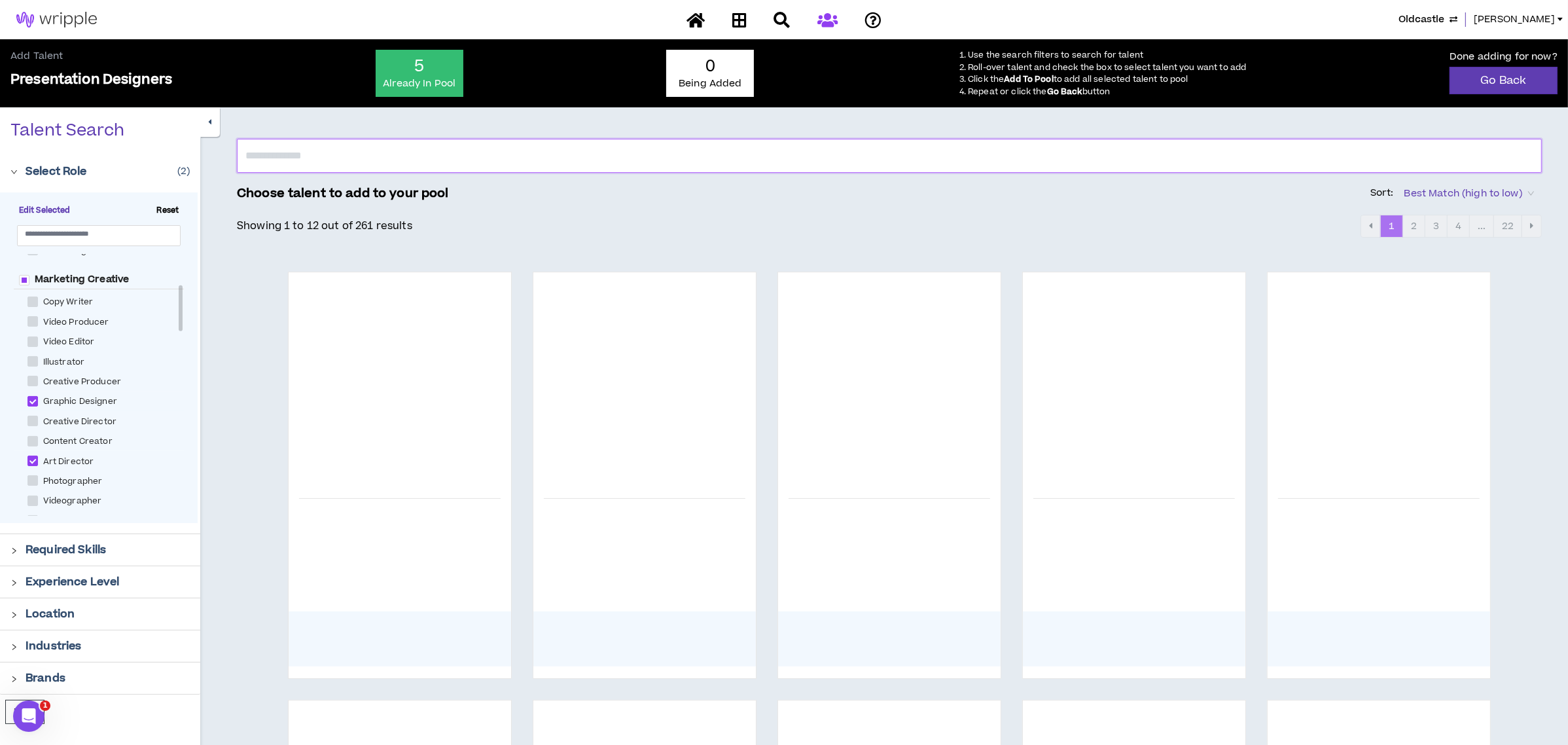
click at [361, 165] on input "text" at bounding box center [889, 156] width 1305 height 34
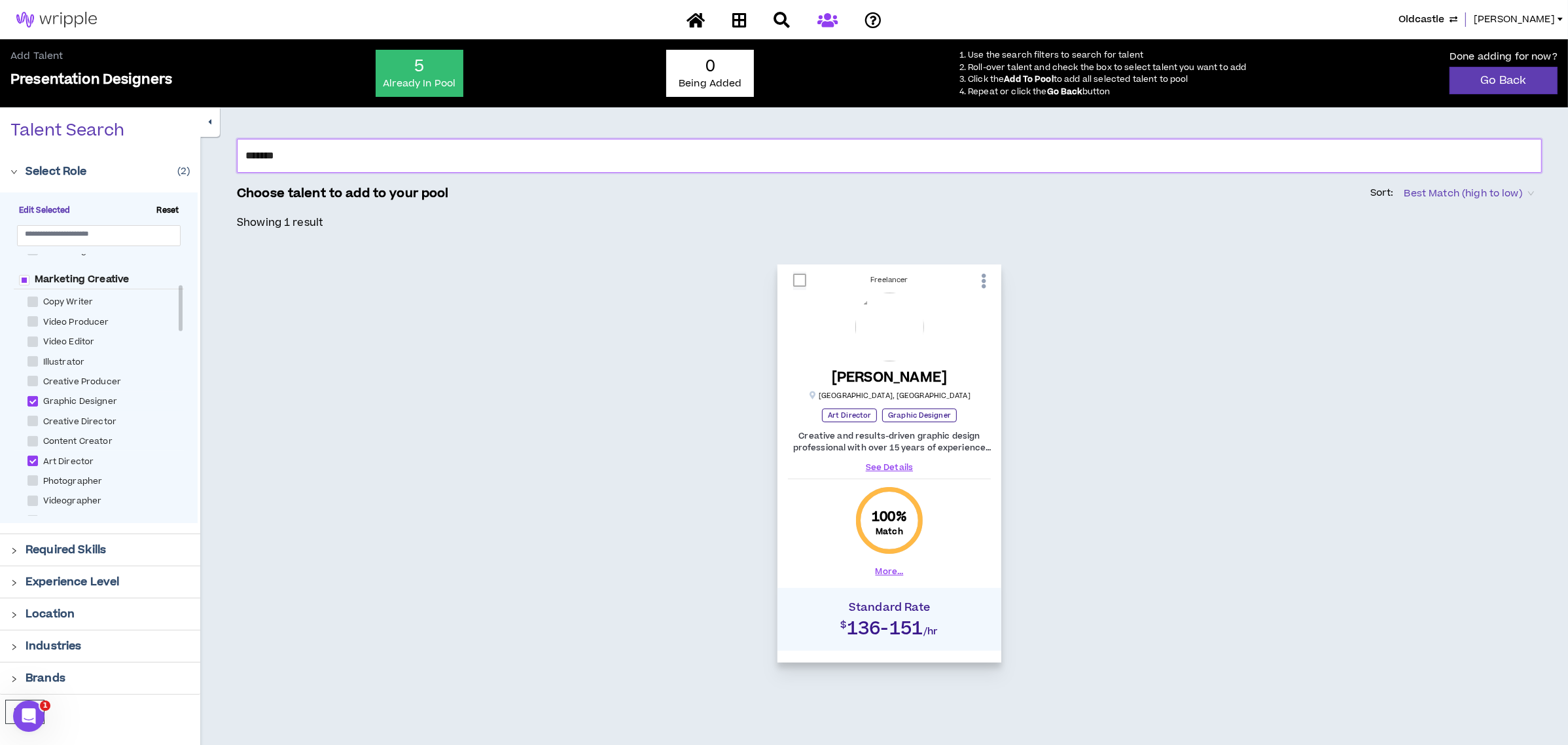
type input "*******"
click at [800, 275] on span at bounding box center [799, 280] width 13 height 13
checkbox input "****"
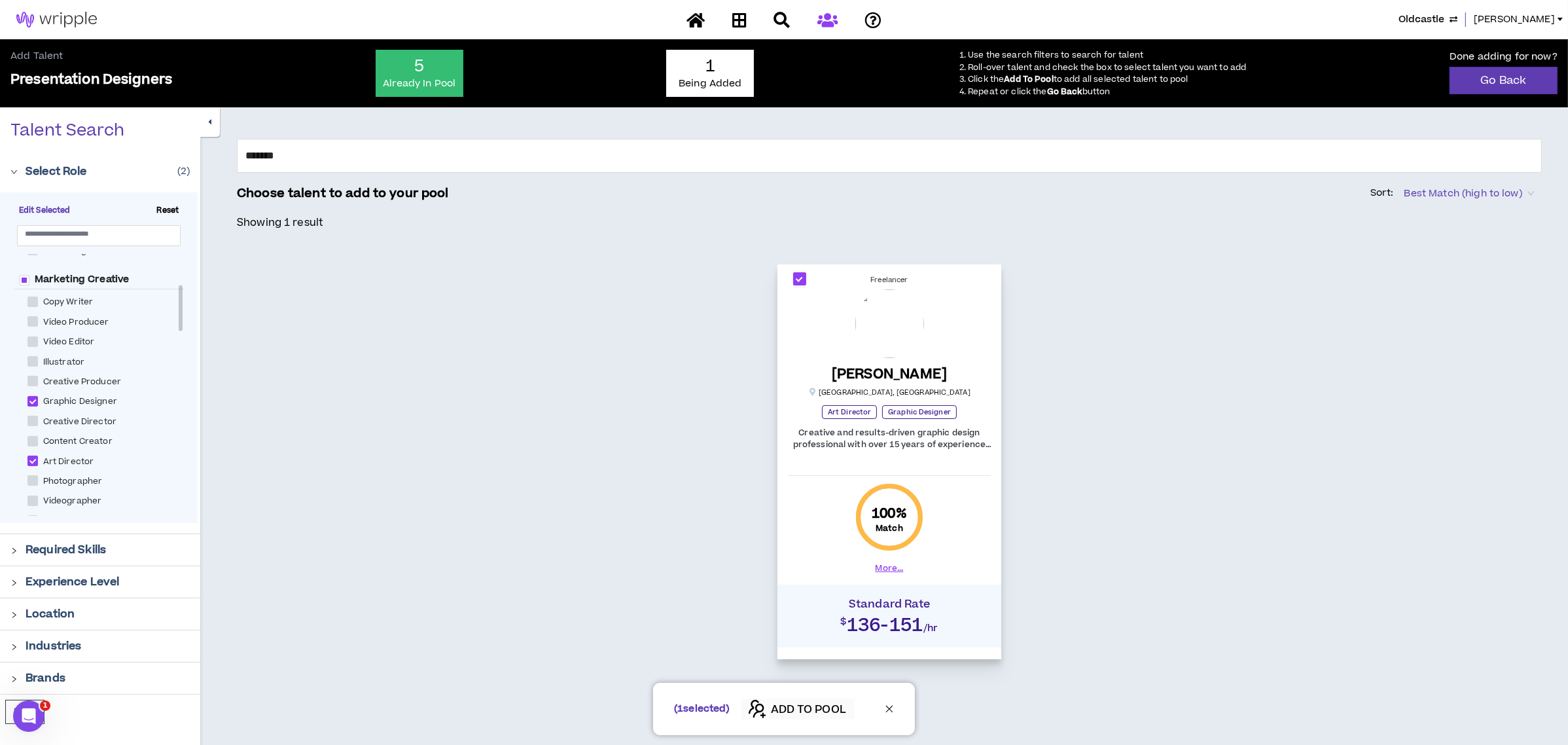
click at [813, 707] on span "ADD TO POOL" at bounding box center [809, 710] width 75 height 16
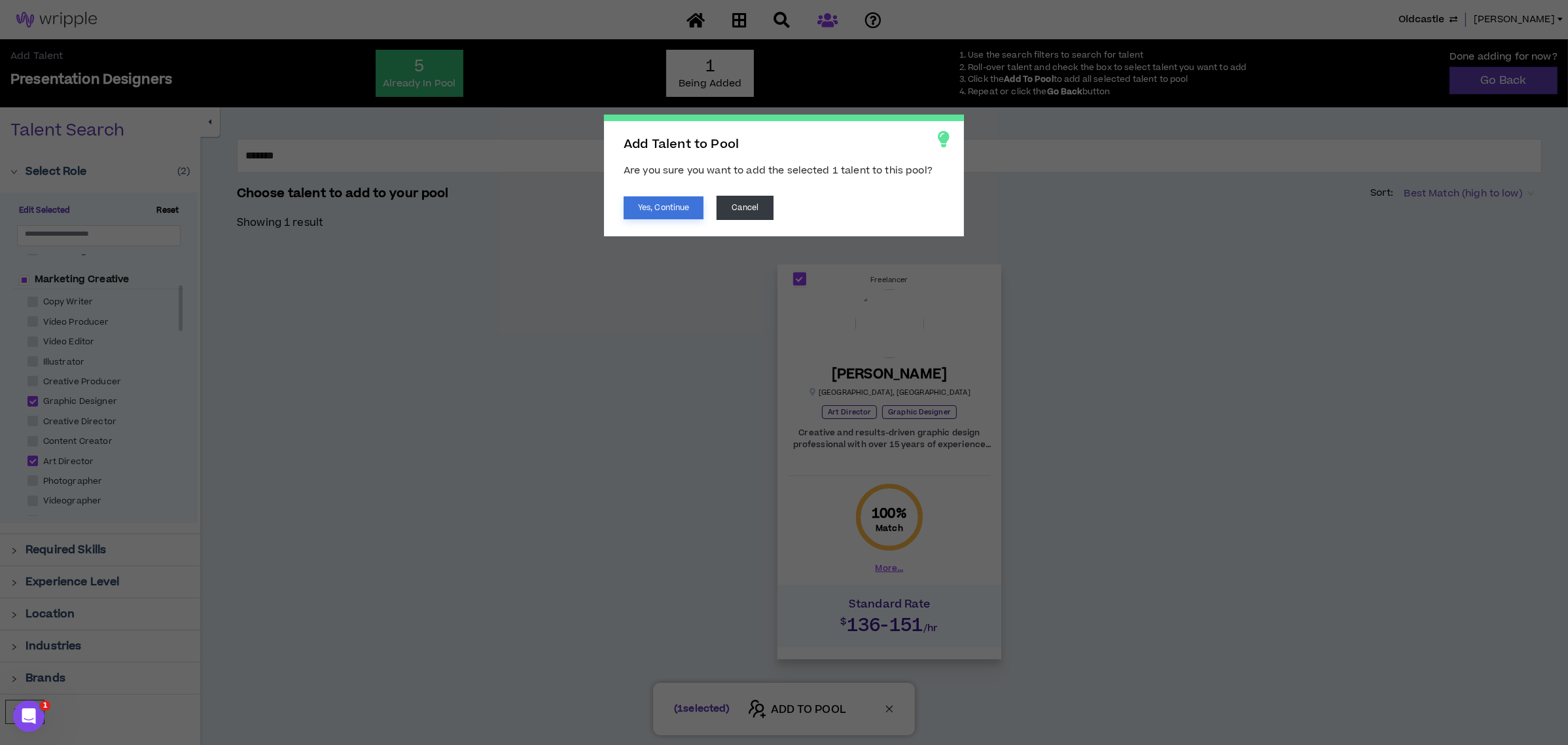
click at [650, 200] on button "Yes, Continue" at bounding box center [663, 208] width 80 height 23
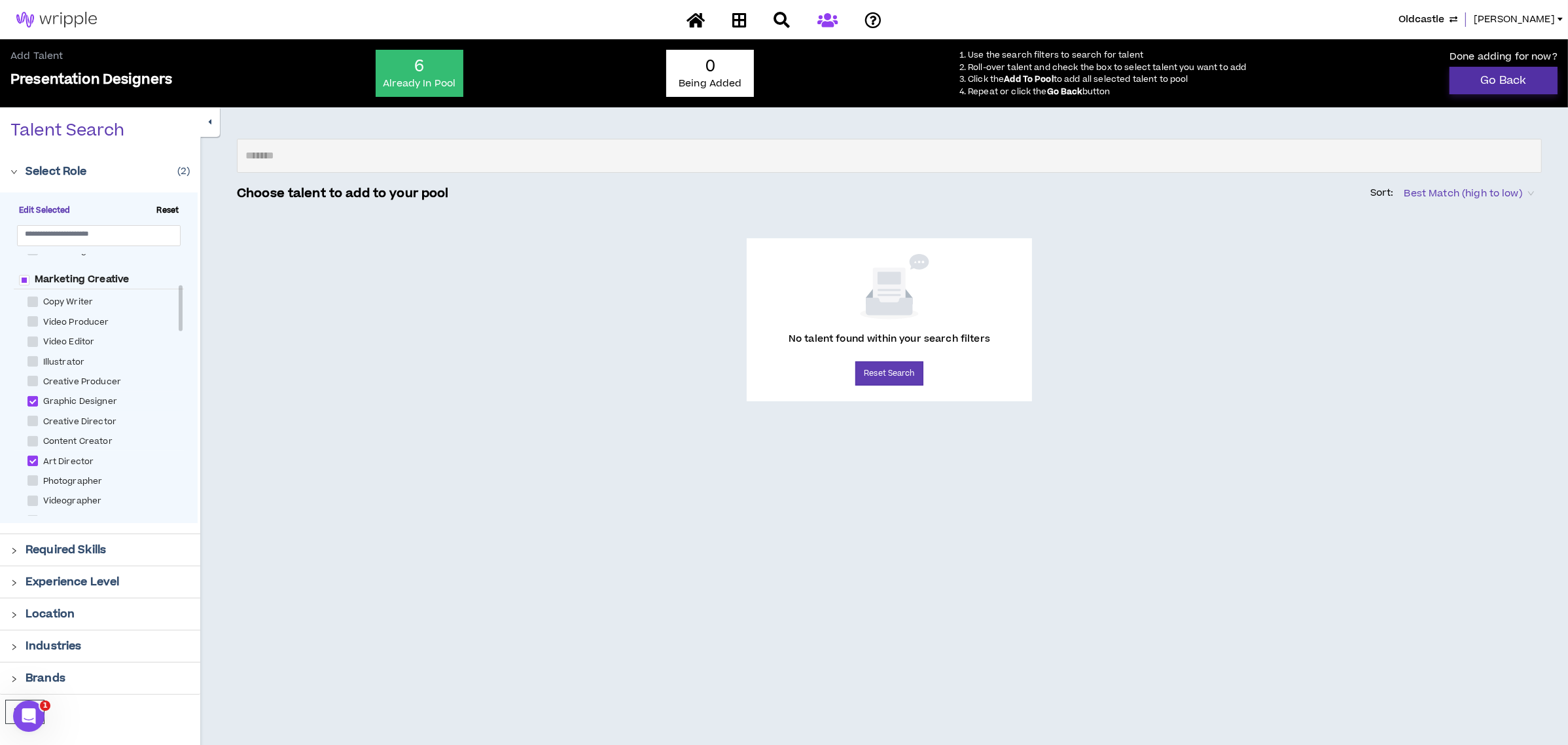
click at [1473, 75] on link "Go Back" at bounding box center [1504, 80] width 108 height 28
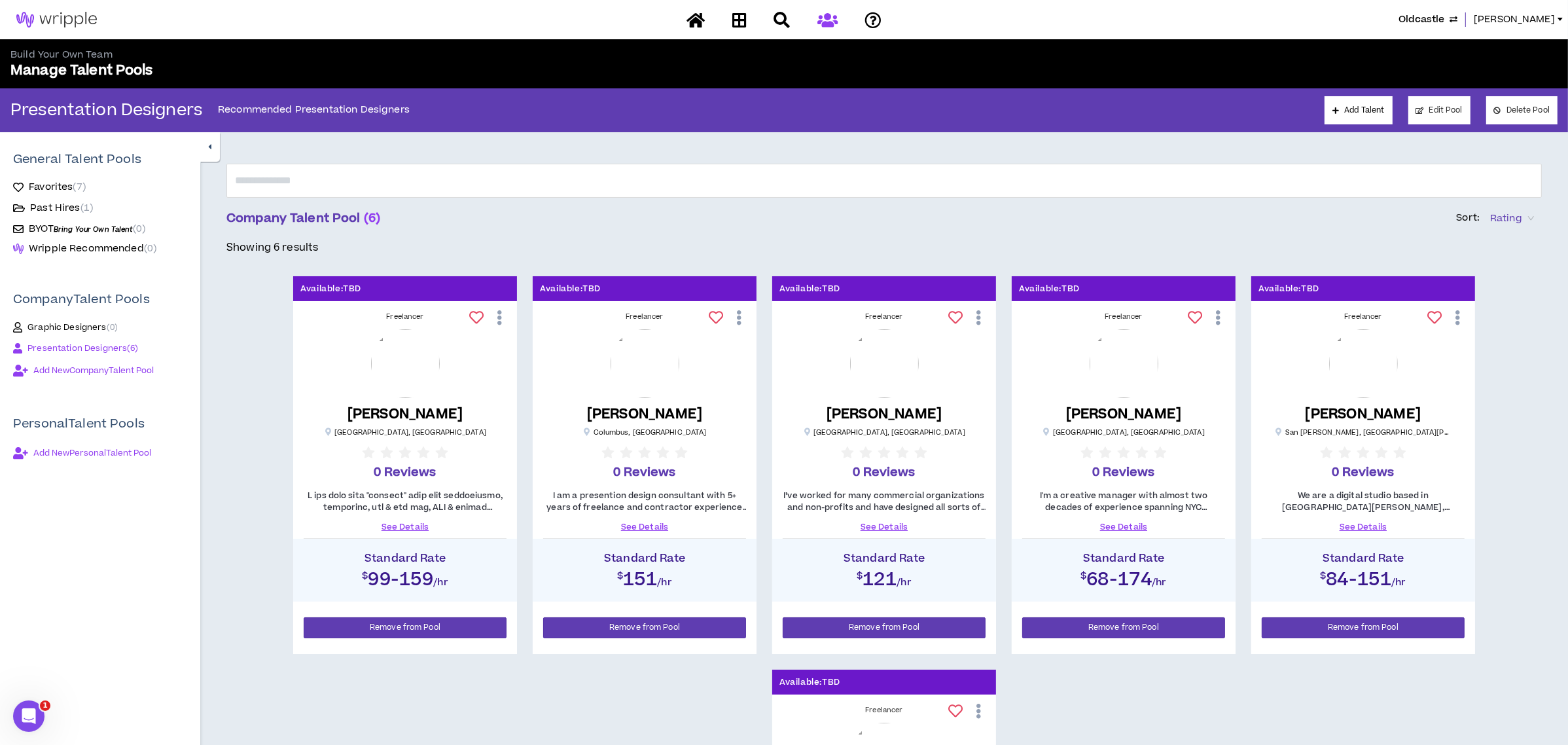
click at [822, 21] on div at bounding box center [784, 21] width 229 height 23
click at [825, 23] on div at bounding box center [784, 21] width 229 height 23
click at [696, 22] on icon at bounding box center [695, 20] width 19 height 16
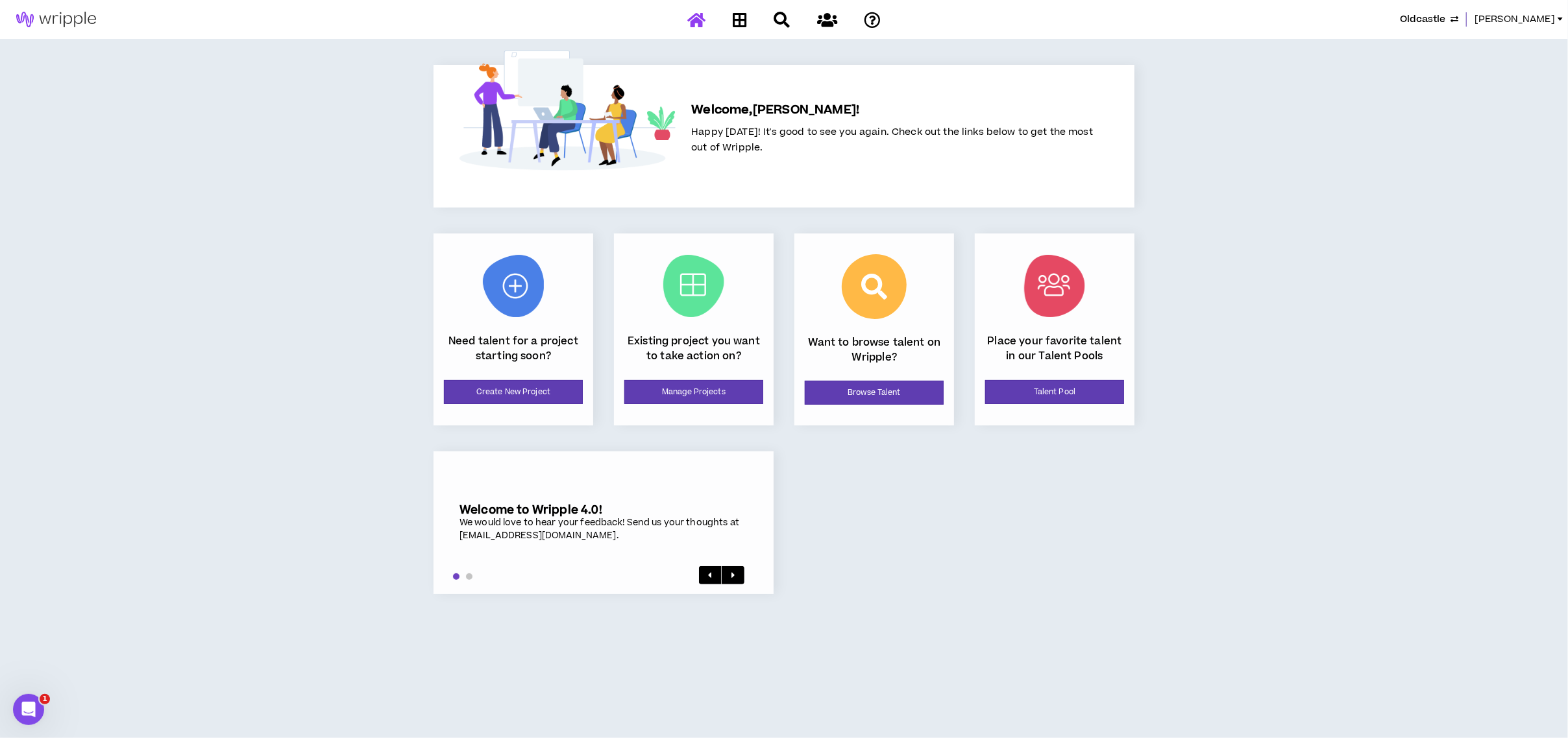
click at [1438, 18] on span "Oldcastle" at bounding box center [1422, 19] width 45 height 14
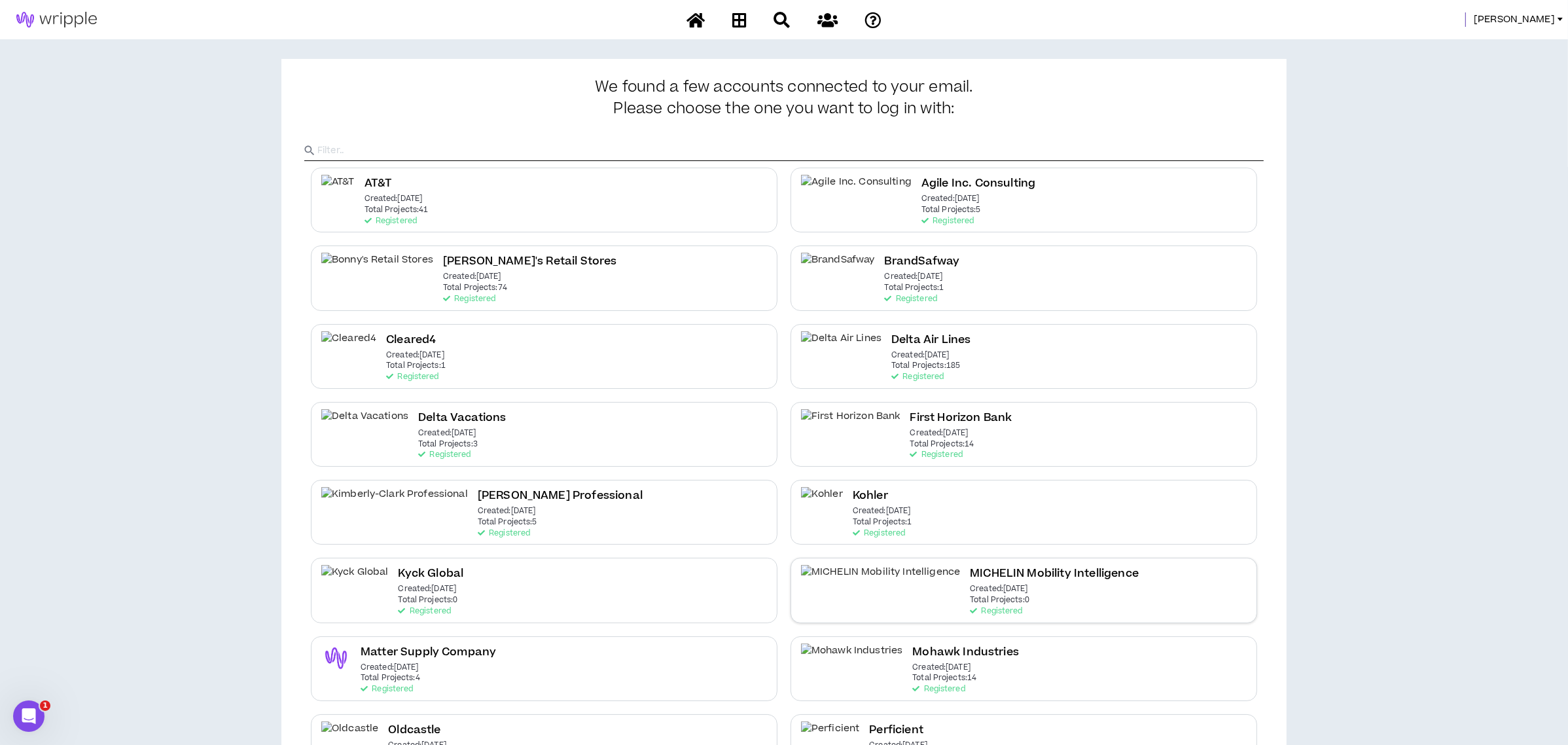
click at [970, 588] on div "MICHELIN Mobility Intelligence Created: [DATE] Total Projects: 0 Registered" at bounding box center [1054, 590] width 169 height 50
